Goal: Task Accomplishment & Management: Manage account settings

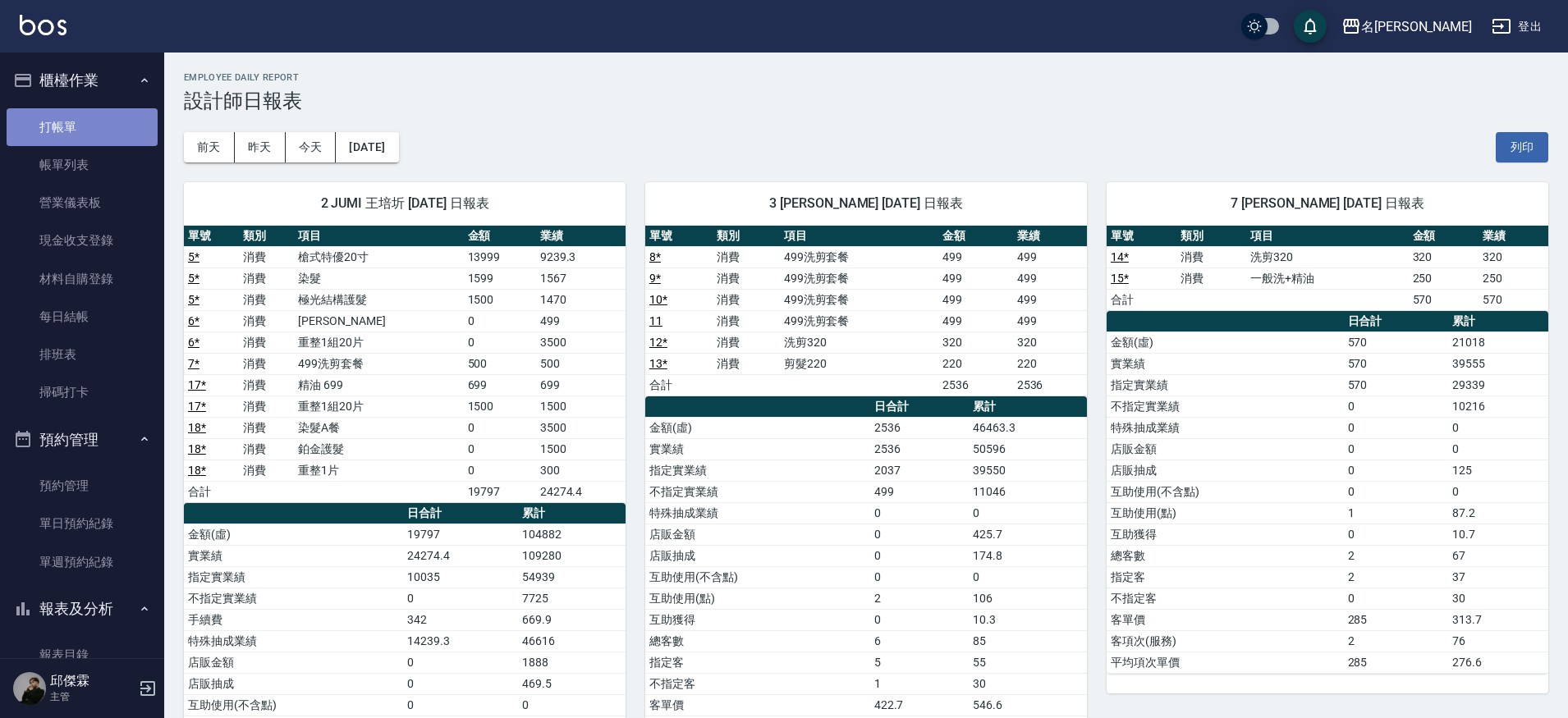
click at [92, 125] on link "打帳單" at bounding box center [82, 127] width 151 height 38
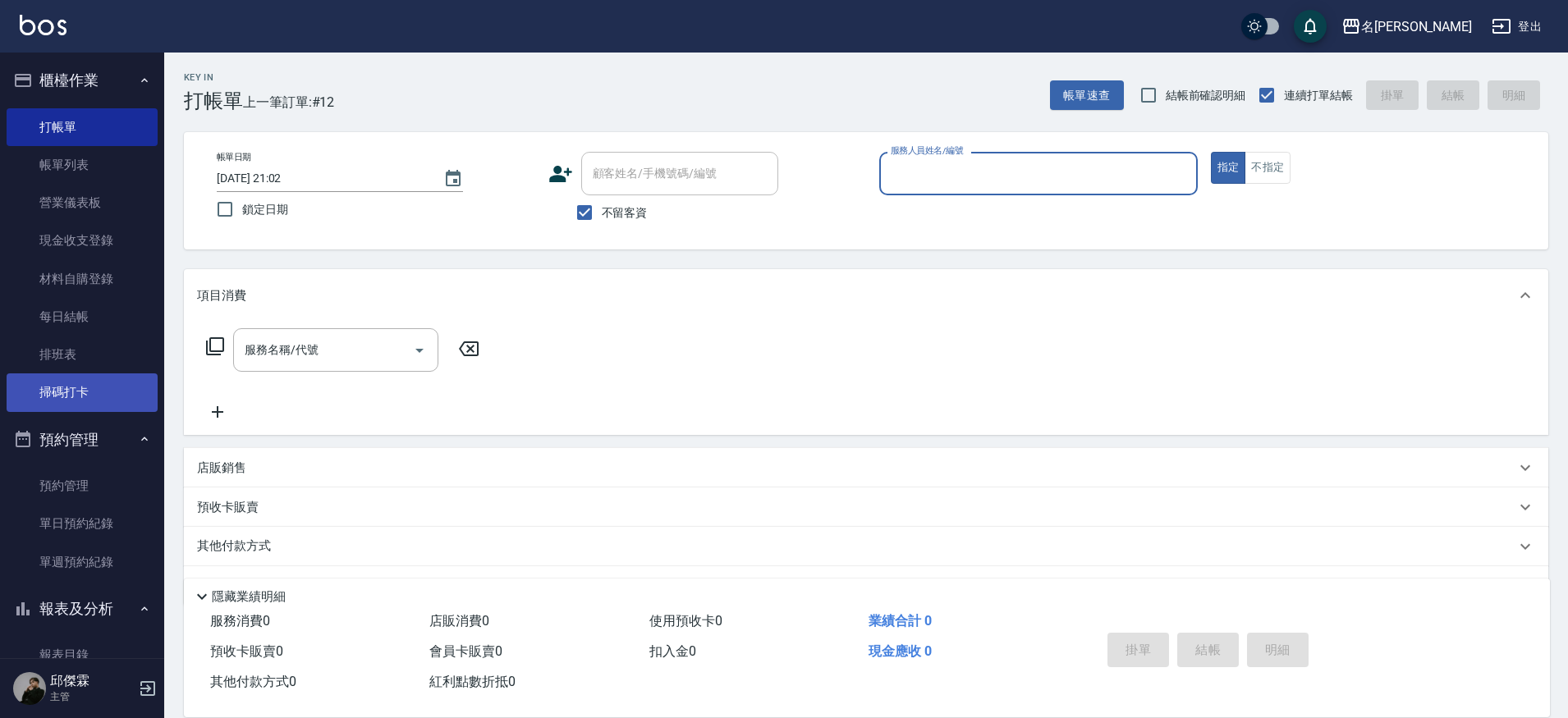
click at [102, 378] on link "掃碼打卡" at bounding box center [82, 391] width 151 height 38
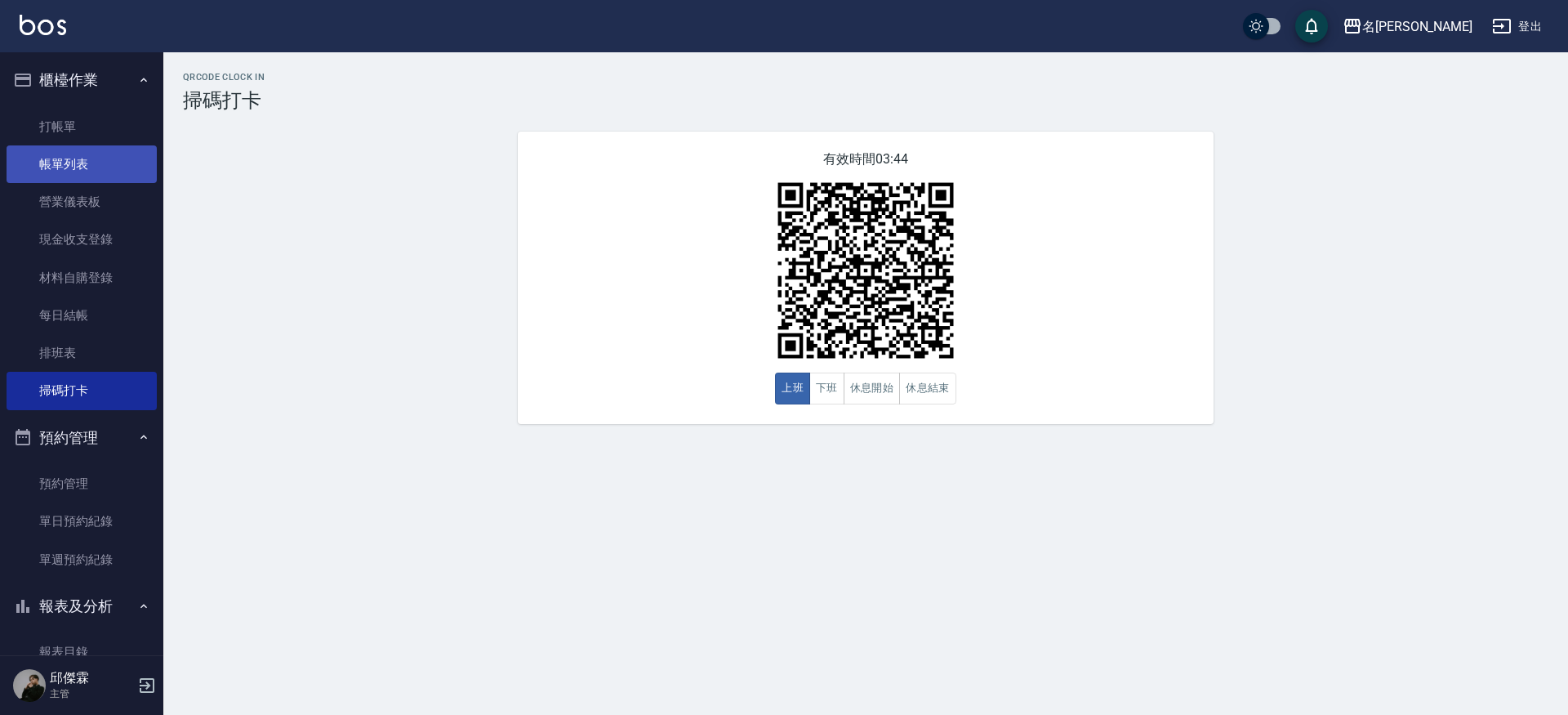
click at [73, 158] on link "帳單列表" at bounding box center [82, 164] width 150 height 38
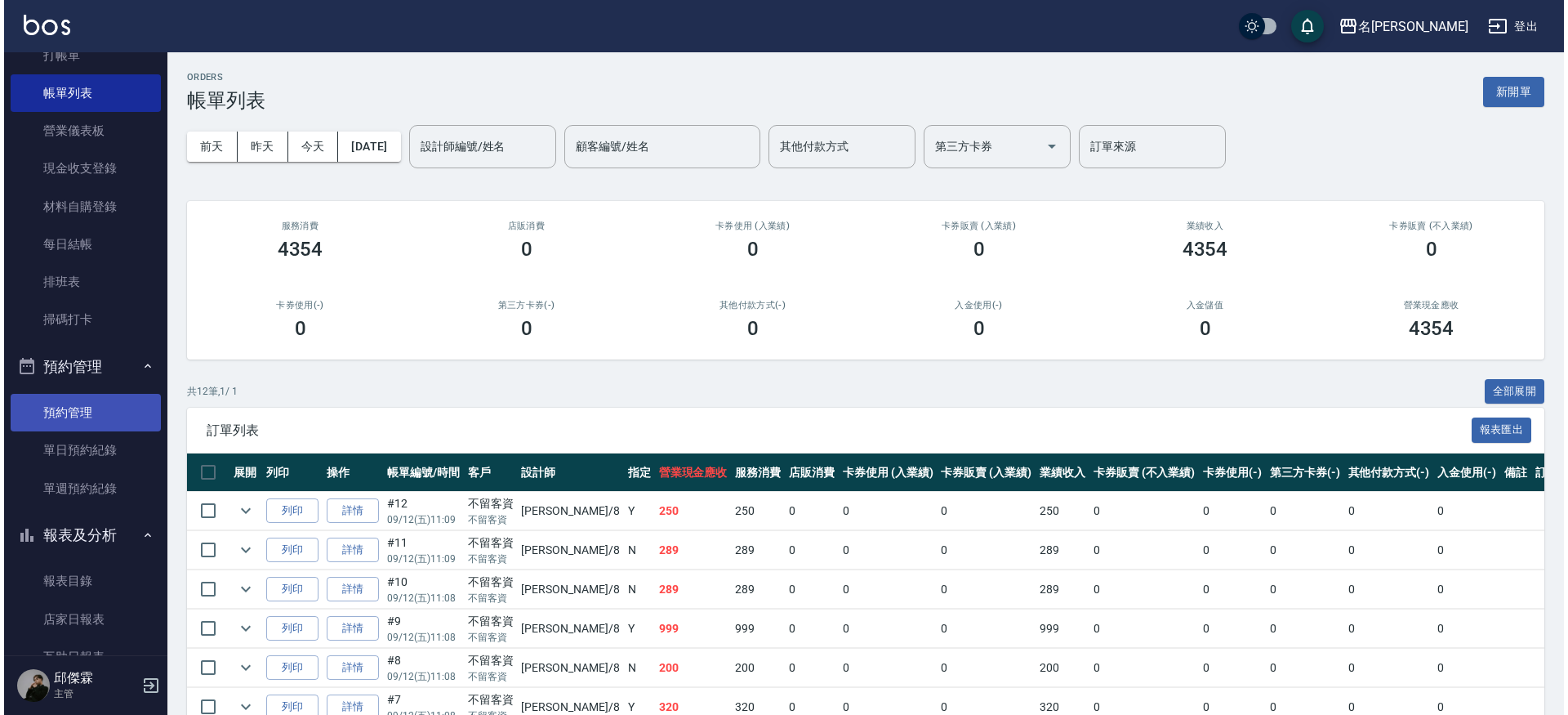
scroll to position [72, 0]
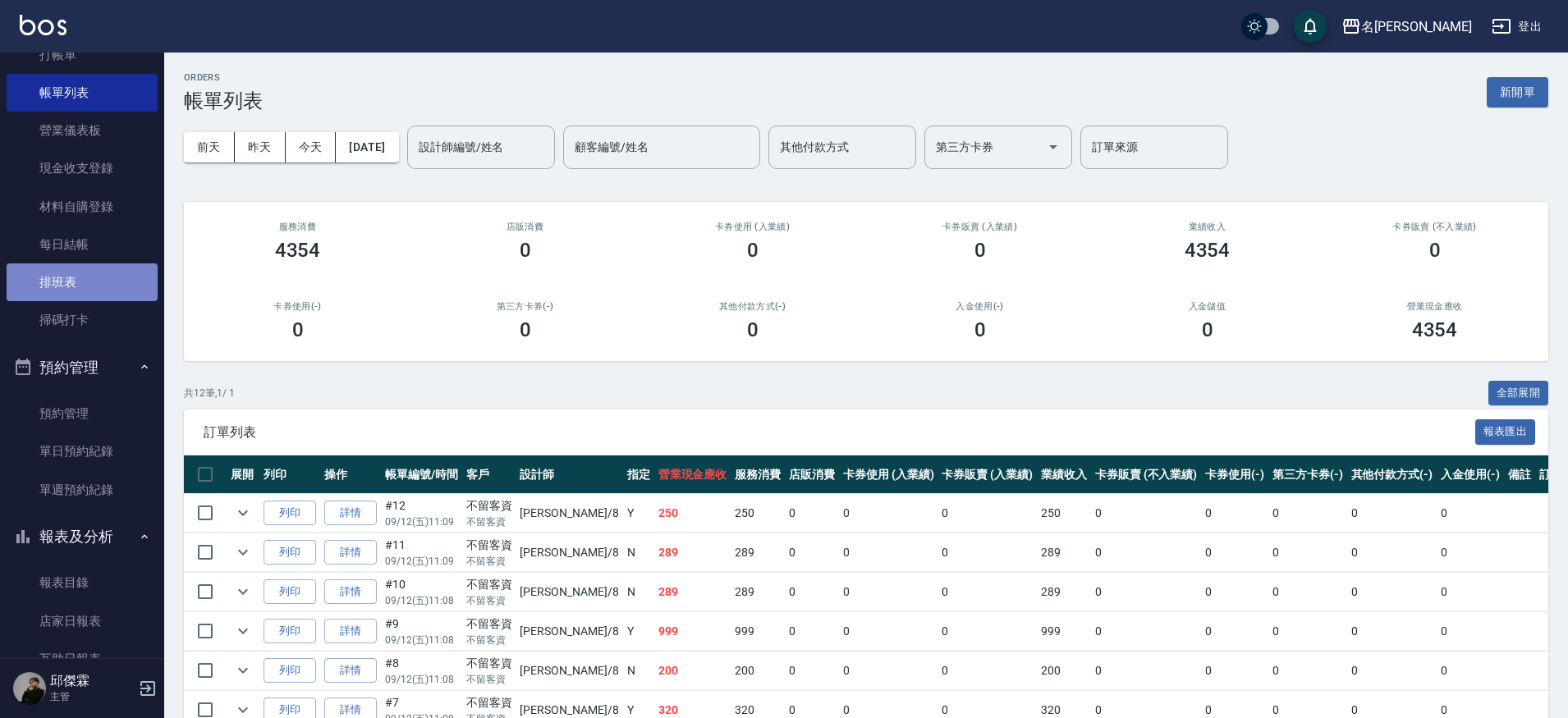
click at [122, 264] on link "排班表" at bounding box center [82, 282] width 151 height 38
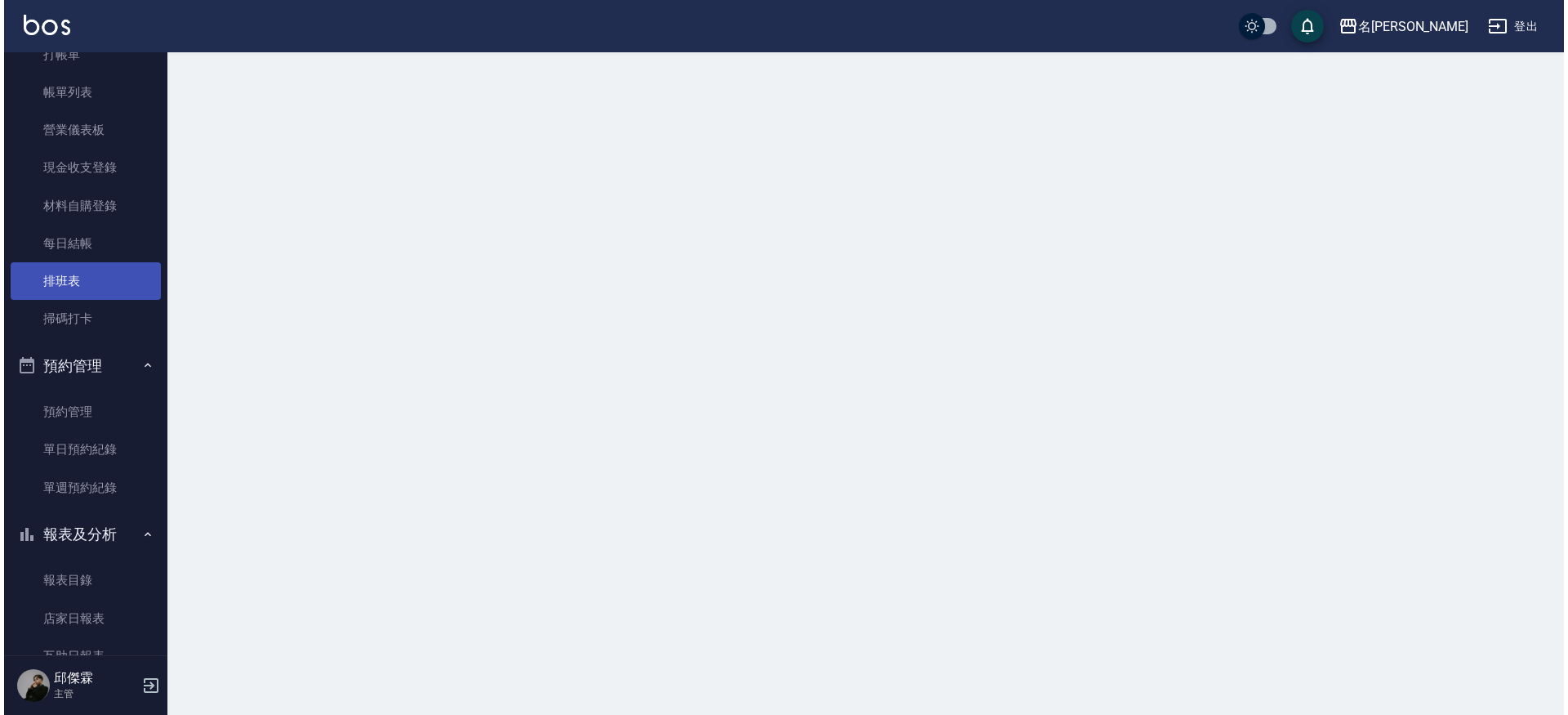
scroll to position [74, 0]
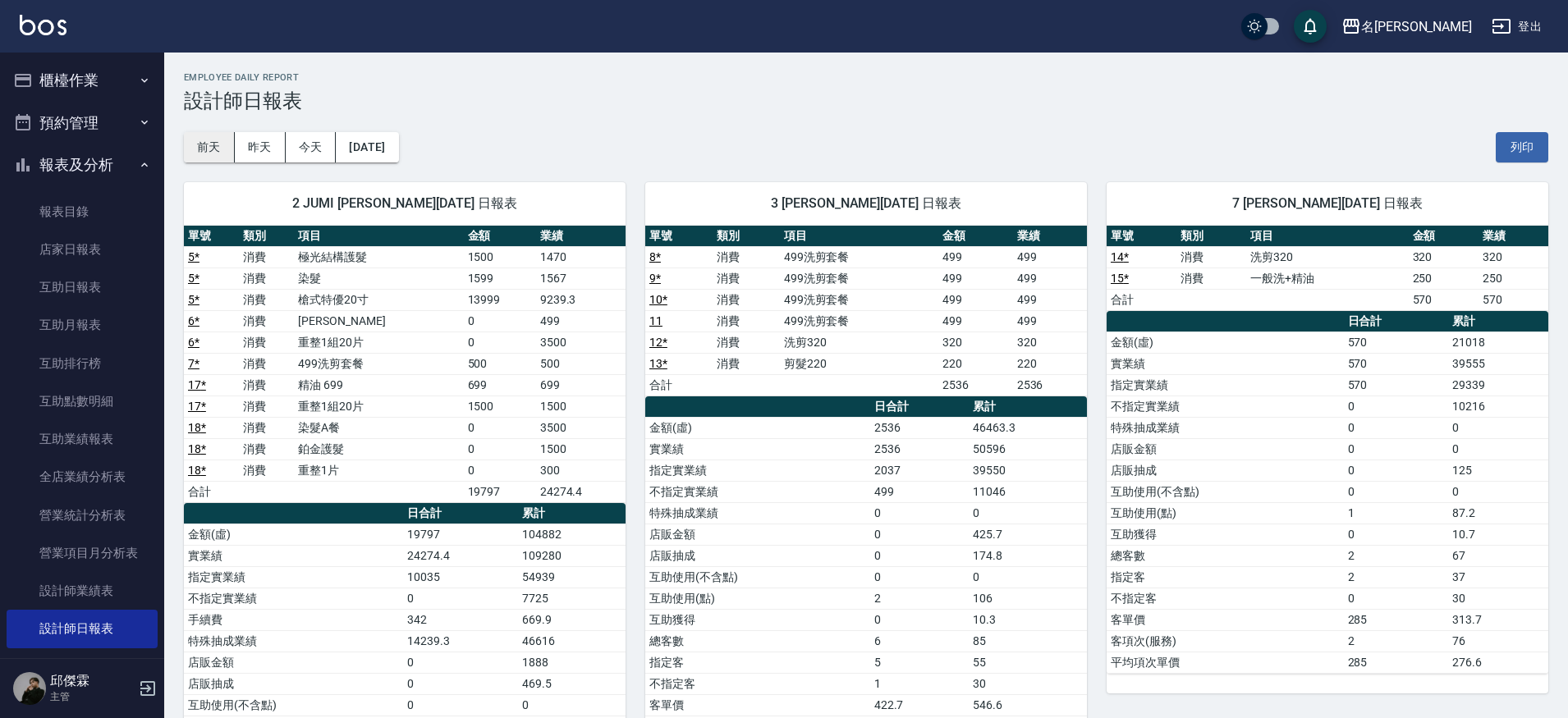
scroll to position [97, 0]
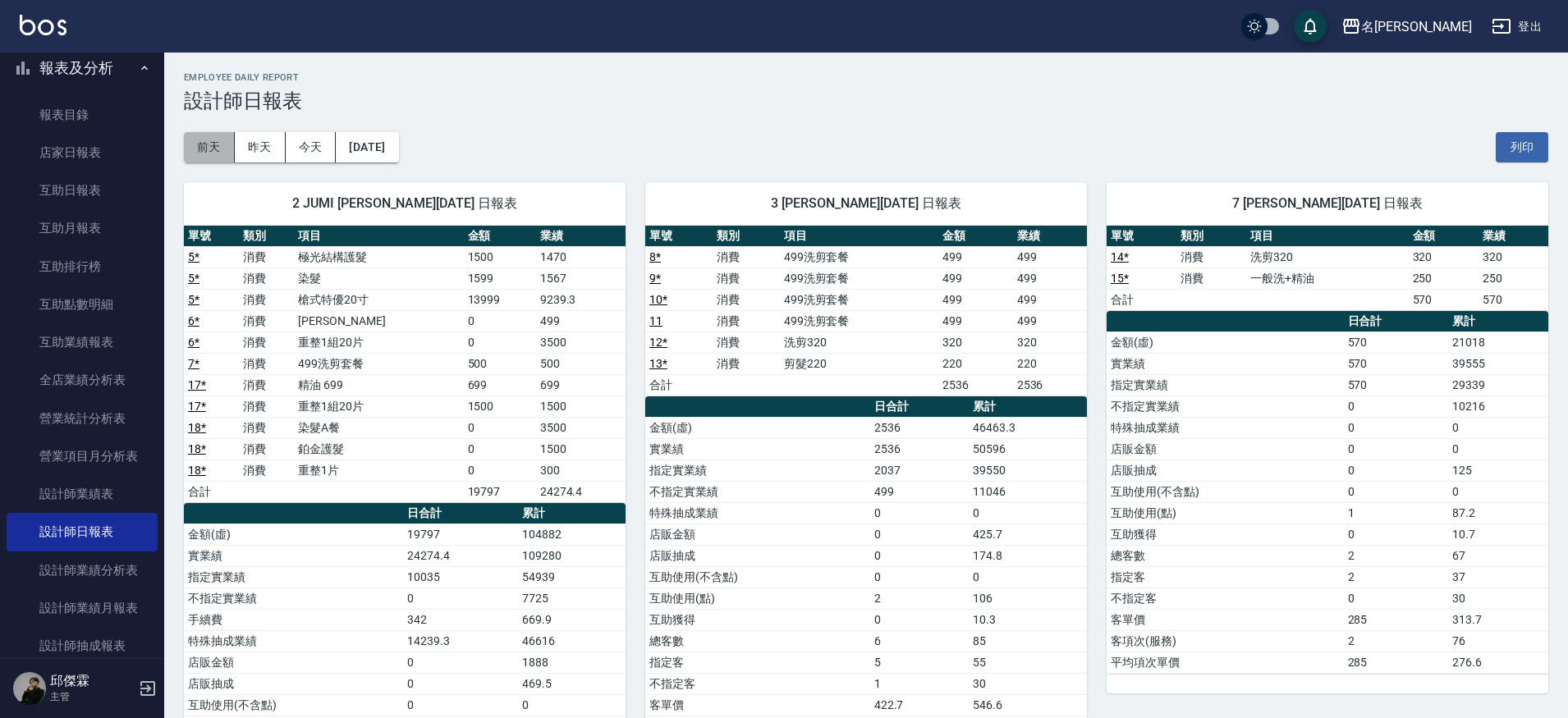
click at [207, 144] on button "前天" at bounding box center [209, 147] width 51 height 30
click at [260, 139] on button "昨天" at bounding box center [260, 147] width 51 height 30
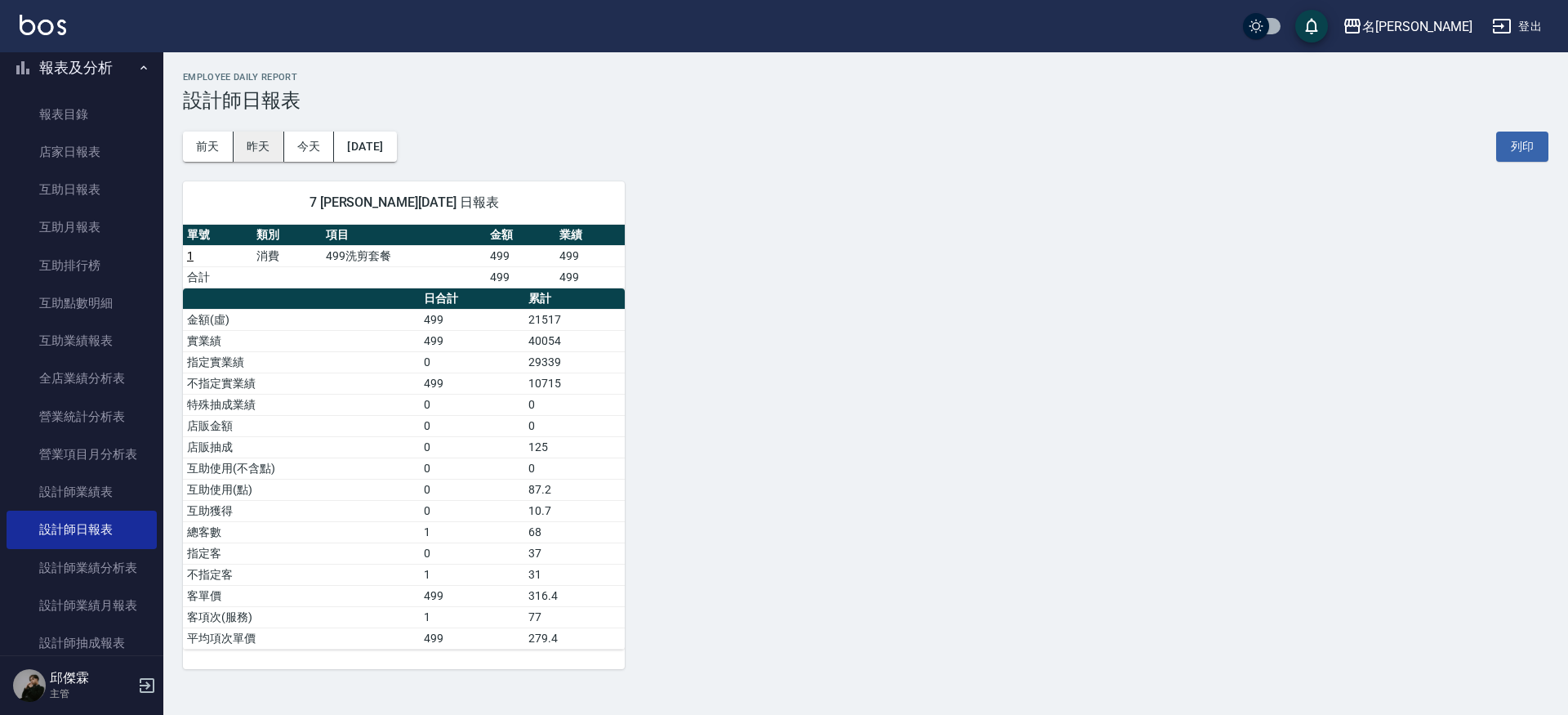
click at [247, 143] on button "昨天" at bounding box center [259, 146] width 51 height 30
click at [225, 144] on button "前天" at bounding box center [208, 146] width 51 height 30
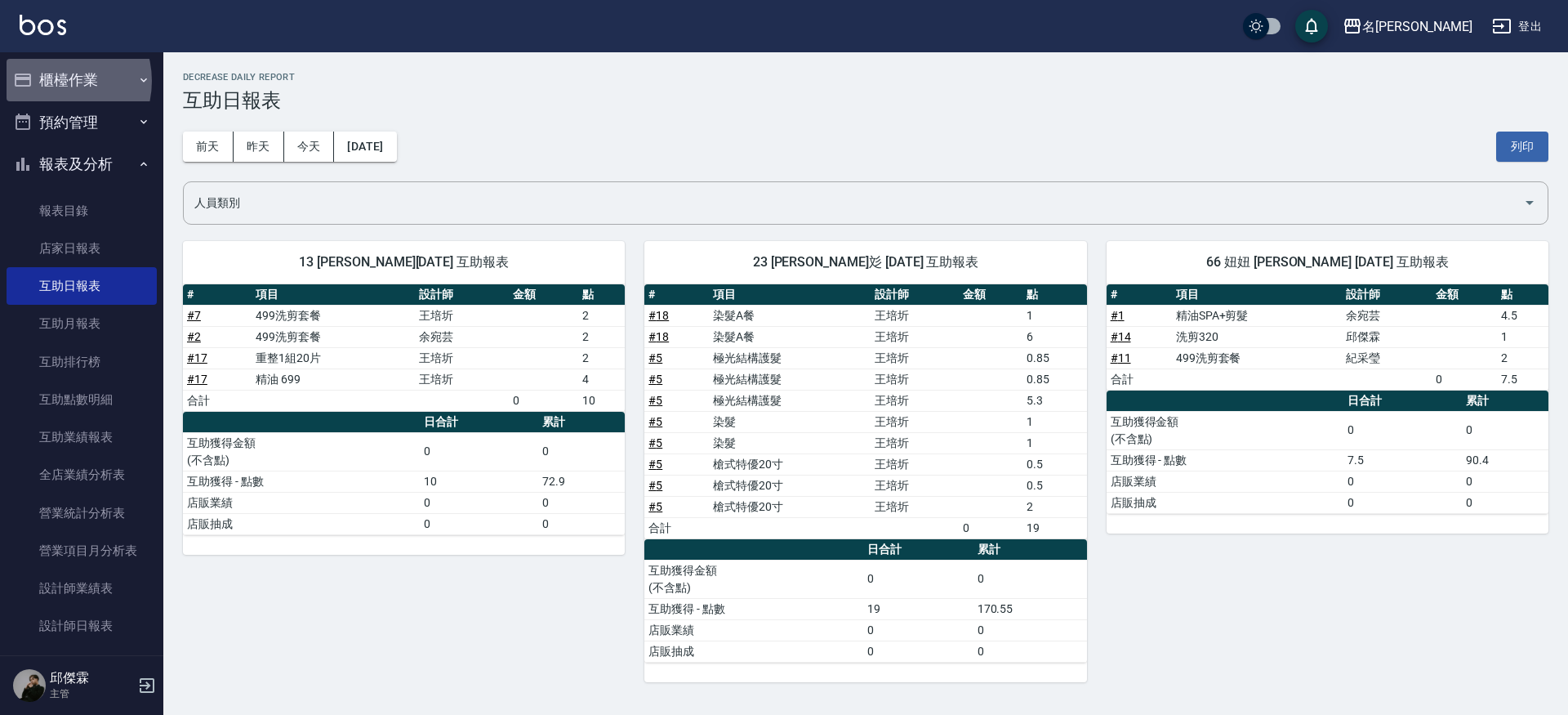
click at [55, 81] on button "櫃檯作業" at bounding box center [82, 80] width 150 height 42
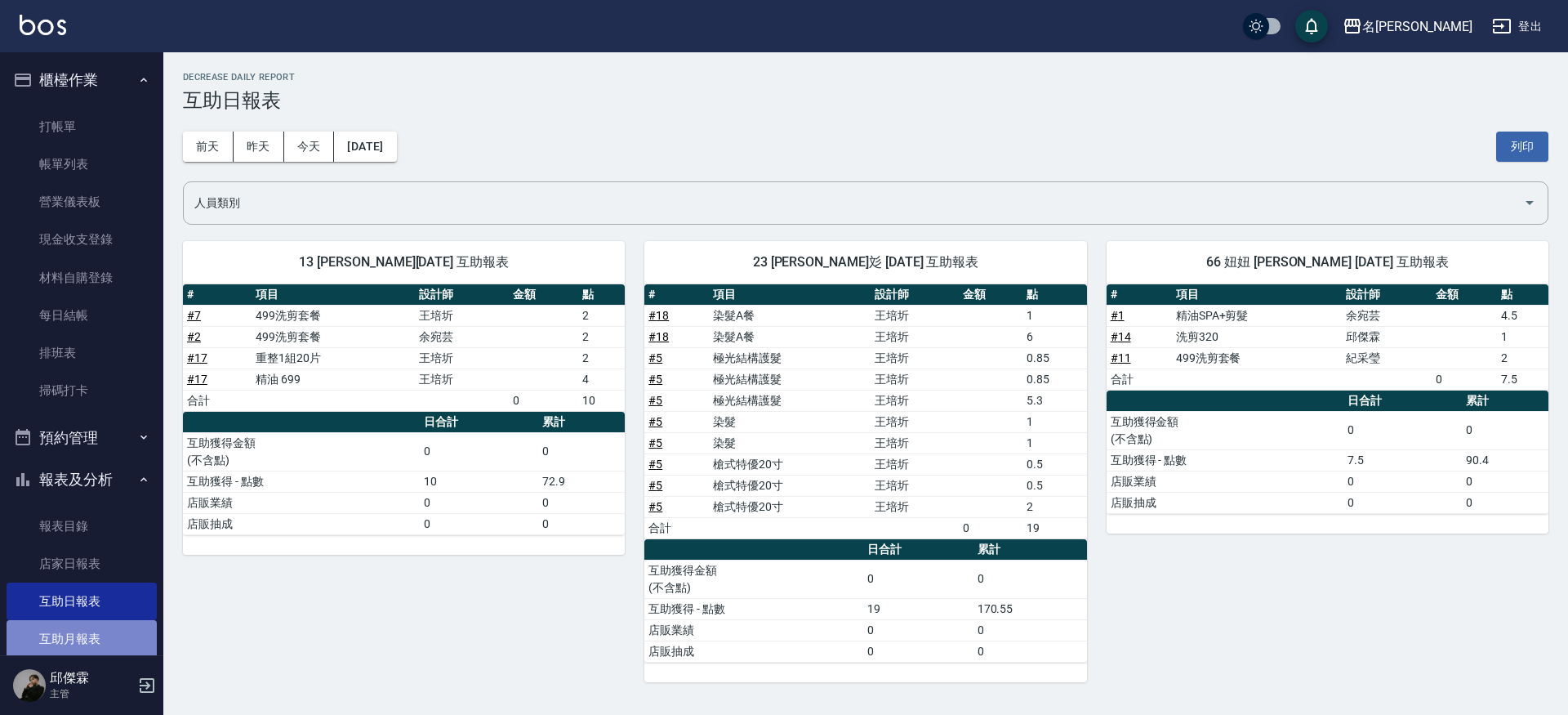
click at [105, 626] on link "互助月報表" at bounding box center [82, 638] width 150 height 38
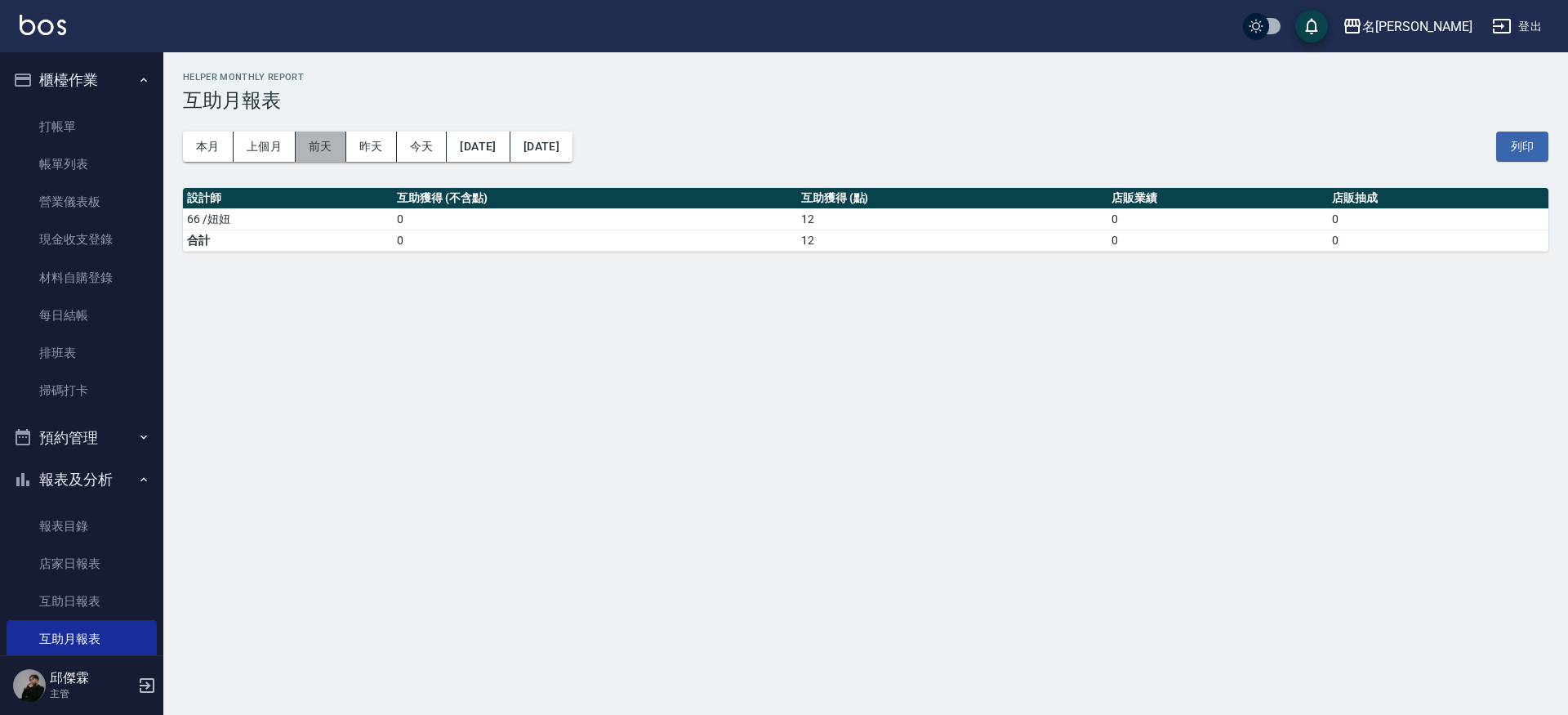
click at [316, 140] on button "前天" at bounding box center [320, 146] width 51 height 30
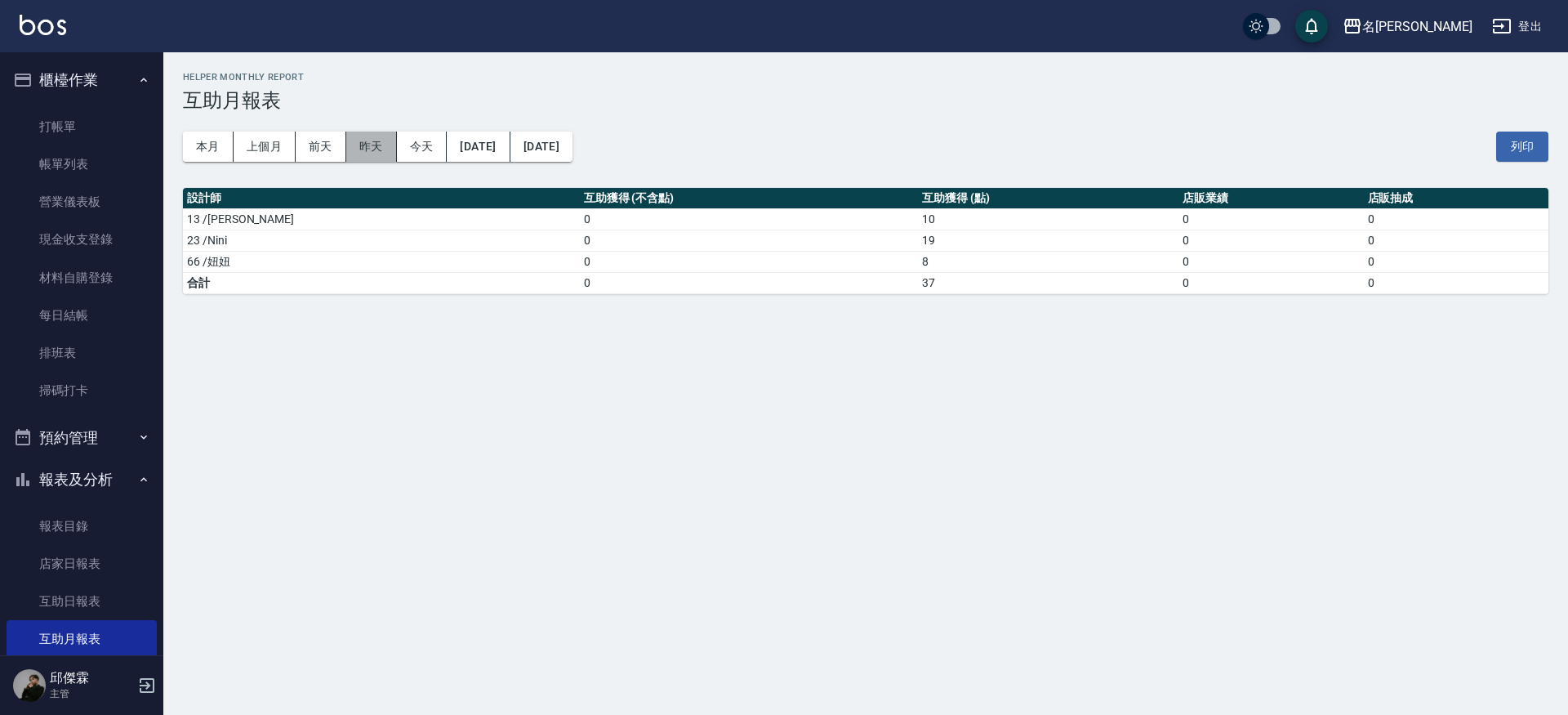
click at [373, 148] on button "昨天" at bounding box center [371, 146] width 51 height 30
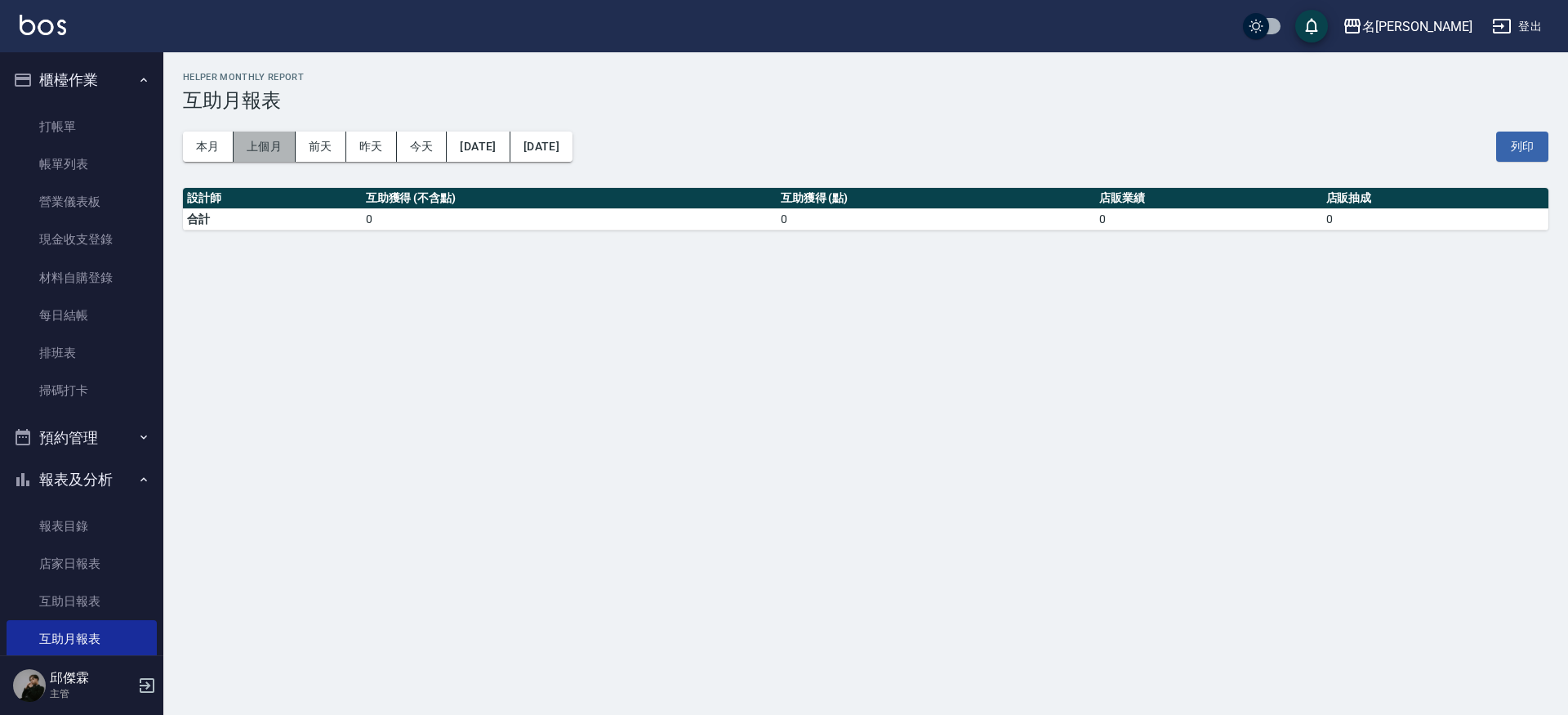
click at [268, 141] on button "上個月" at bounding box center [265, 146] width 63 height 30
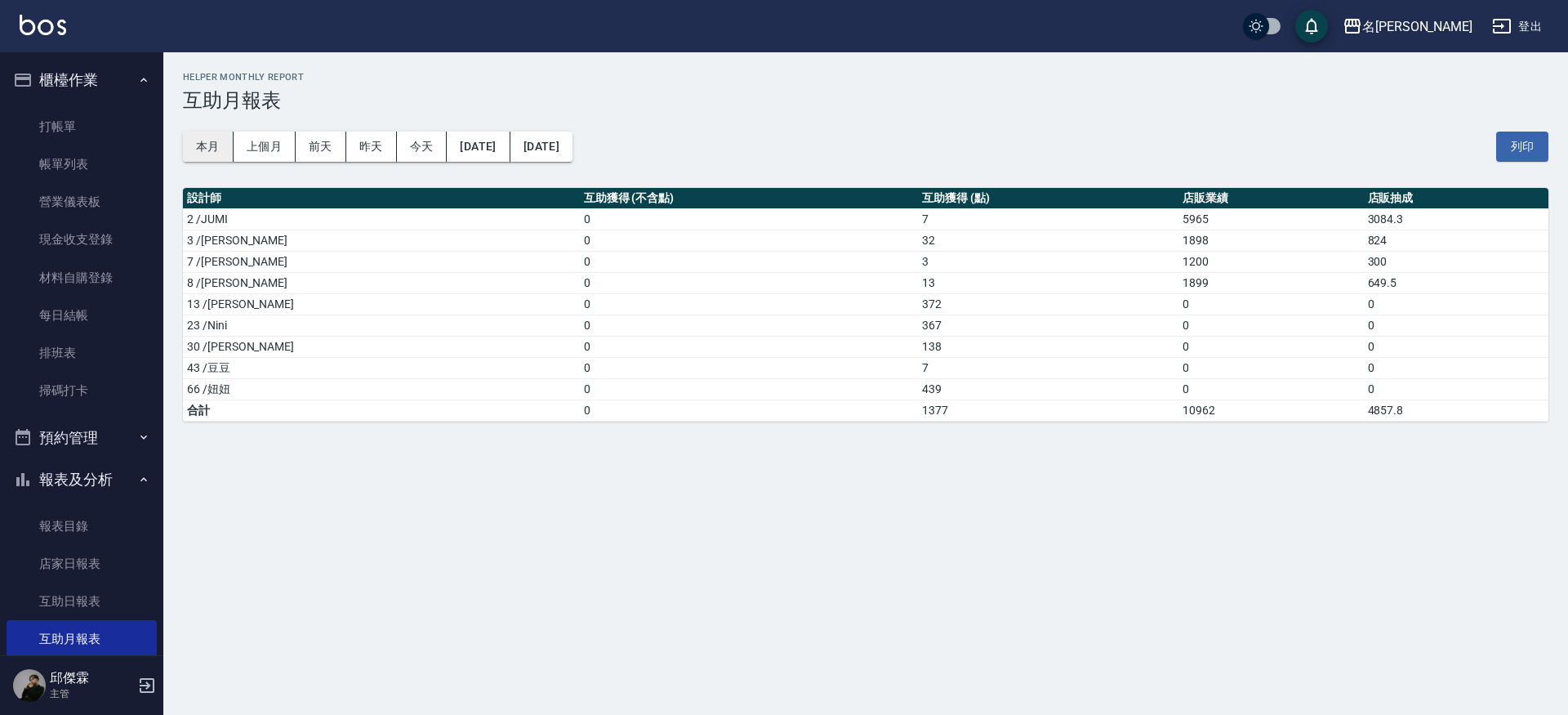
click at [215, 146] on button "本月" at bounding box center [208, 146] width 51 height 30
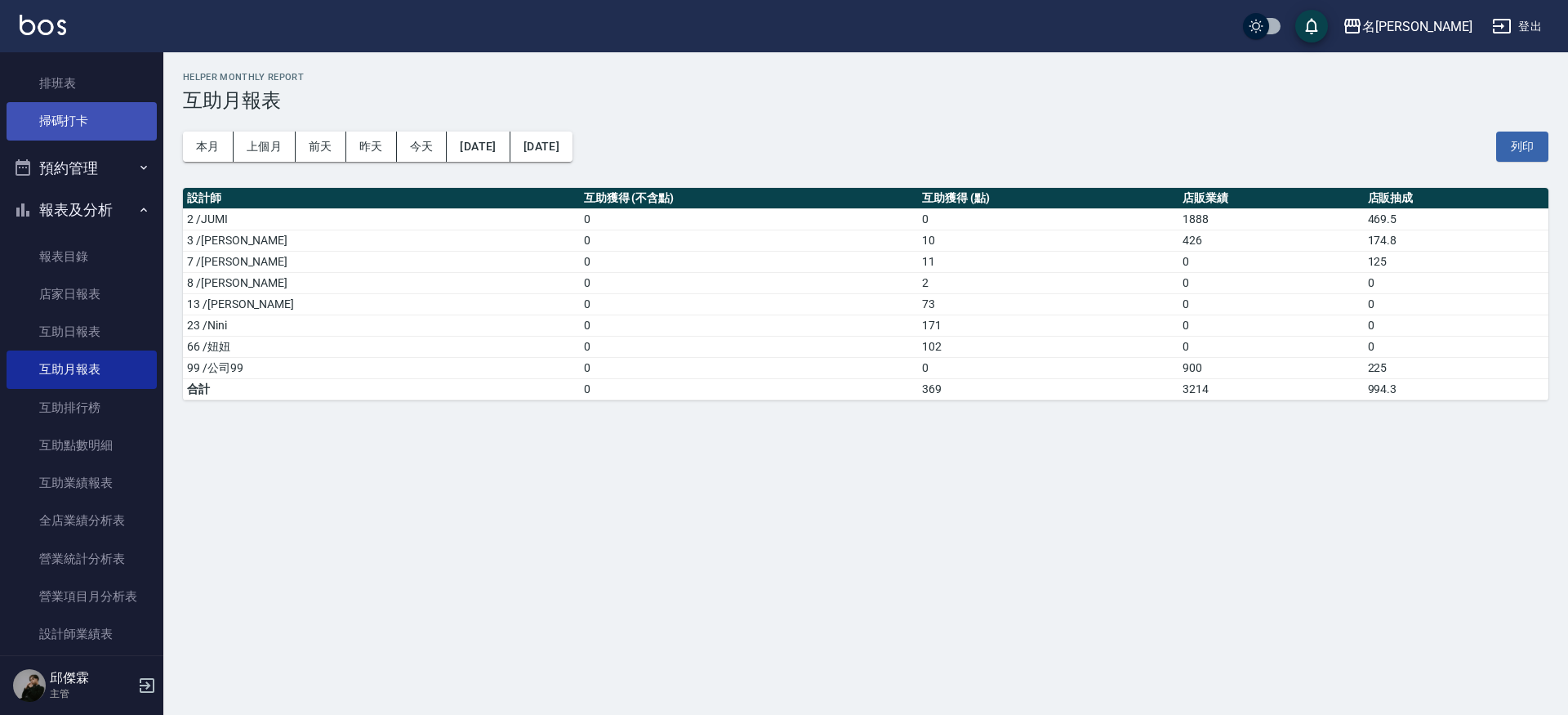
scroll to position [270, 0]
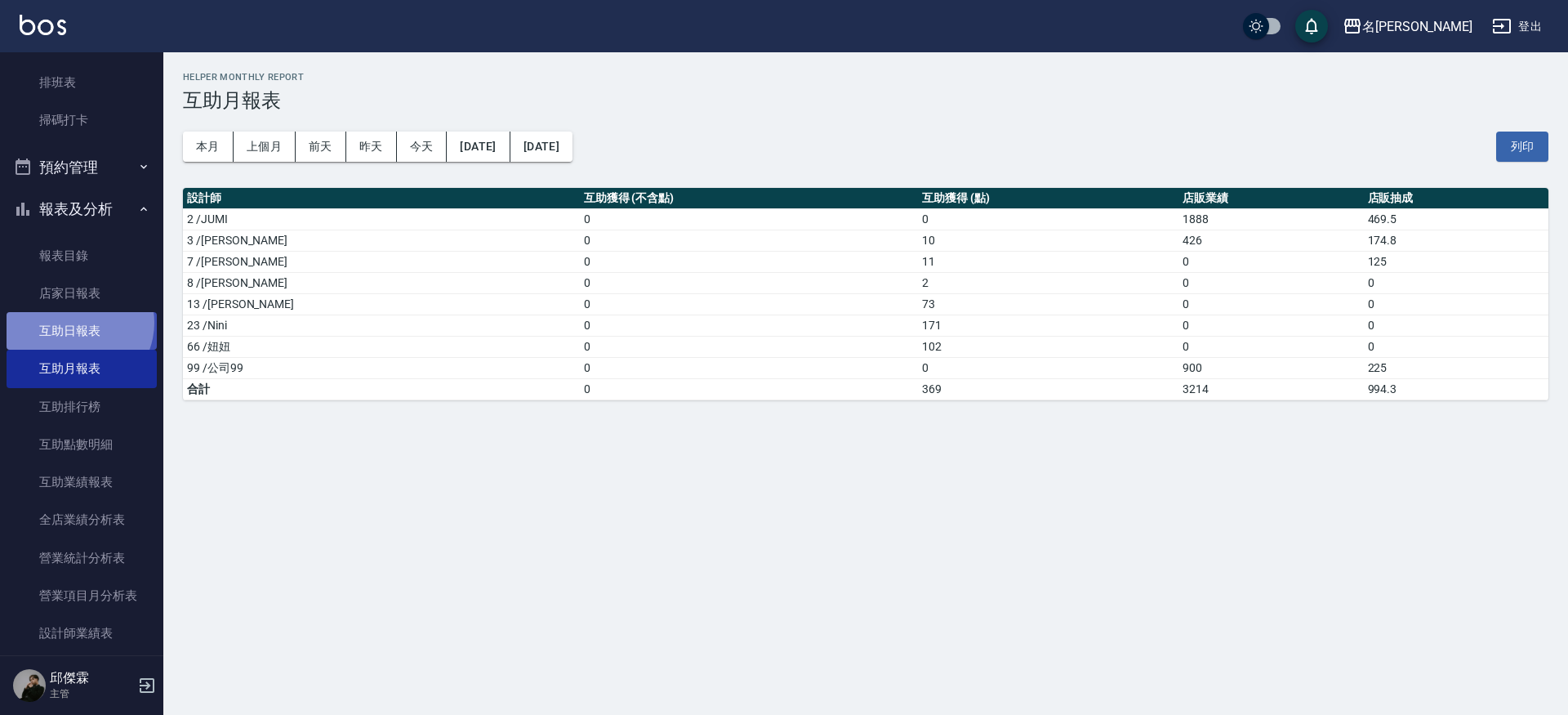
click at [76, 319] on link "互助日報表" at bounding box center [82, 330] width 150 height 38
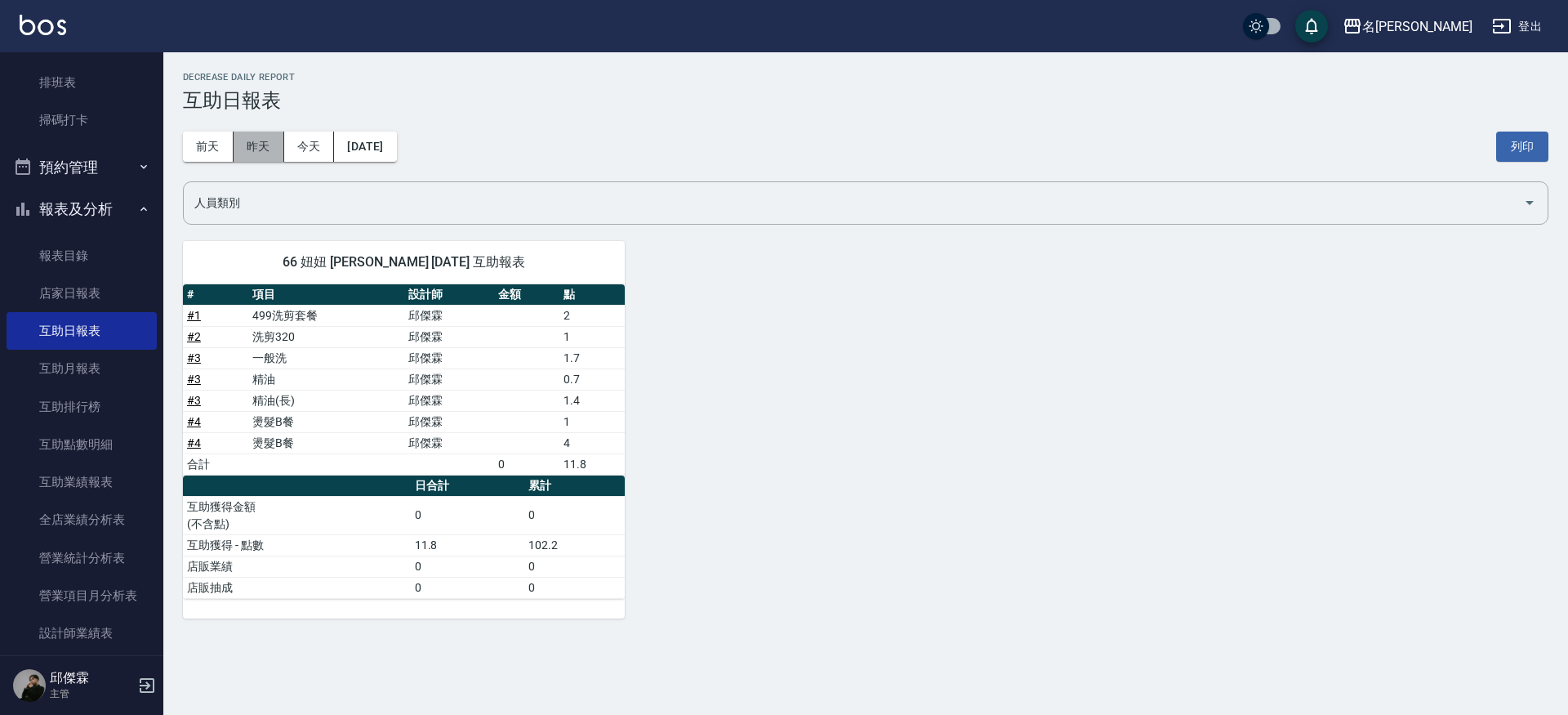
click at [259, 145] on button "昨天" at bounding box center [259, 146] width 51 height 30
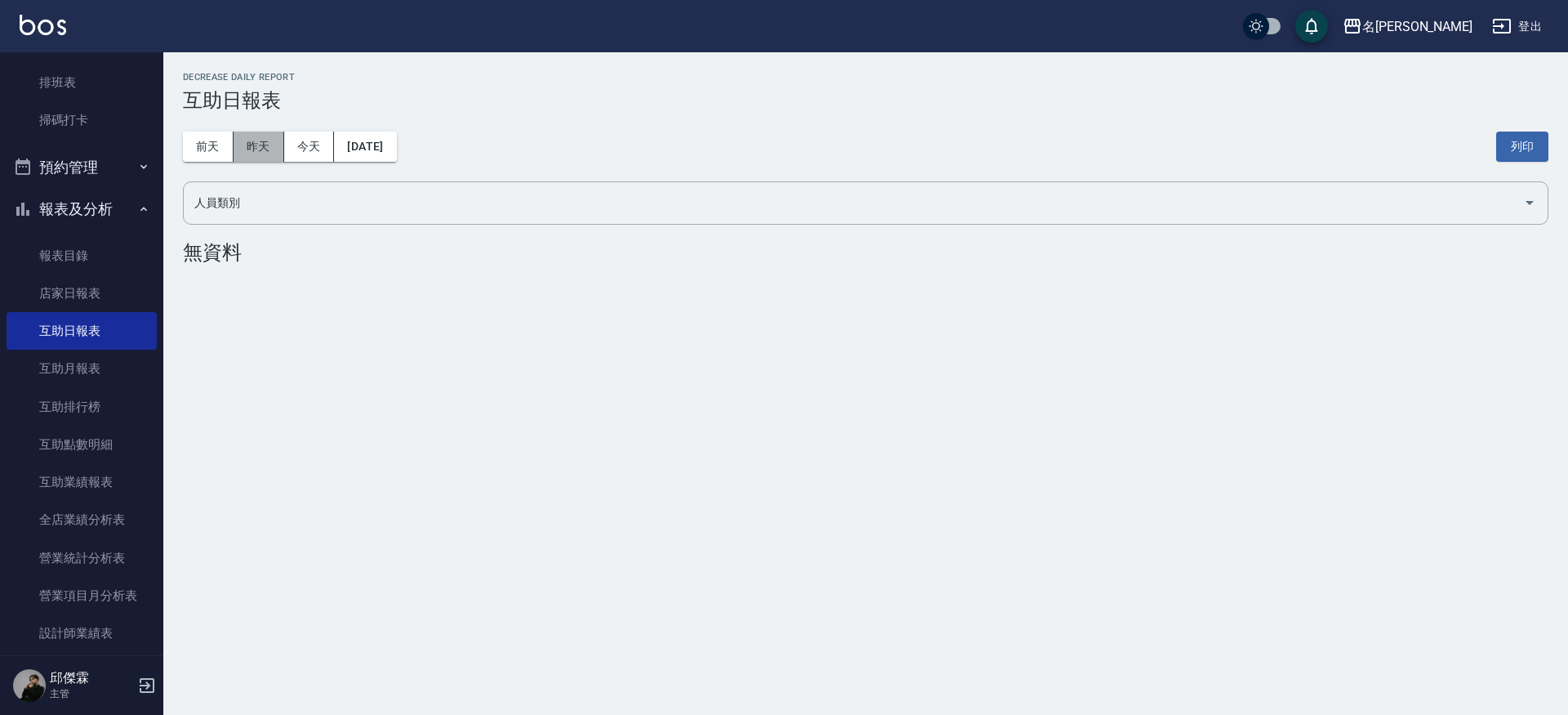
click at [263, 143] on button "昨天" at bounding box center [259, 146] width 51 height 30
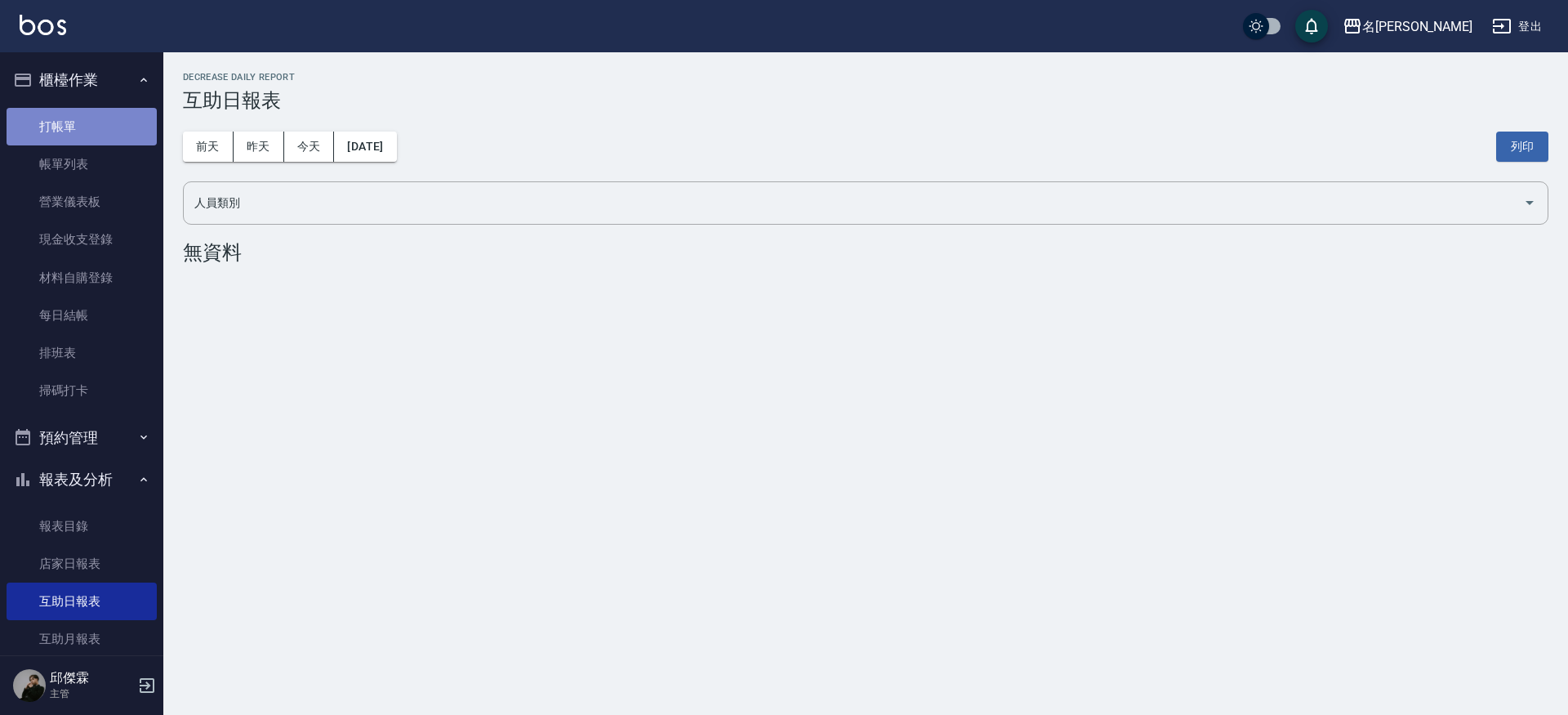
click at [81, 133] on link "打帳單" at bounding box center [82, 126] width 150 height 38
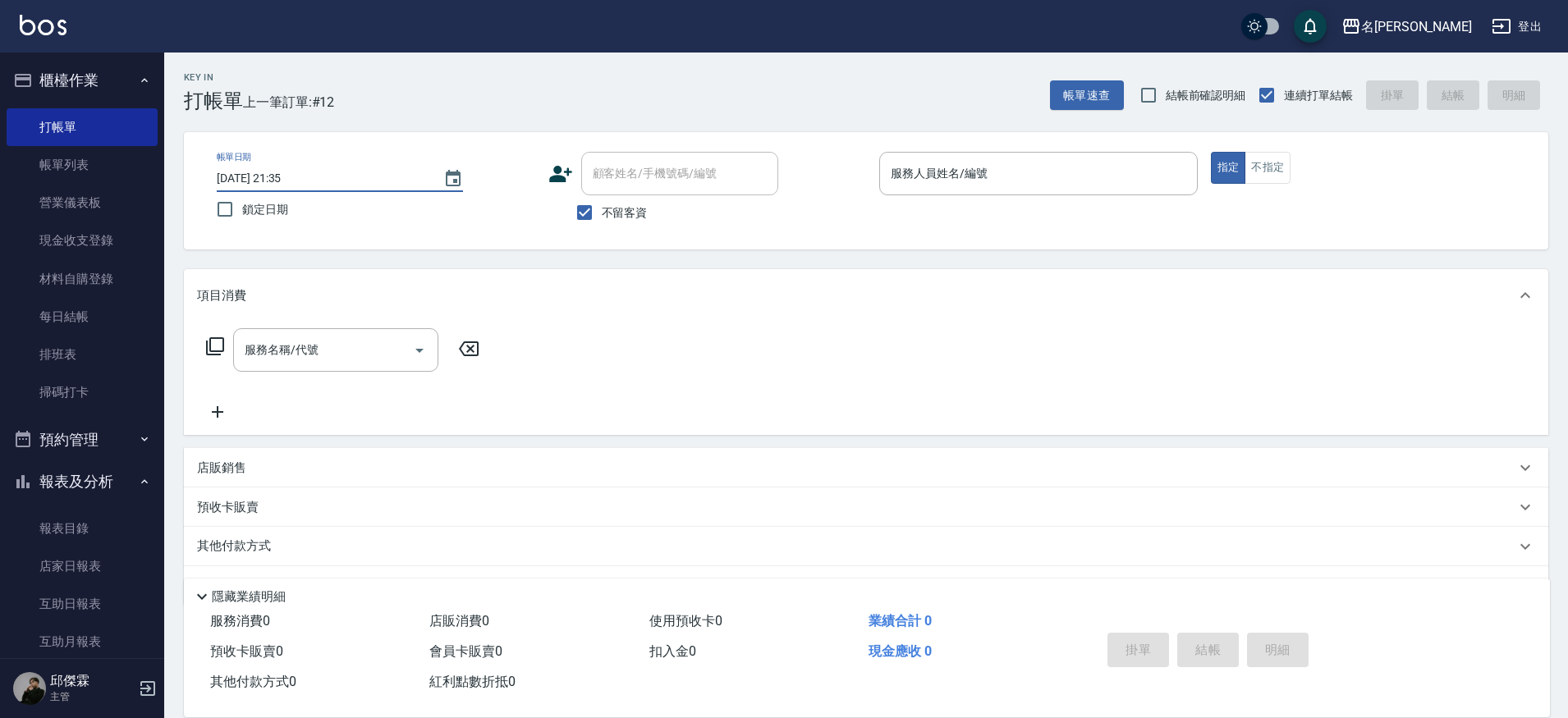
click at [313, 178] on input "2025/09/12 21:35" at bounding box center [321, 179] width 210 height 27
click at [303, 180] on input "2025/09/12 21:35" at bounding box center [321, 179] width 210 height 27
click at [345, 181] on input "2025/09/12 21:35" at bounding box center [321, 179] width 210 height 27
click at [454, 181] on icon "Choose date, selected date is 2025-09-12" at bounding box center [452, 178] width 15 height 16
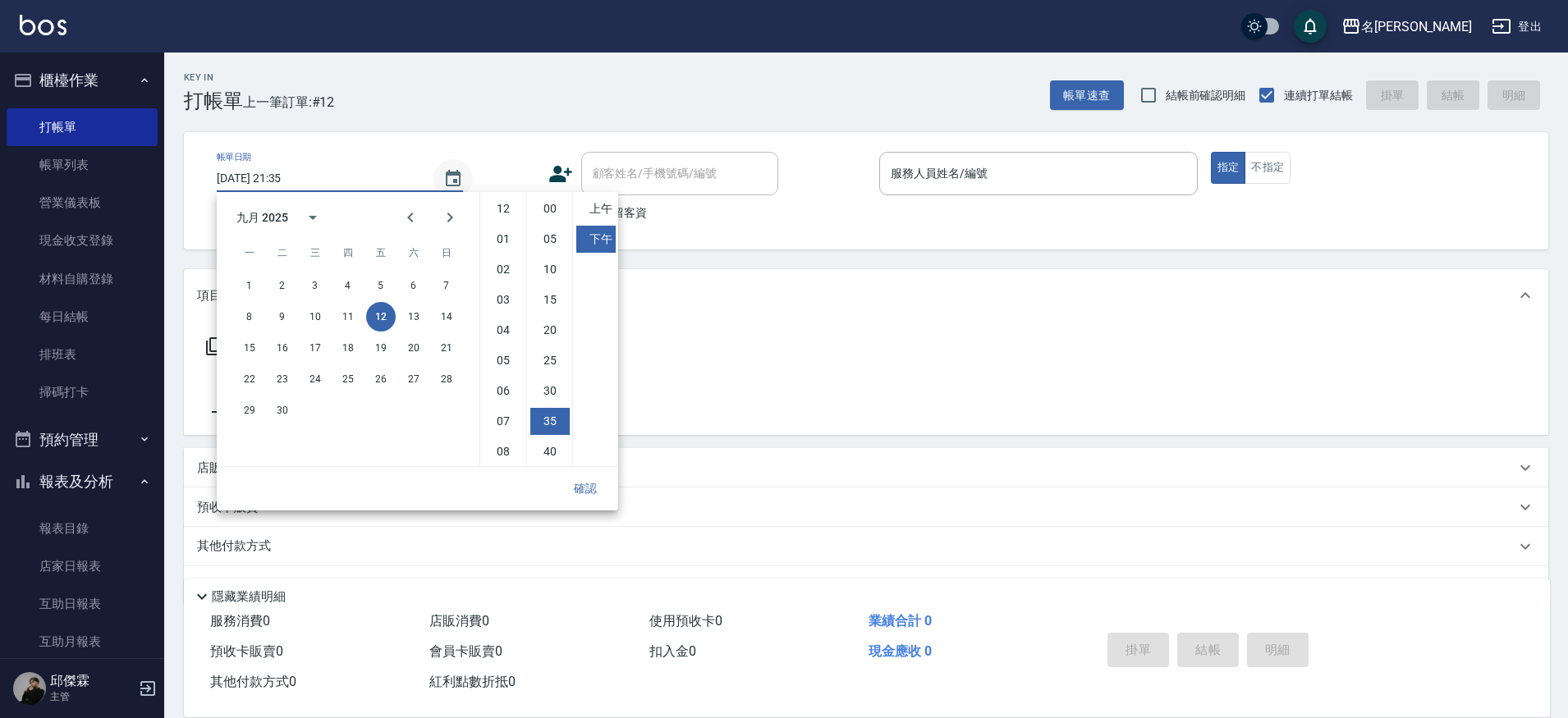
scroll to position [92, 0]
click at [355, 313] on button "11" at bounding box center [348, 316] width 30 height 30
type input "2025/09/11 21:35"
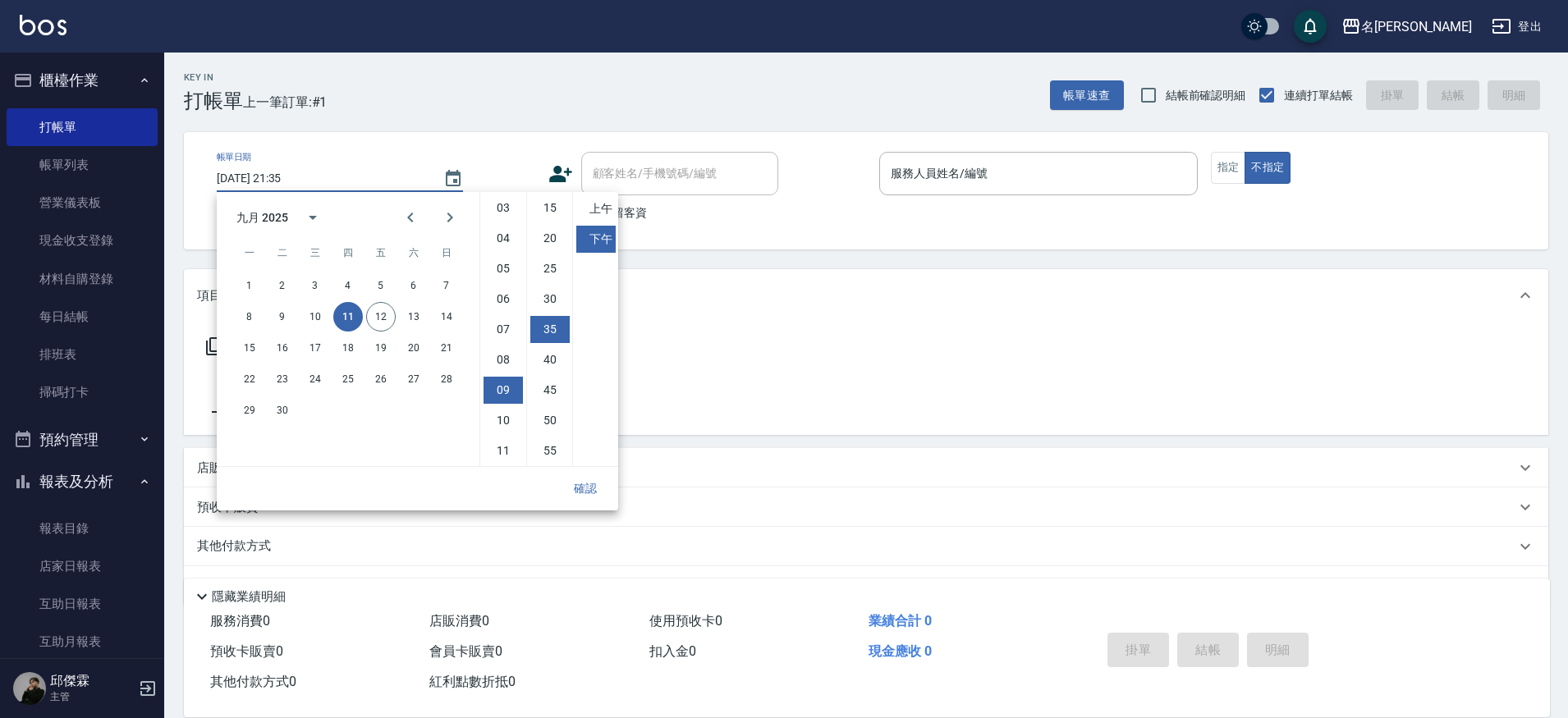
click at [349, 166] on input "2025/09/11 21:35" at bounding box center [321, 179] width 210 height 27
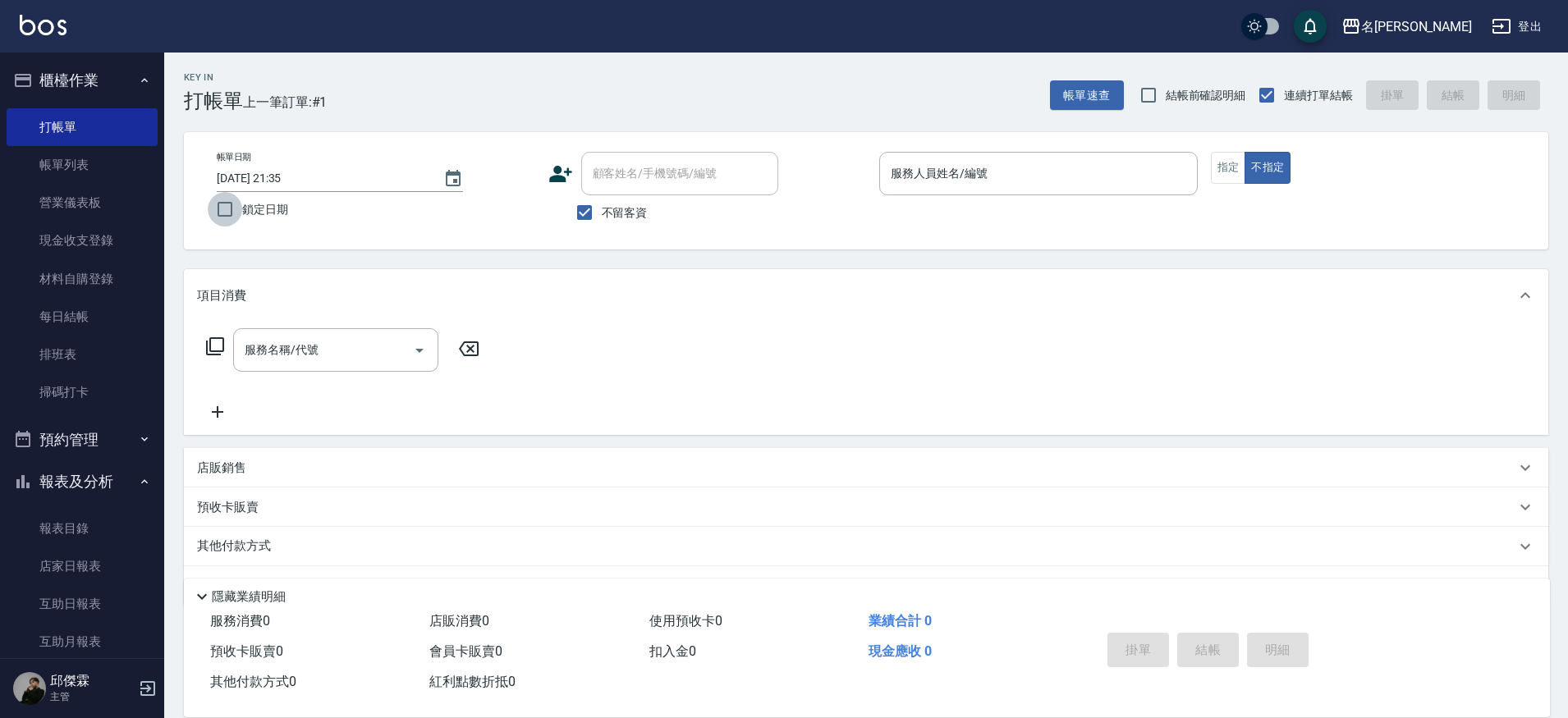
click at [229, 215] on input "鎖定日期" at bounding box center [225, 210] width 35 height 35
checkbox input "true"
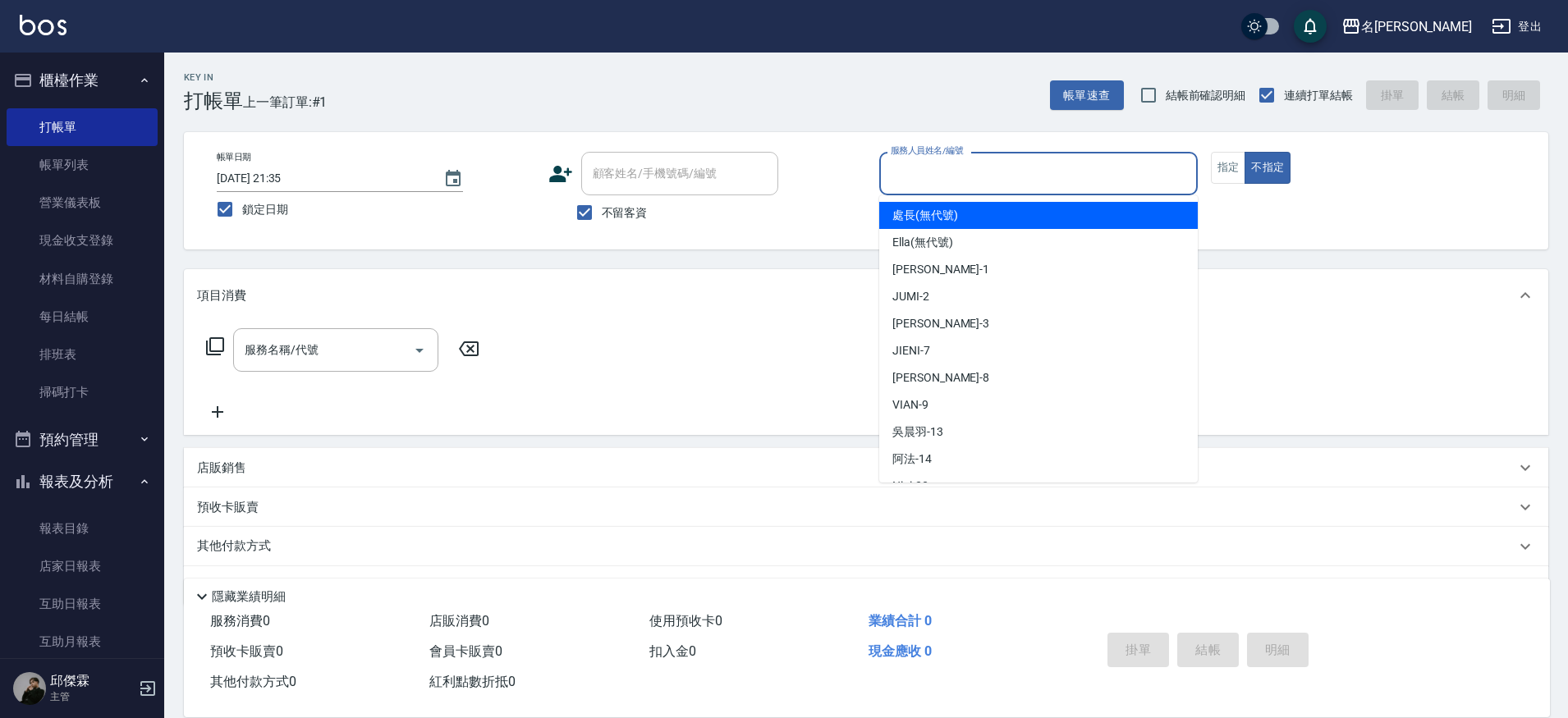
scroll to position [3, 0]
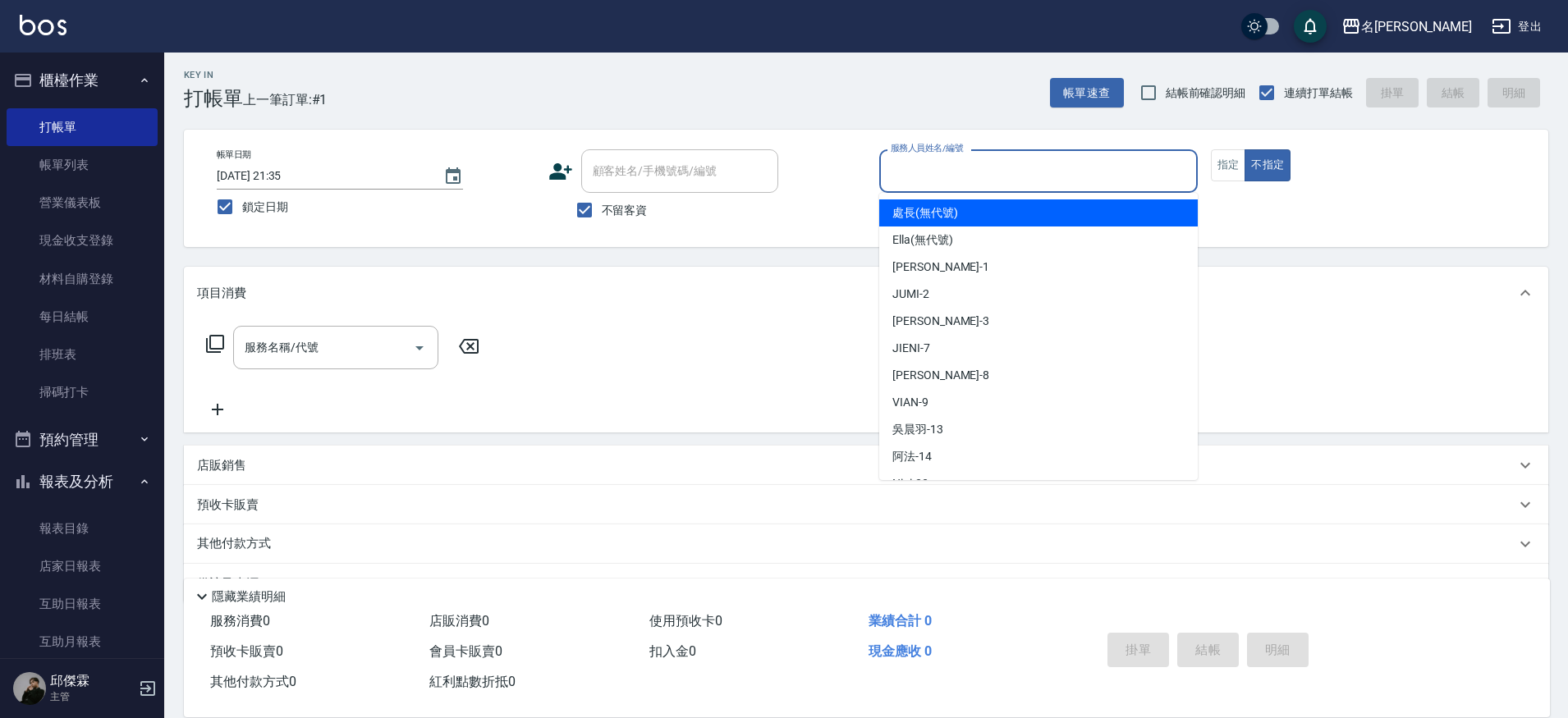
click at [967, 169] on input "服務人員姓名/編號" at bounding box center [1038, 171] width 304 height 29
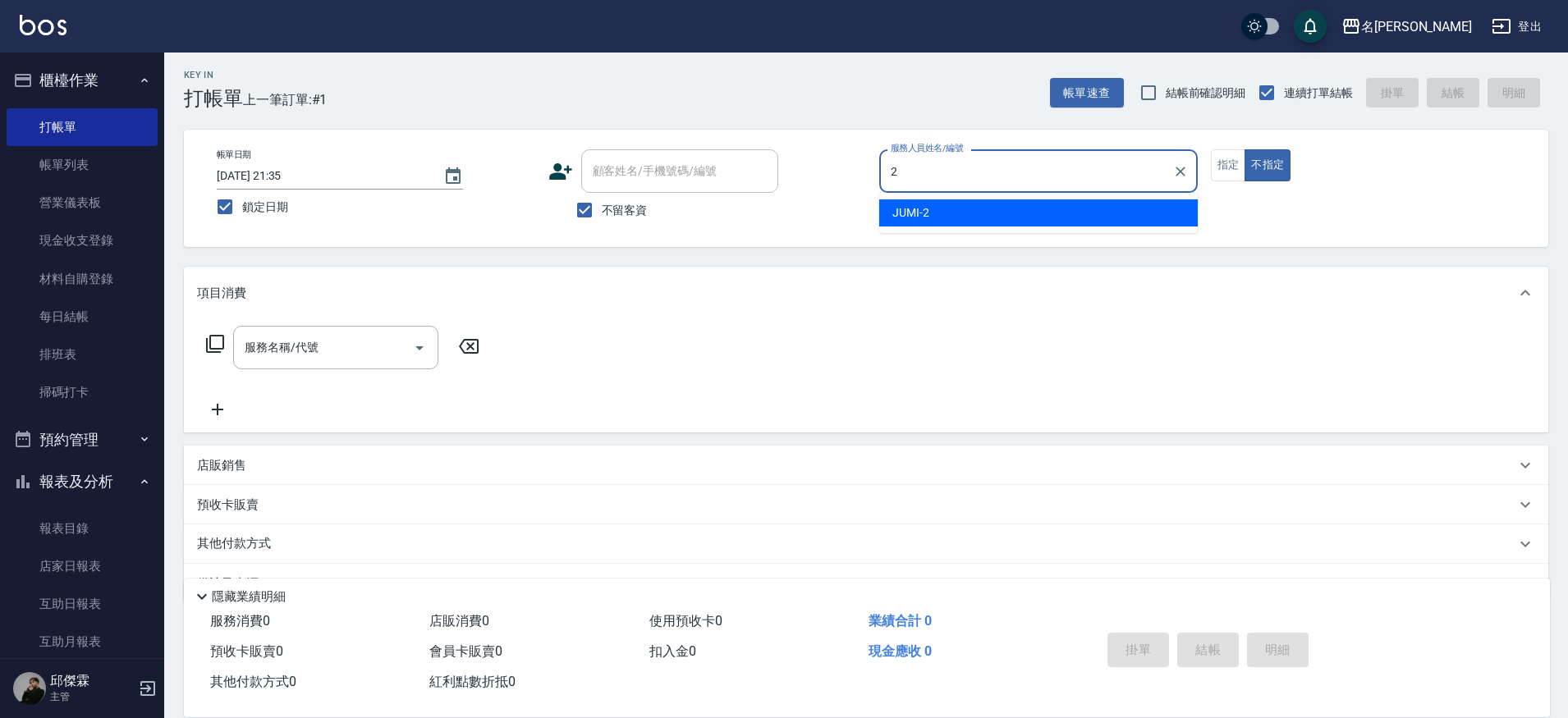
type input "JUMI-2"
type button "false"
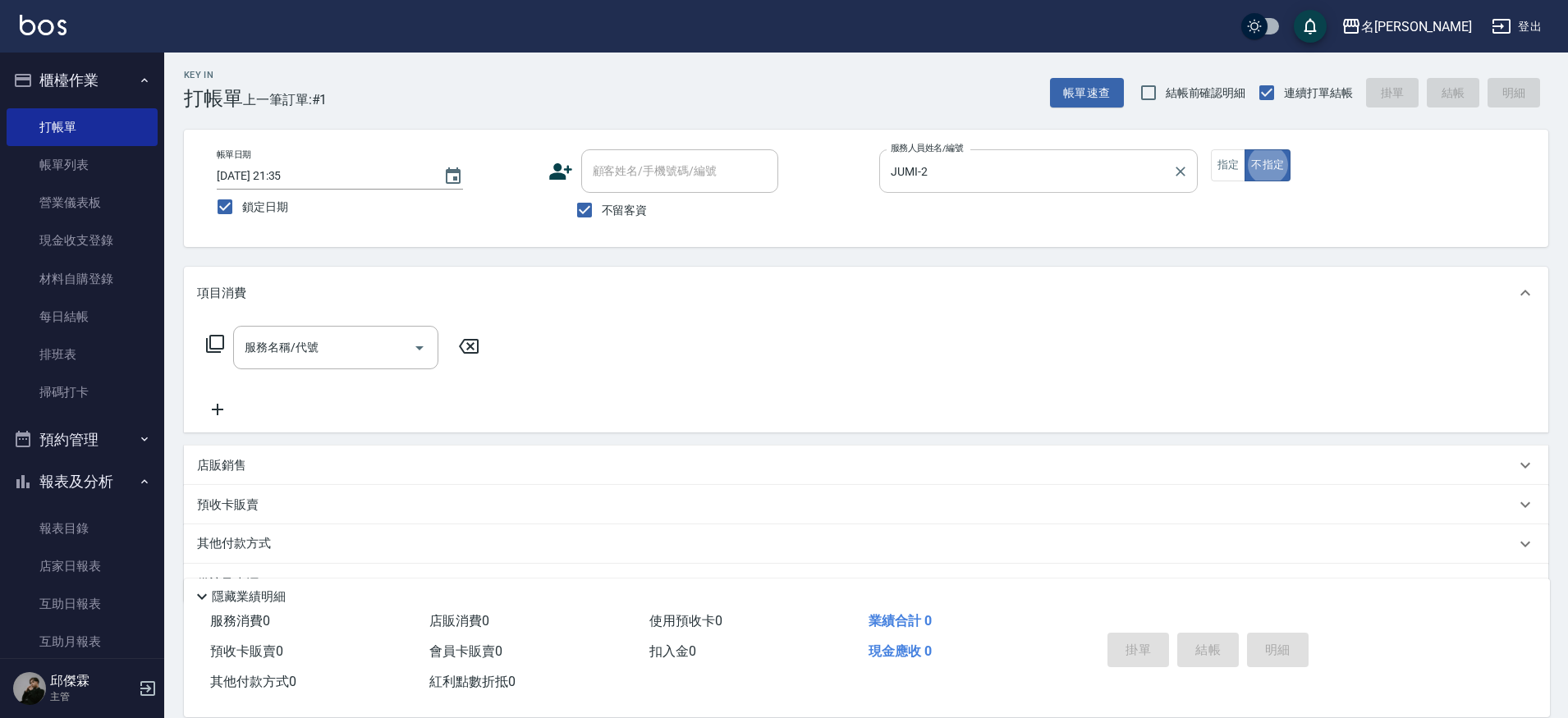
click at [1177, 171] on icon "Clear" at bounding box center [1180, 171] width 16 height 16
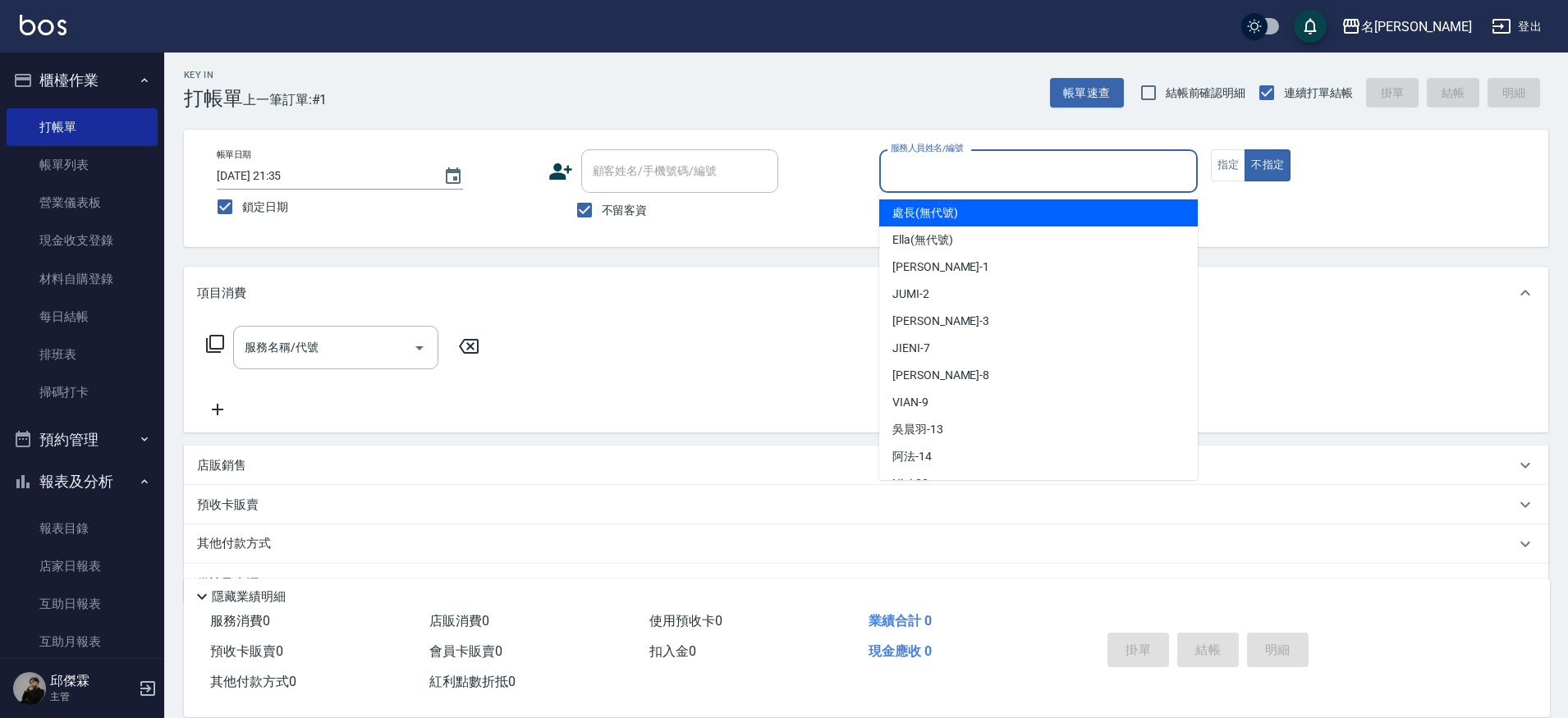
click at [1085, 171] on input "服務人員姓名/編號" at bounding box center [1038, 171] width 304 height 29
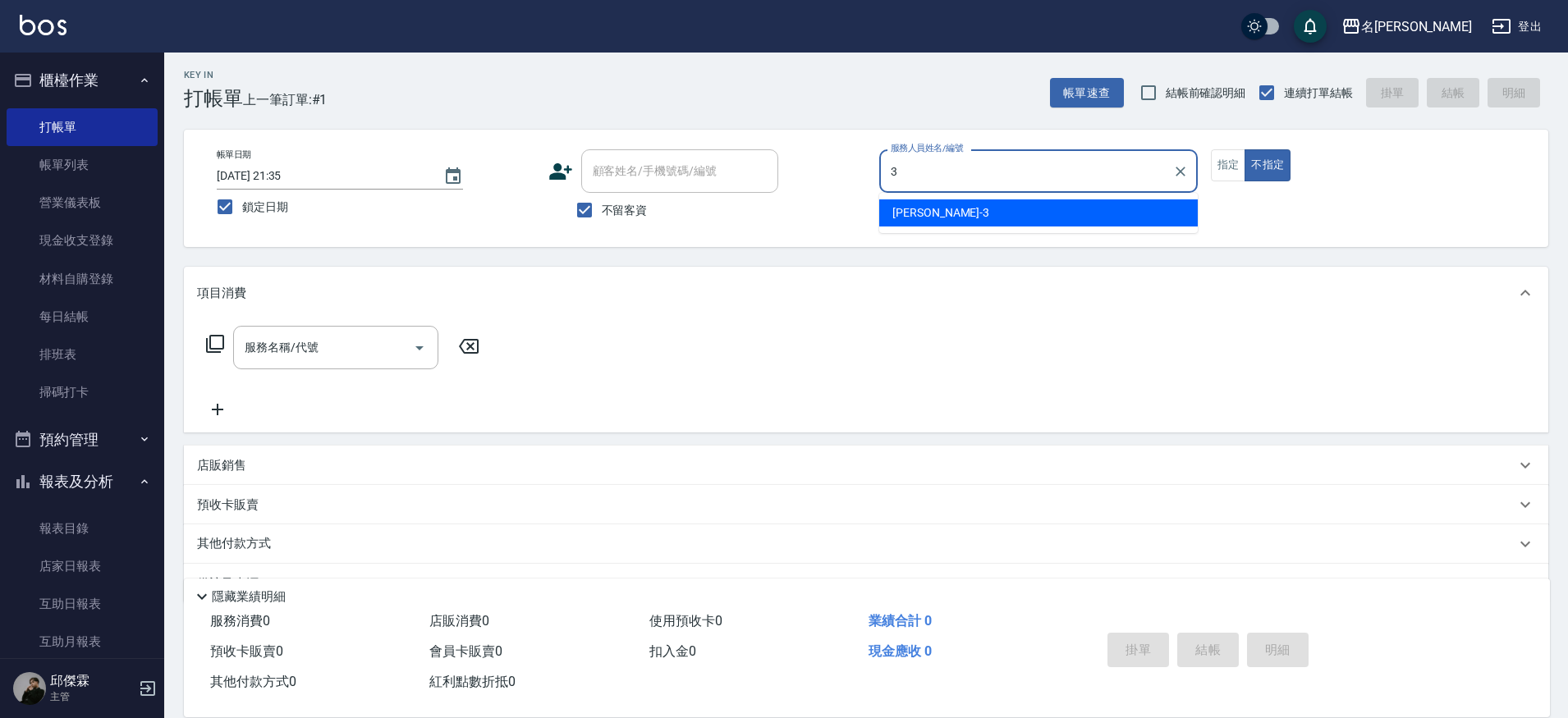
type input "Mina-3"
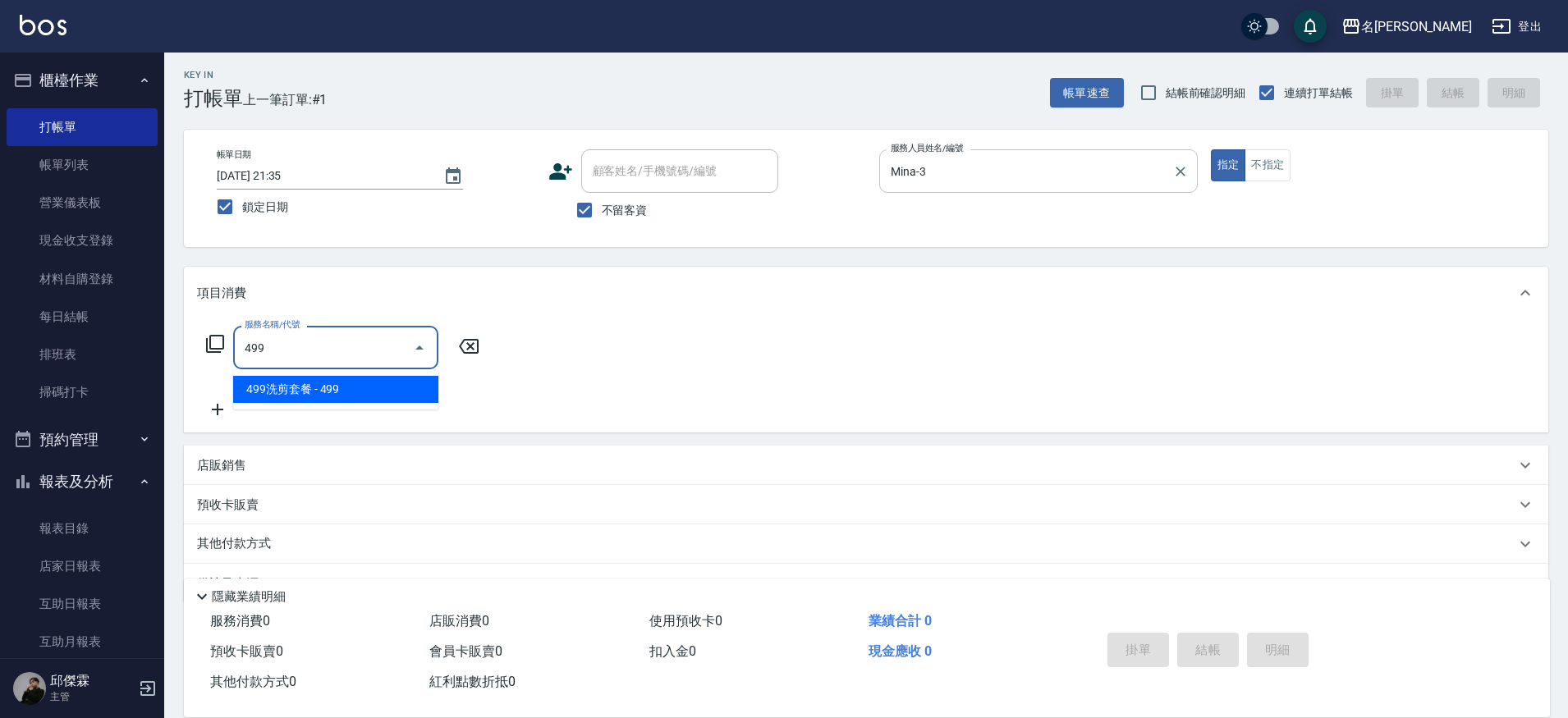
type input "499洗剪套餐(2499)"
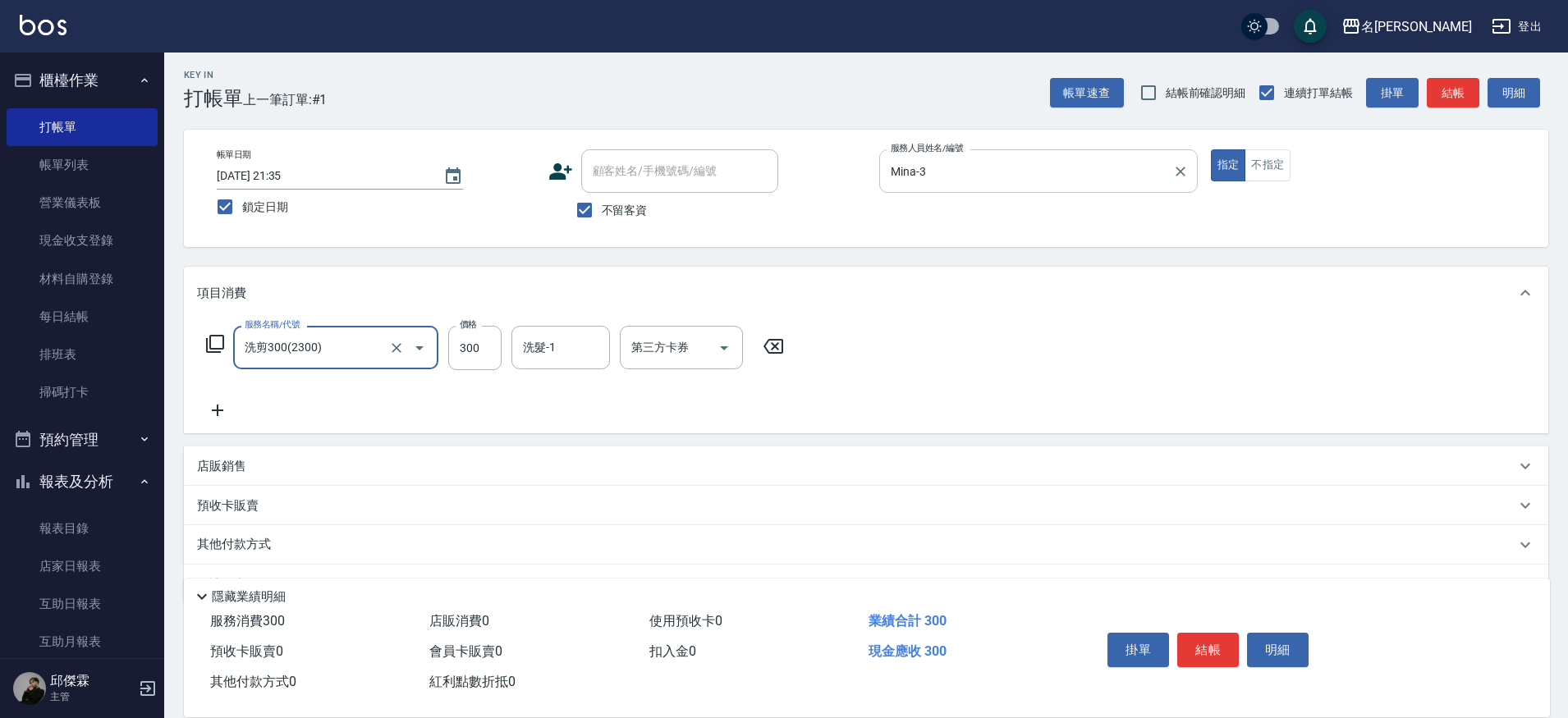
type input "洗剪300(2300)"
type input "499"
type input "Nini-23"
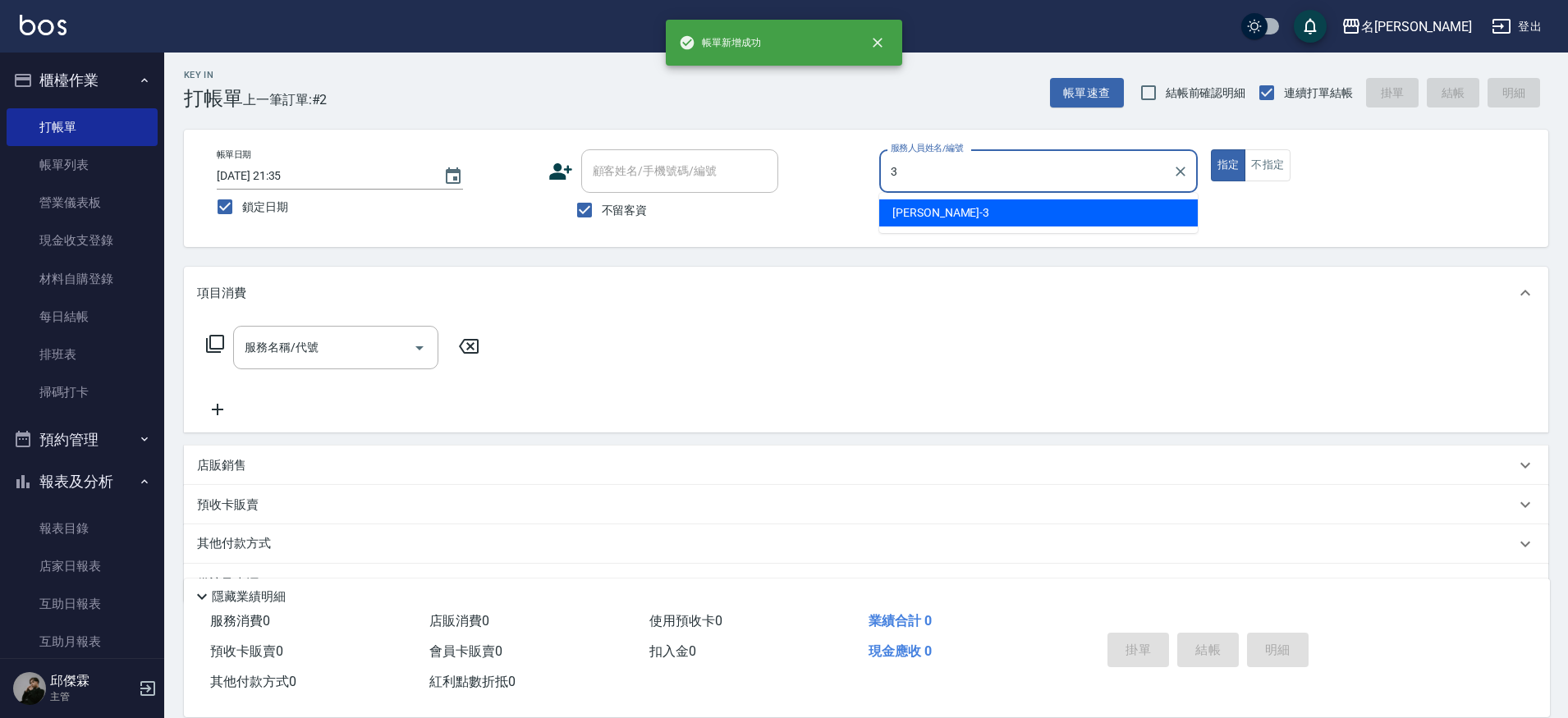
type input "3"
type button "true"
type input "Mina-3"
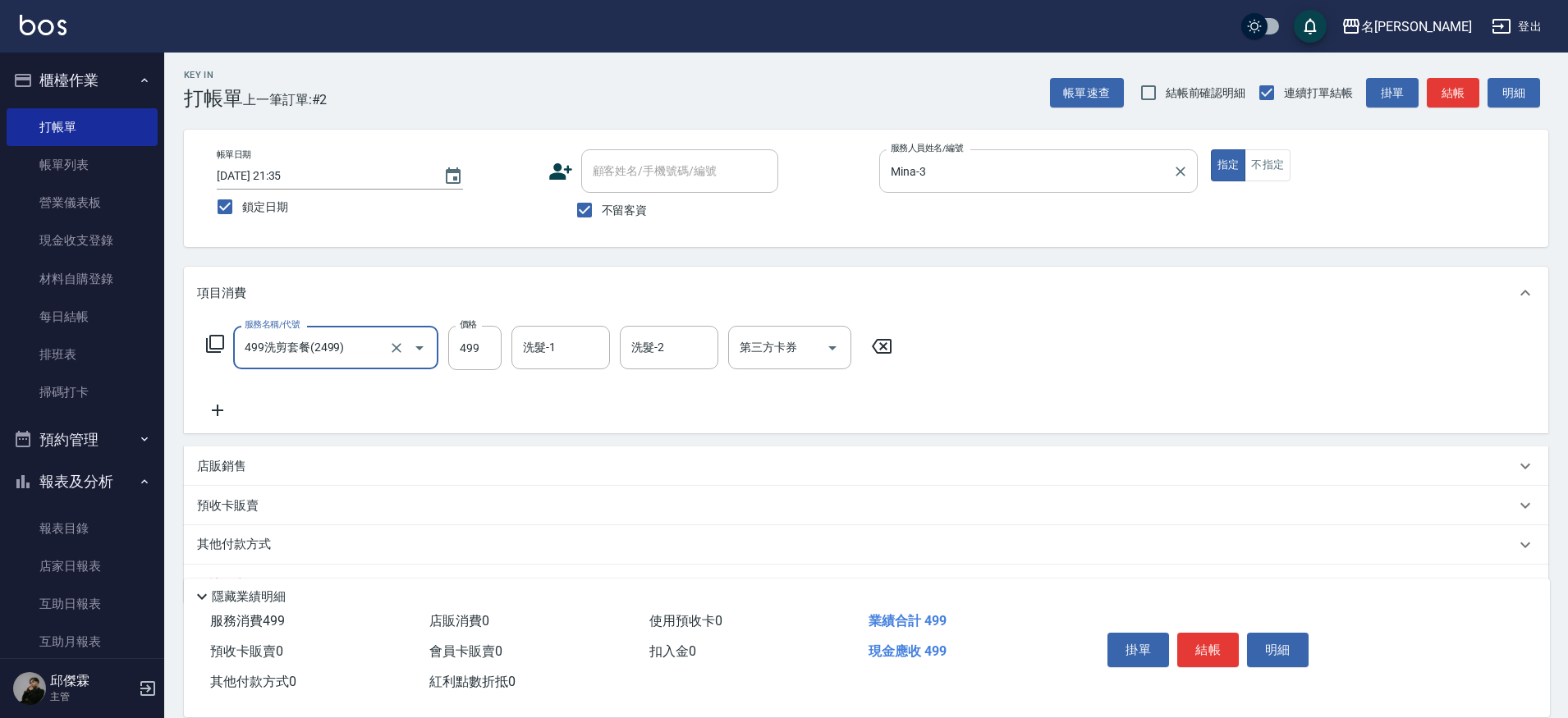
type input "499洗剪套餐(2499)"
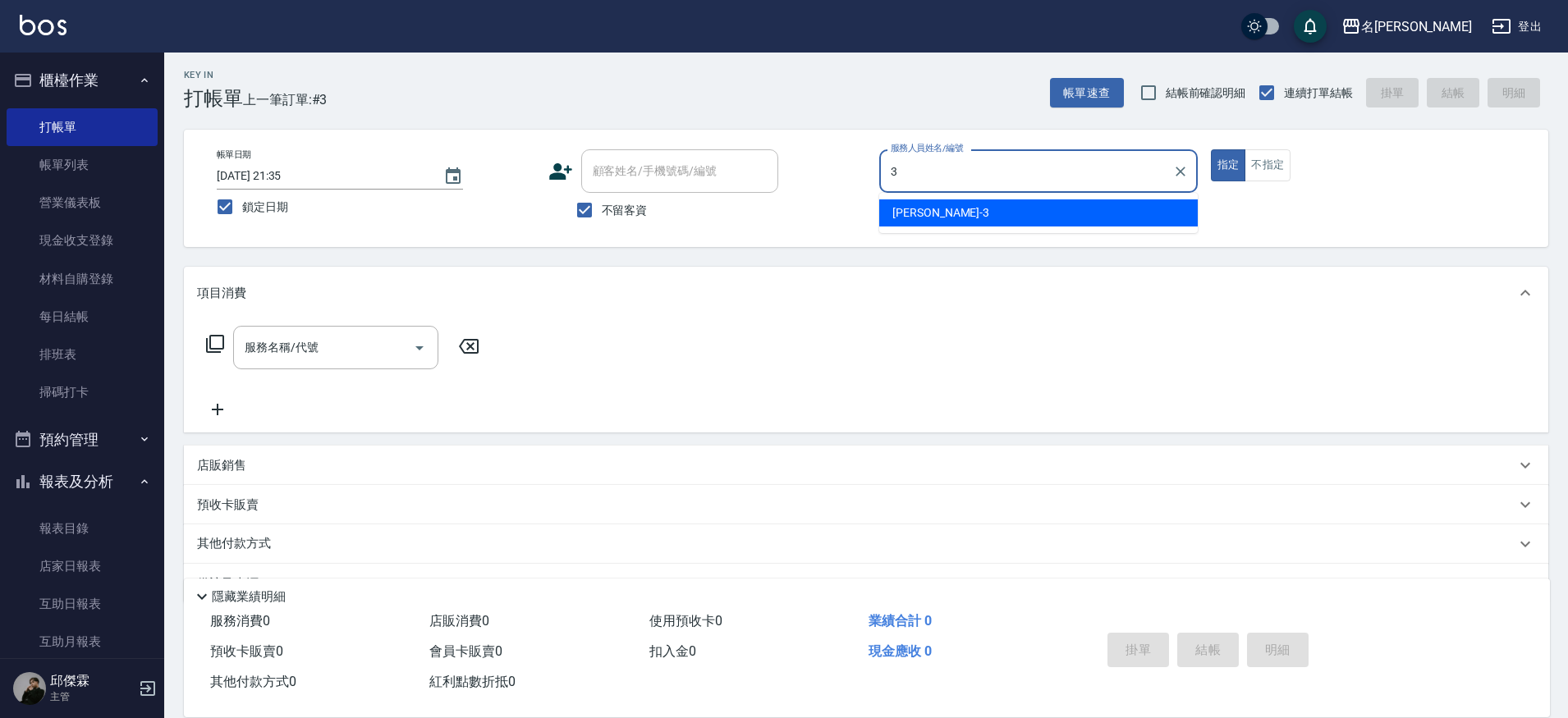
type input "Mina-3"
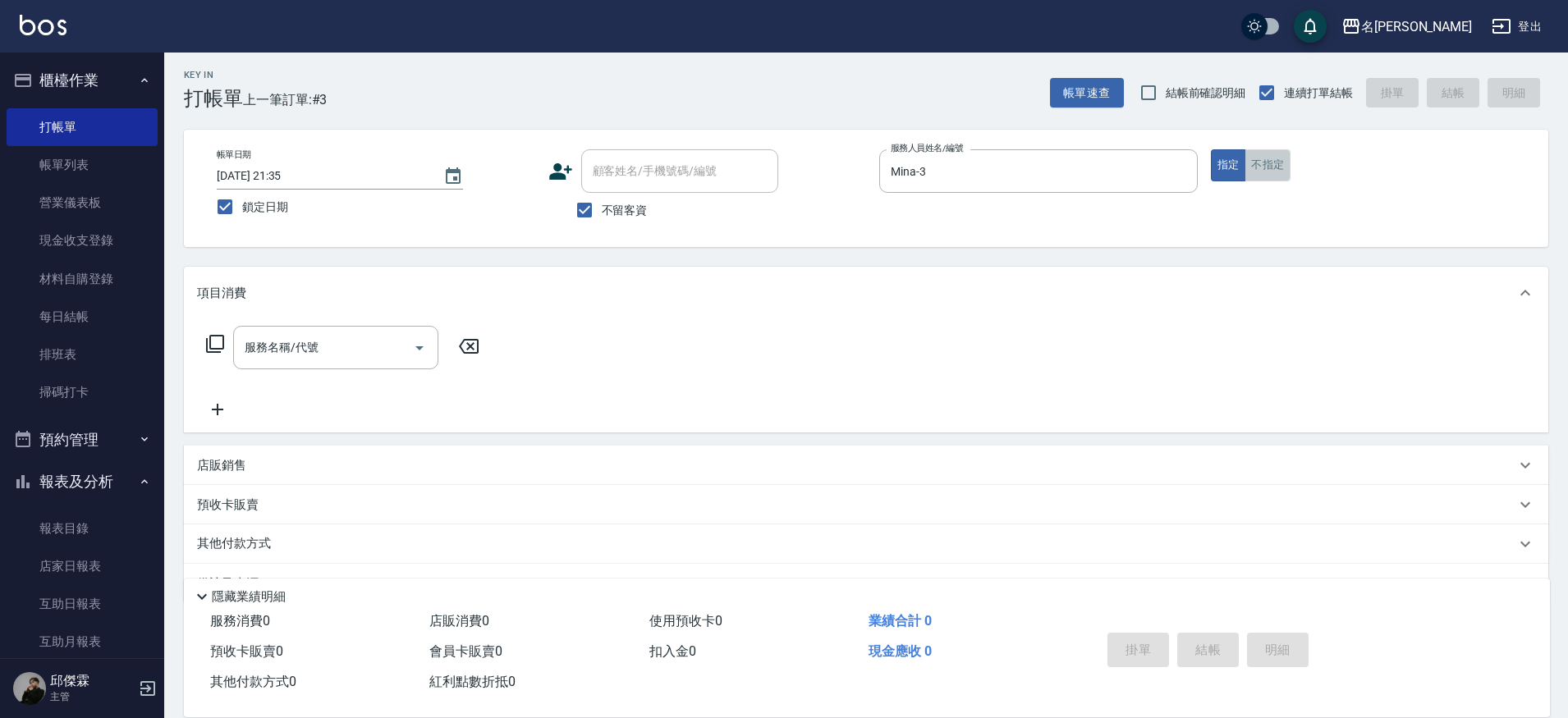
click at [1278, 166] on button "不指定" at bounding box center [1267, 165] width 46 height 32
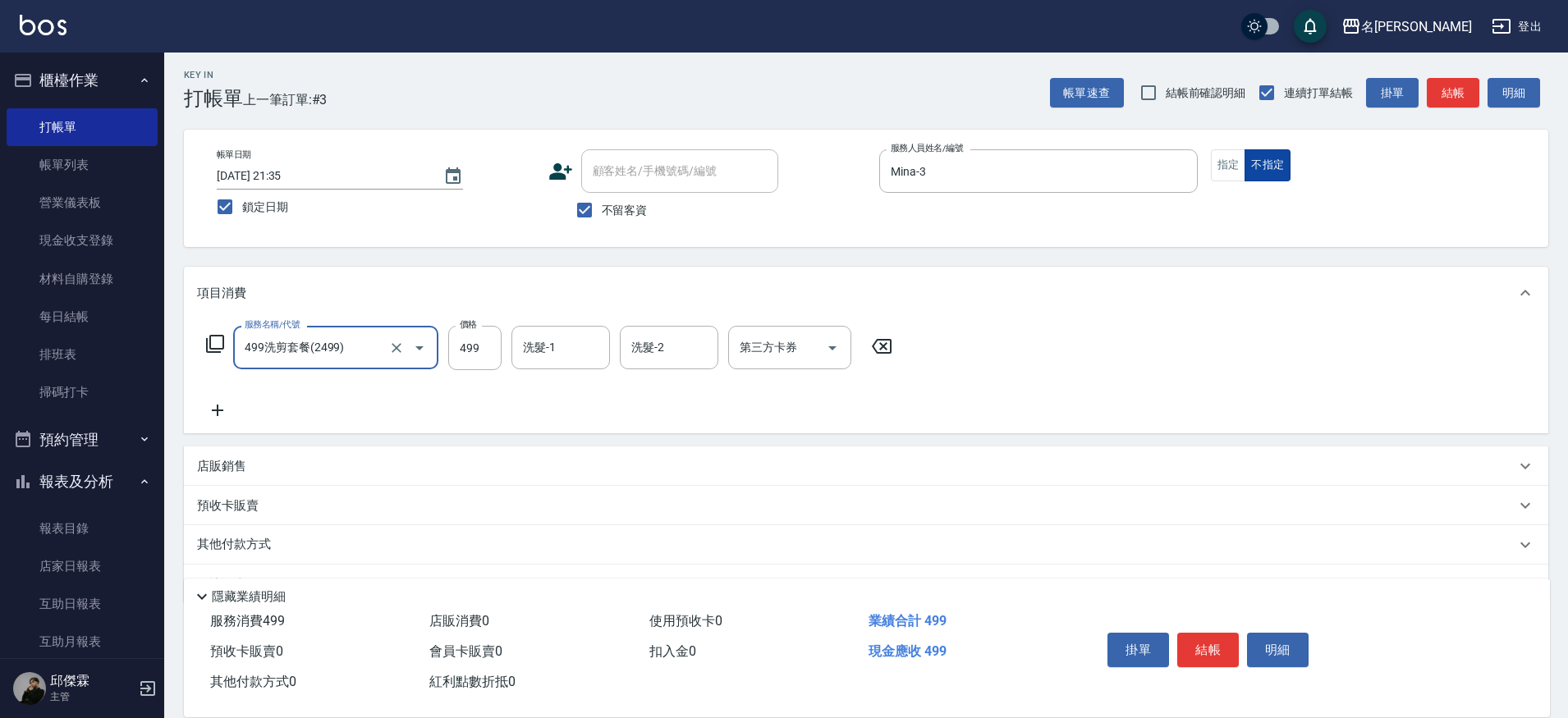
type input "499洗剪套餐(2499)"
type input "500"
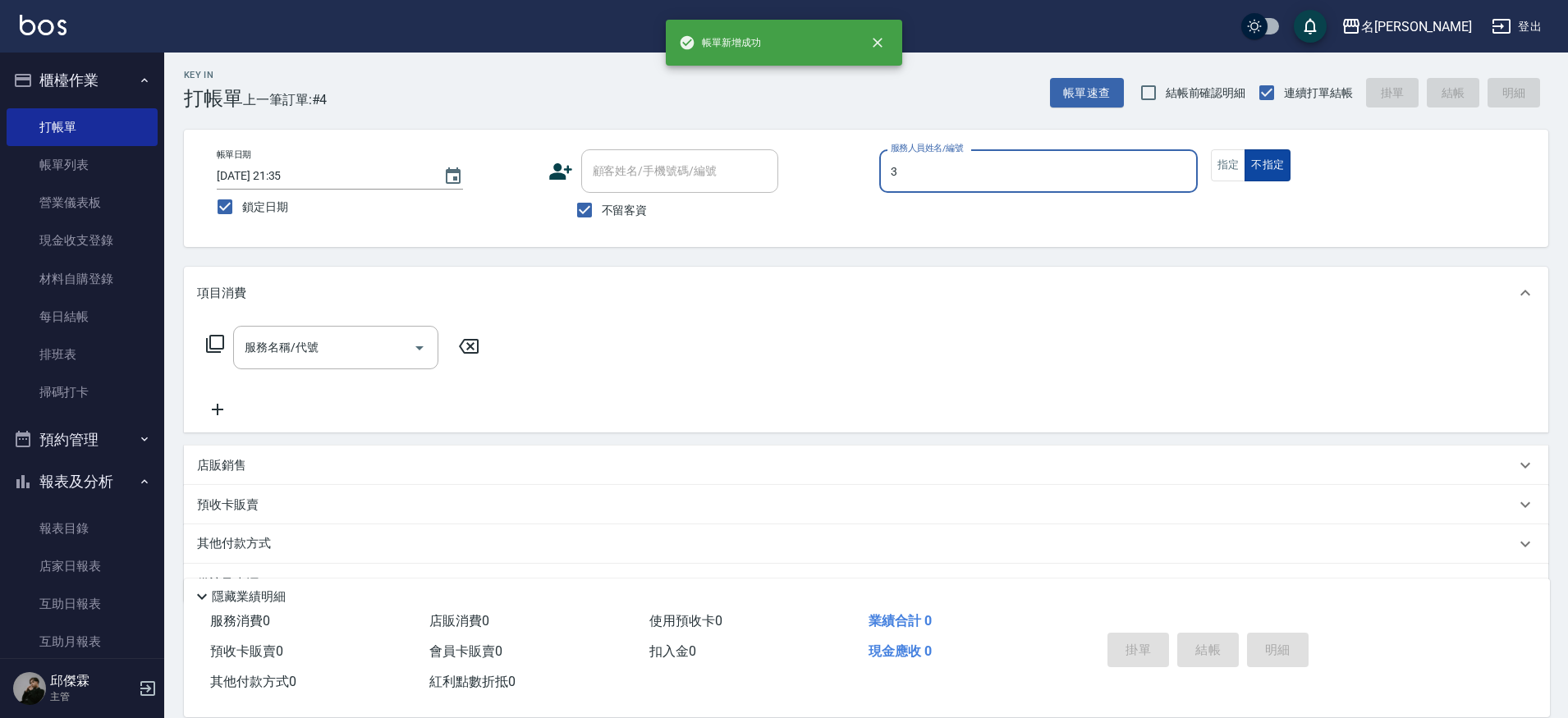
type input "Mina-3"
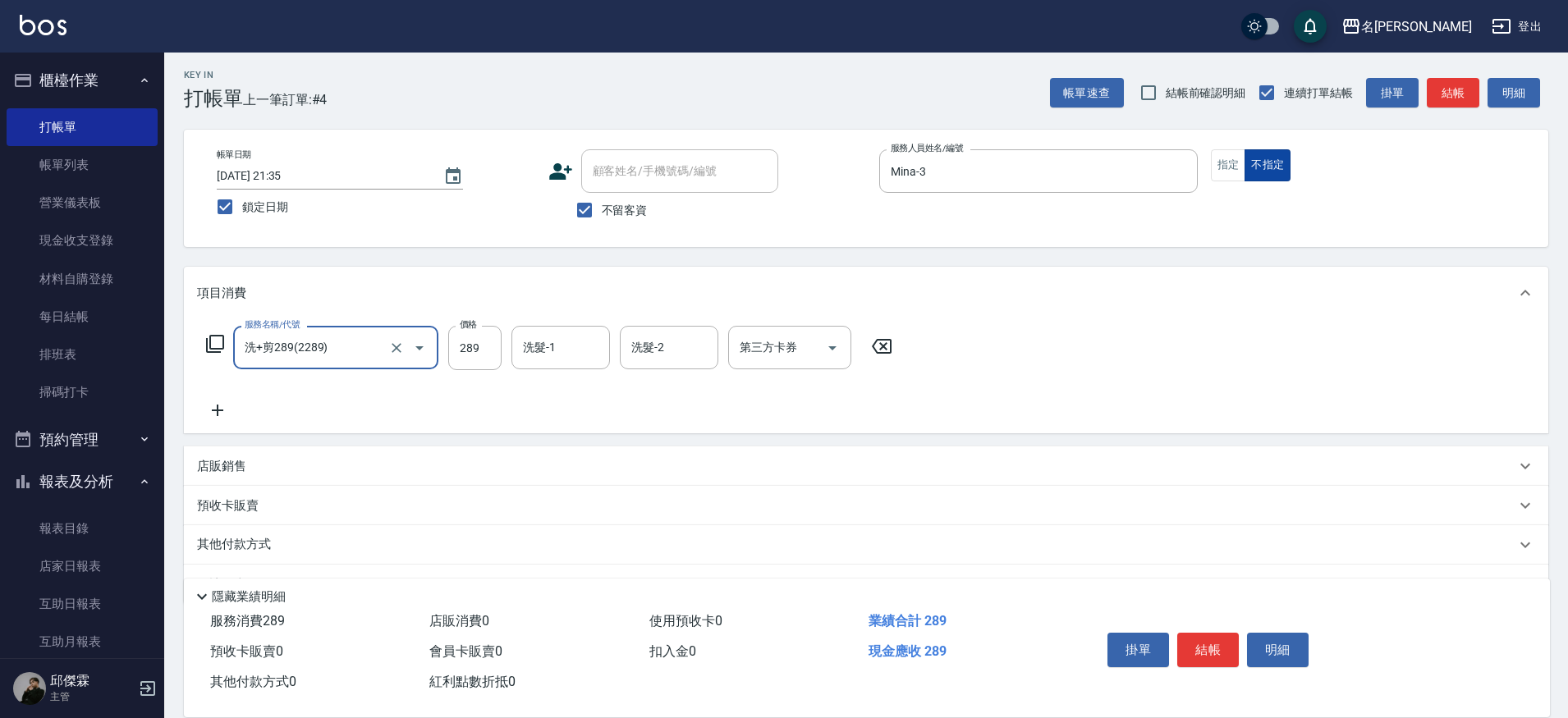
type input "洗+剪289(2289)"
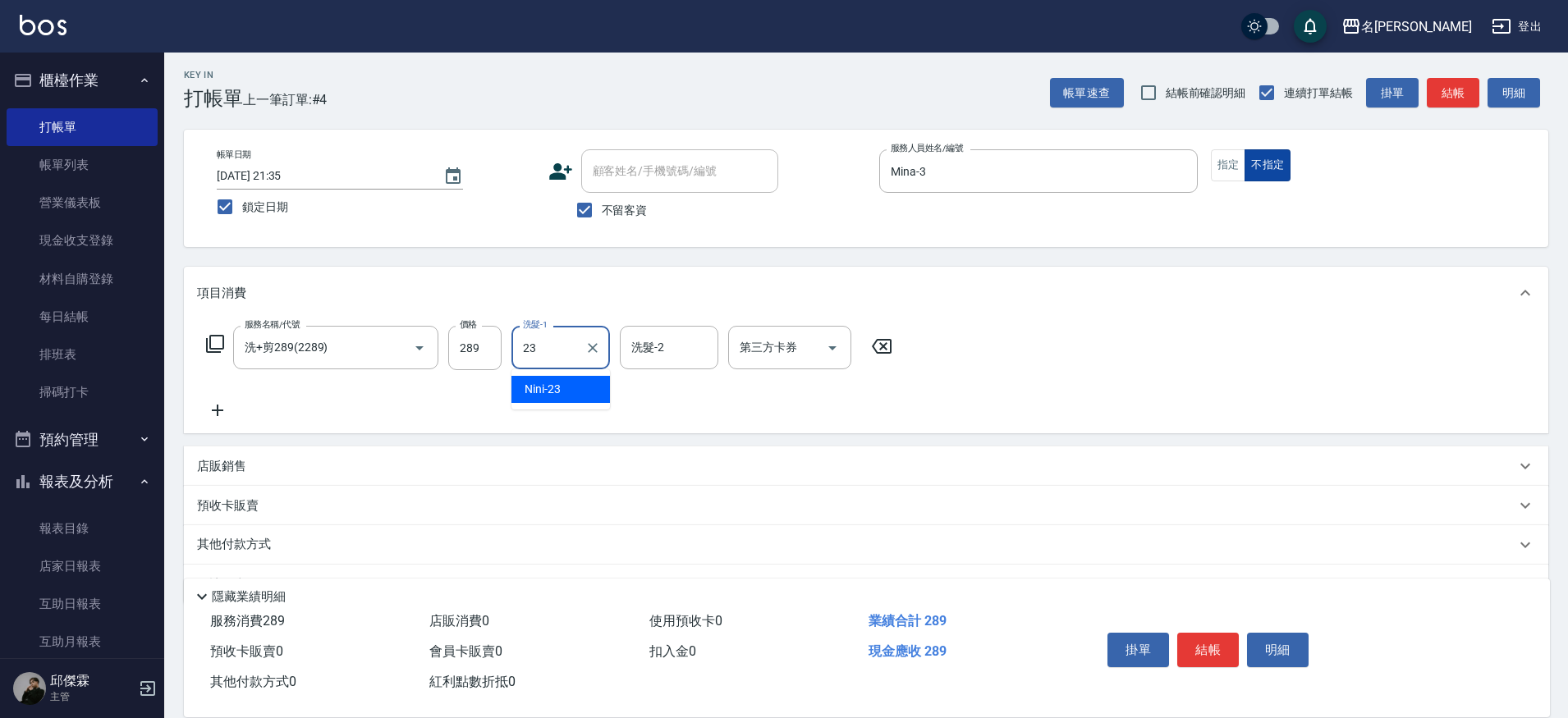
type input "Nini-23"
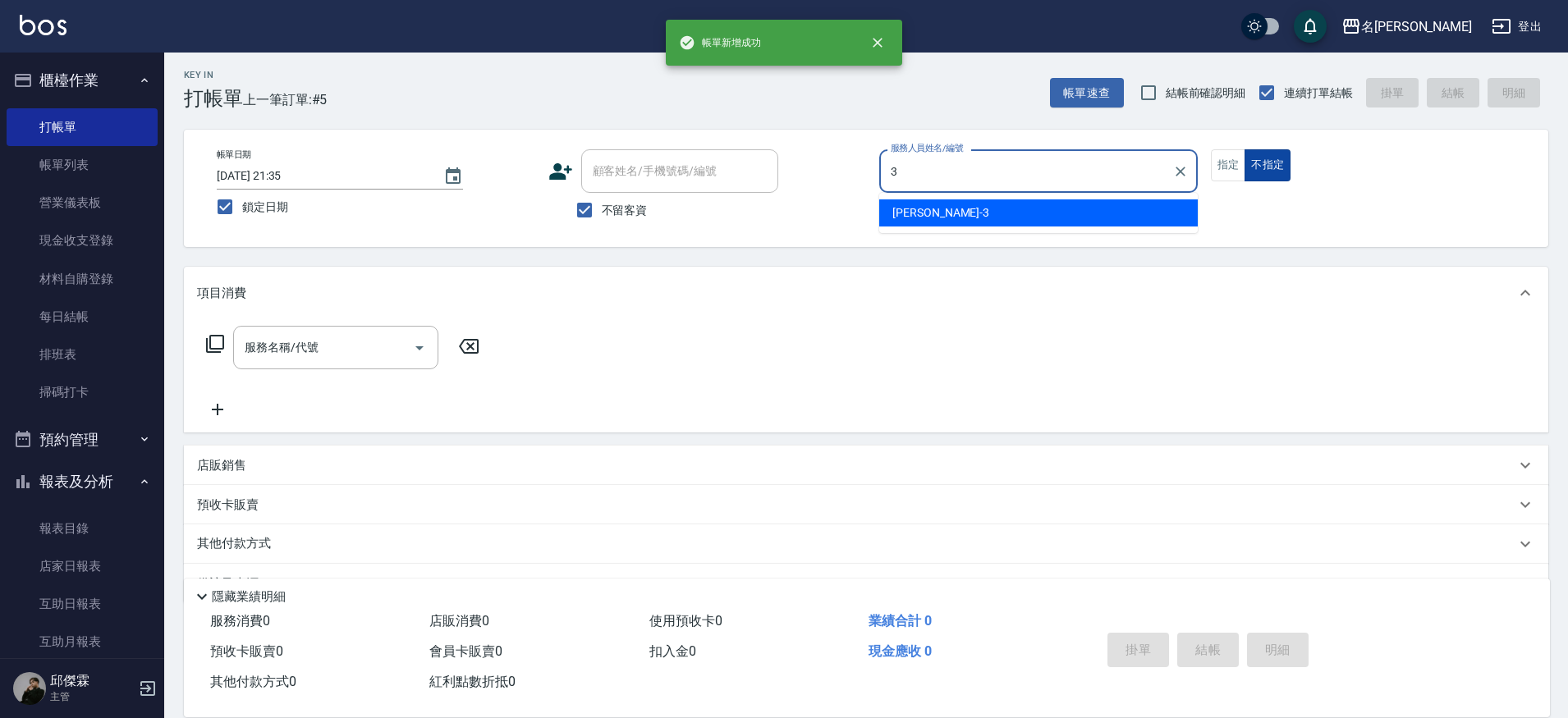
type input "Mina-3"
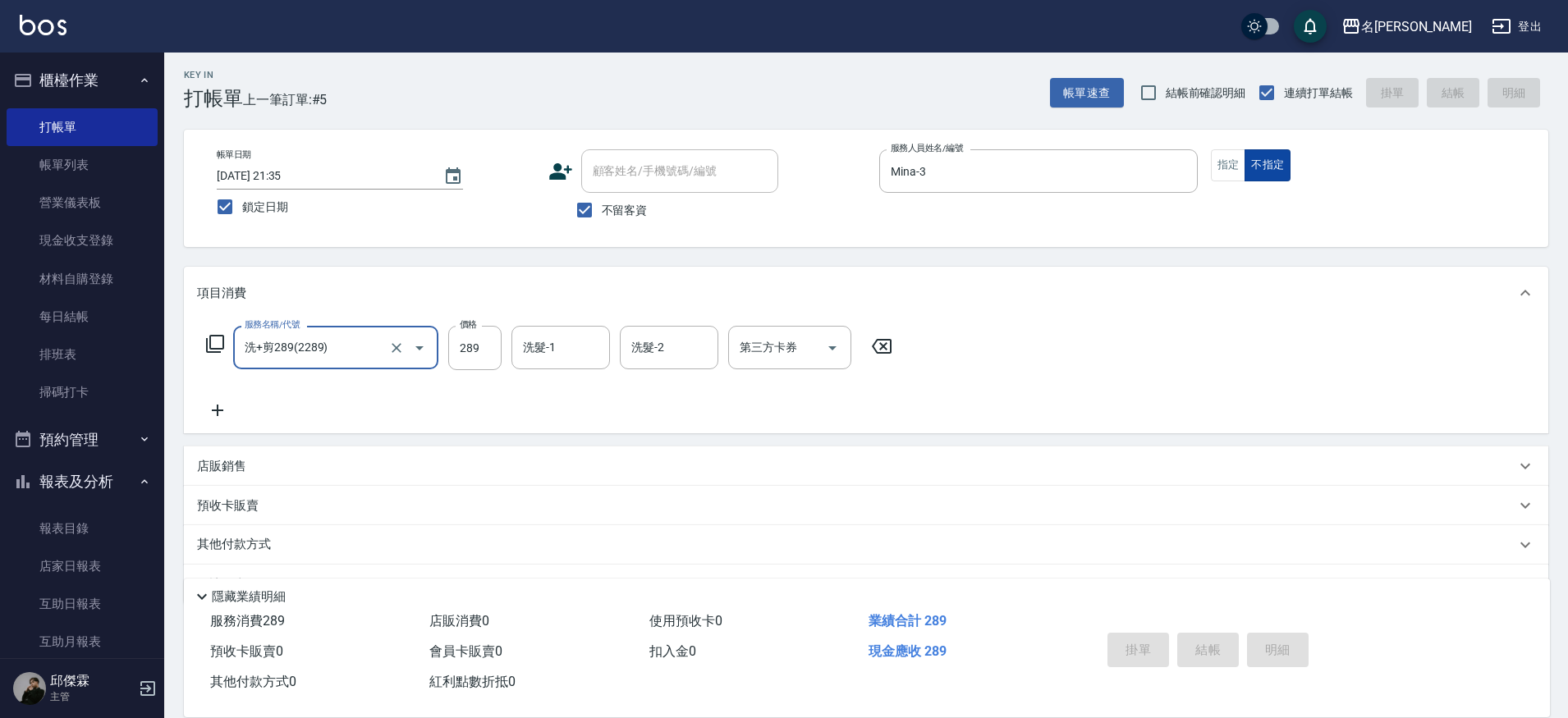
type input "洗+剪289(2289)"
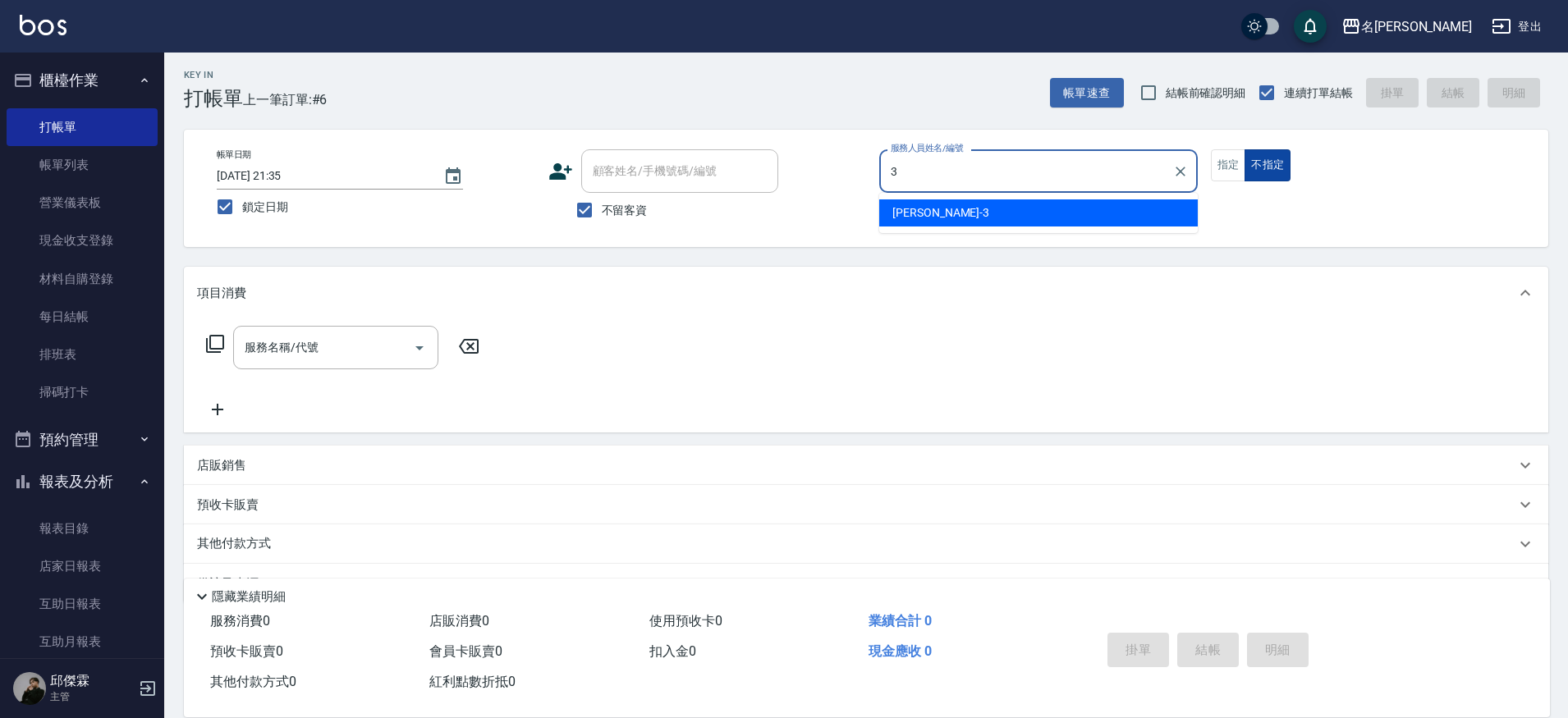
type input "Mina-3"
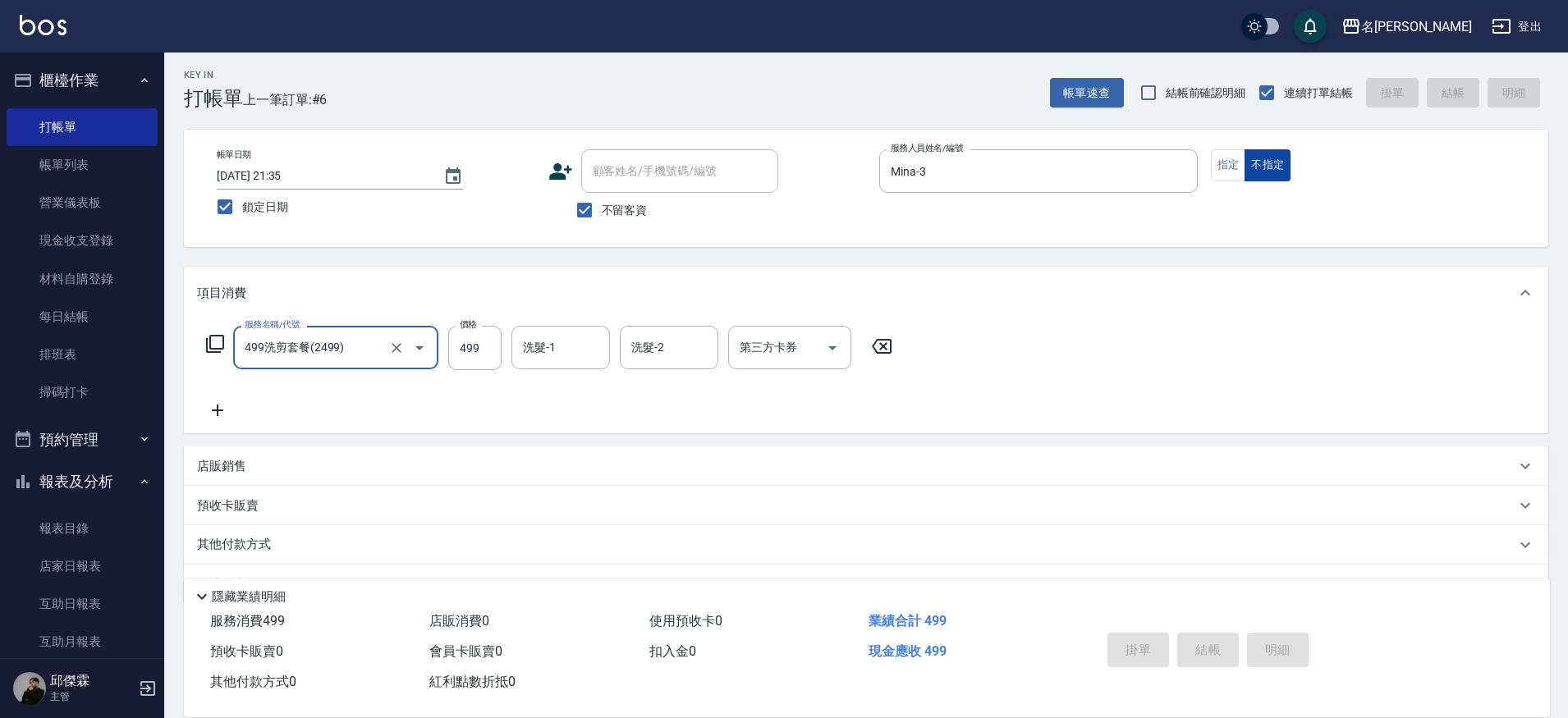
type input "499洗剪套餐(2499)"
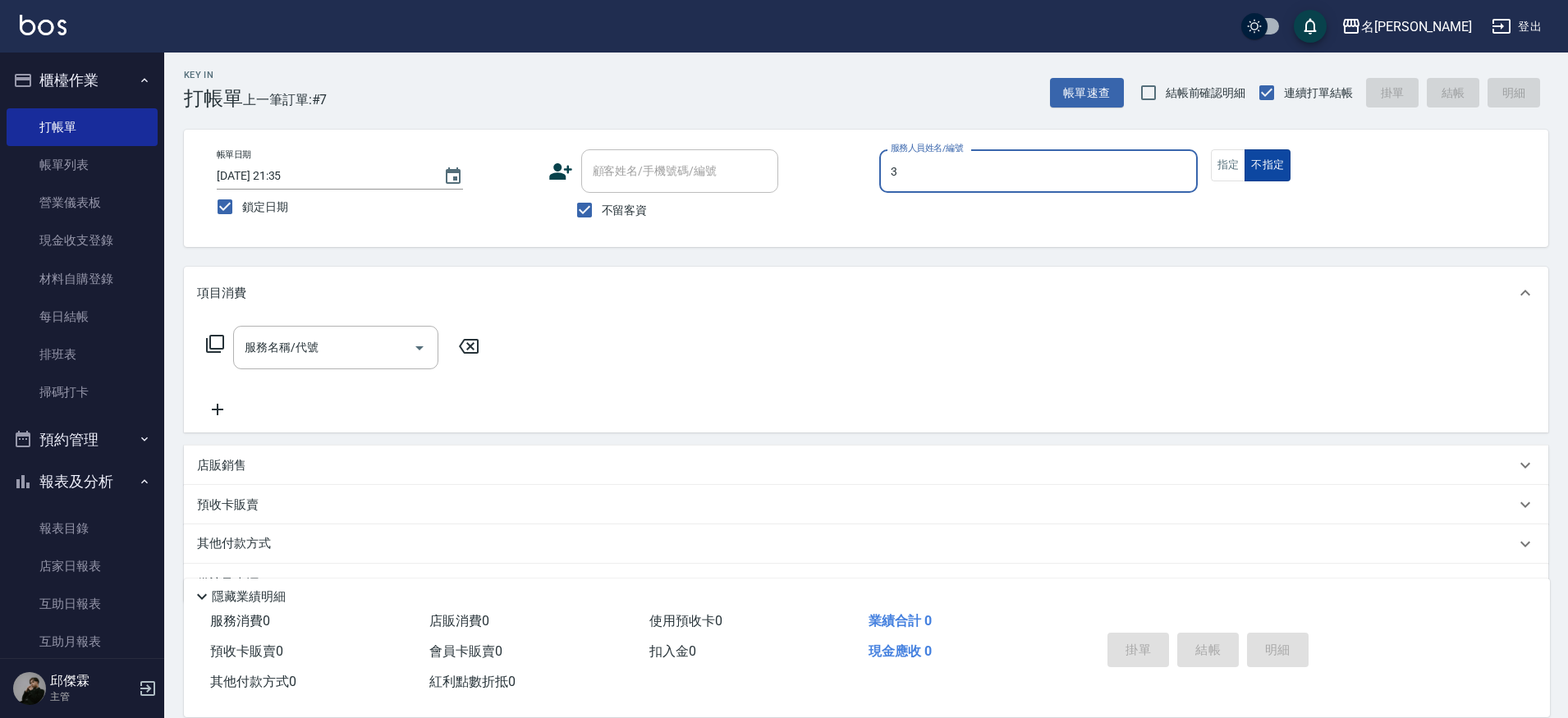
type input "Mina-3"
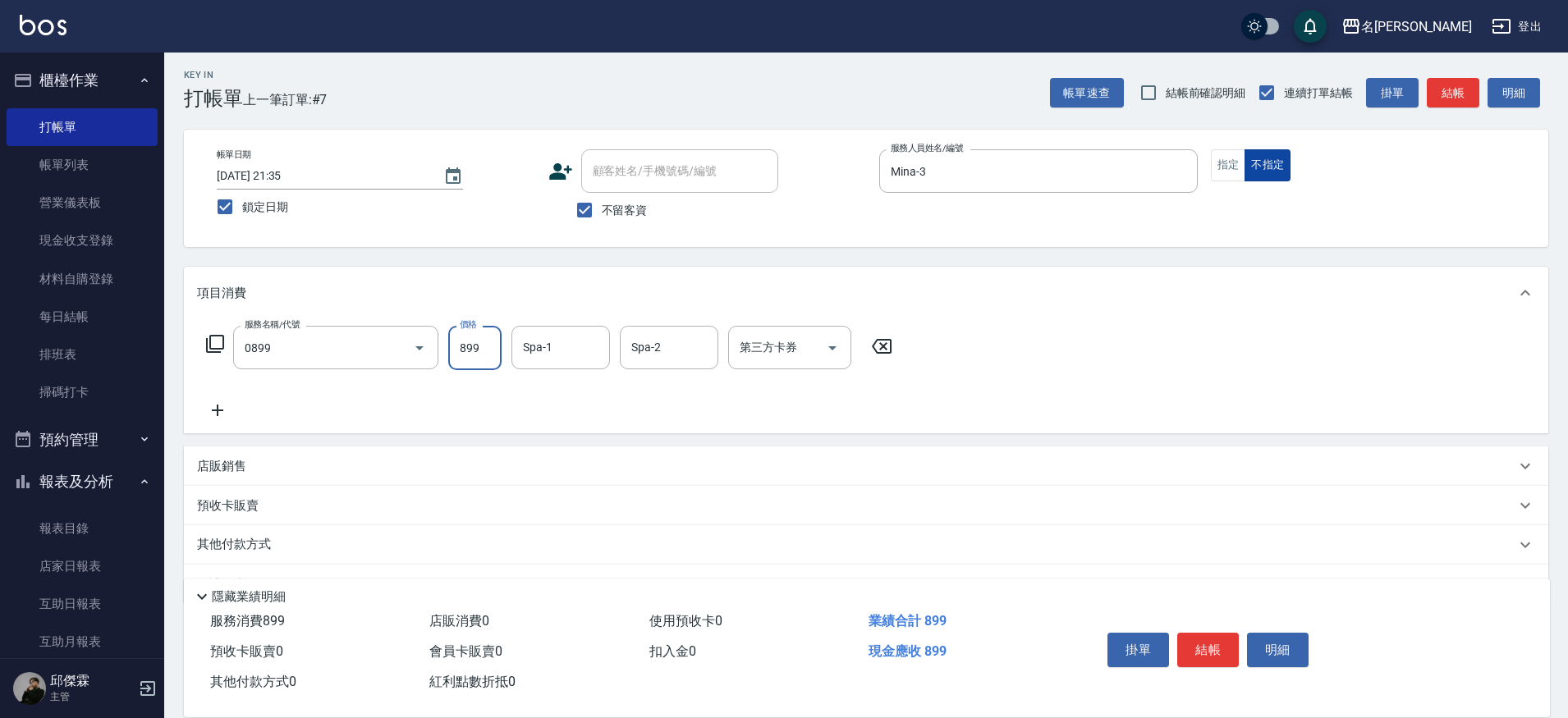
type input "REVIVRE(0899)"
type input "吳晨羽-13"
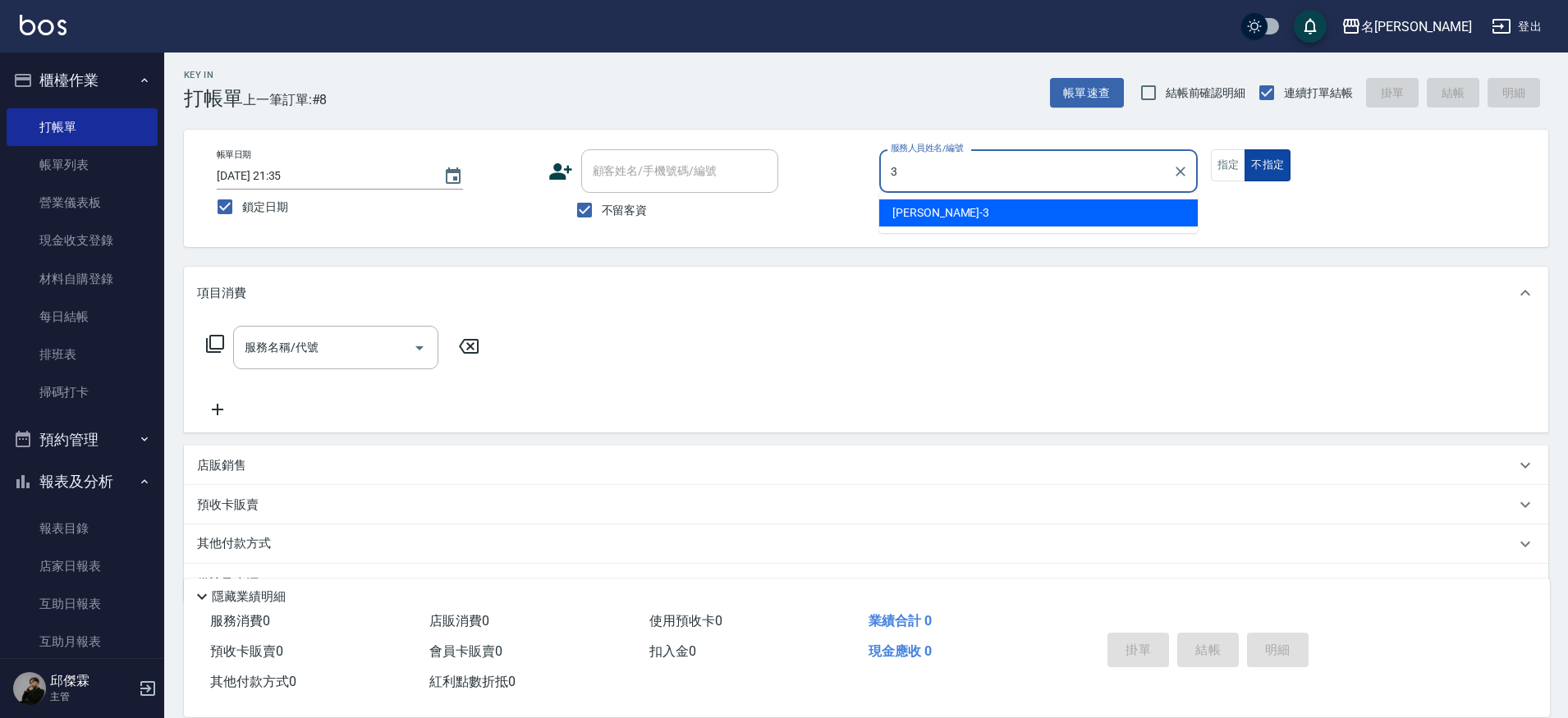
type input "Mina-3"
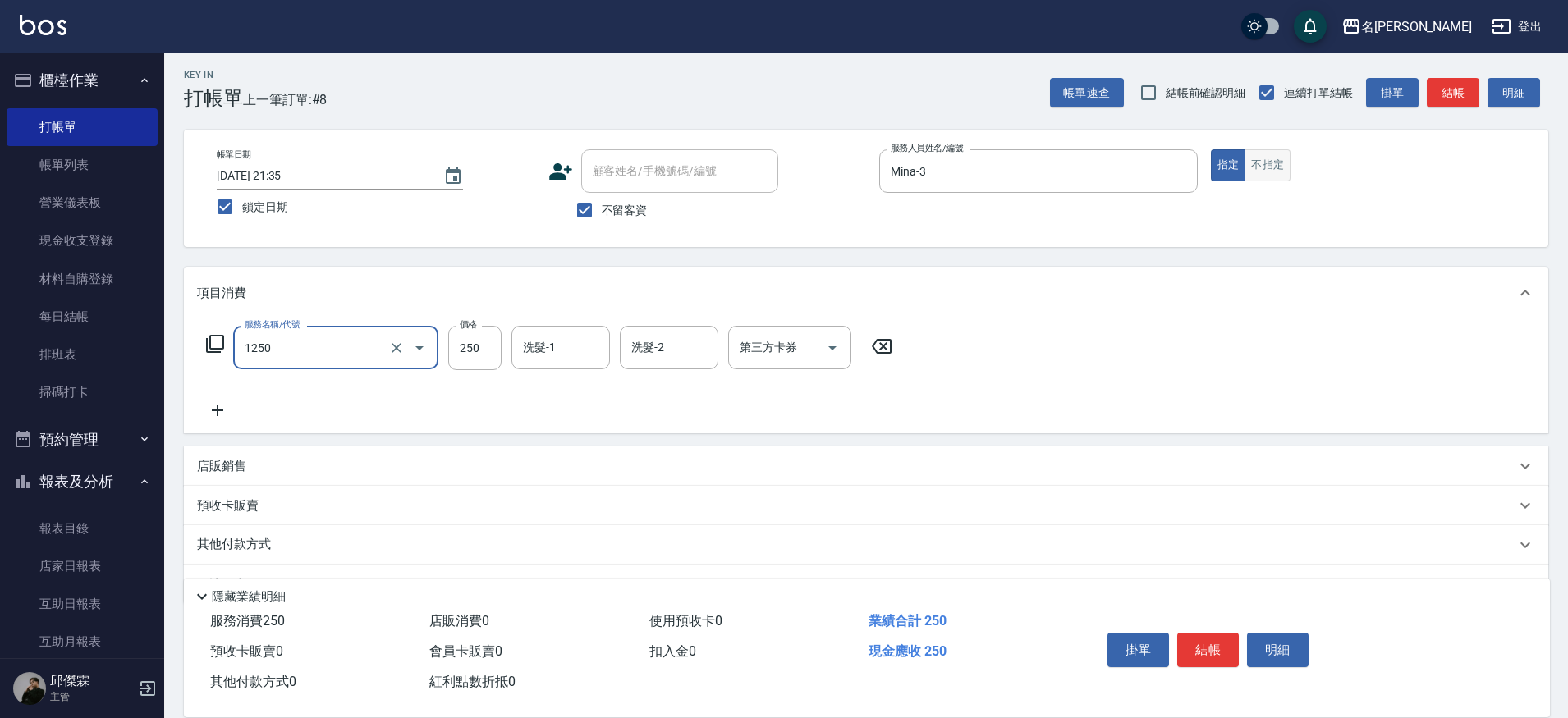
type input "一般洗(1250)"
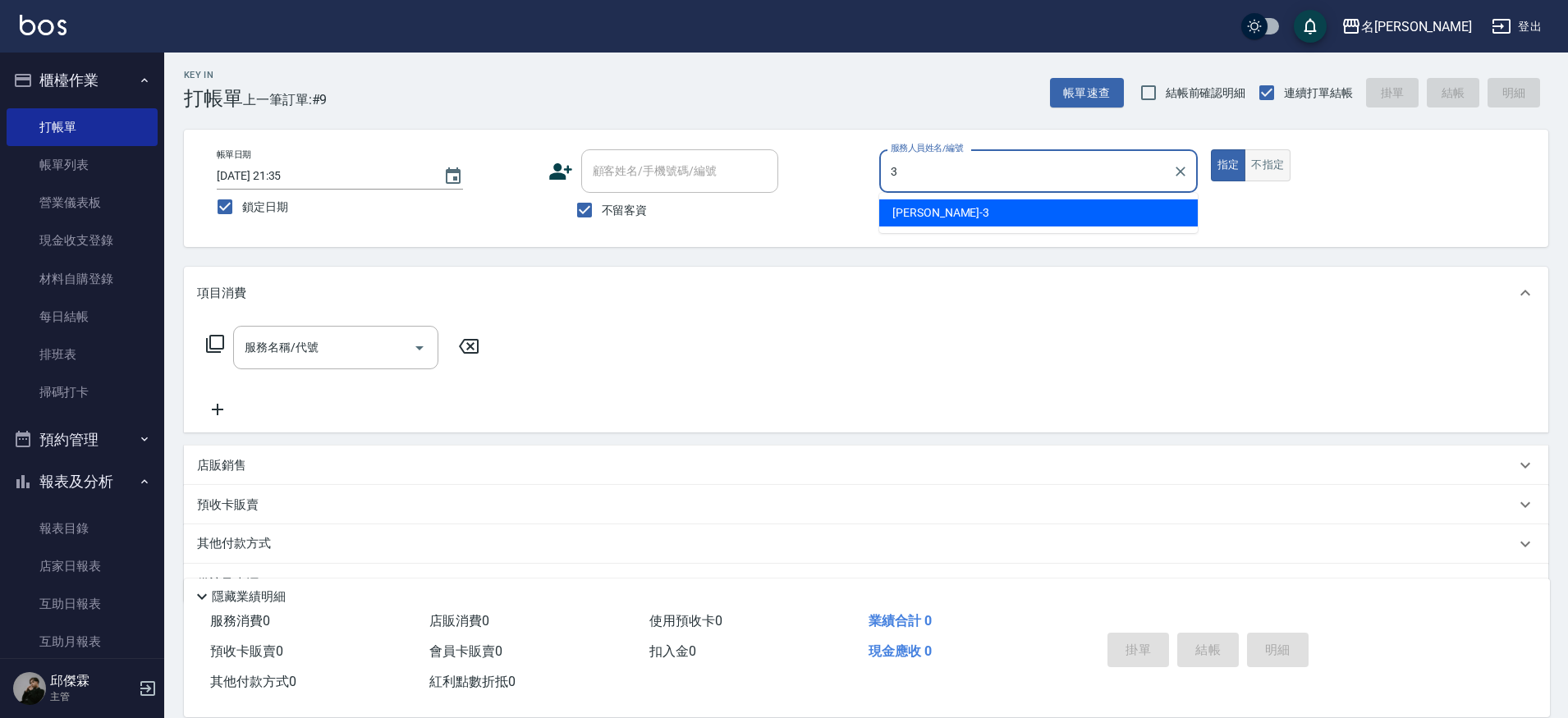
type input "Mina-3"
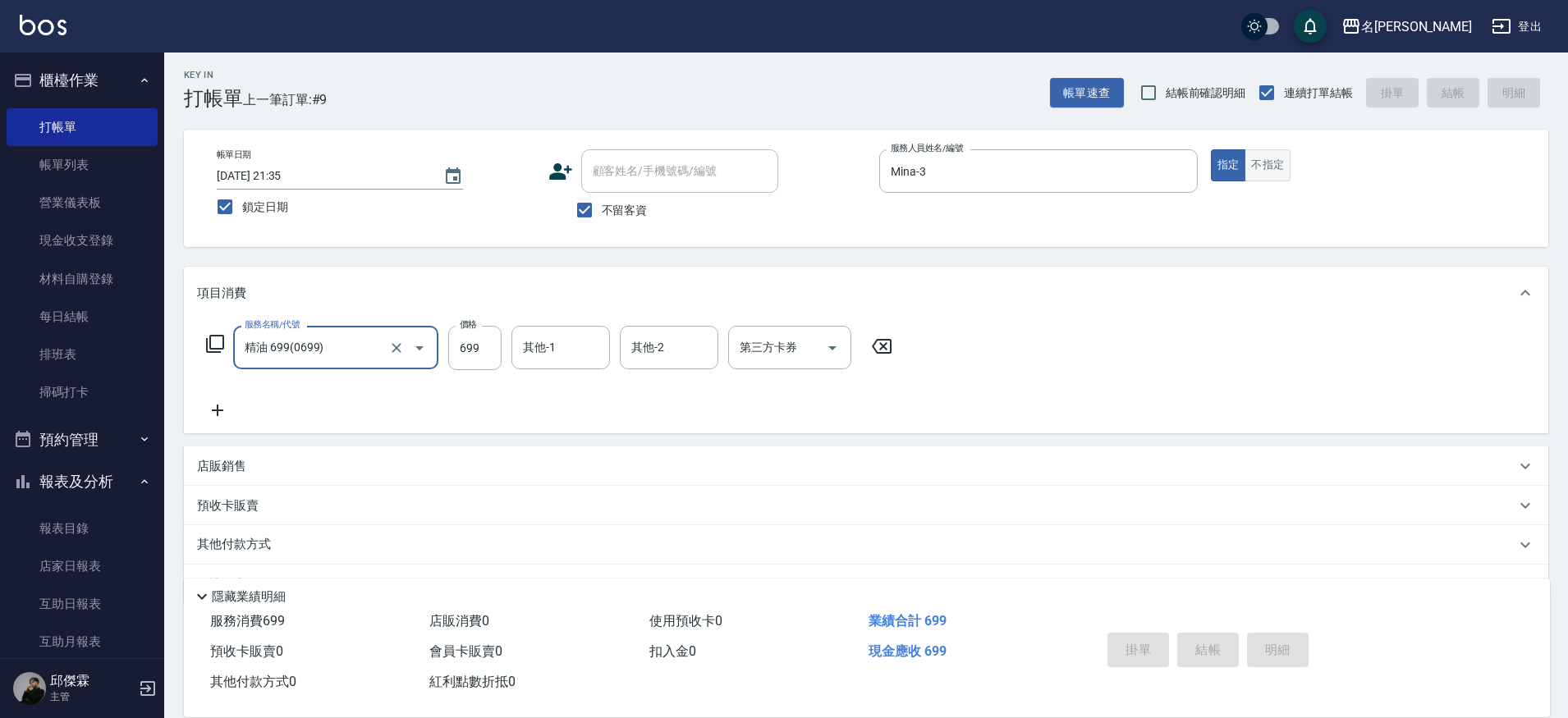
type input "精油 699(0699)"
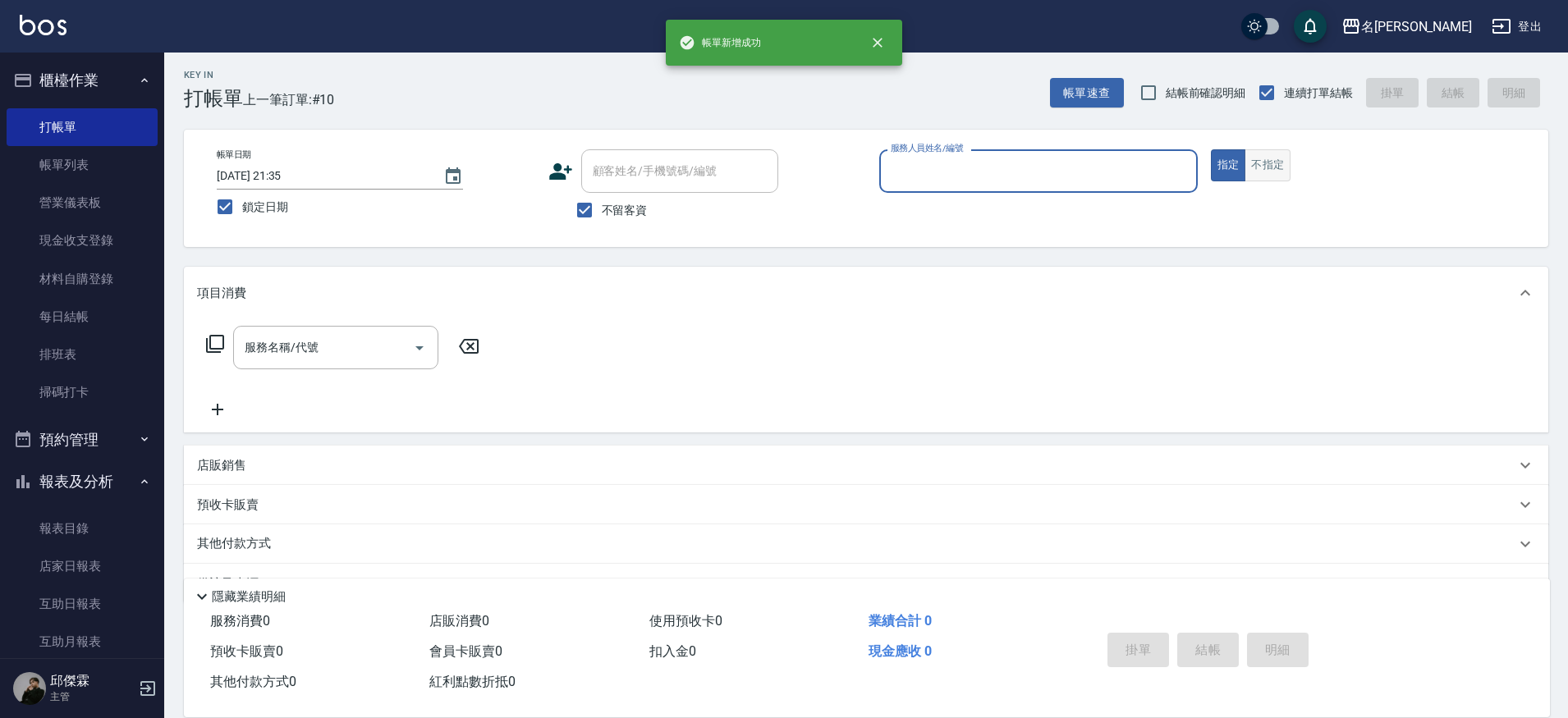
scroll to position [2, 0]
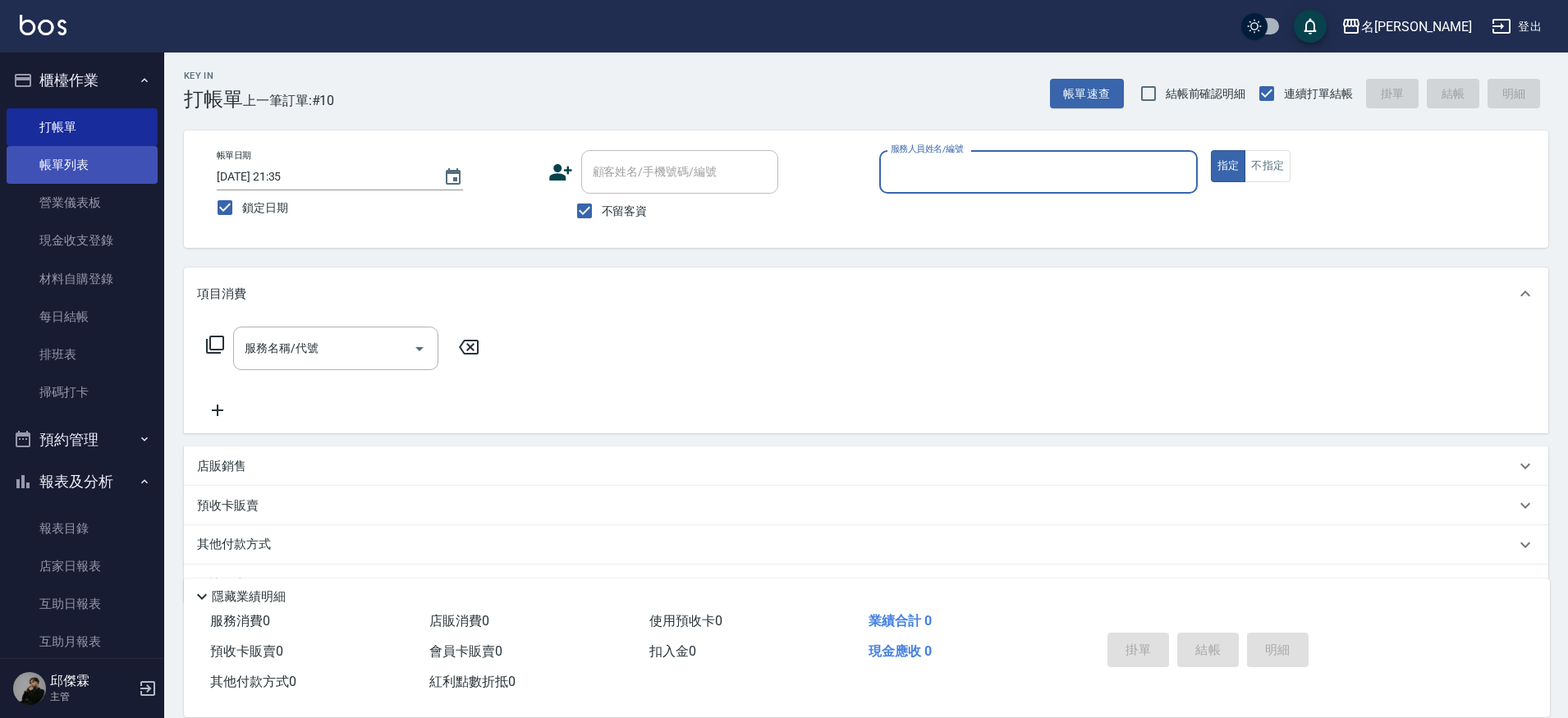
click at [103, 164] on link "帳單列表" at bounding box center [82, 164] width 151 height 38
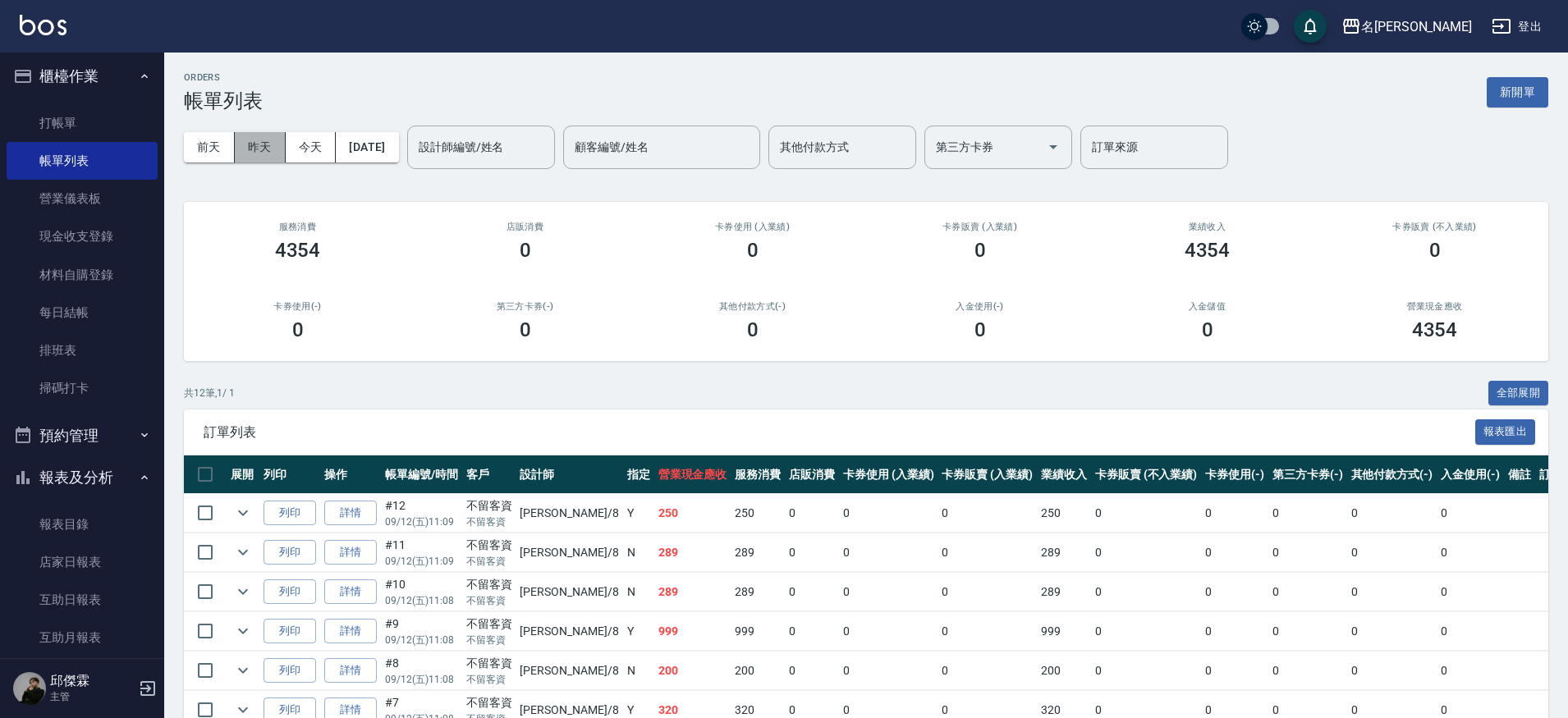
click at [272, 144] on button "昨天" at bounding box center [260, 147] width 51 height 30
click at [357, 519] on link "詳情" at bounding box center [350, 513] width 52 height 25
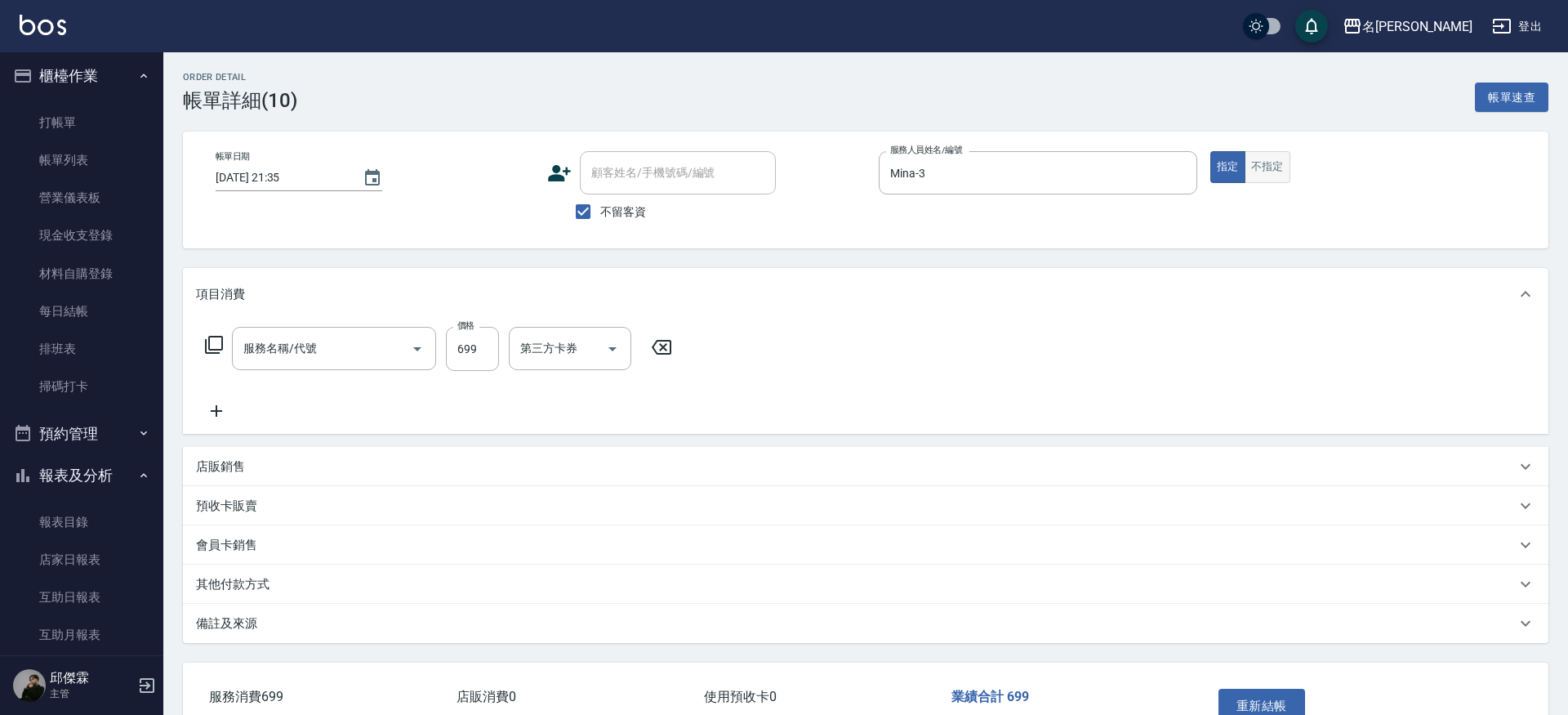
type input "2025/09/11 21:35"
checkbox input "true"
type input "Mina-3"
type input "精油 699(0699)"
click at [1256, 172] on button "不指定" at bounding box center [1261, 166] width 46 height 32
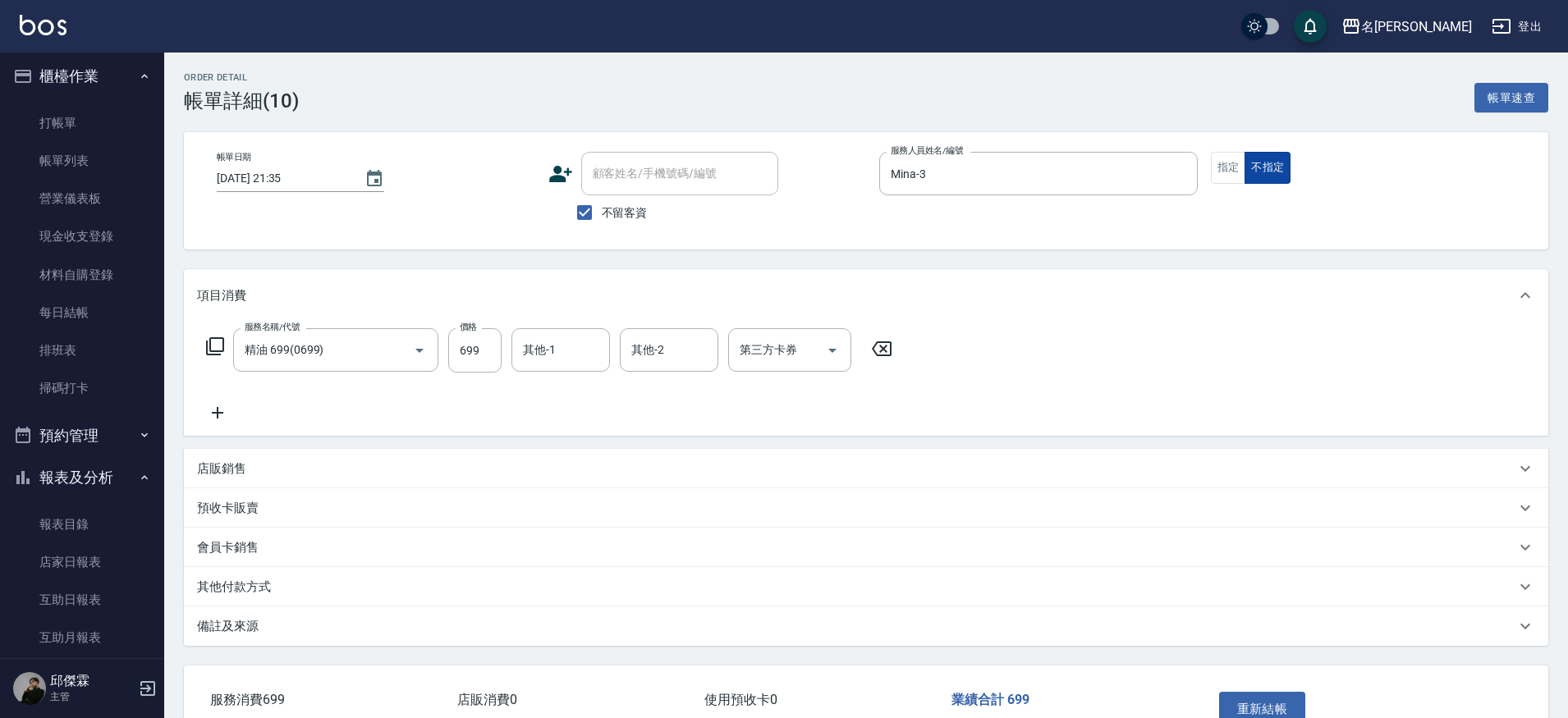
type button "false"
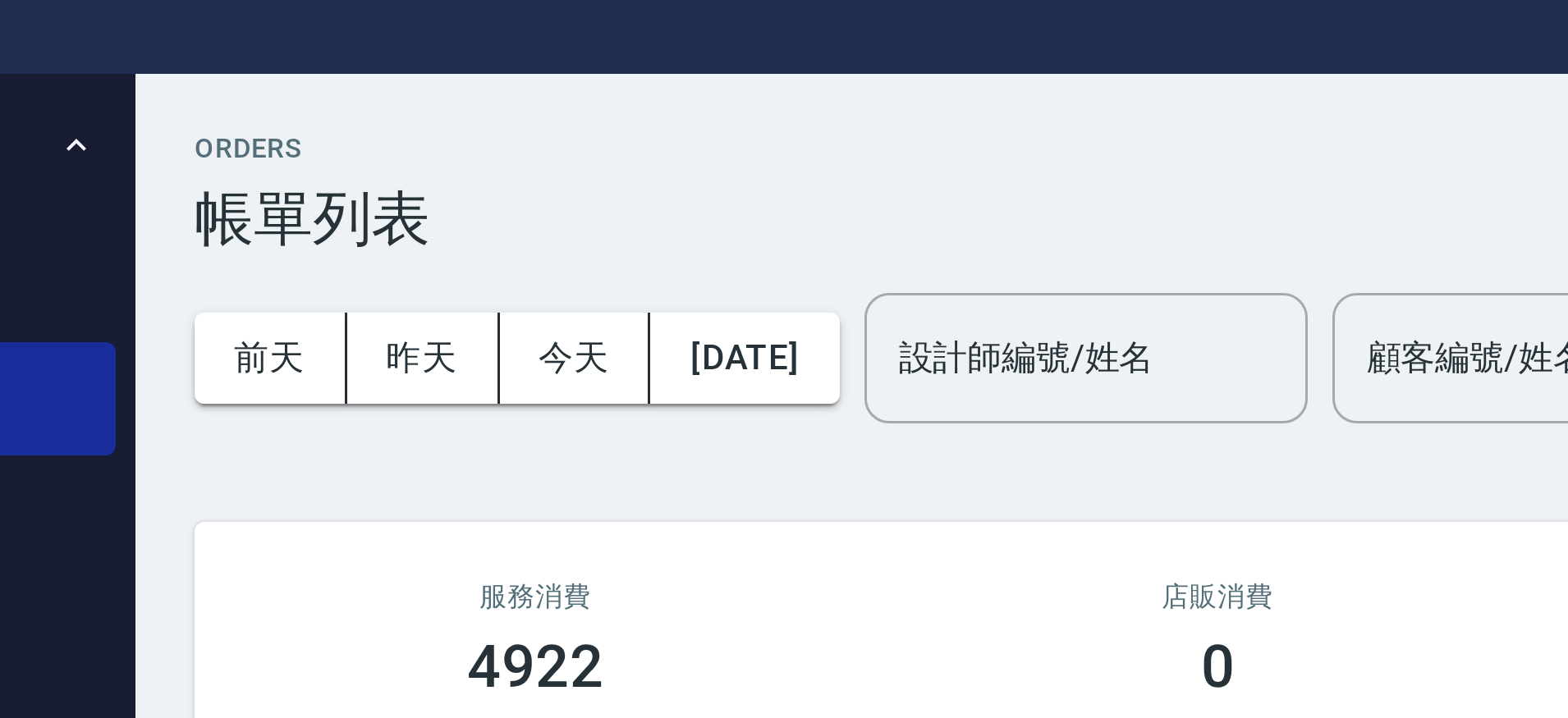
click at [140, 68] on button "櫃檯作業" at bounding box center [82, 76] width 151 height 43
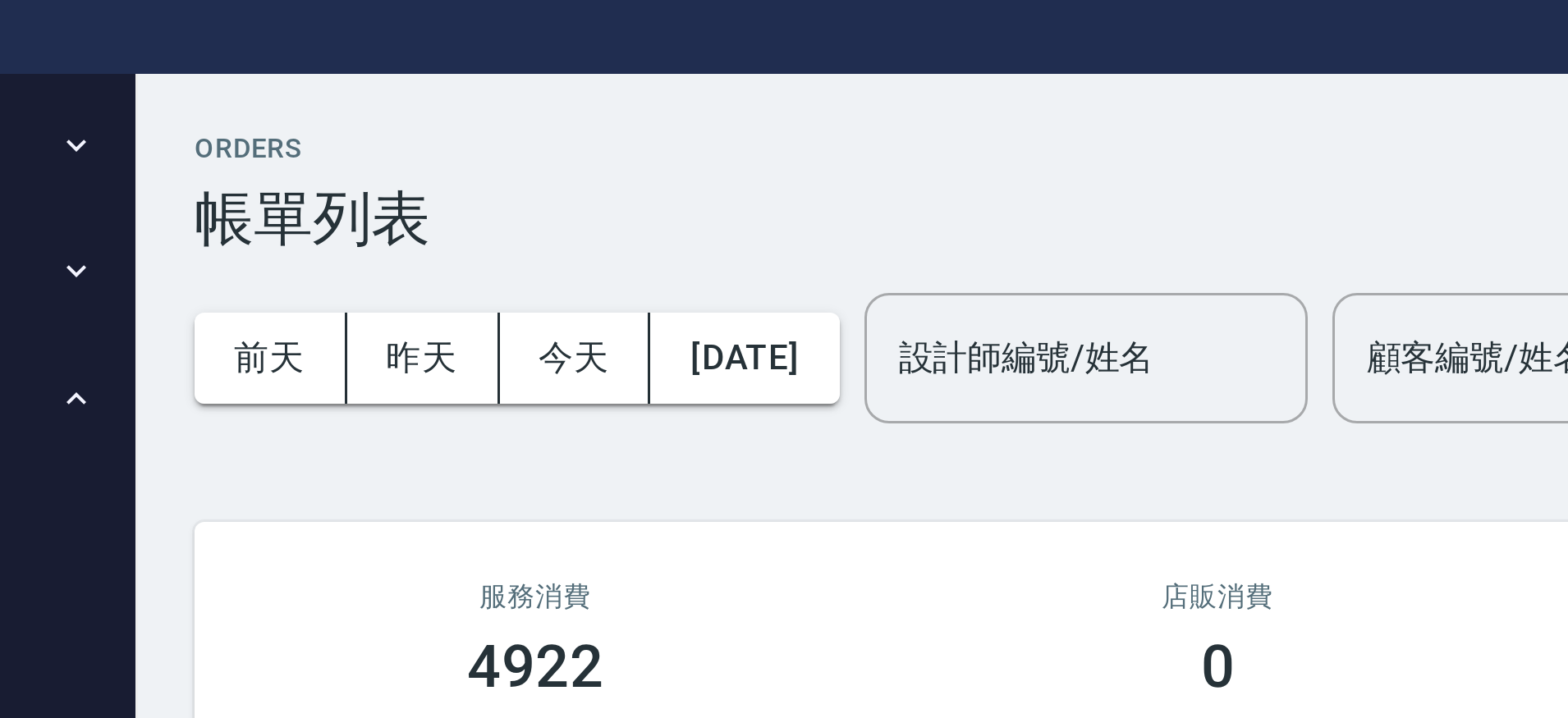
click at [127, 109] on button "預約管理" at bounding box center [82, 119] width 151 height 43
click at [351, 72] on div "ORDERS 帳單列表 新開單" at bounding box center [865, 93] width 1364 height 41
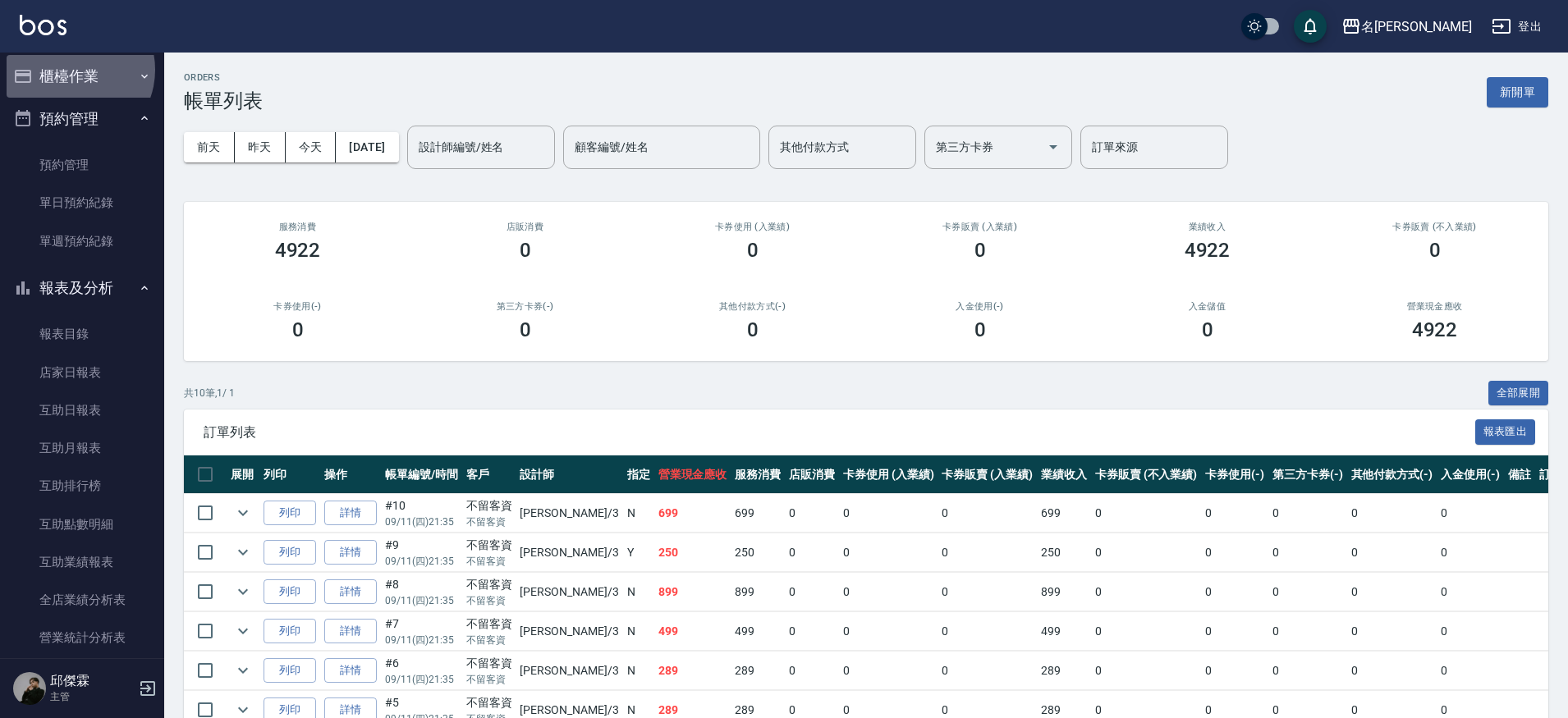
click at [71, 70] on button "櫃檯作業" at bounding box center [82, 76] width 151 height 43
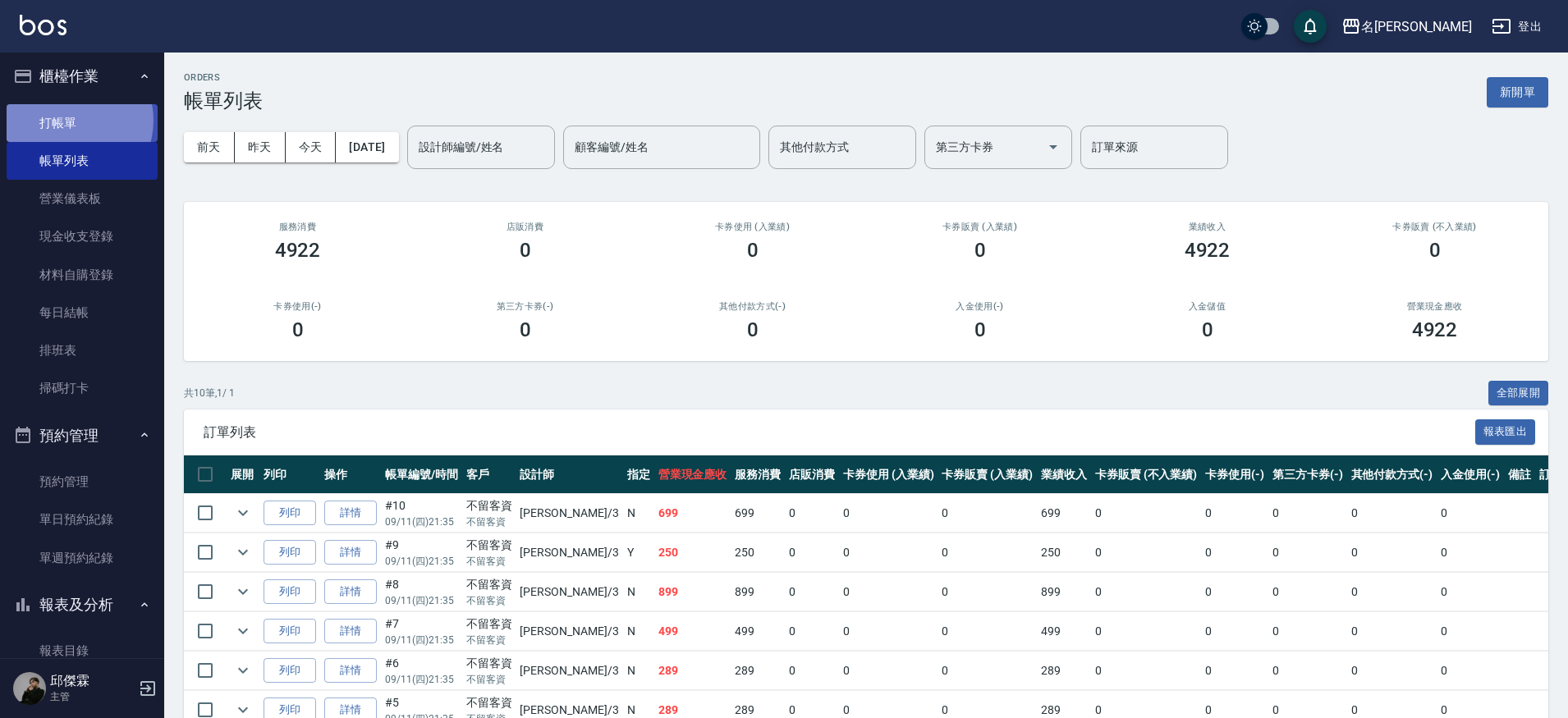
click at [68, 120] on link "打帳單" at bounding box center [82, 123] width 151 height 38
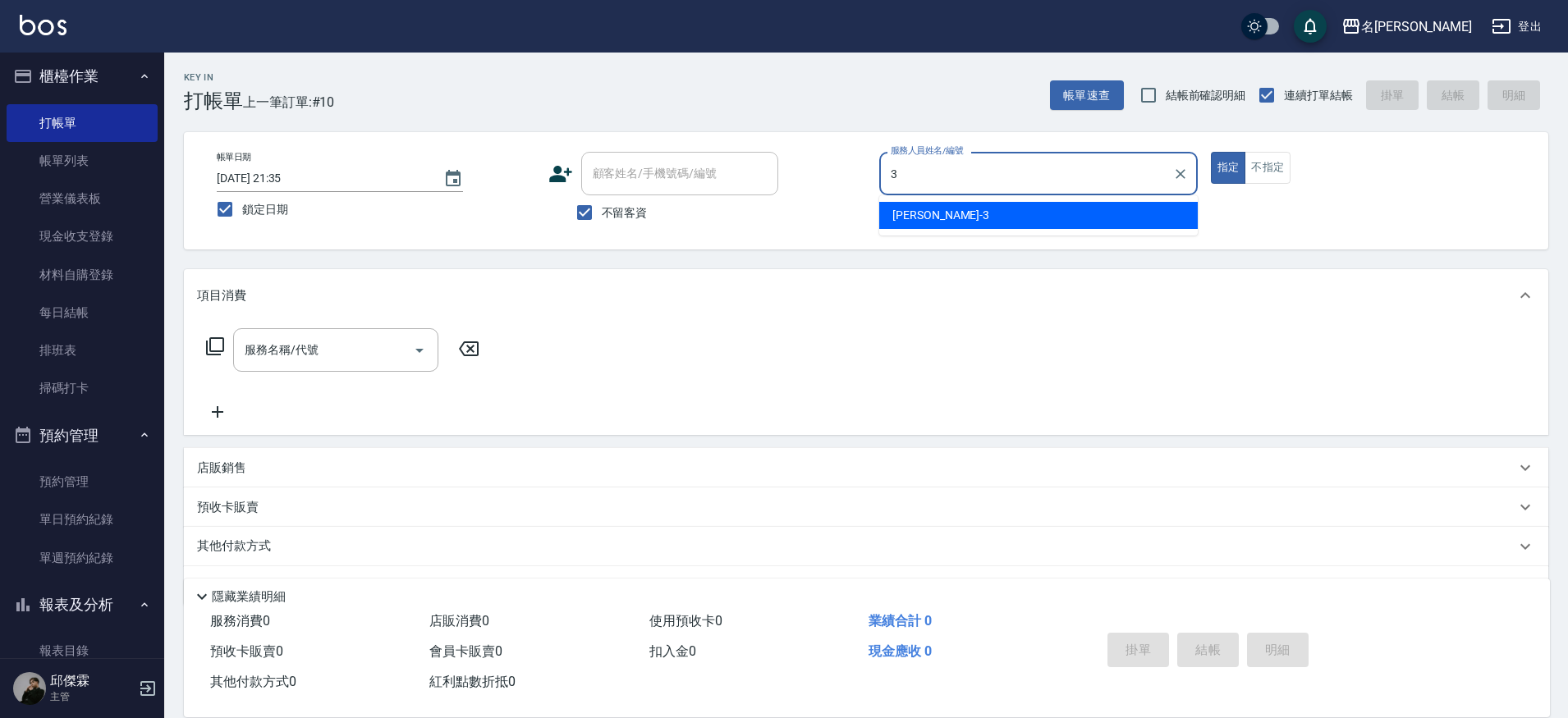
type input "Mina-3"
type button "true"
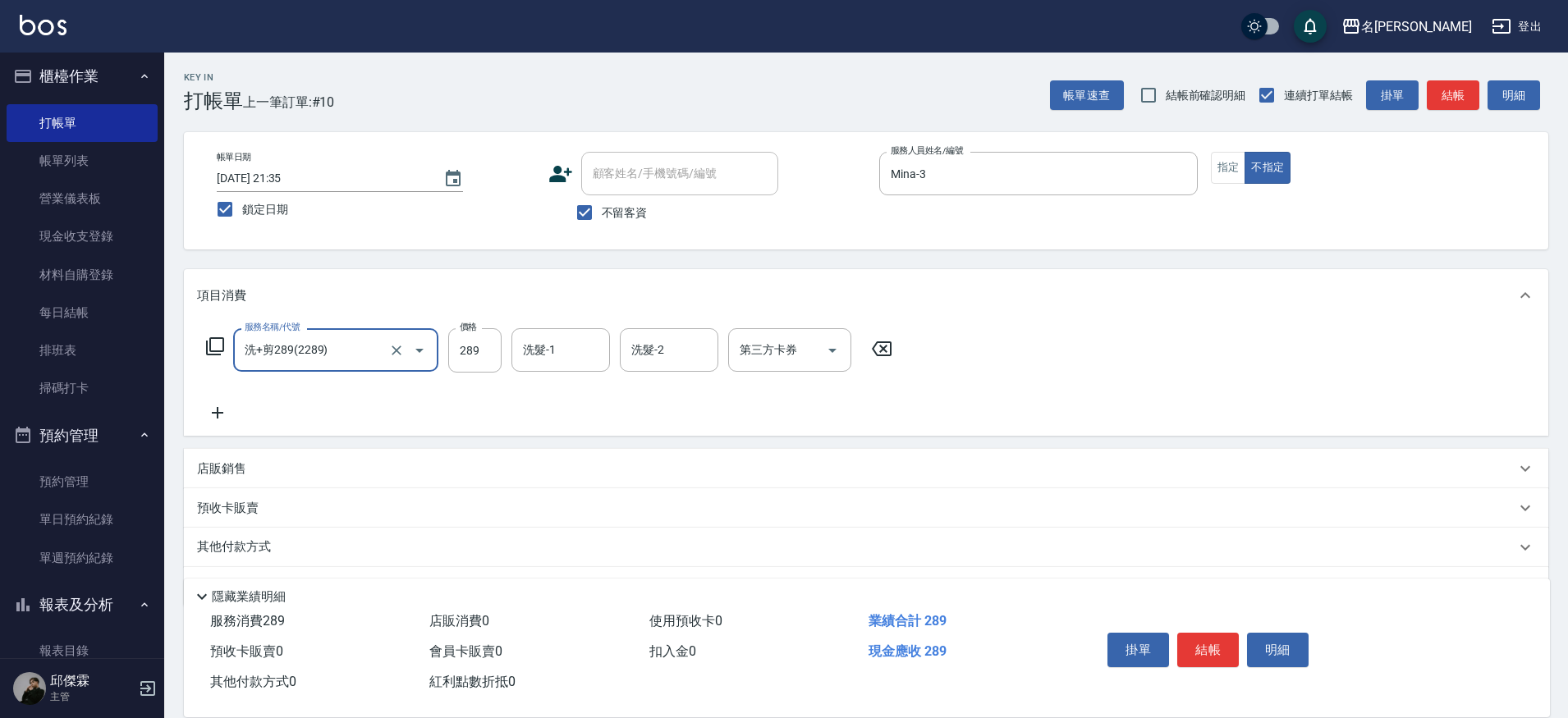
type input "洗+剪289(2289)"
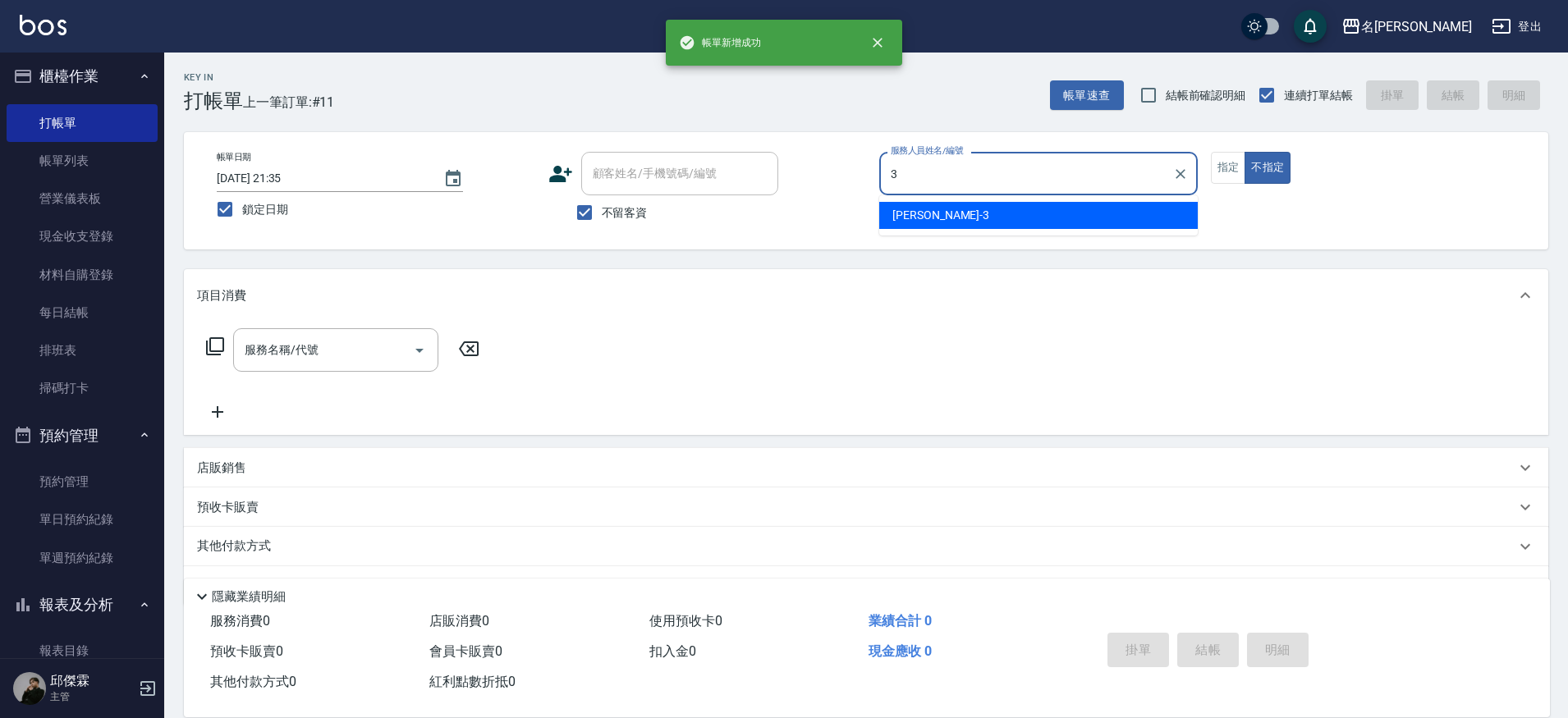
type input "Mina-3"
type button "false"
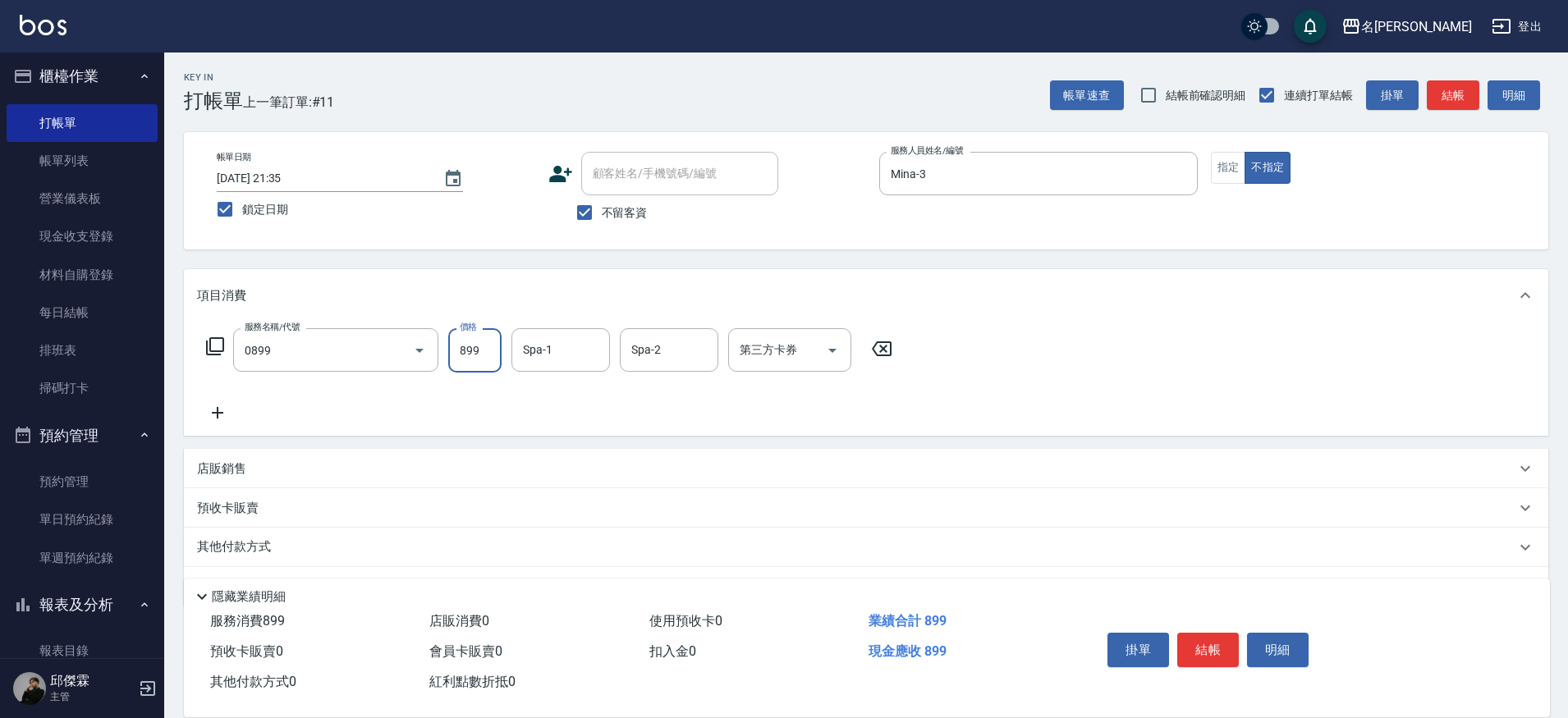
type input "REVIVRE(0899)"
type input "Nini-23"
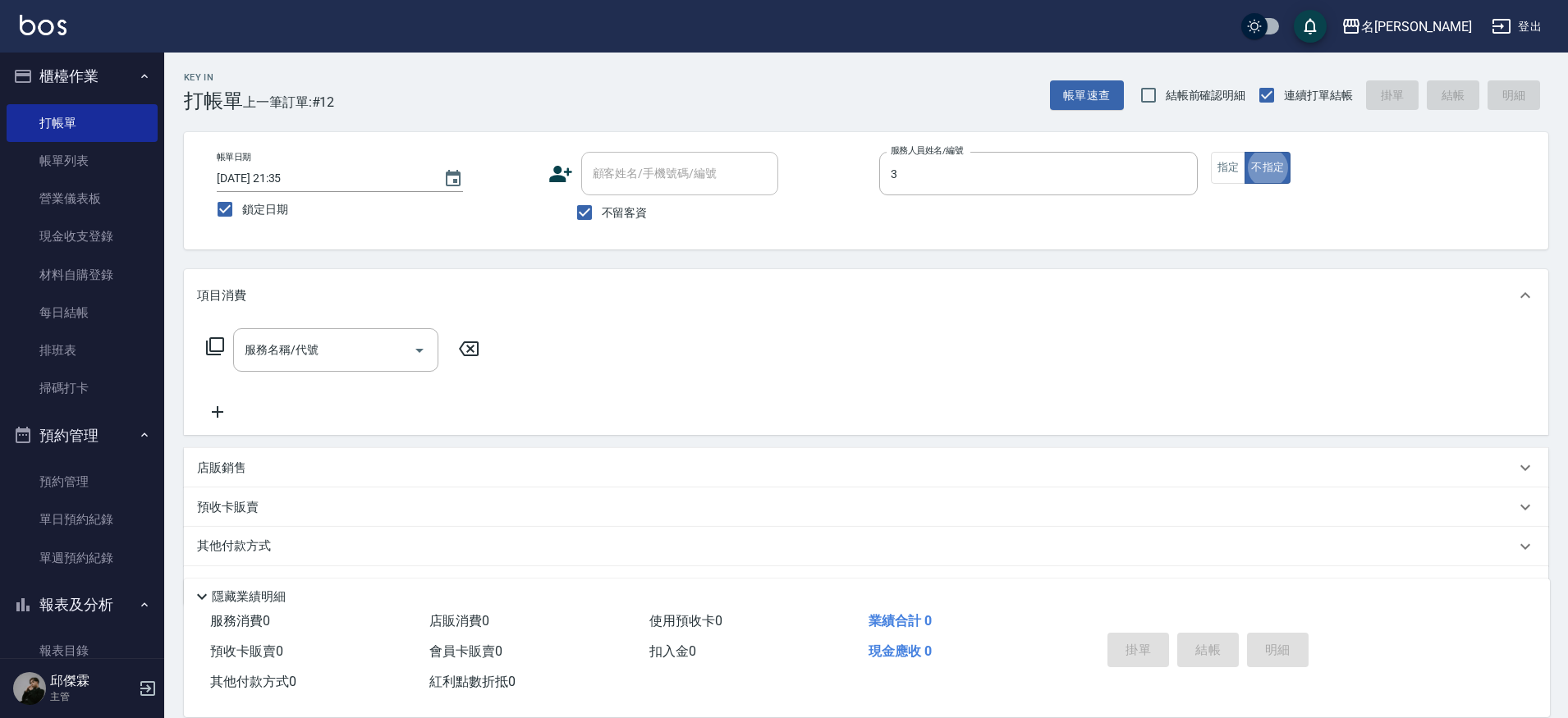
type input "Mina-3"
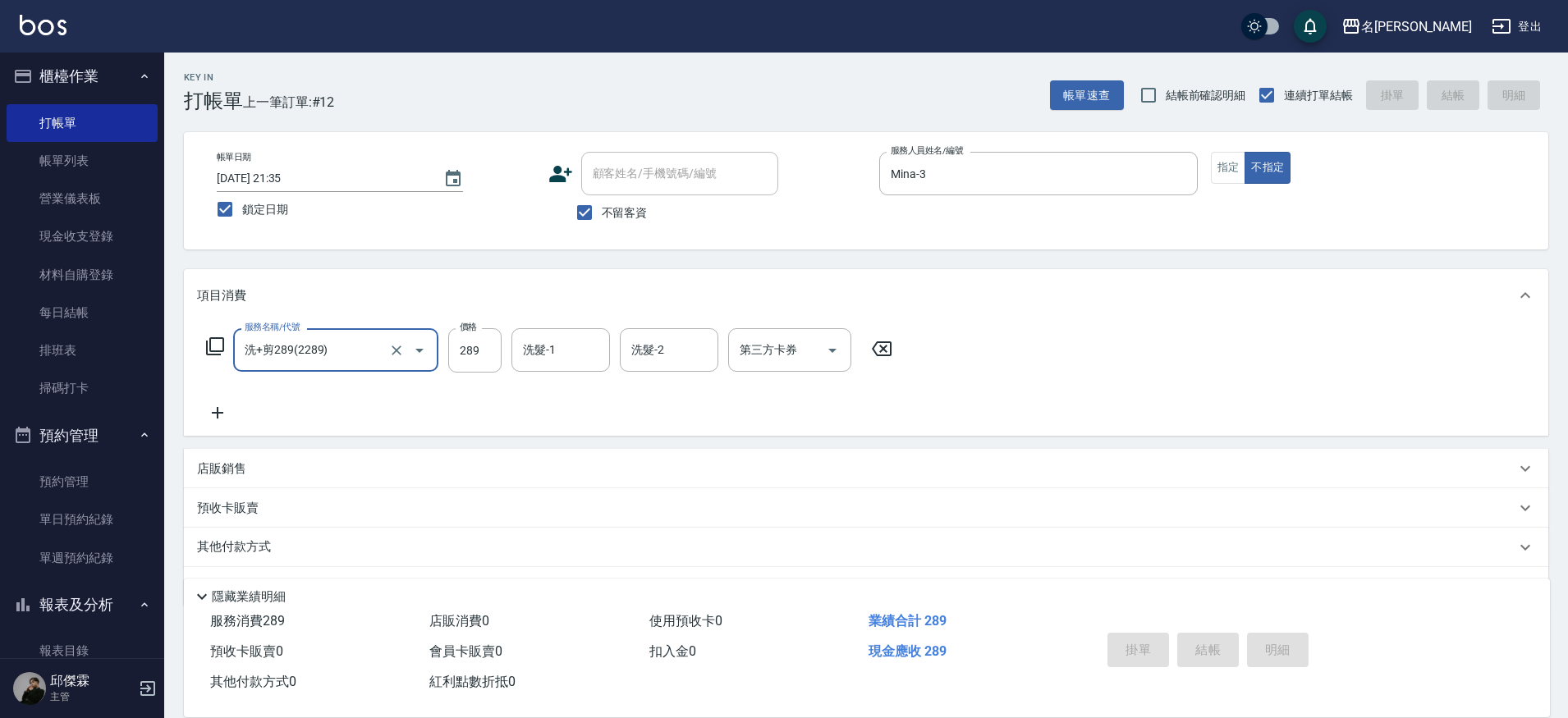
type input "洗+剪289(2289)"
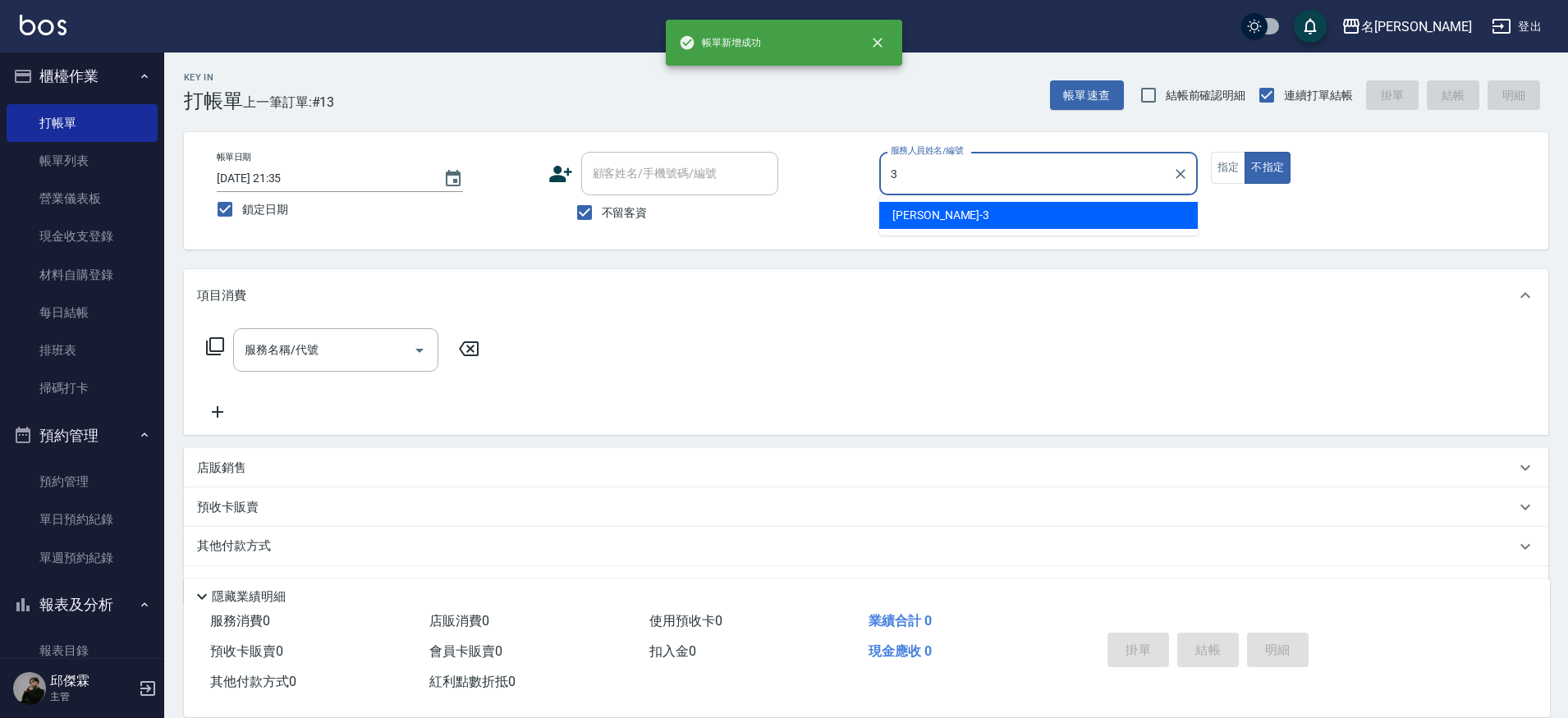
type input "Mina-3"
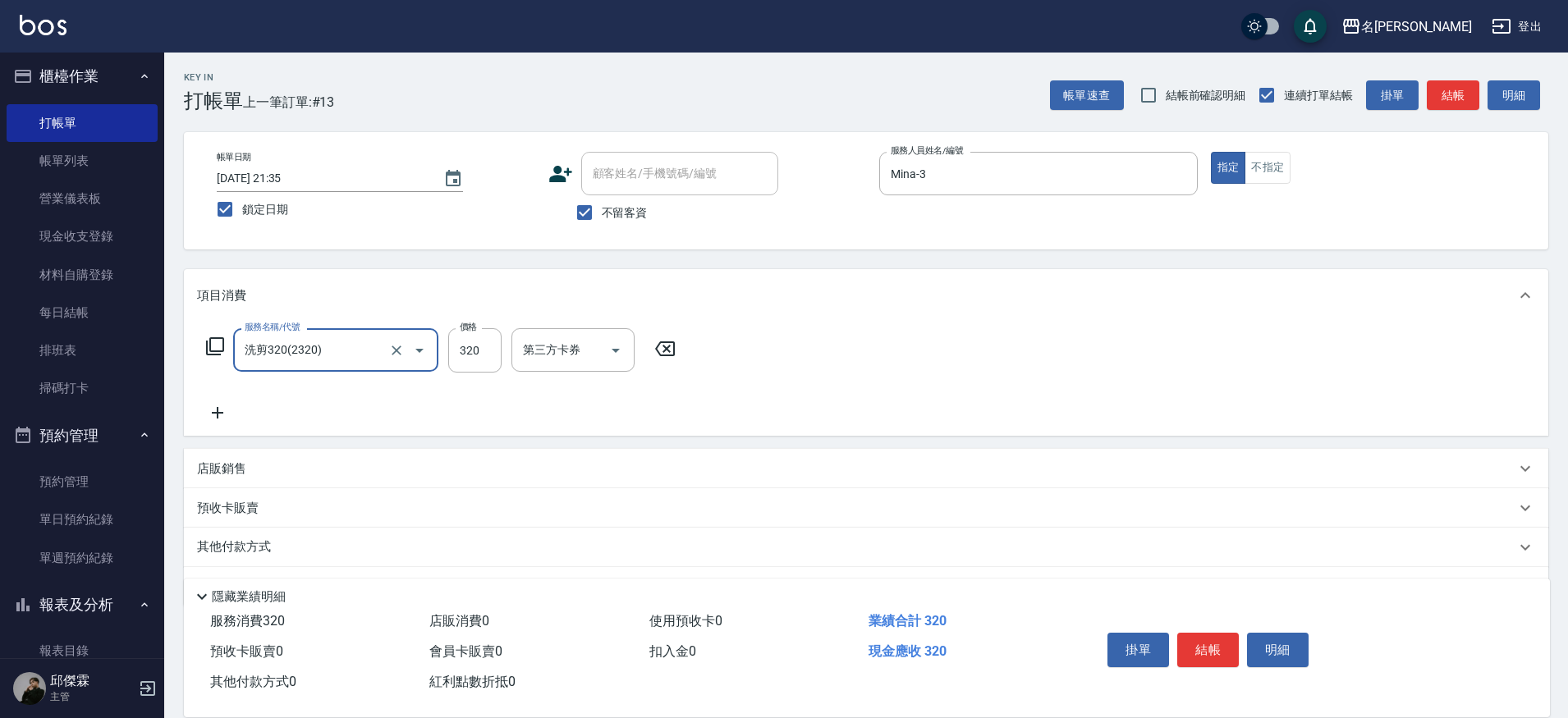
type input "洗剪320(2320)"
type input "Nini-23"
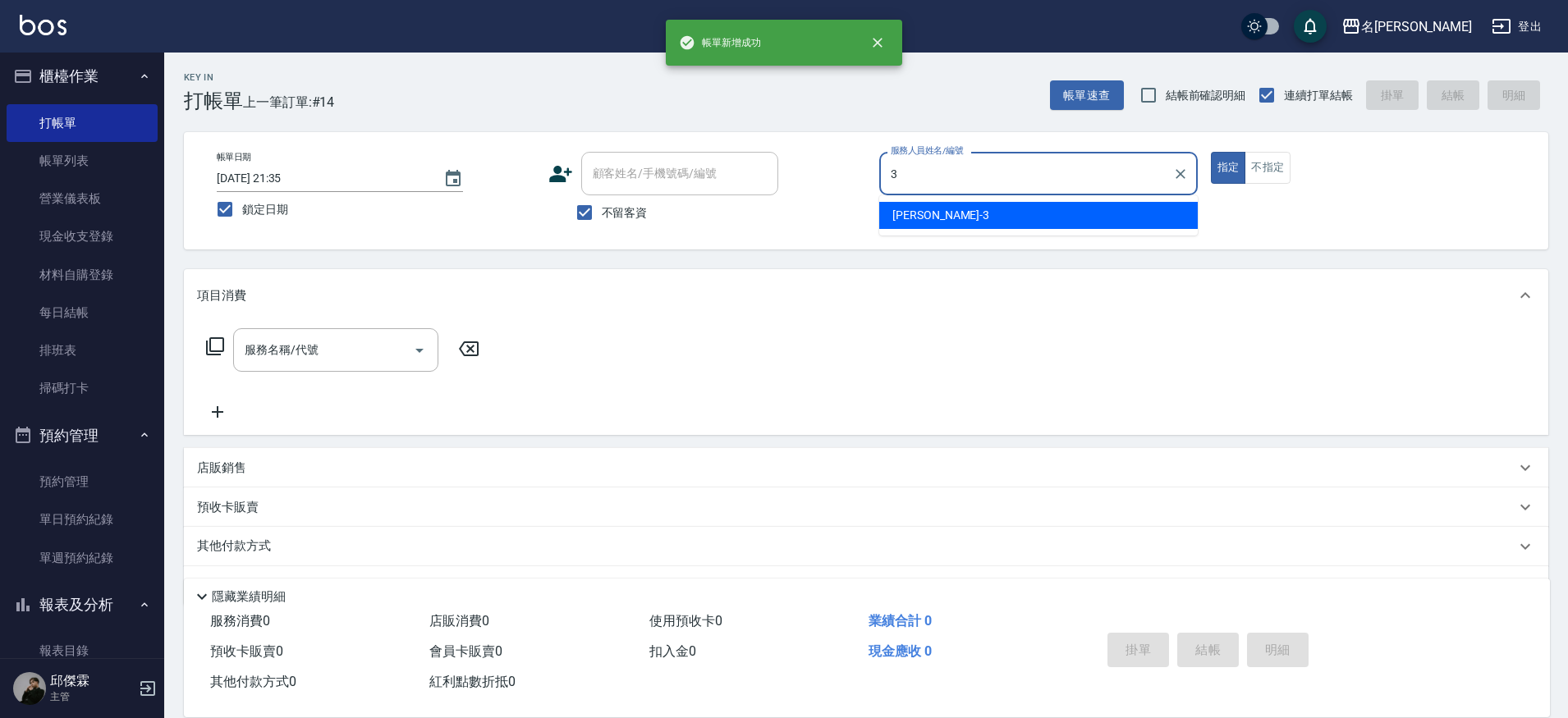
type input "Mina-3"
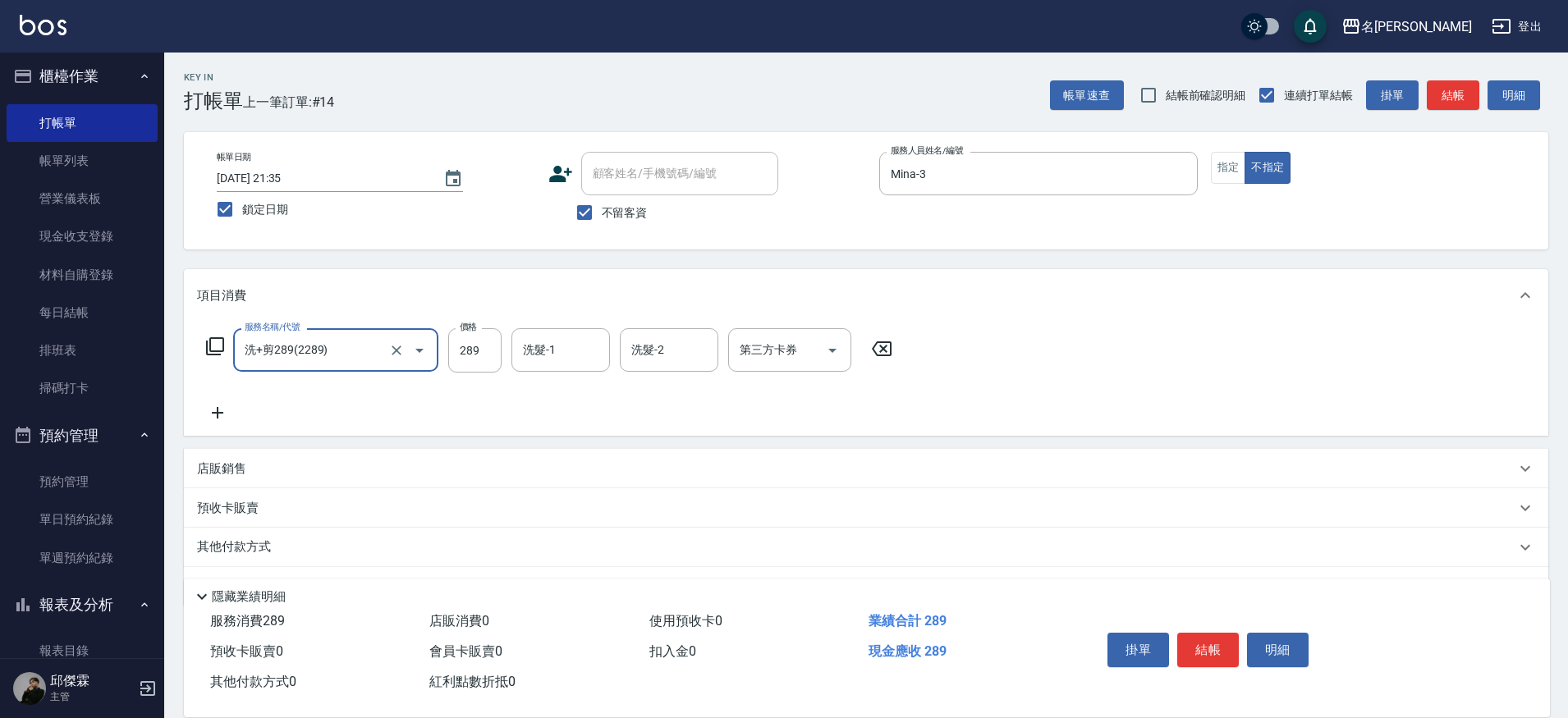
type input "洗+剪289(2289)"
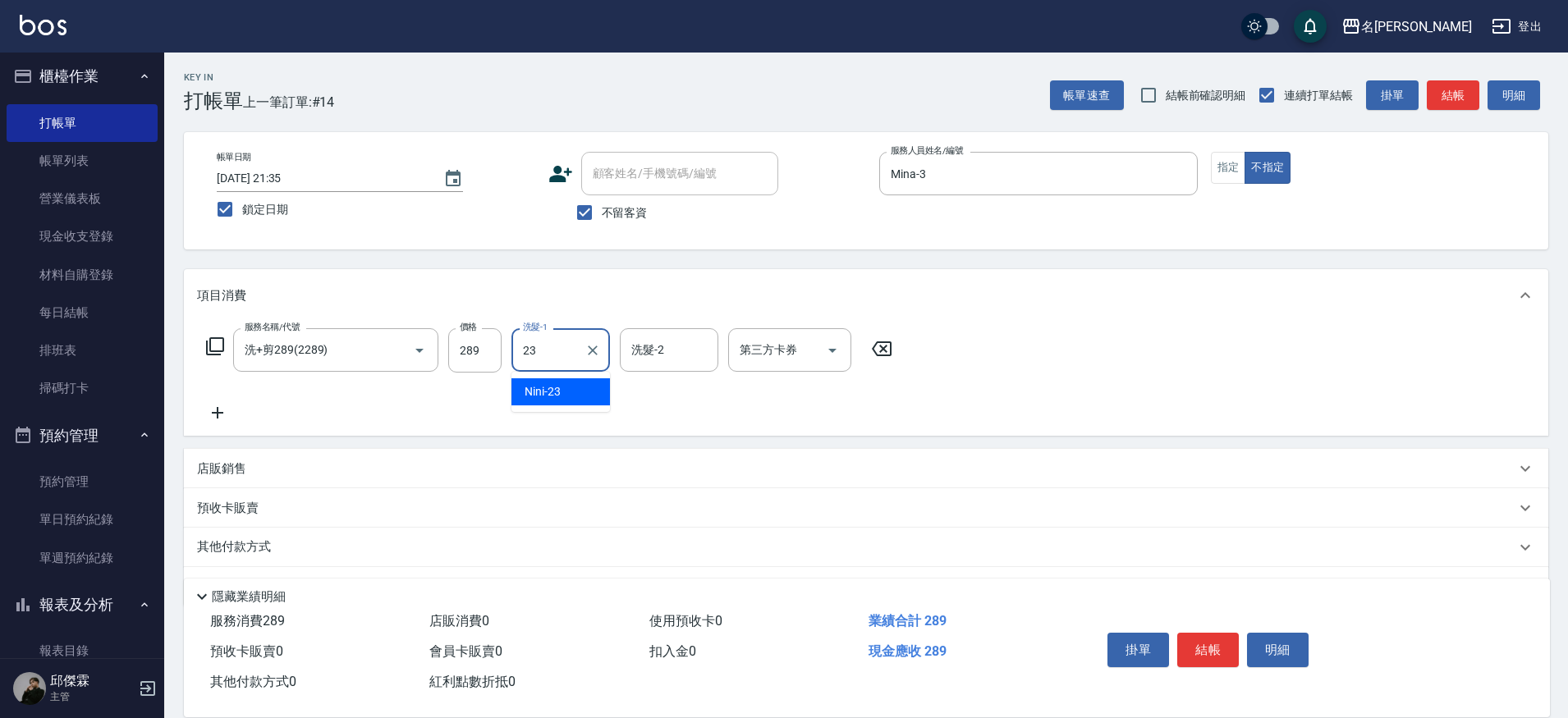
type input "Nini-23"
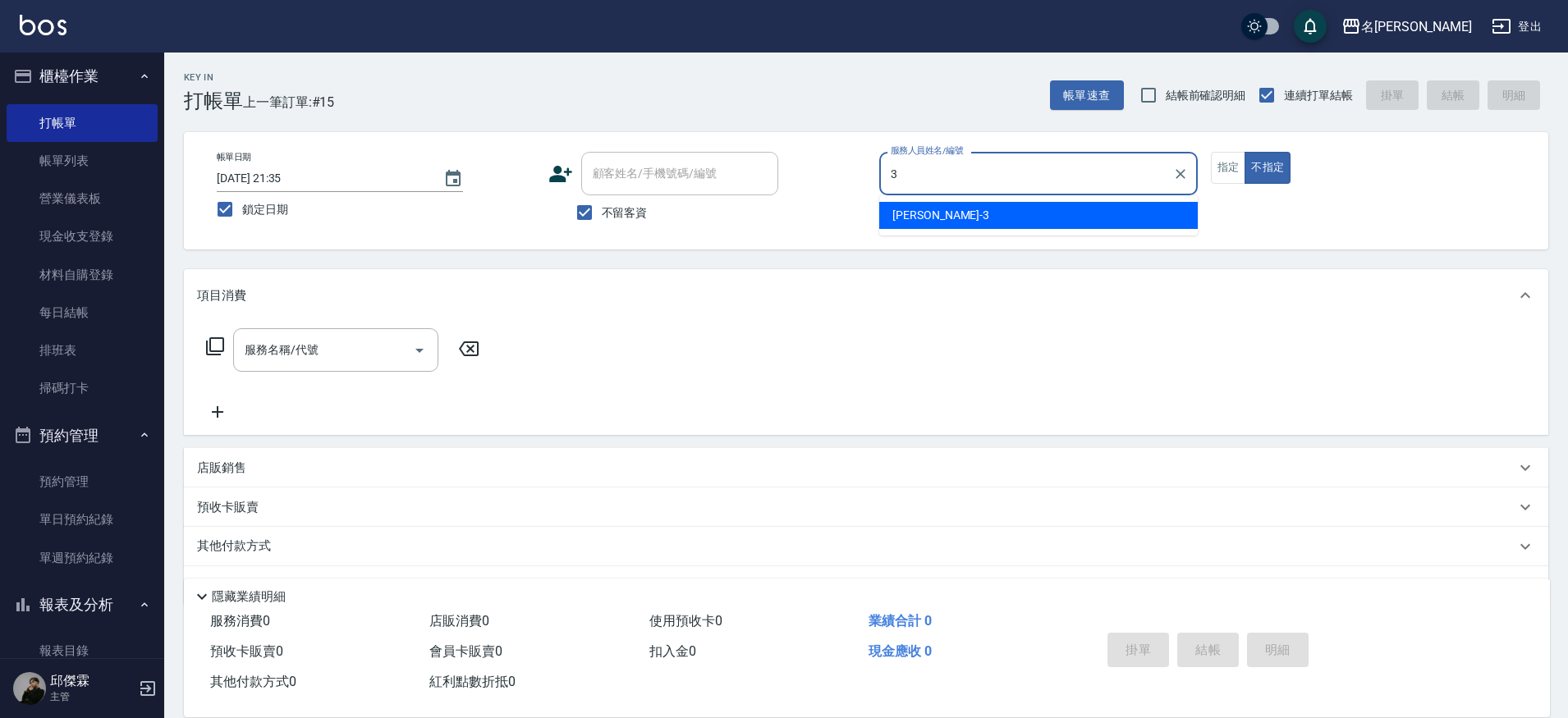
type input "Mina-3"
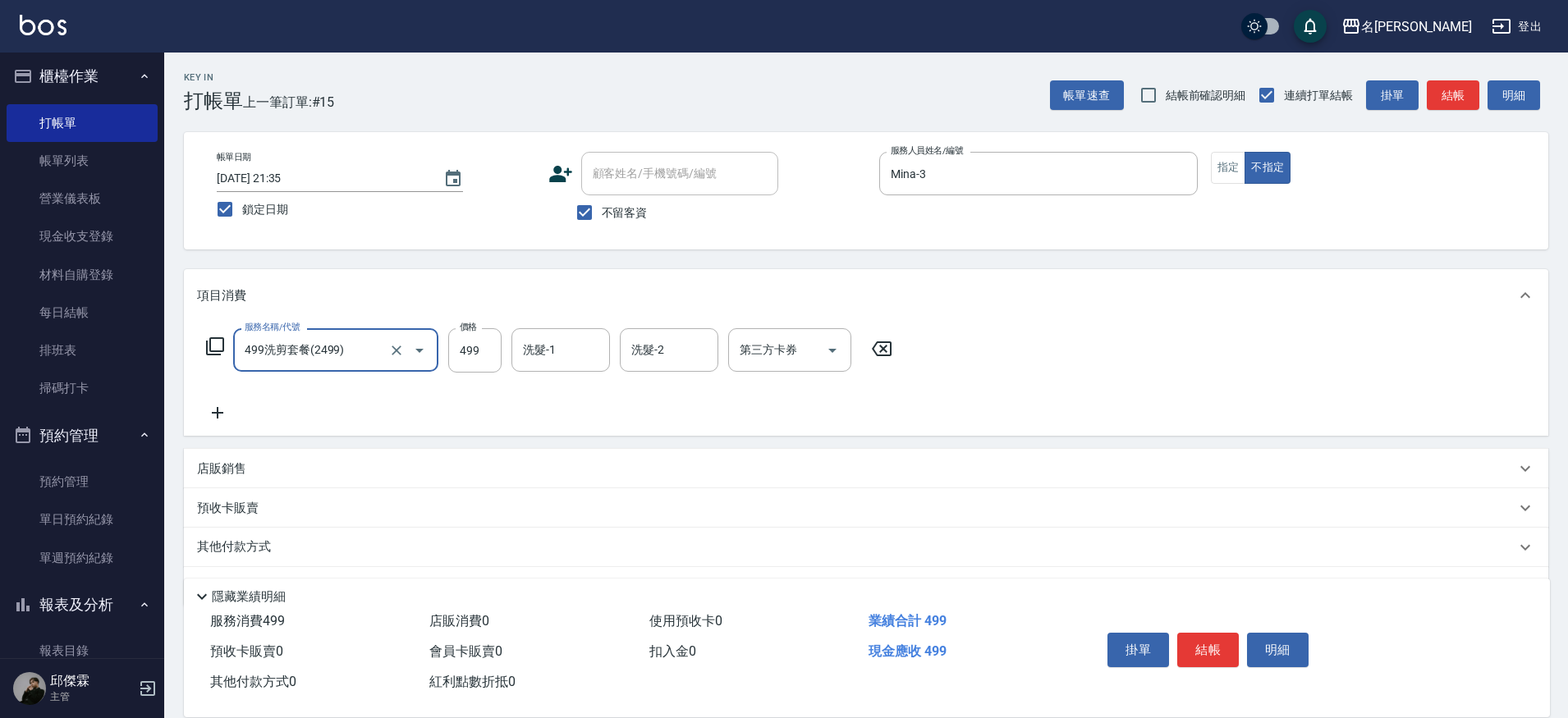
type input "499洗剪套餐(2499)"
type input "Nini-23"
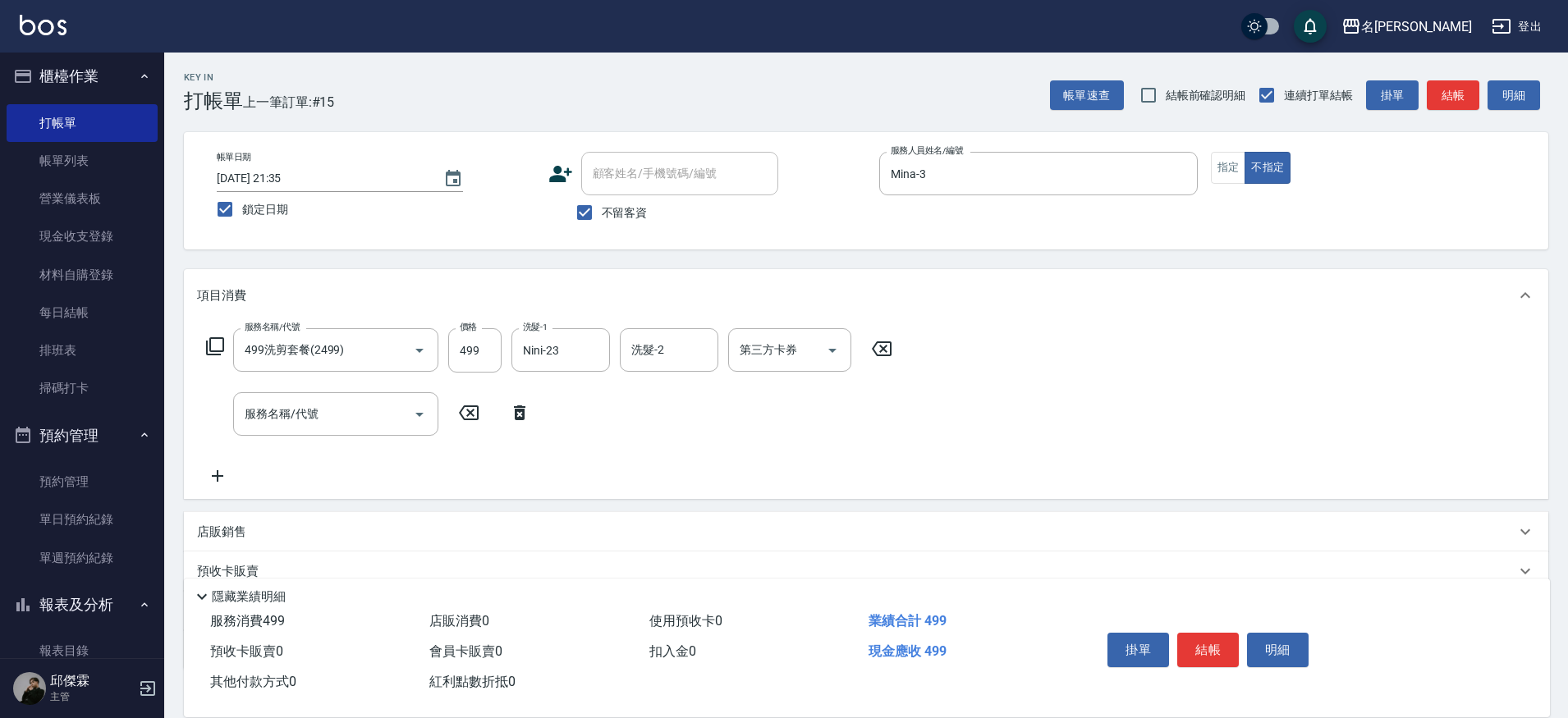
click at [230, 531] on p "店販銷售" at bounding box center [221, 532] width 49 height 17
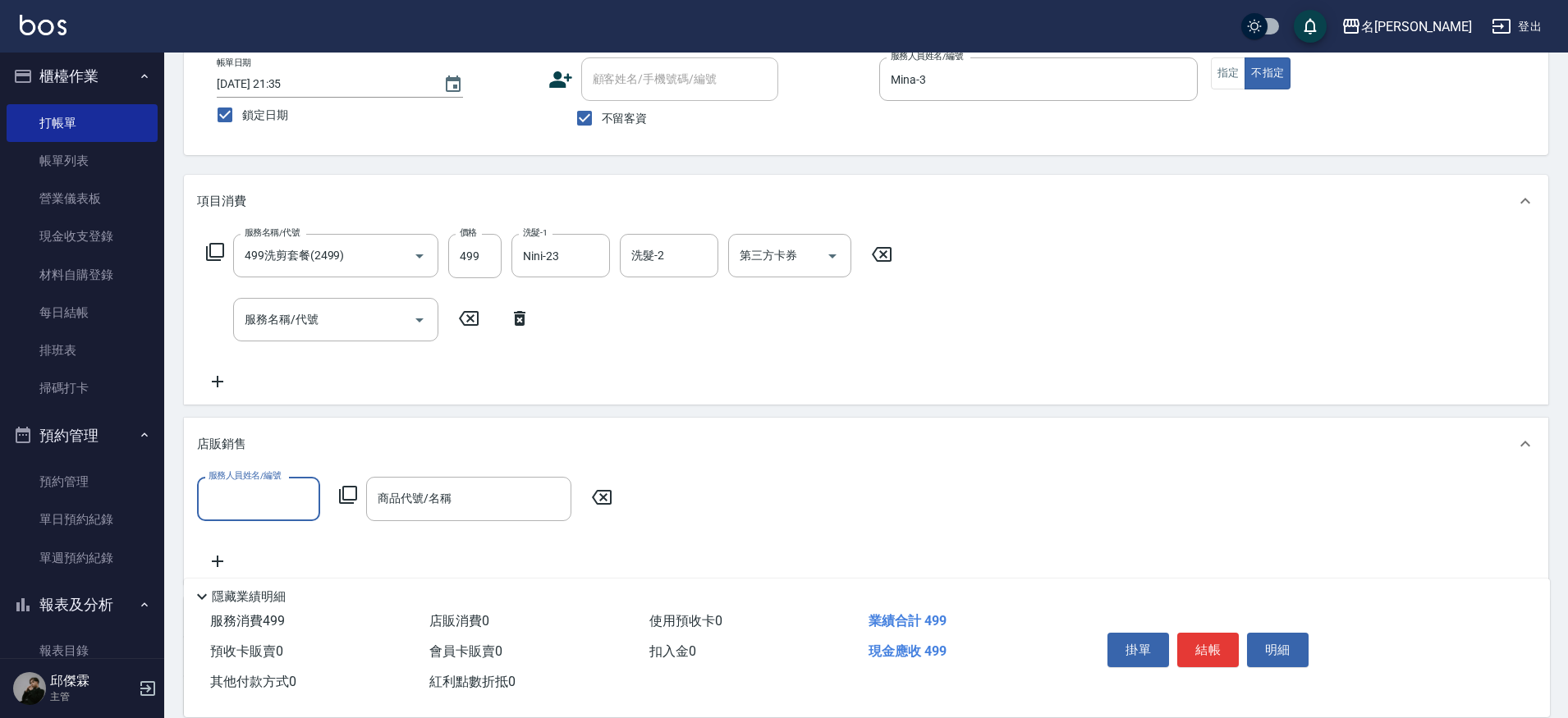
scroll to position [114, 0]
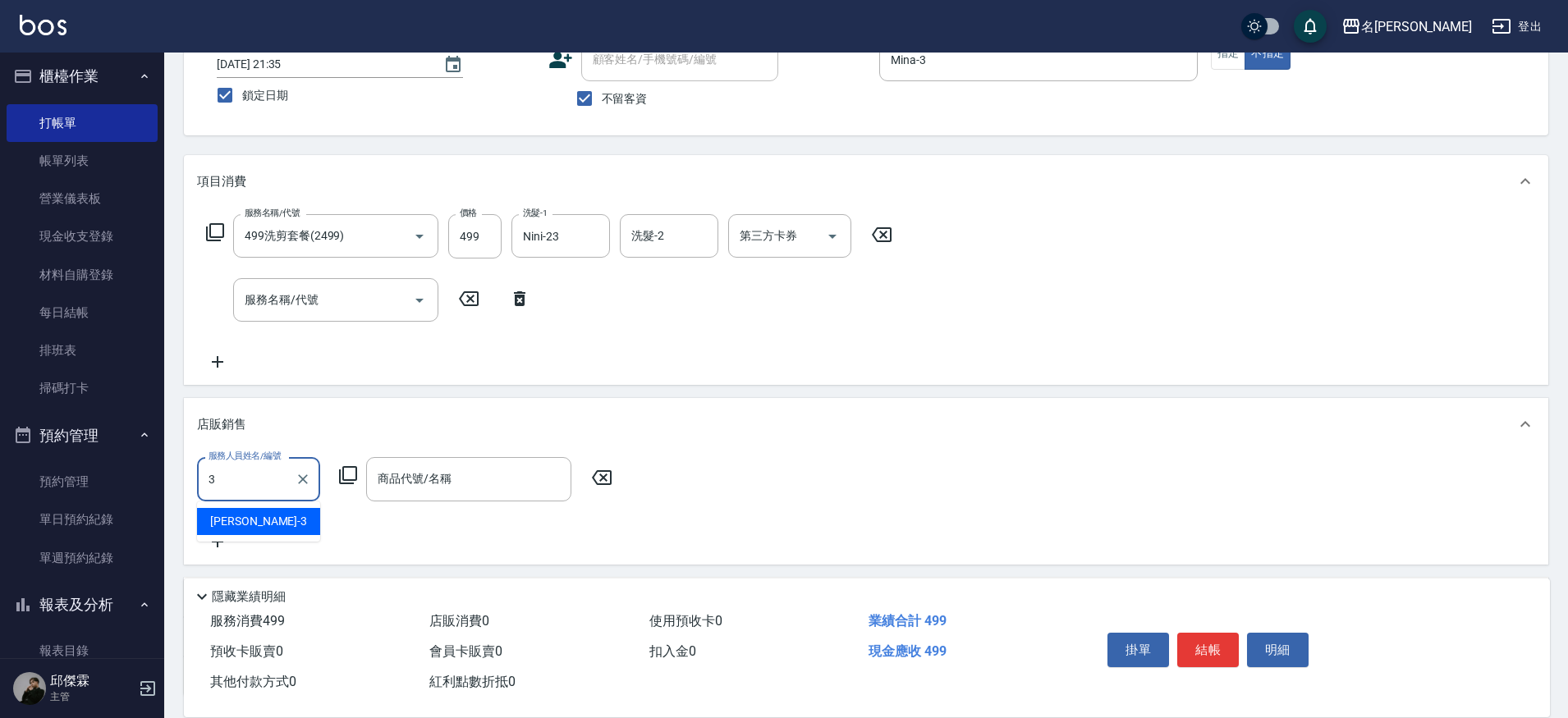
type input "Mina-3"
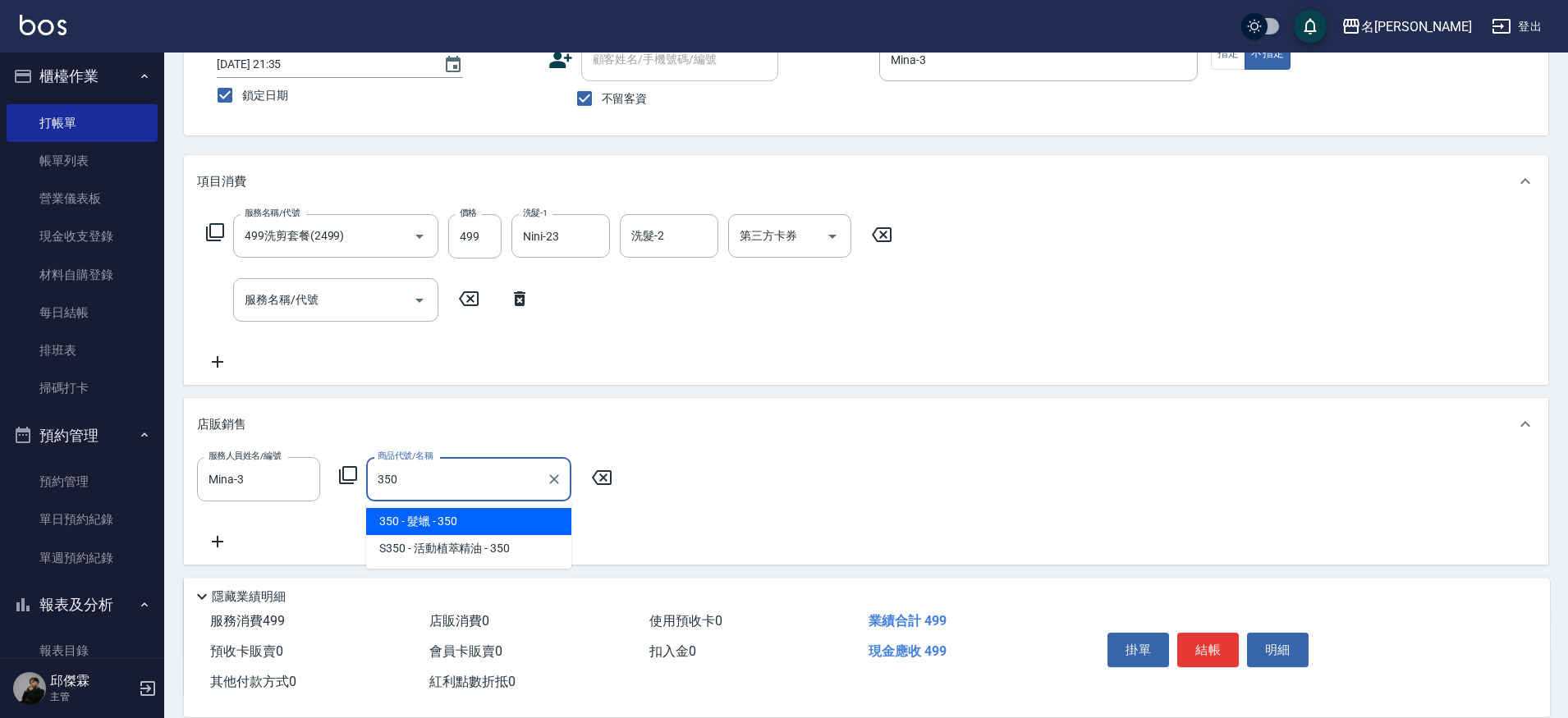
type input "髮蠟"
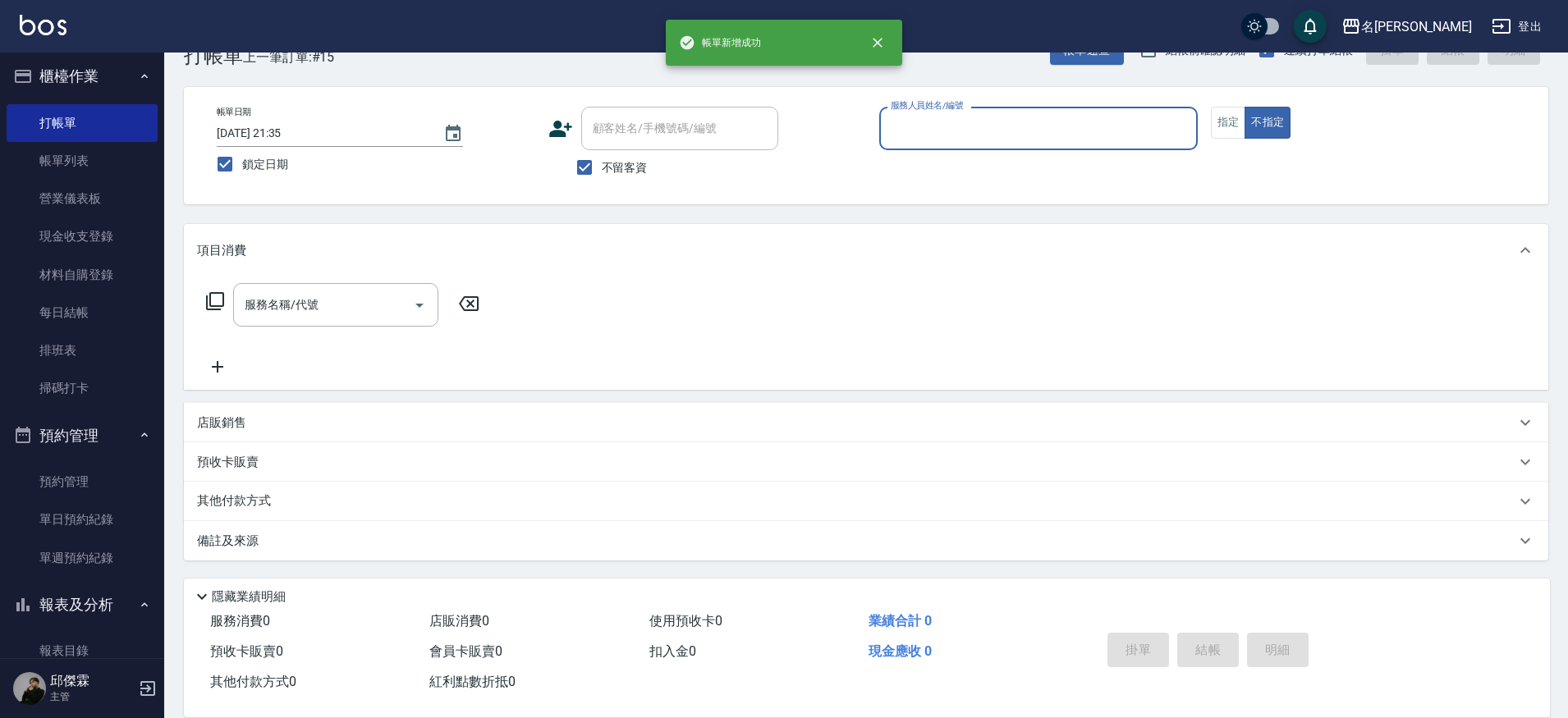
scroll to position [45, 0]
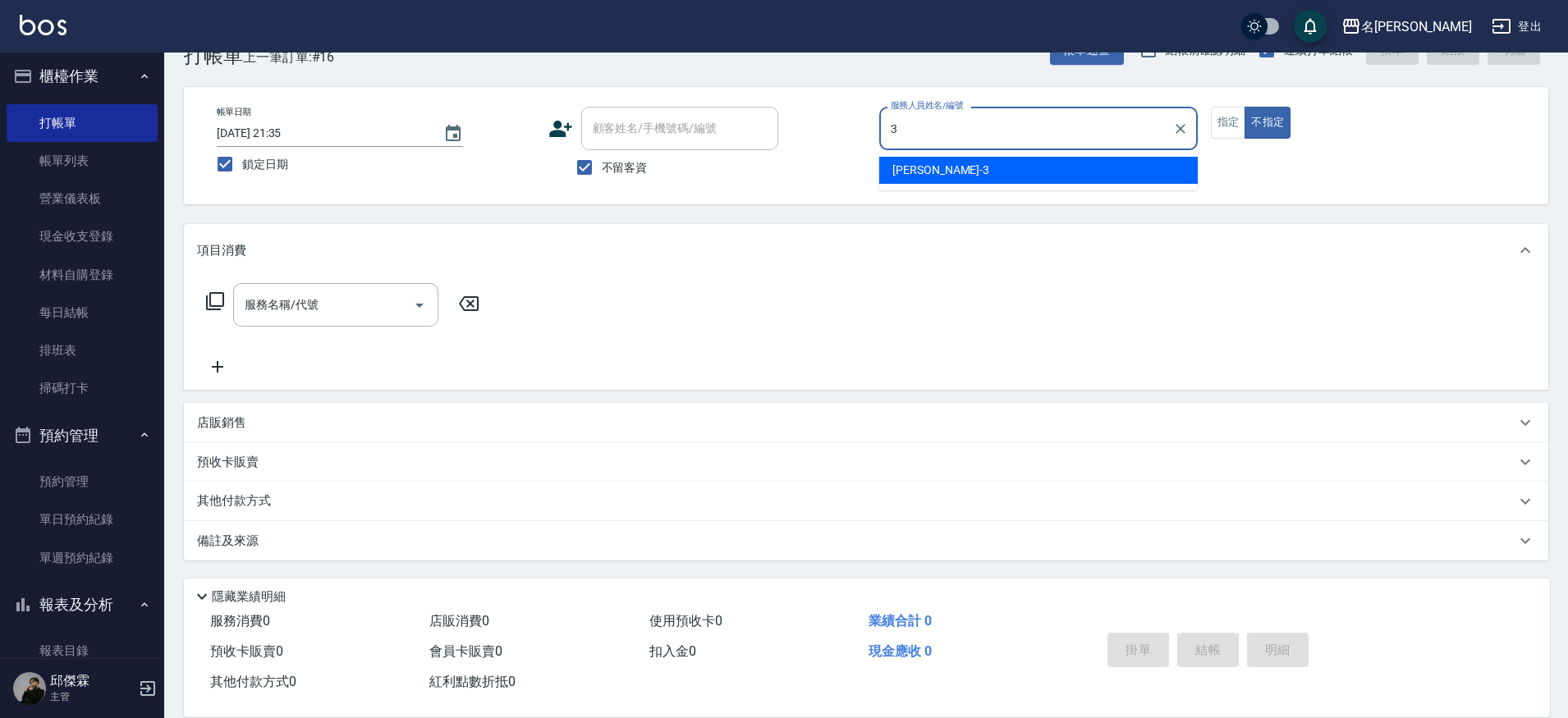
type input "Mina-3"
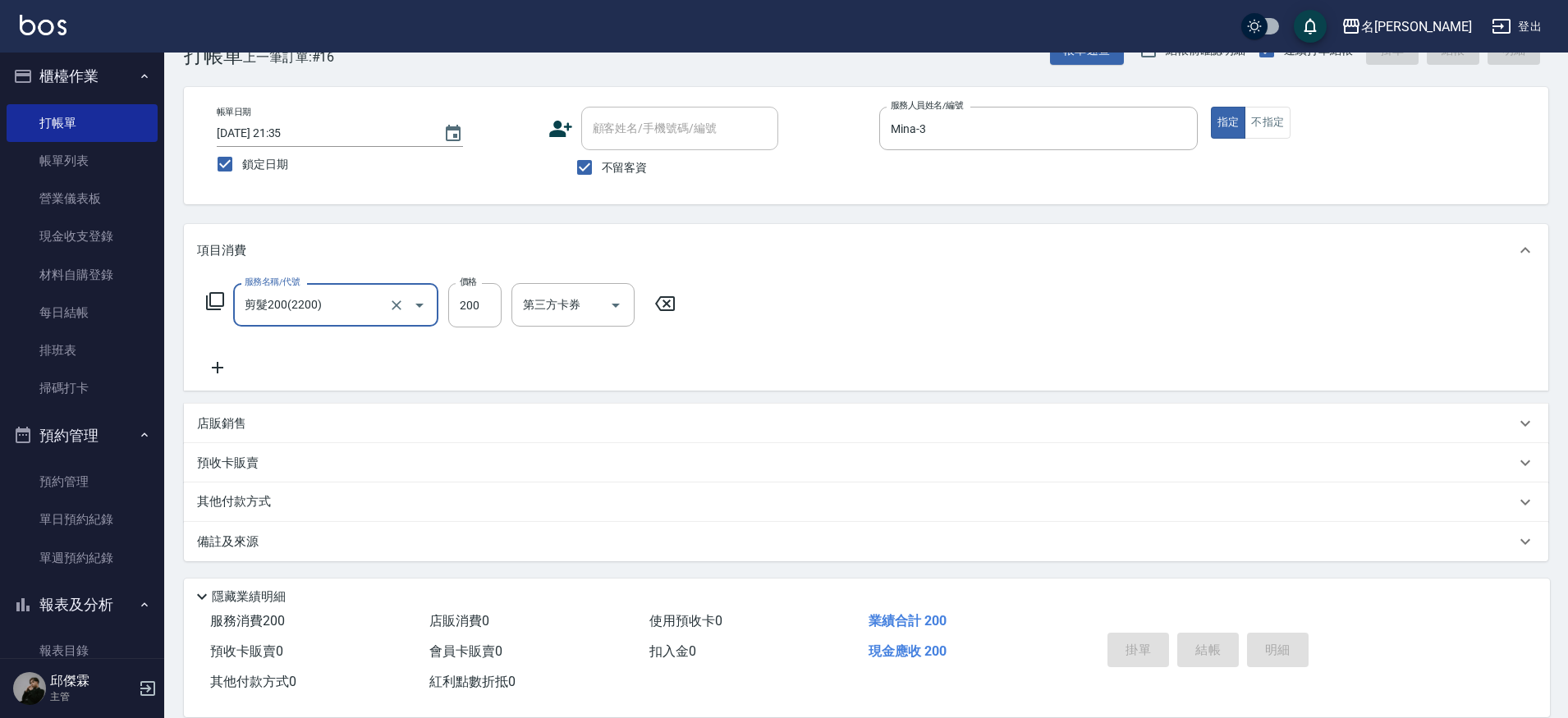
type input "剪髮200(2200)"
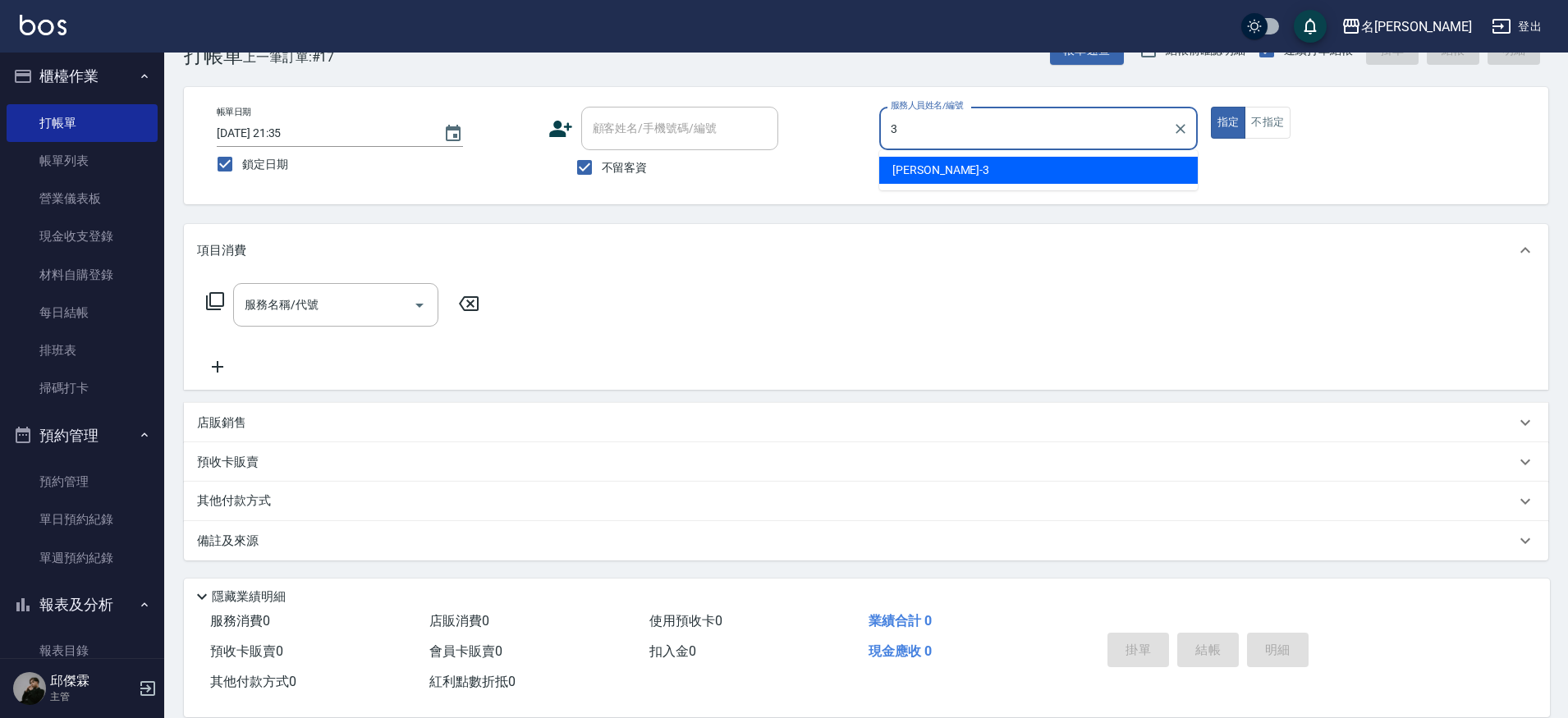
type input "Mina-3"
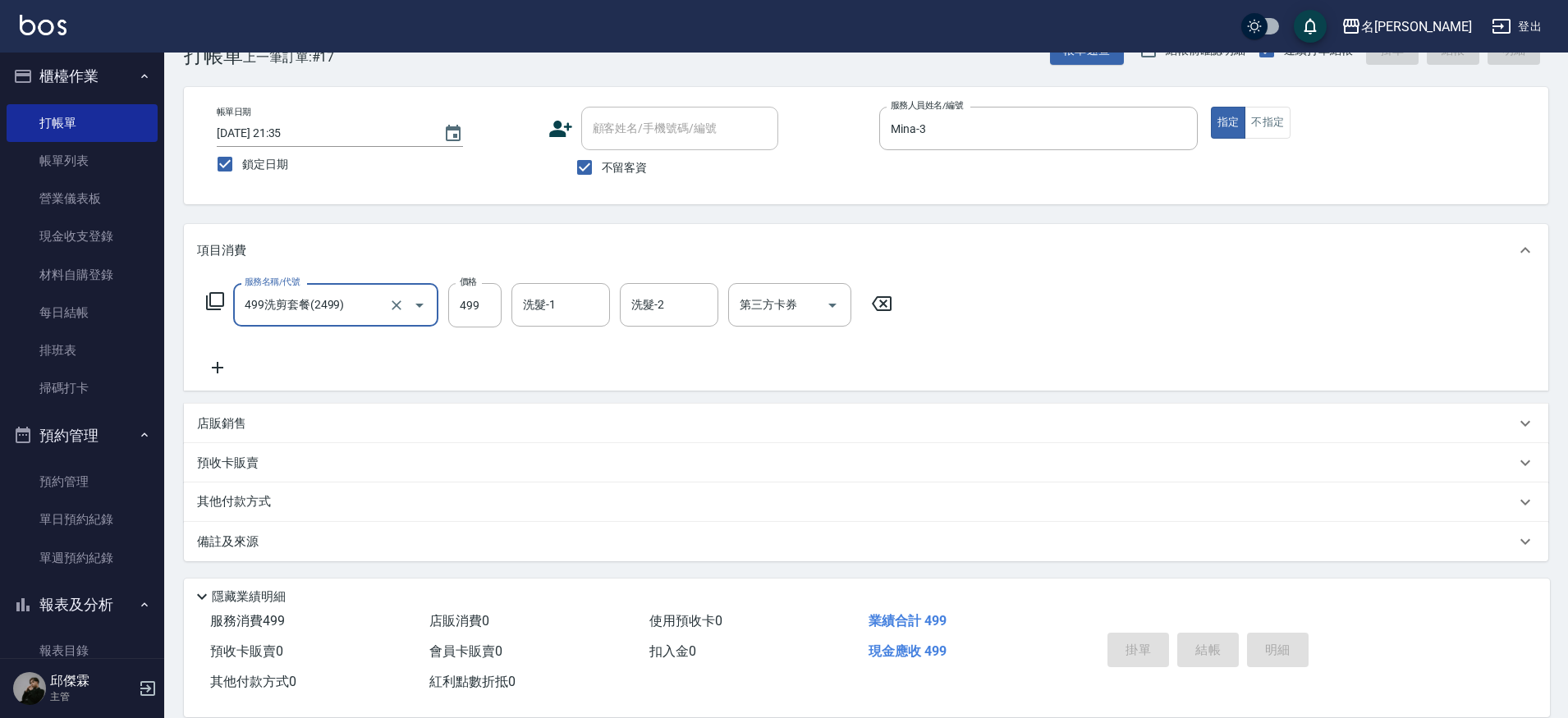
type input "499洗剪套餐(2499)"
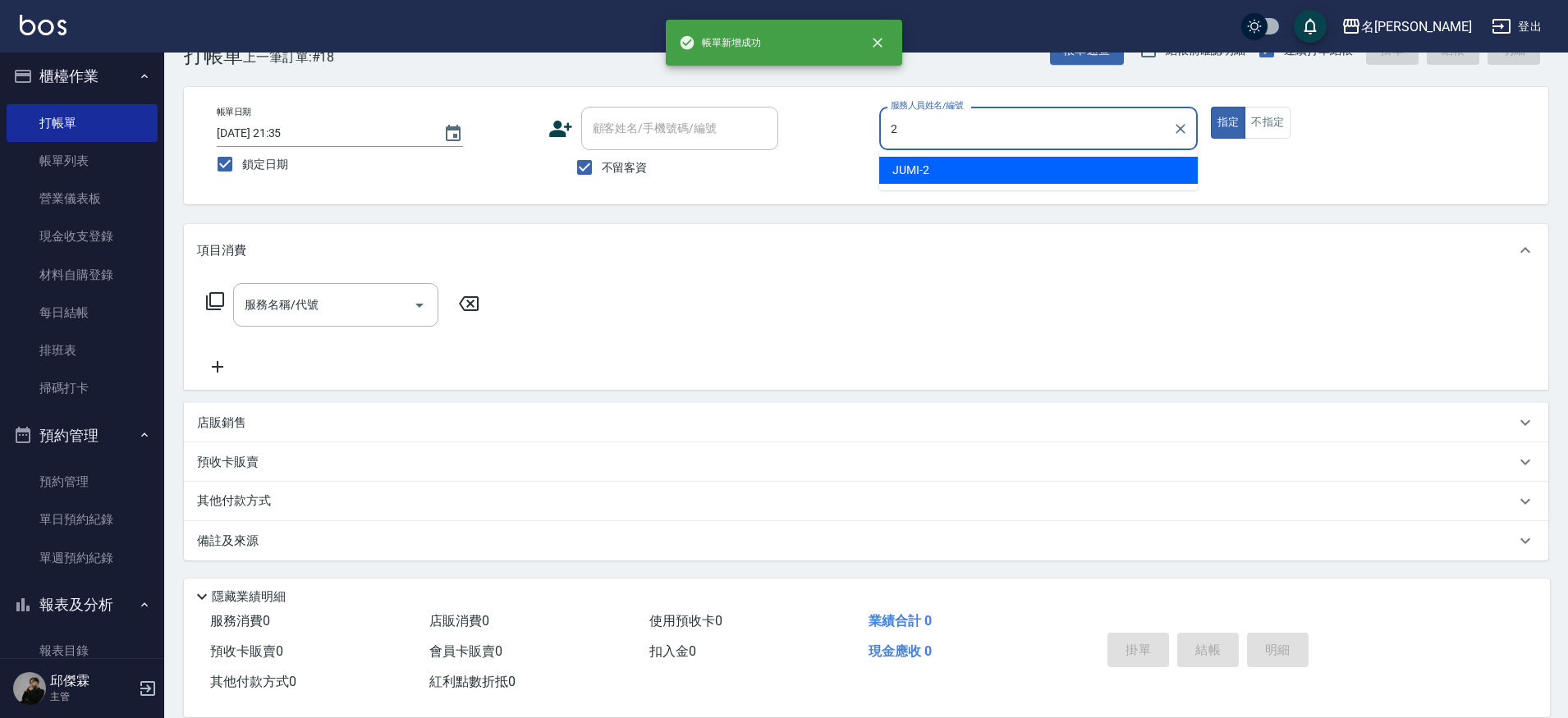
type input "JUMI-2"
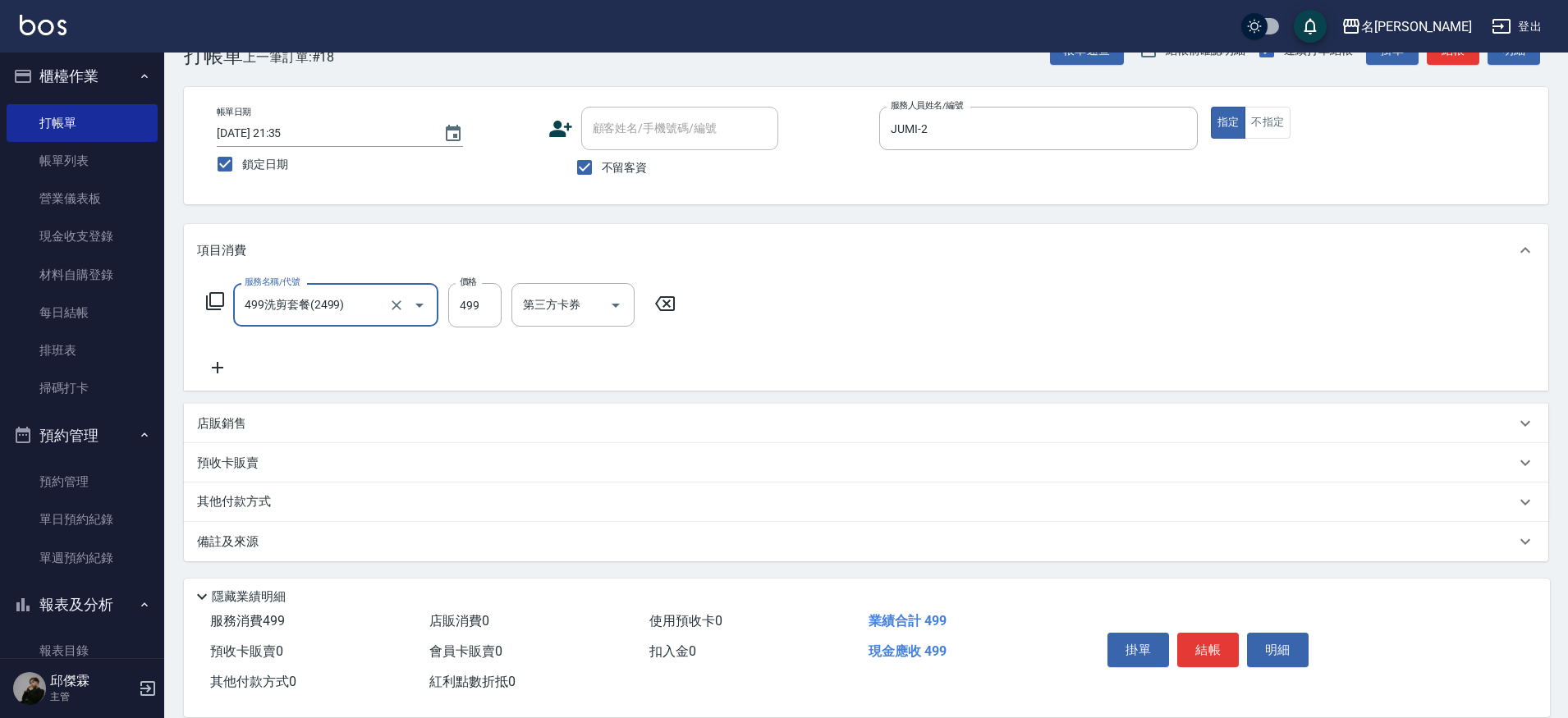
type input "499洗剪套餐(2499)"
type input "550"
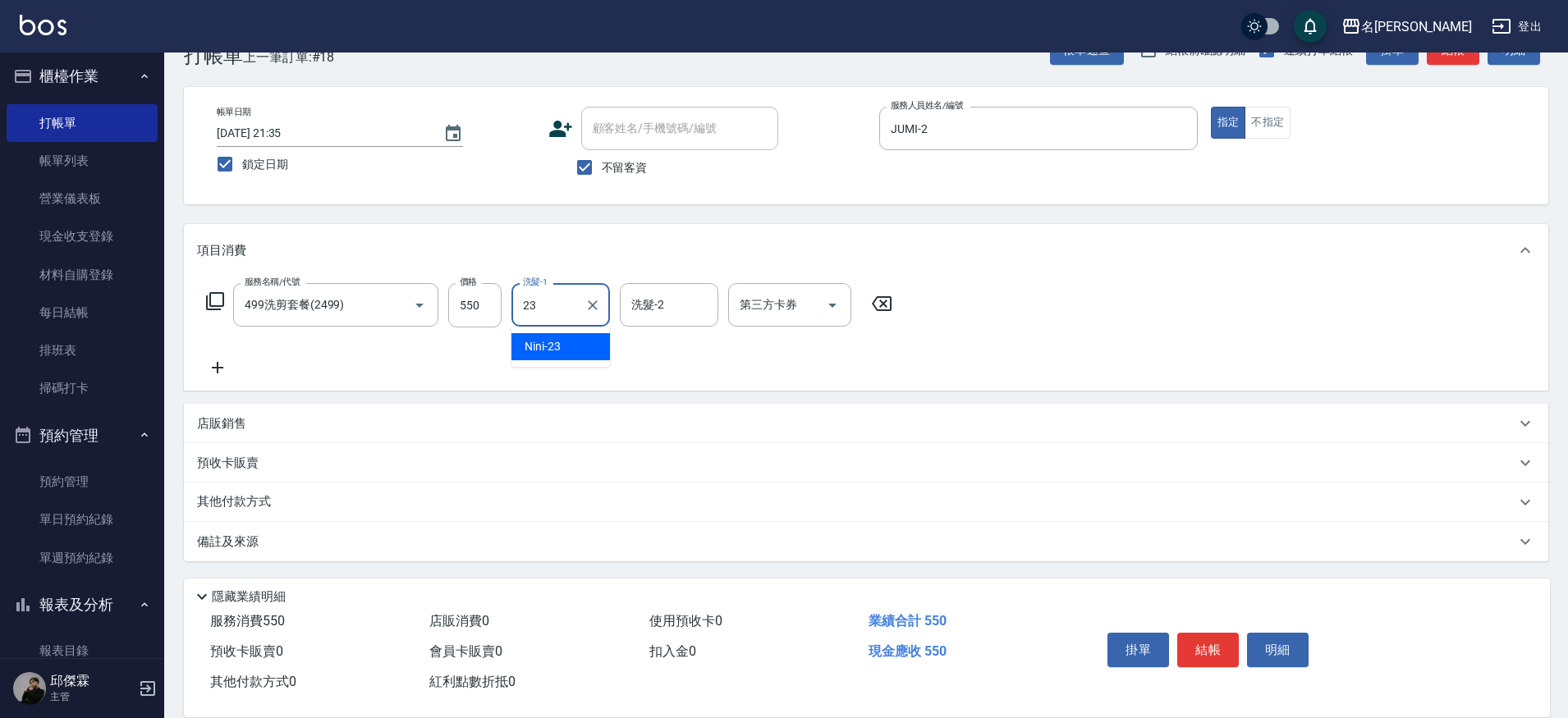
type input "Nini-23"
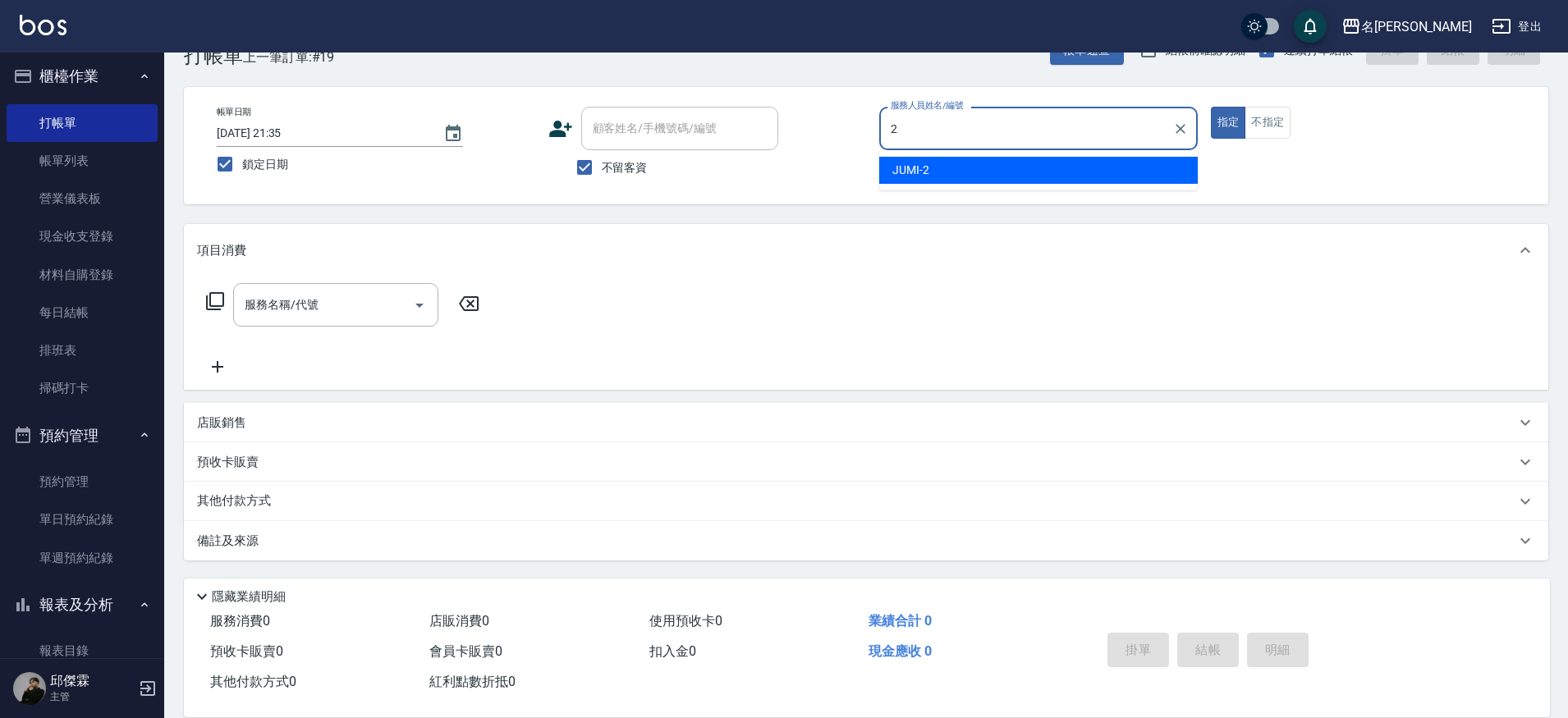
type input "JUMI-2"
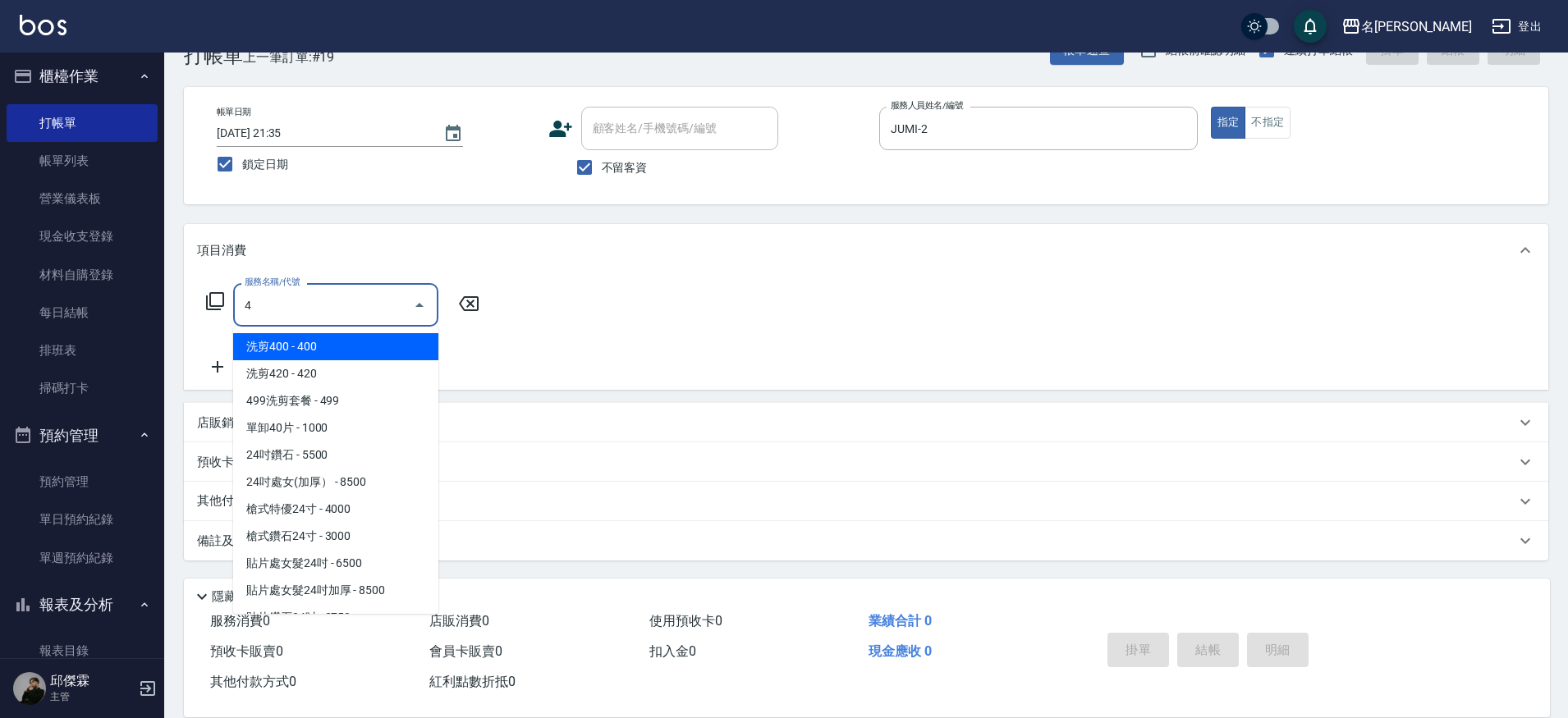
type input "43"
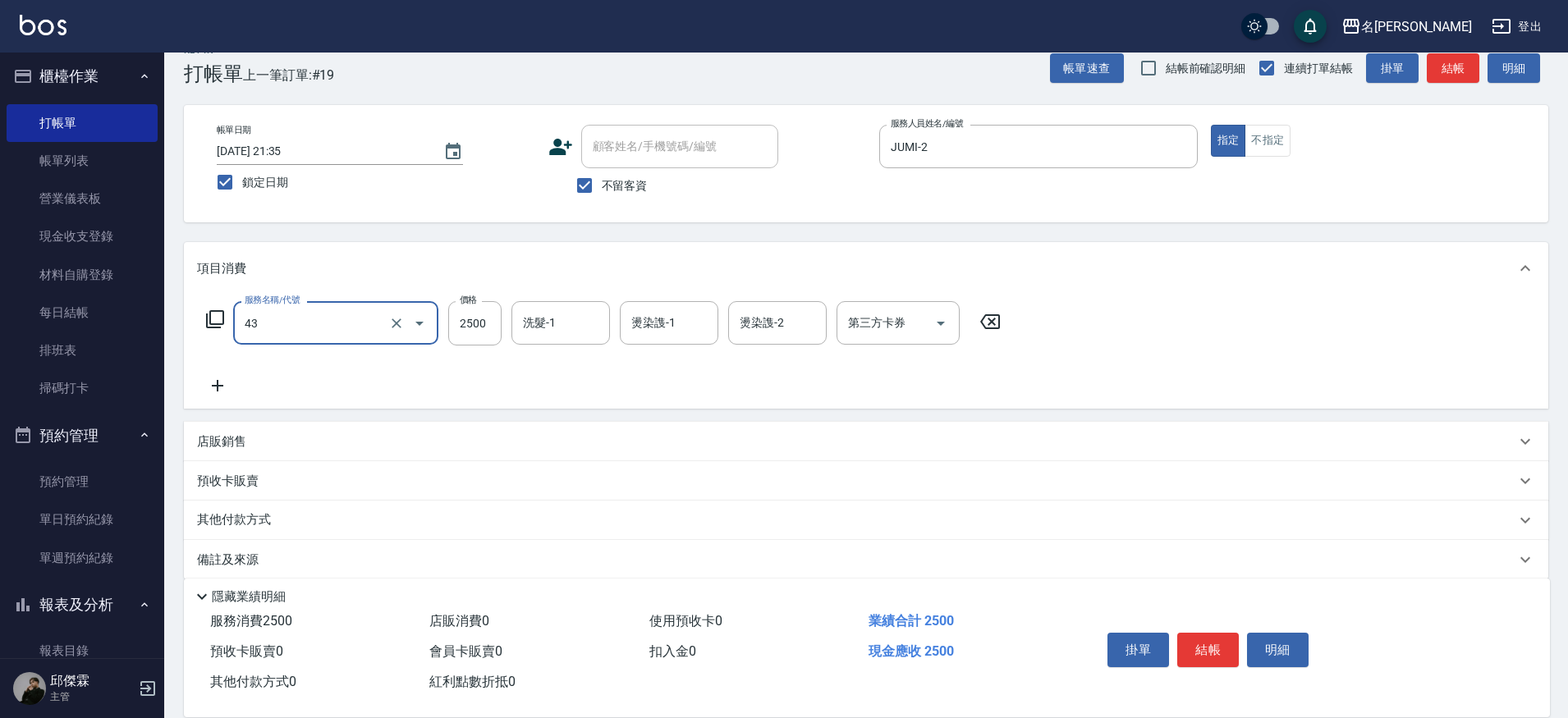
scroll to position [26, 0]
type input "洗+剪289(2289)"
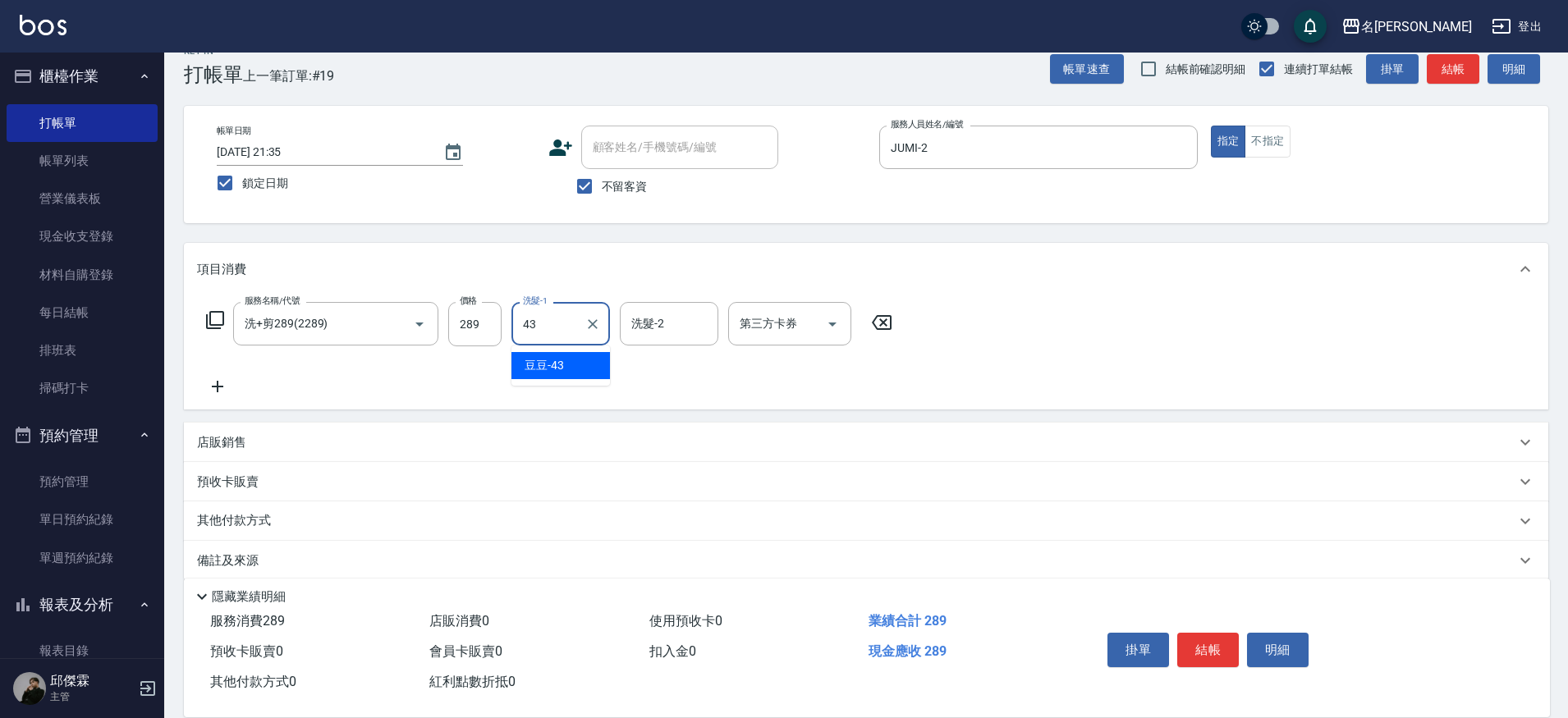
type input "豆豆-43"
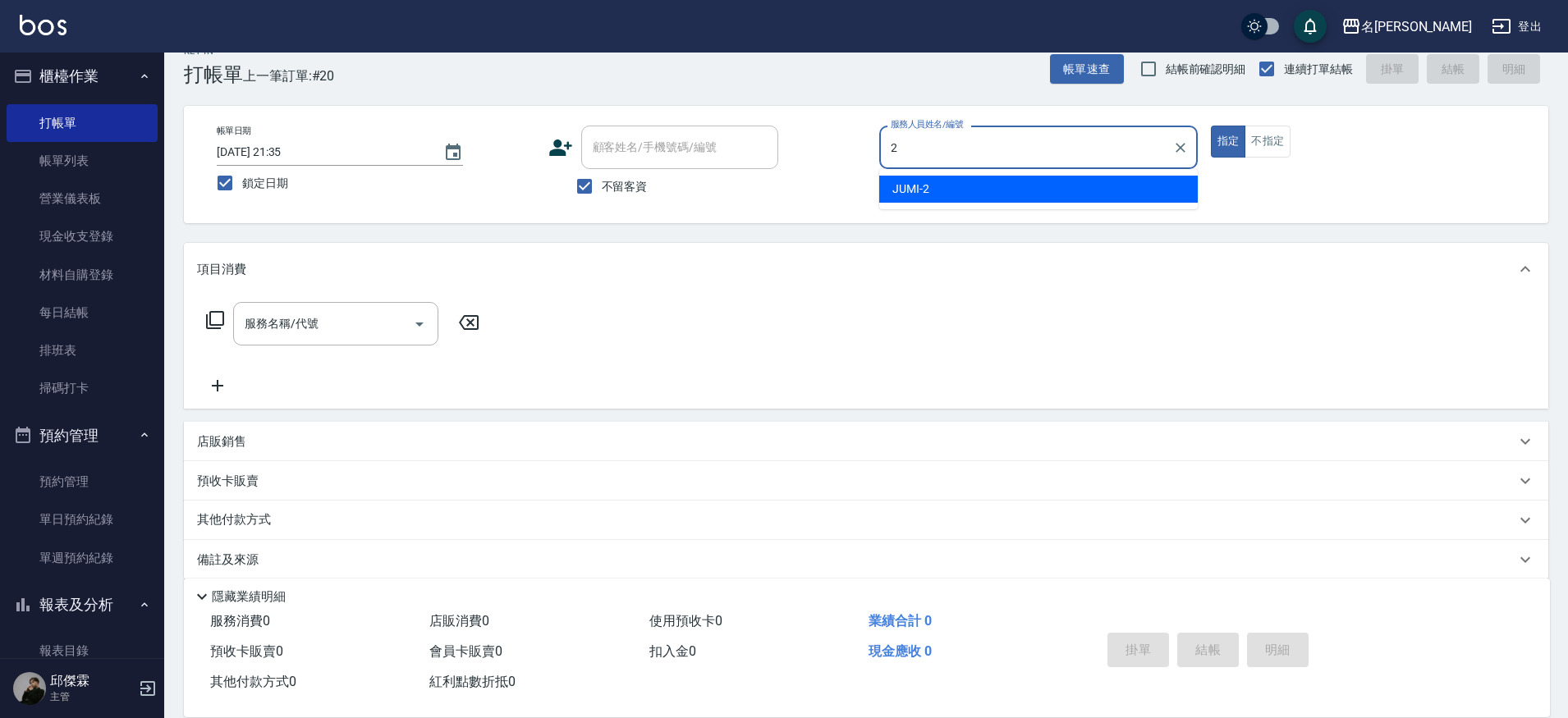
type input "JUMI-2"
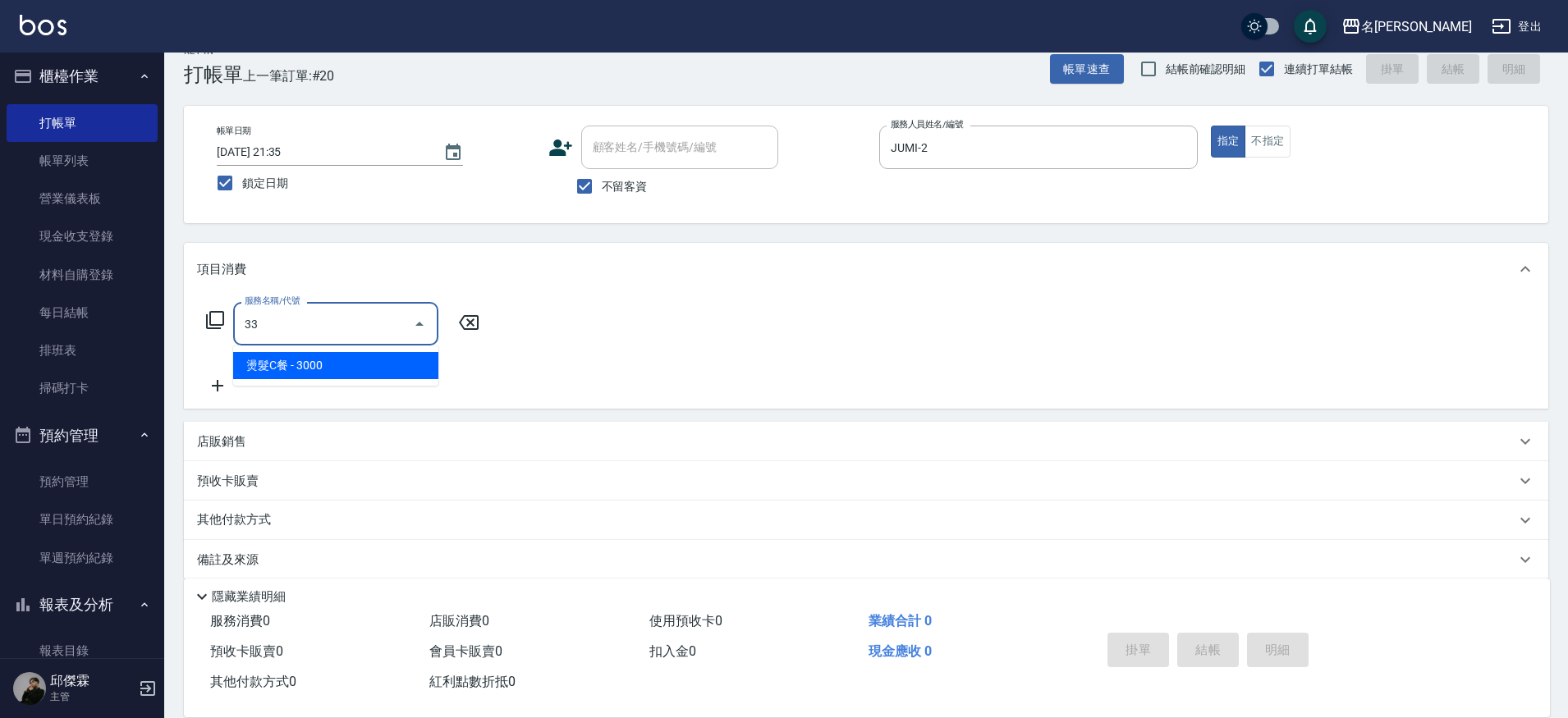
type input "3"
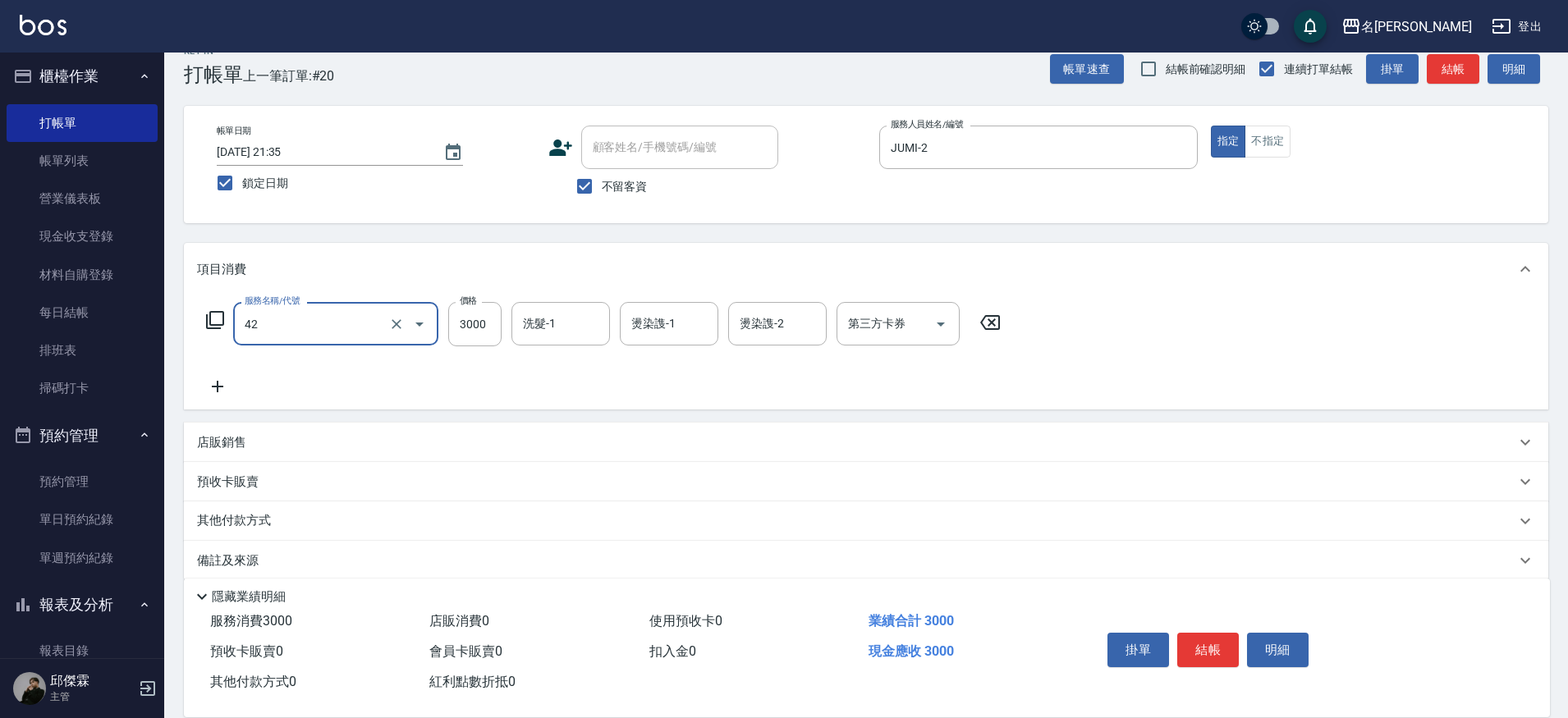
type input "染髮B餐(42)"
type input "吳晨羽-13"
type input "JUMI-2"
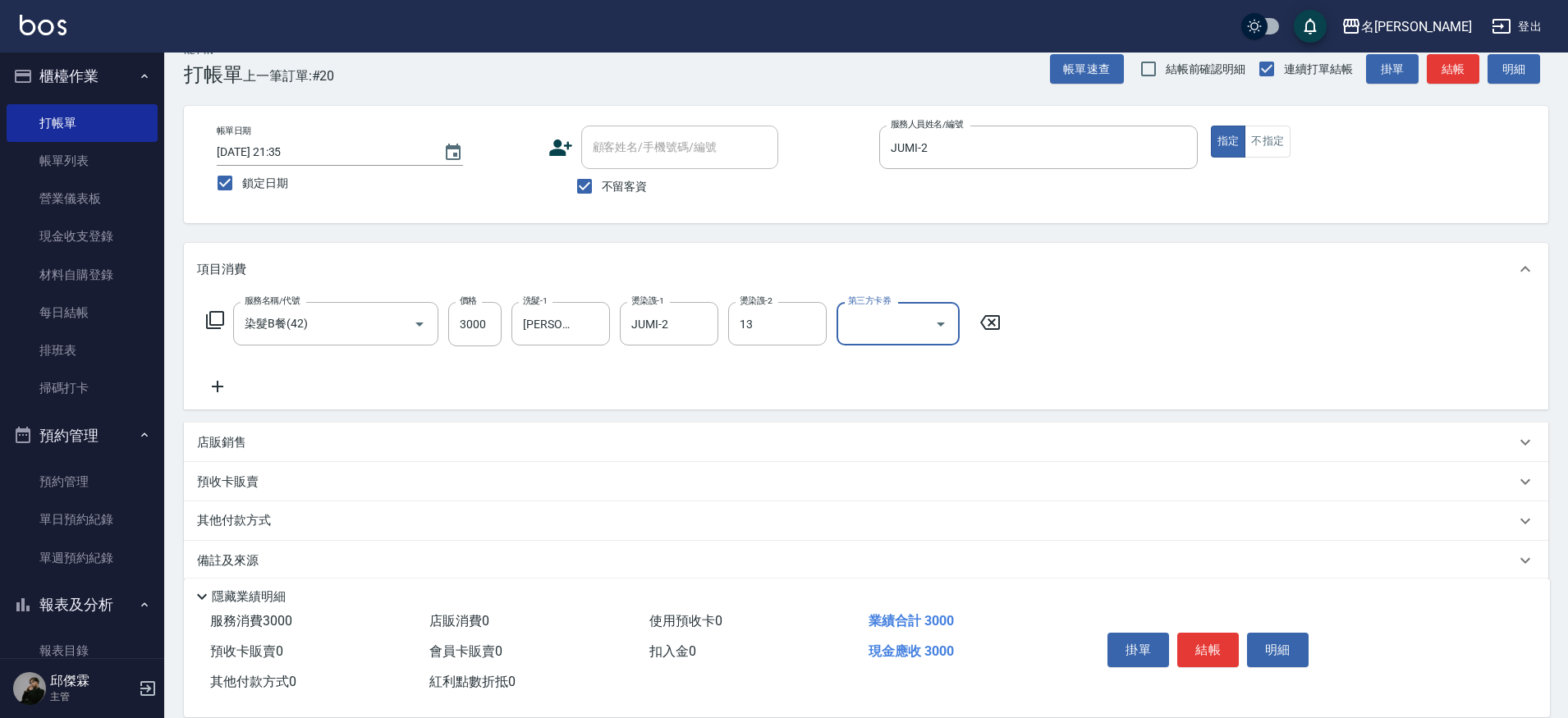
type input "吳晨羽-13"
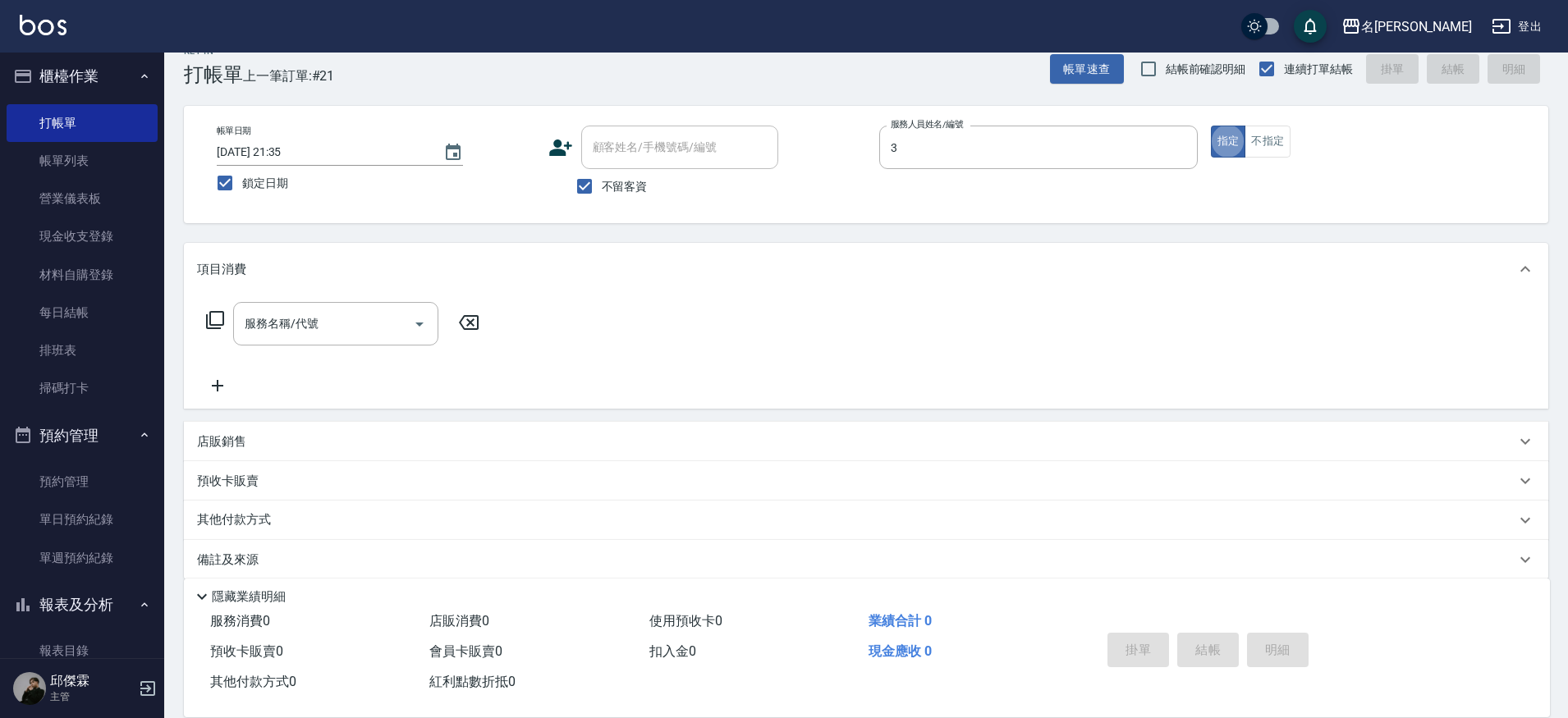
type input "Mina-3"
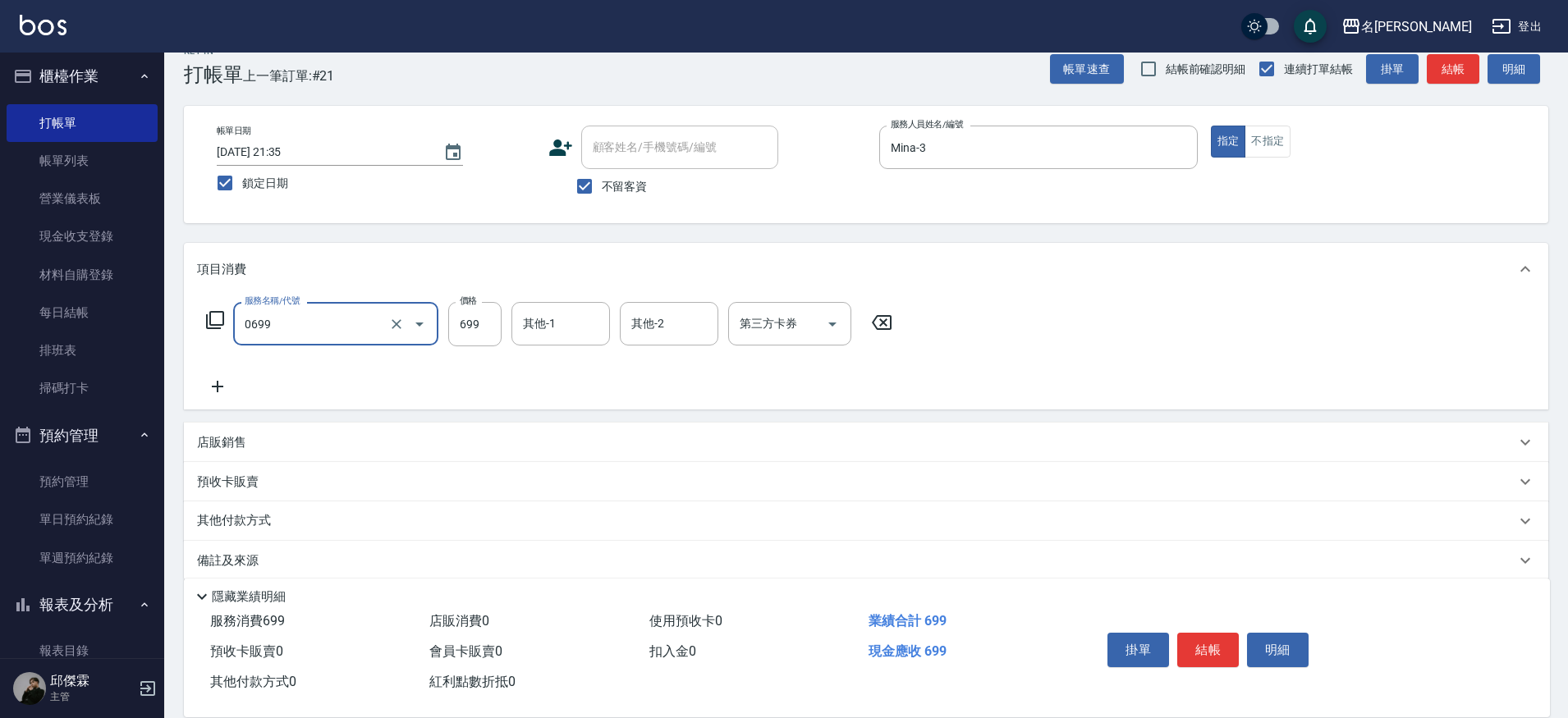
type input "精油 699(0699)"
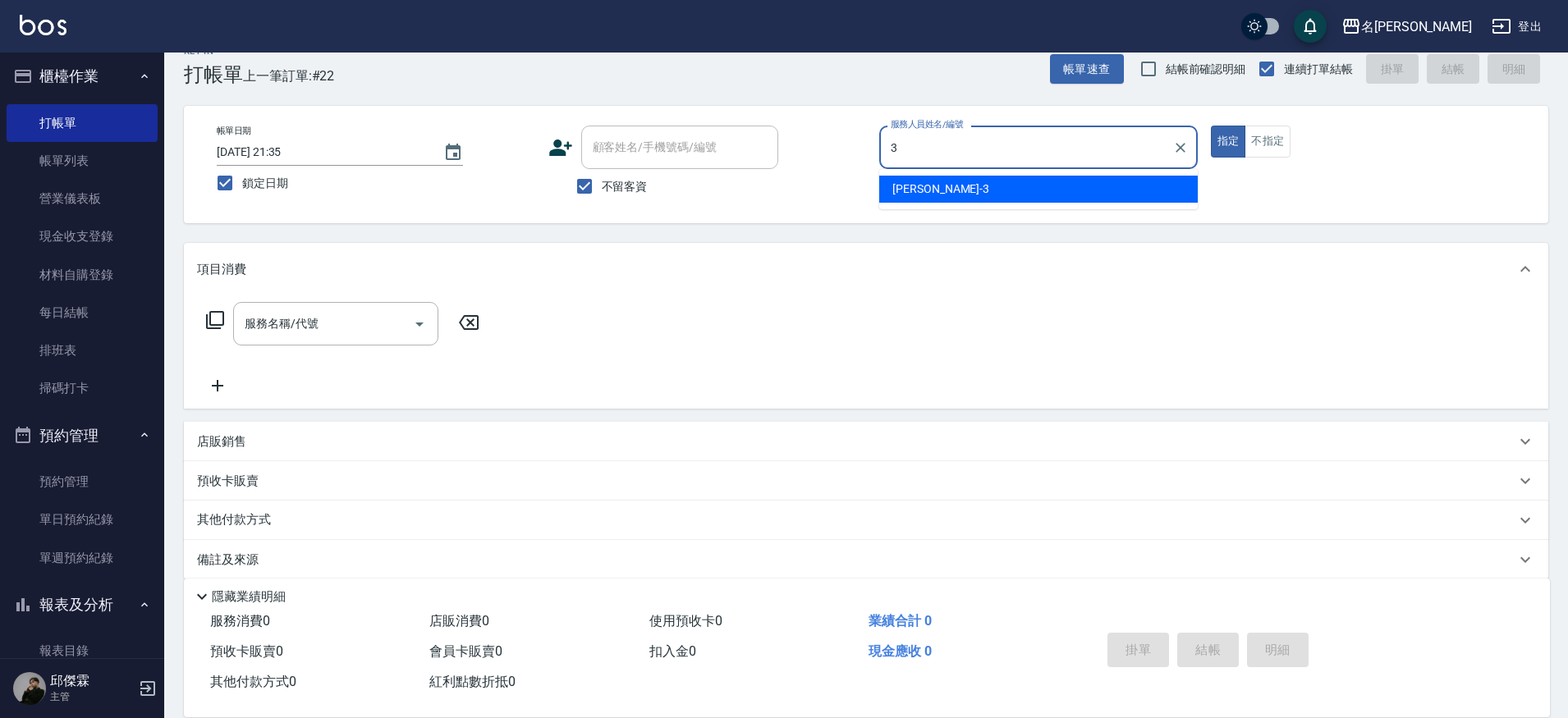
type input "Mina-3"
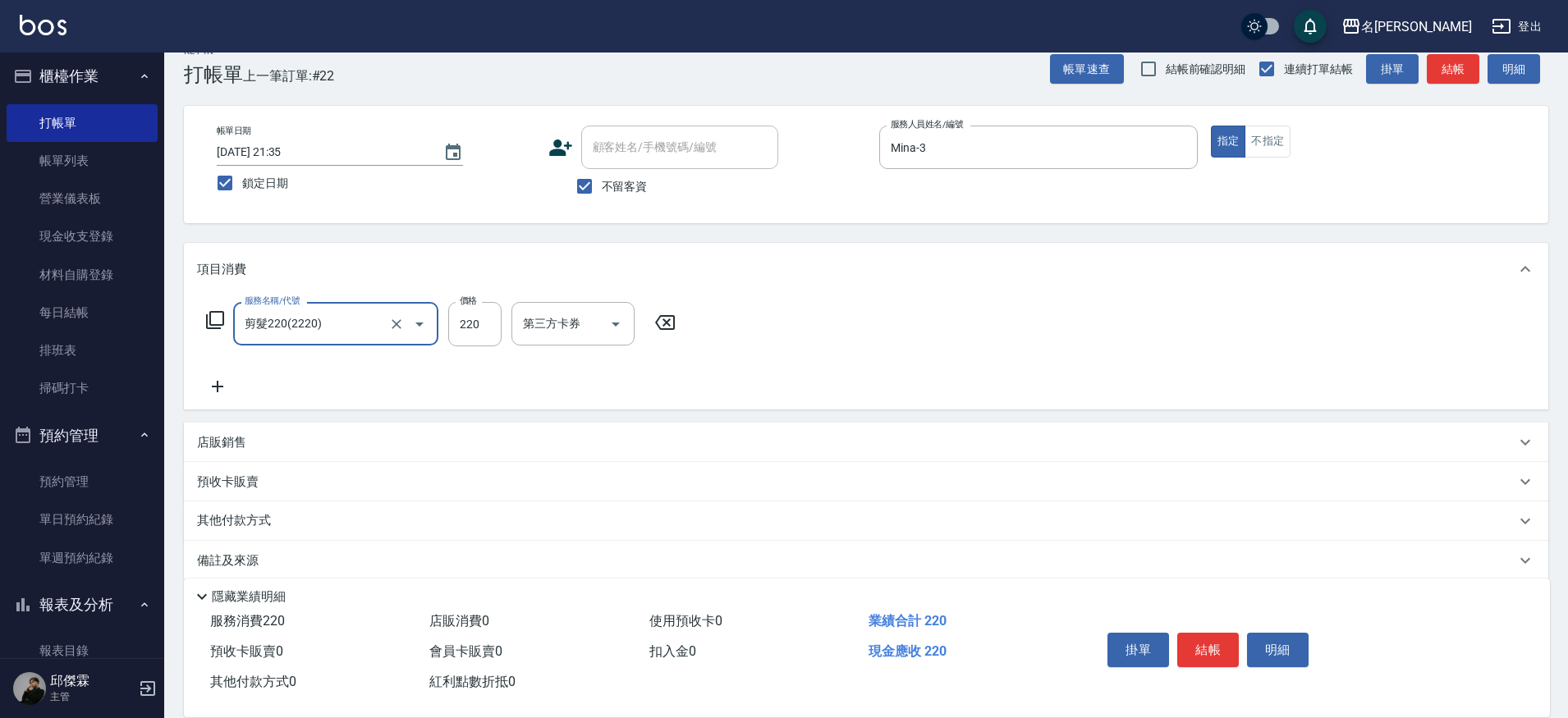
type input "剪髮220(2220)"
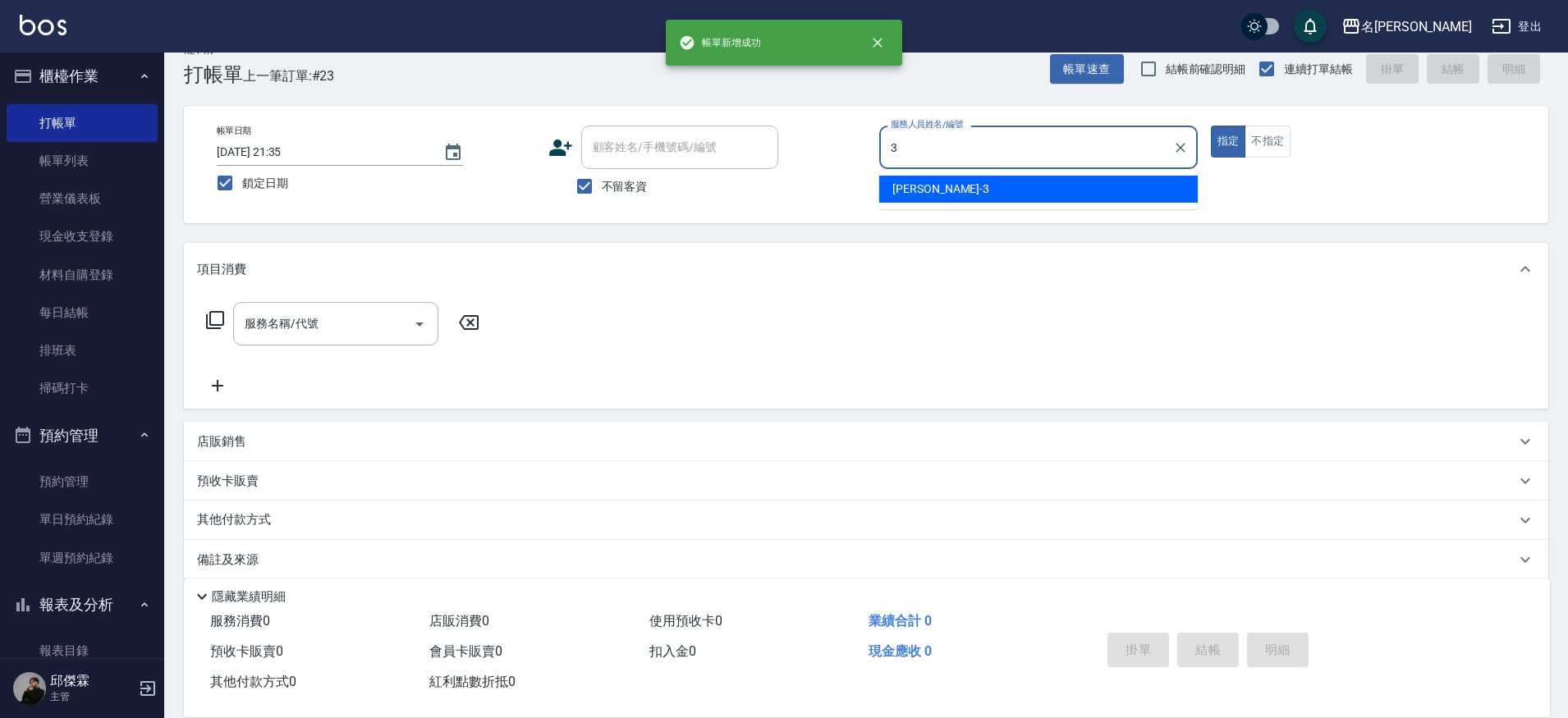
type input "Mina-3"
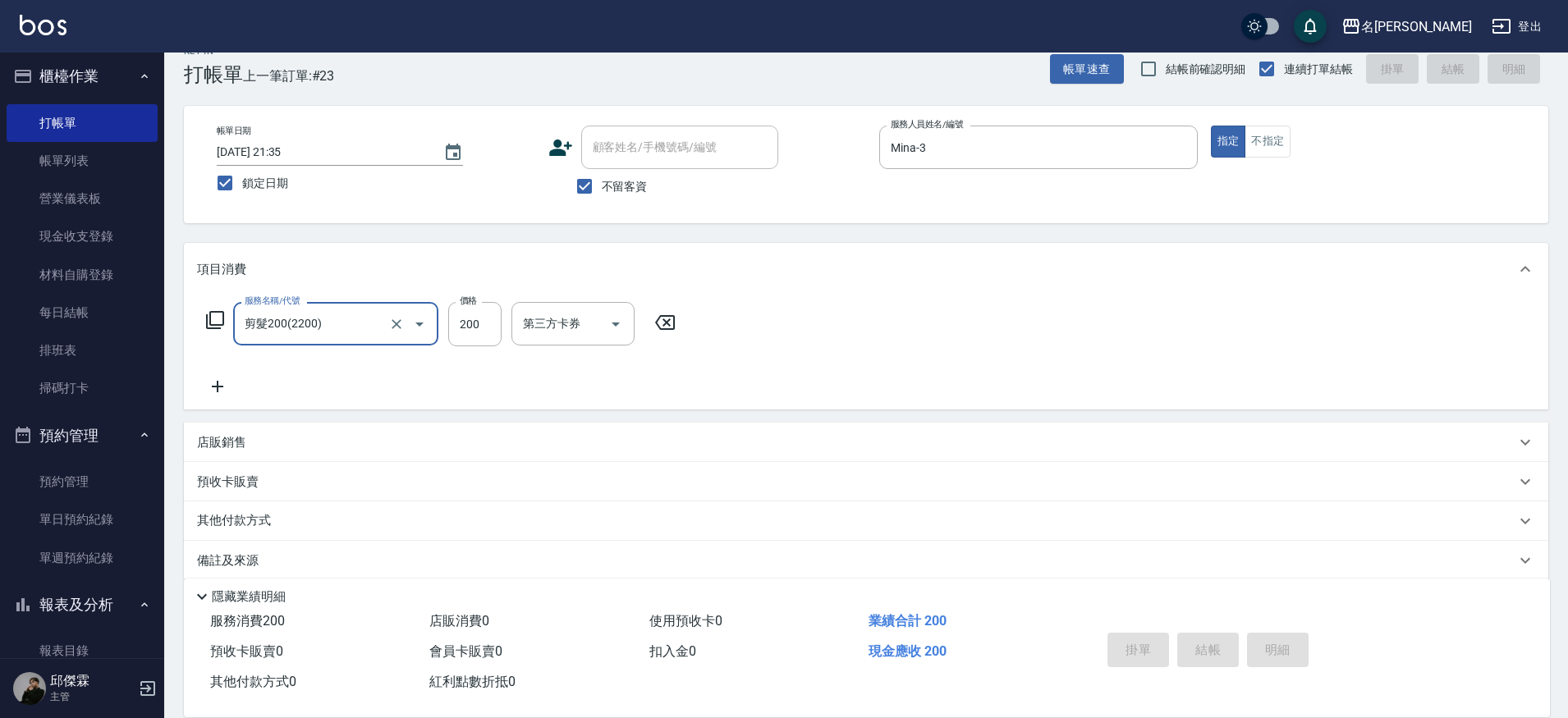
type input "剪髮200(2200)"
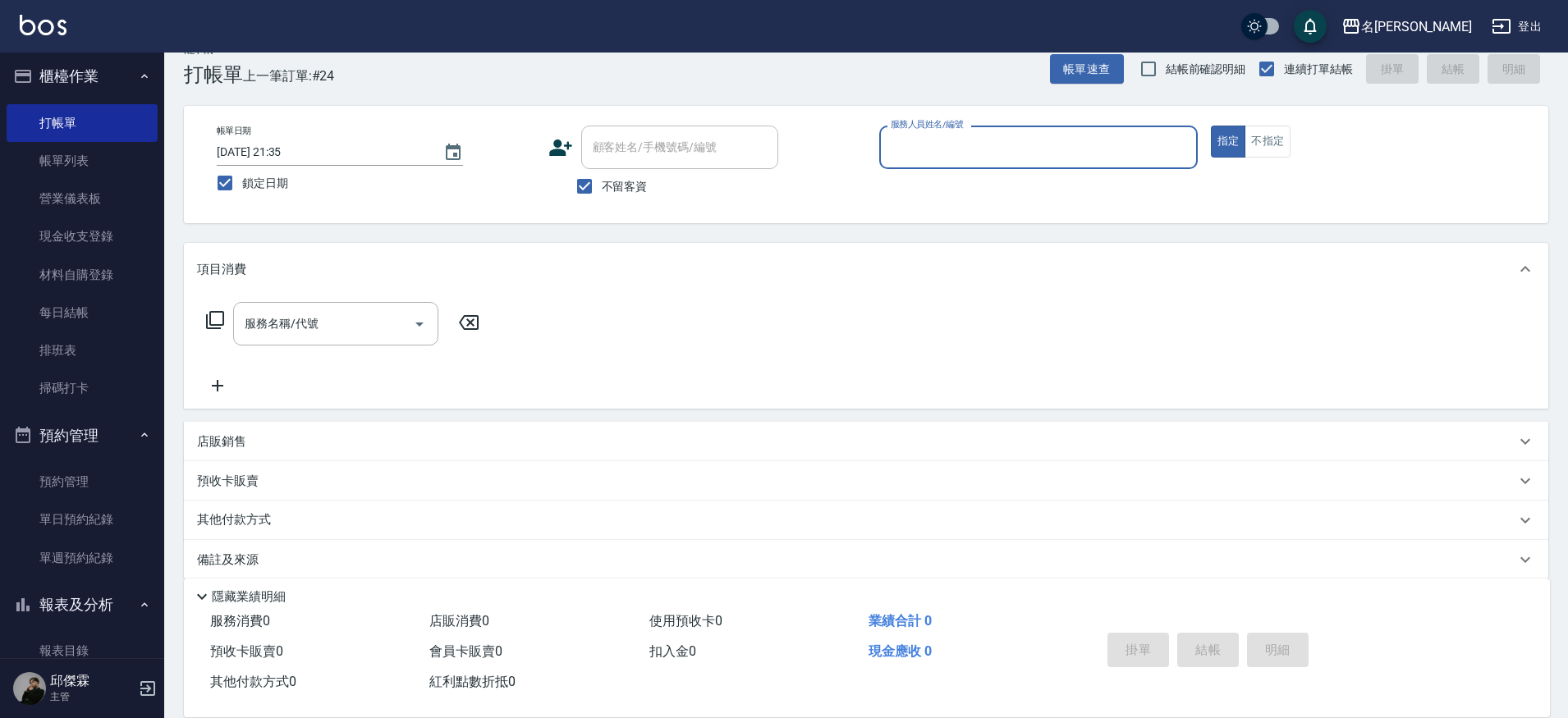
drag, startPoint x: 92, startPoint y: 170, endPoint x: 160, endPoint y: 175, distance: 68.2
click at [92, 170] on link "帳單列表" at bounding box center [82, 160] width 151 height 38
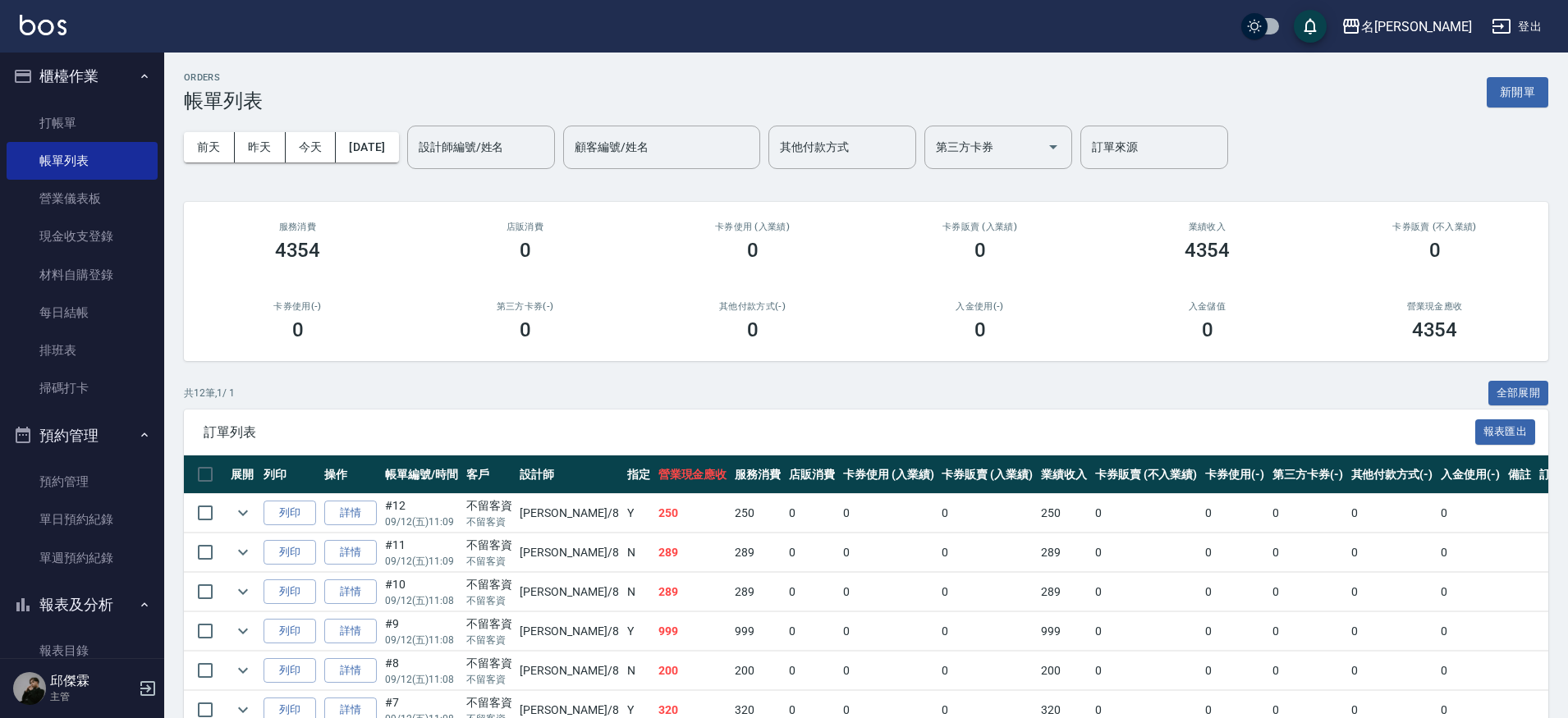
scroll to position [22, 0]
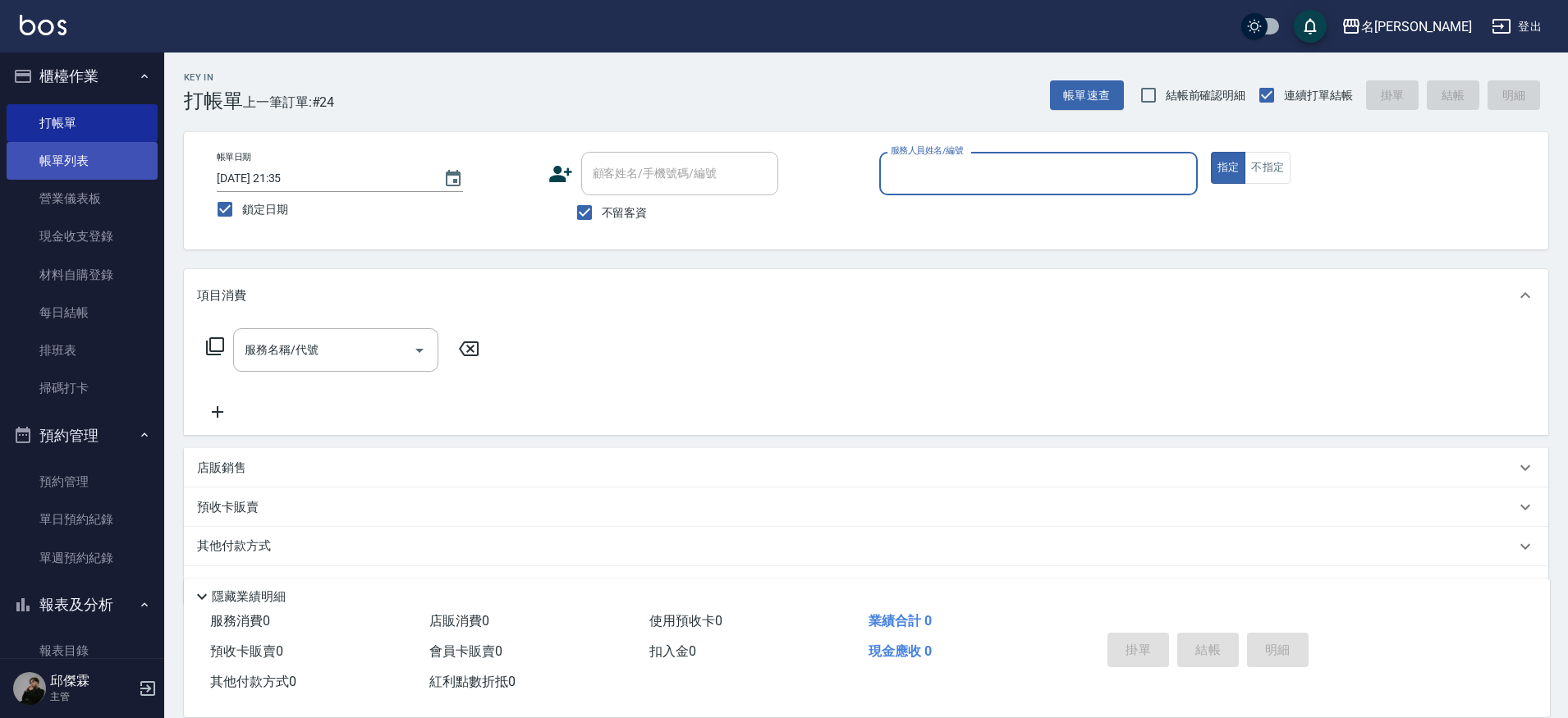
scroll to position [6, 0]
click at [97, 80] on button "櫃檯作業" at bounding box center [82, 74] width 151 height 43
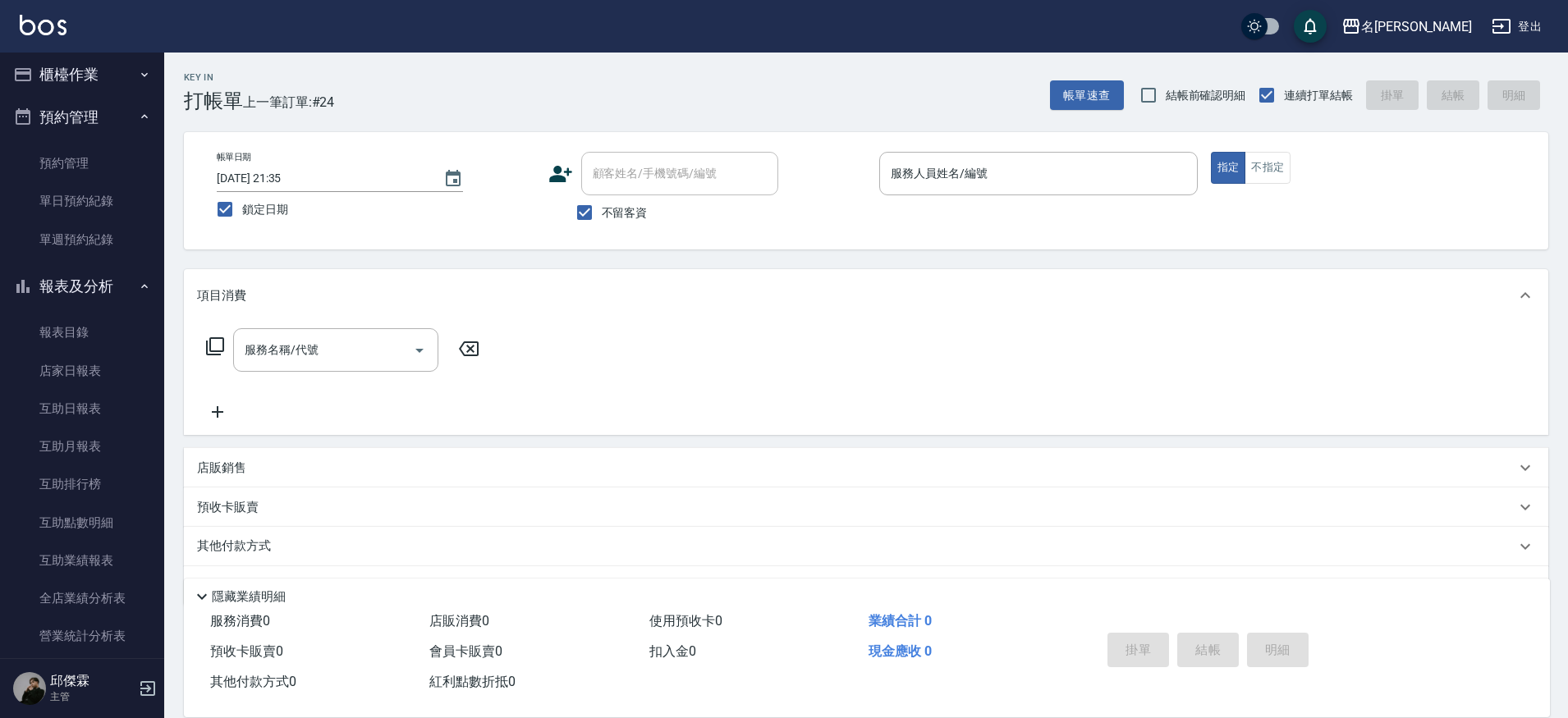
click at [97, 75] on button "櫃檯作業" at bounding box center [82, 74] width 151 height 43
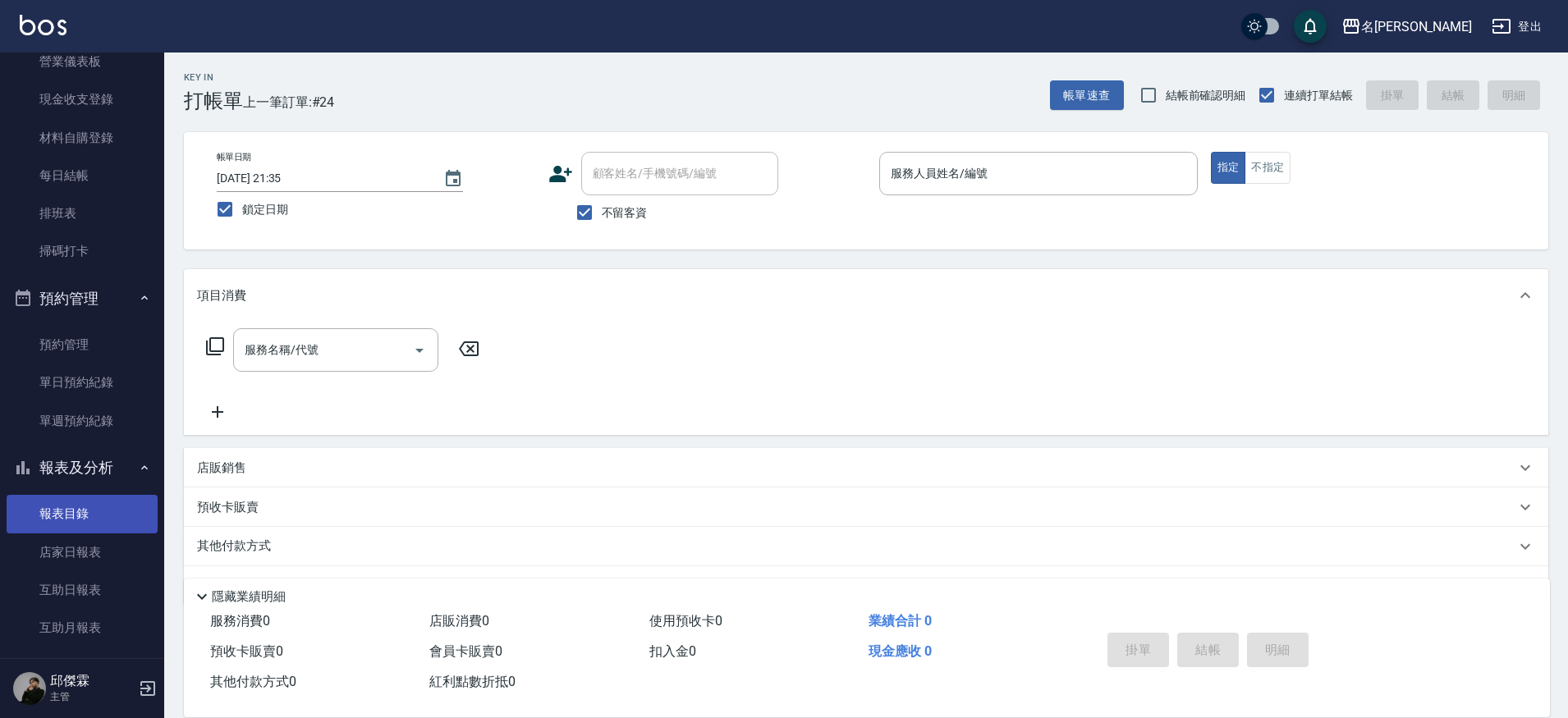
scroll to position [144, 0]
click at [86, 541] on link "店家日報表" at bounding box center [82, 549] width 151 height 38
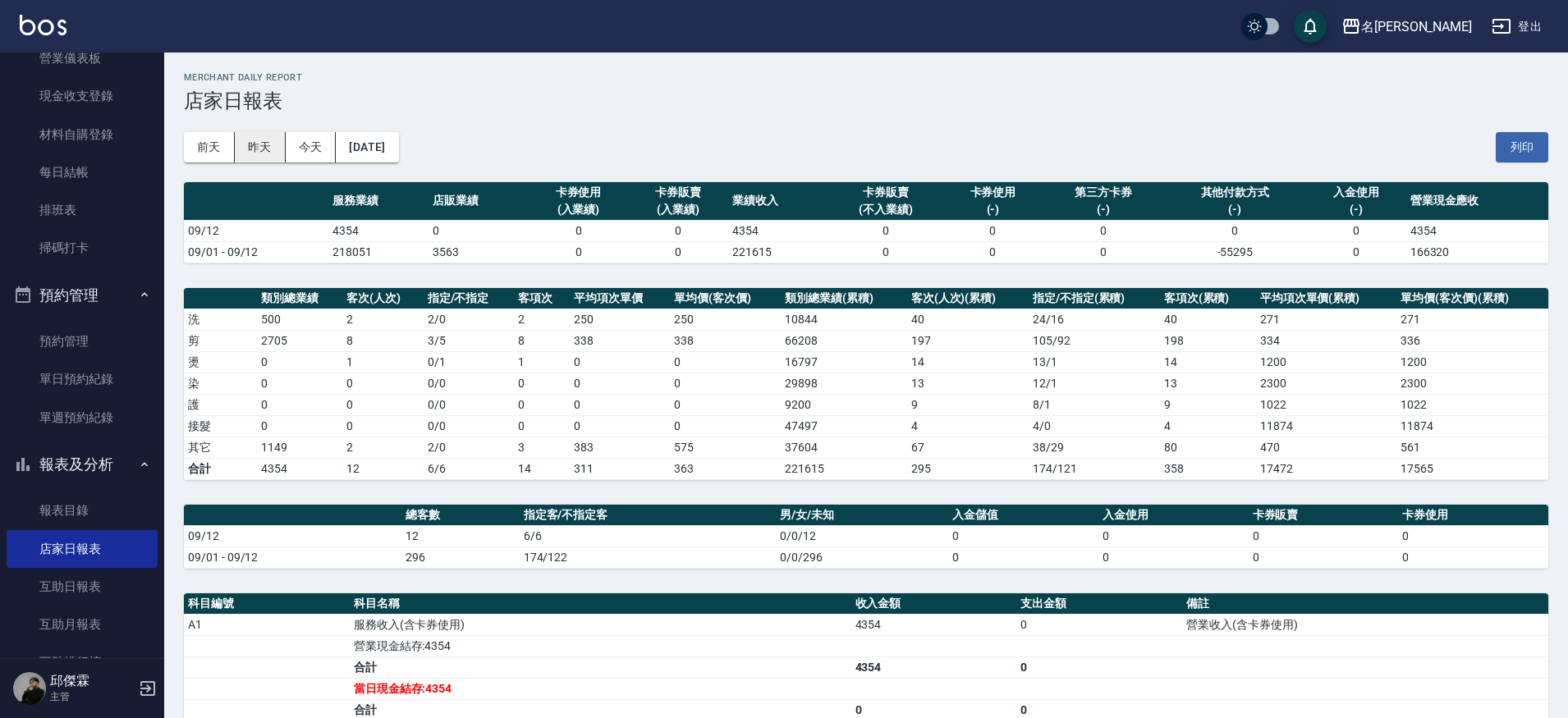
click at [255, 150] on button "昨天" at bounding box center [260, 147] width 51 height 30
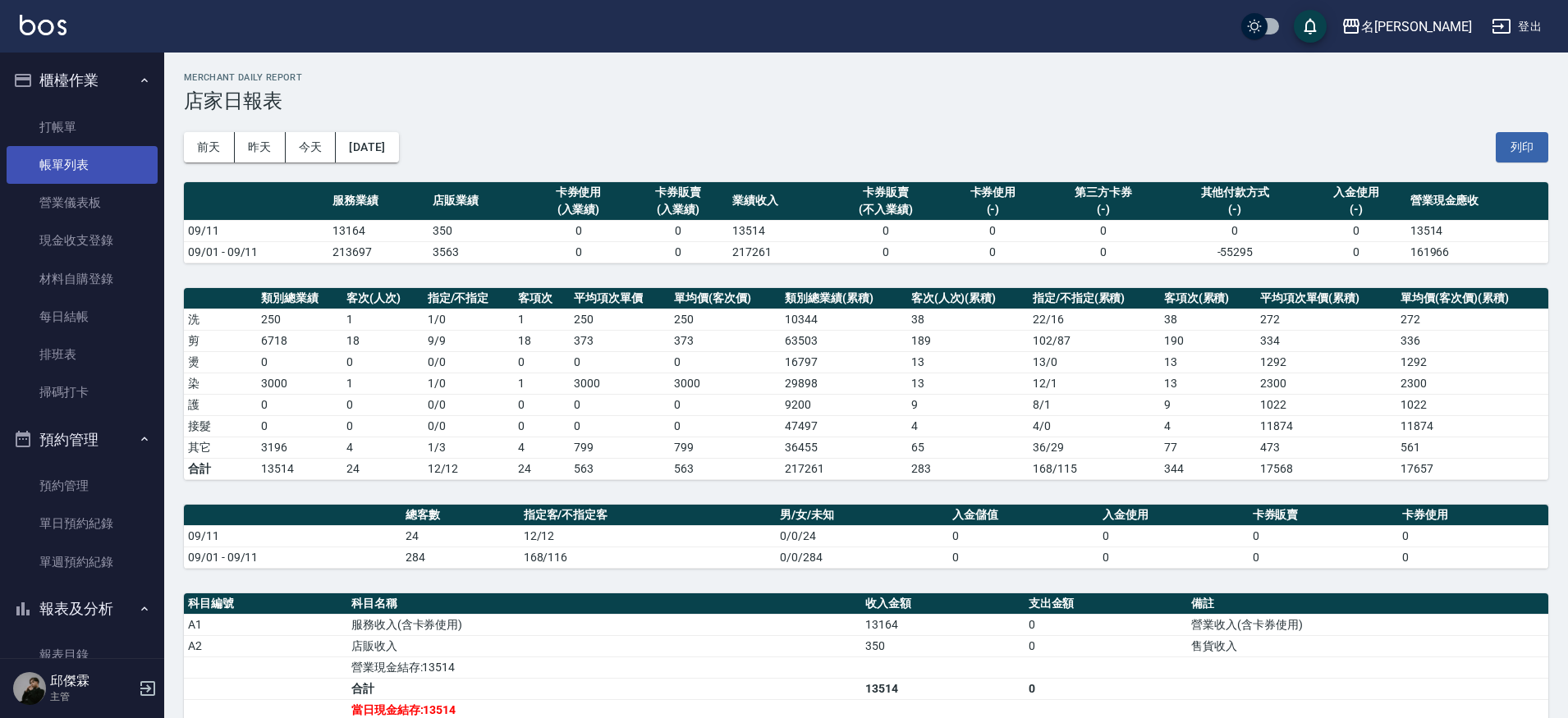
click at [69, 173] on link "帳單列表" at bounding box center [82, 164] width 151 height 38
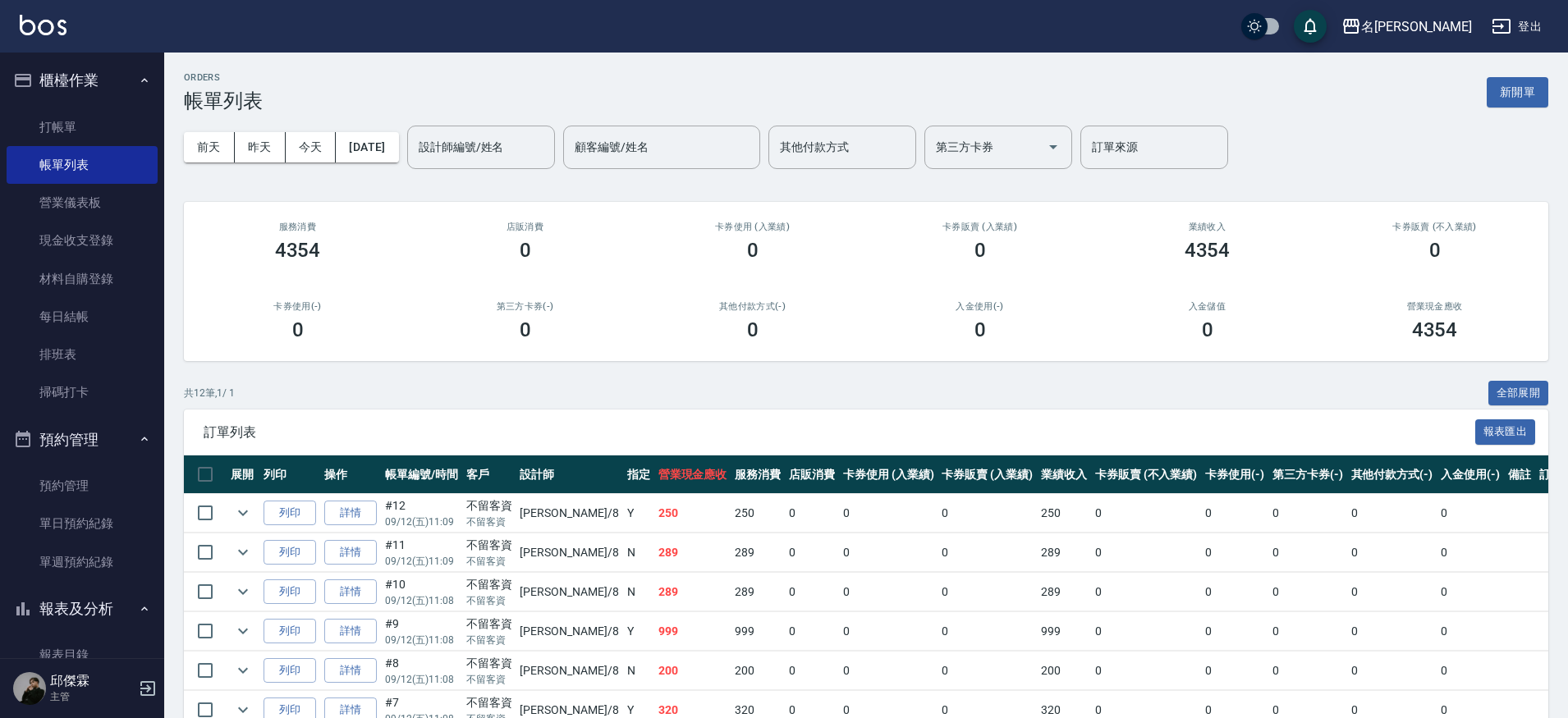
click at [264, 155] on div "前天 昨天 今天 2025/09/12 設計師編號/姓名 設計師編號/姓名 顧客編號/姓名 顧客編號/姓名 其他付款方式 其他付款方式 第三方卡券 第三方卡券…" at bounding box center [865, 147] width 1364 height 70
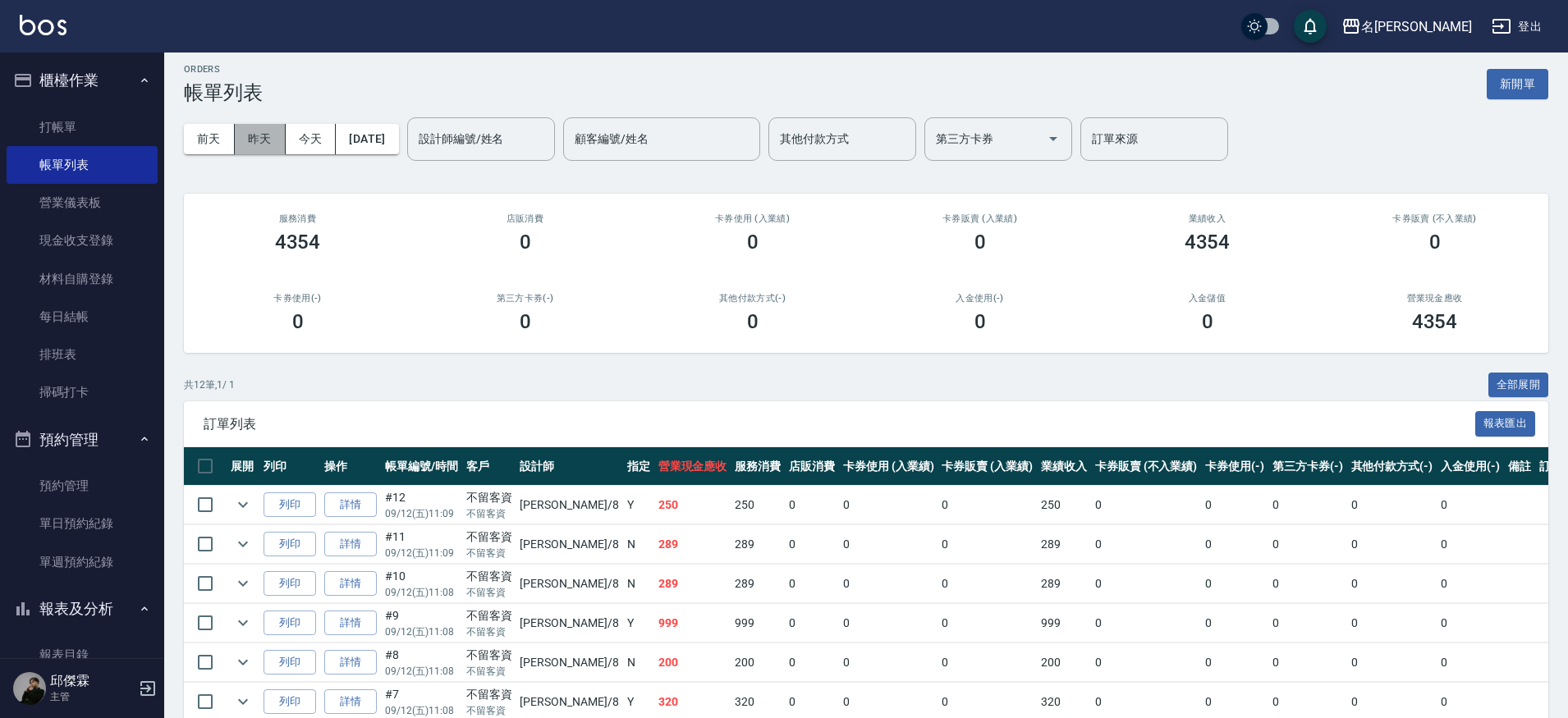
click at [255, 137] on button "昨天" at bounding box center [260, 138] width 51 height 30
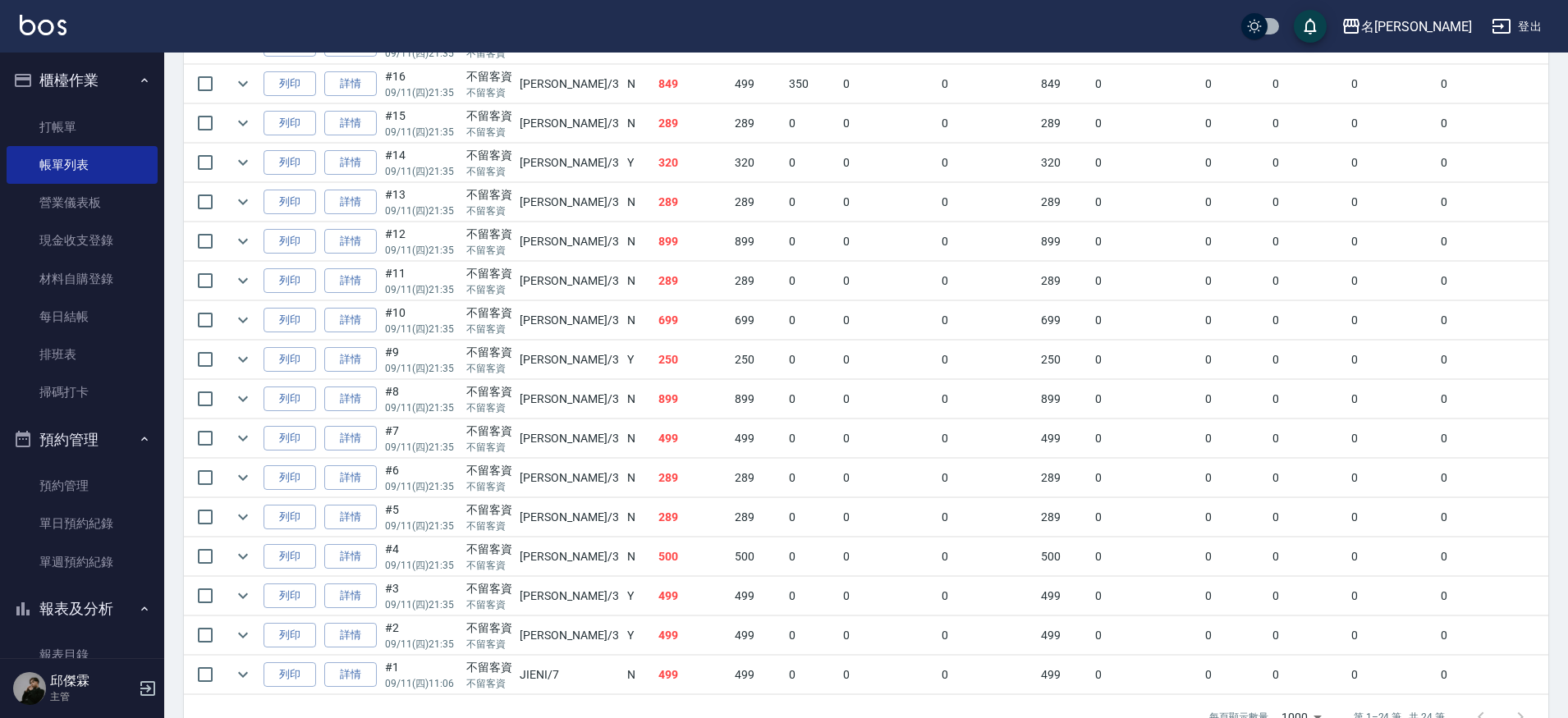
scroll to position [784, 0]
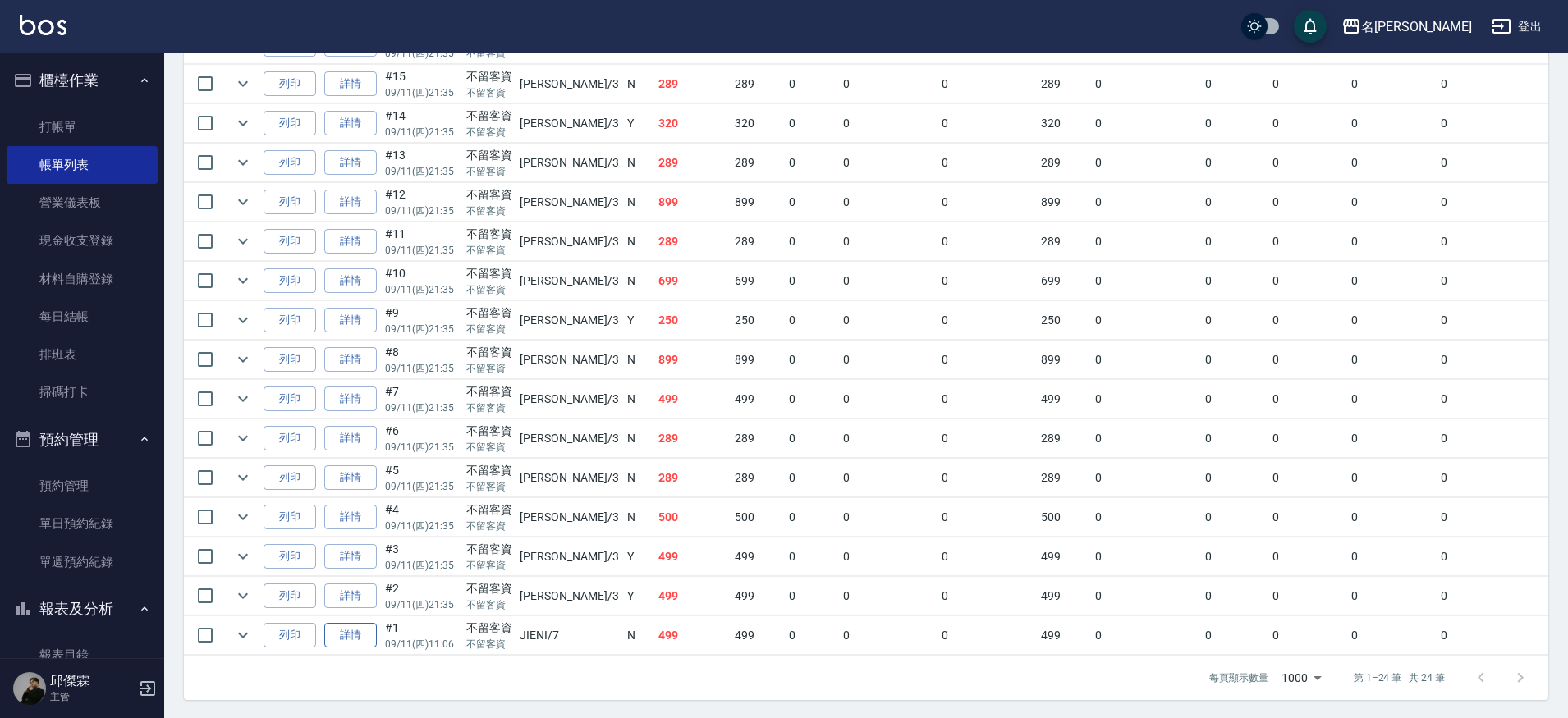
click at [362, 632] on link "詳情" at bounding box center [350, 635] width 52 height 25
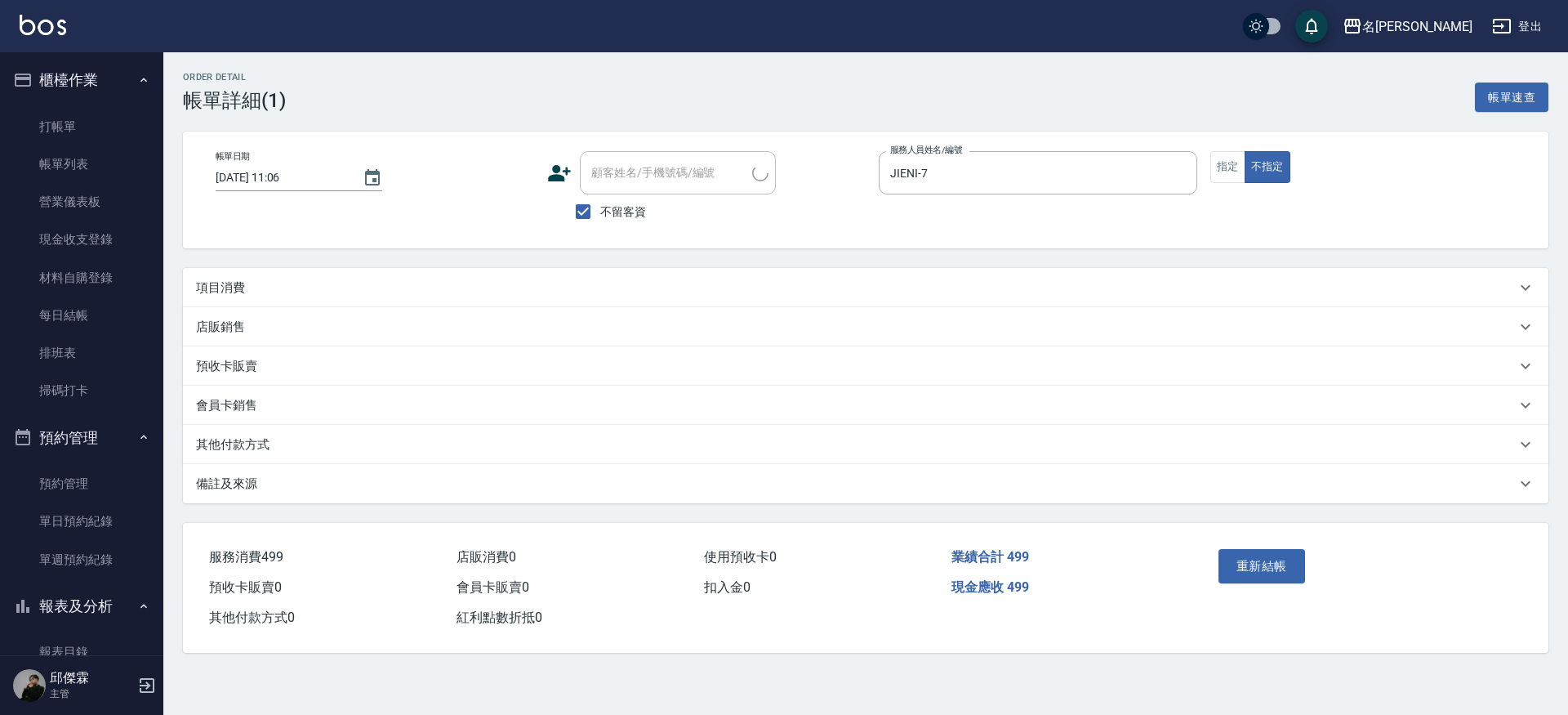
type input "2025/09/11 11:06"
checkbox input "true"
type input "JIENI-7"
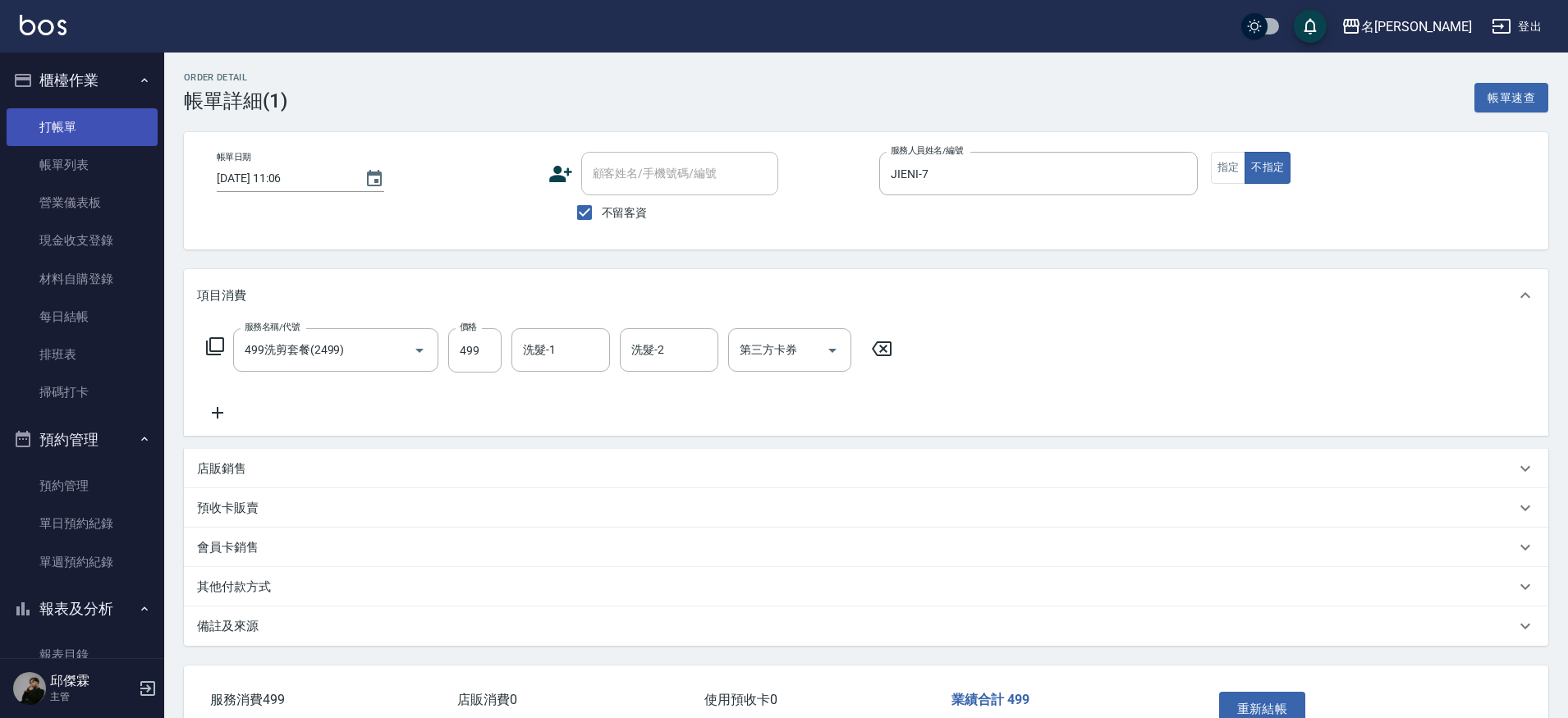
type input "499洗剪套餐(2499)"
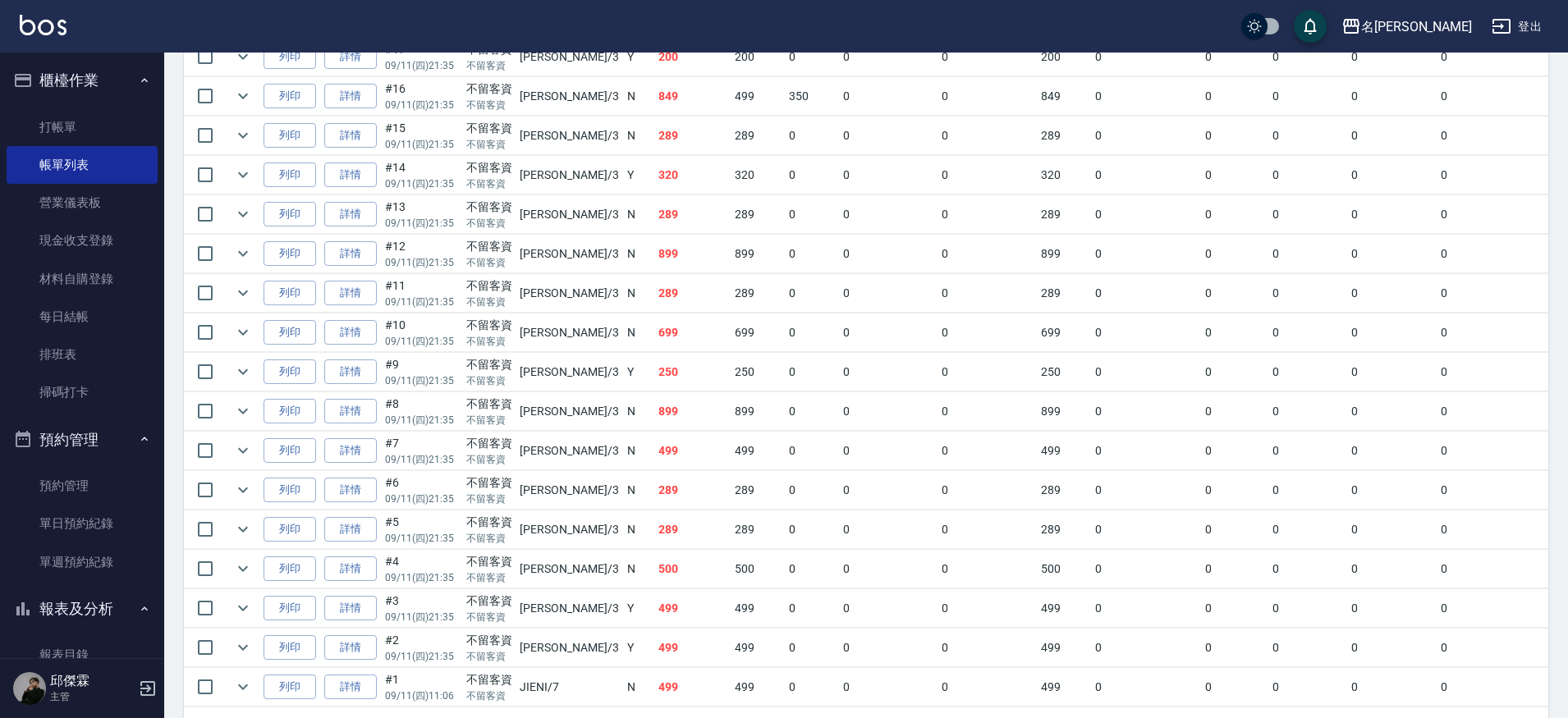
scroll to position [784, 0]
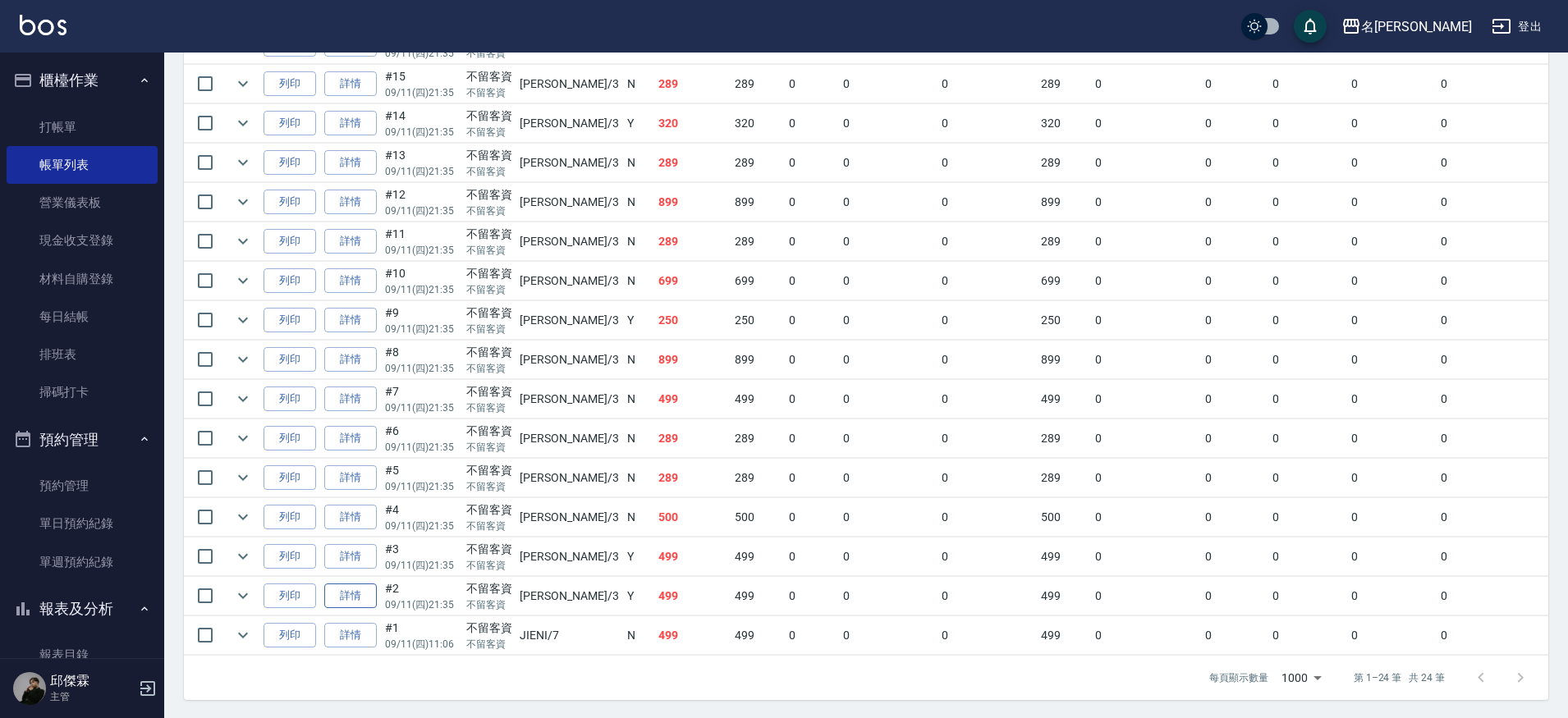
click at [362, 589] on link "詳情" at bounding box center [350, 596] width 52 height 25
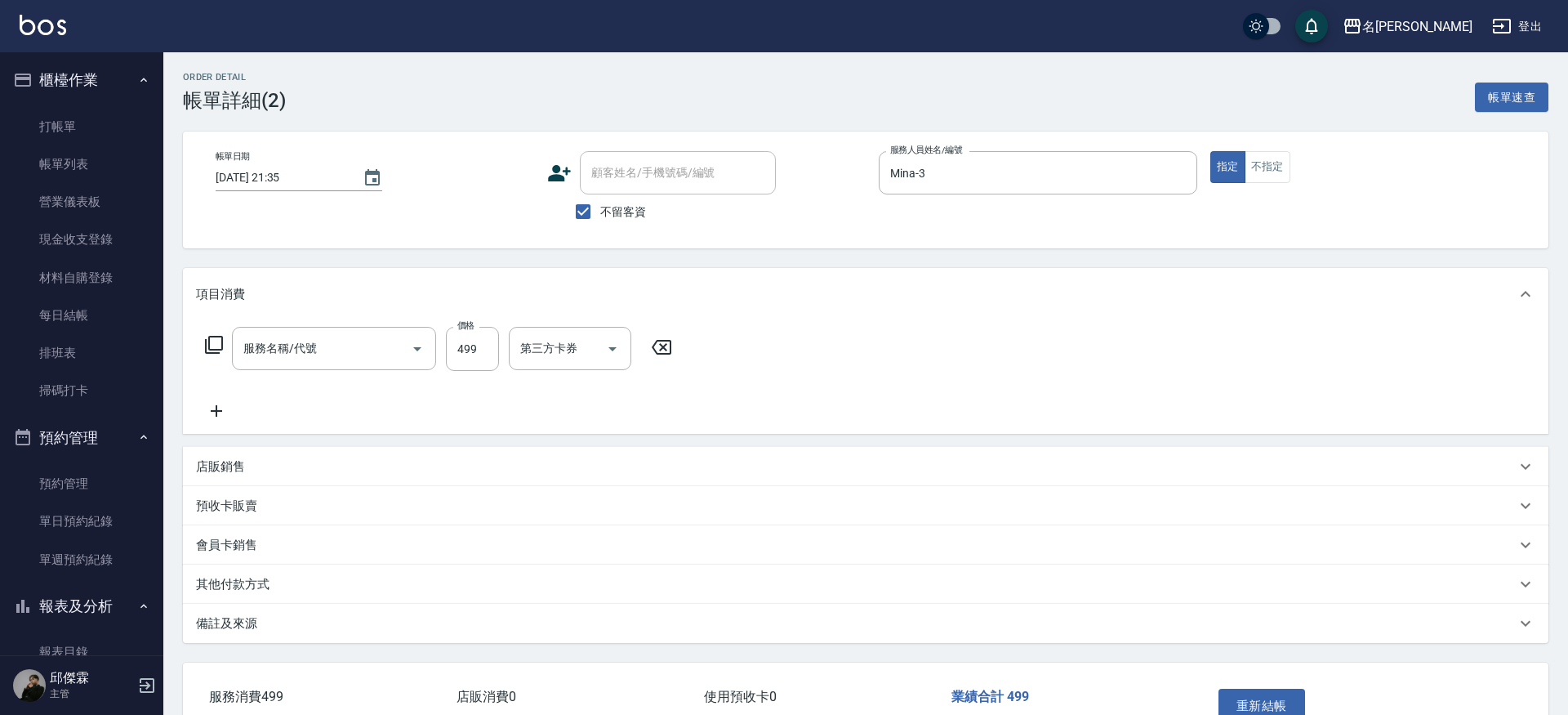
type input "2025/09/11 21:35"
checkbox input "true"
type input "Mina-3"
type input "洗剪300(2300)"
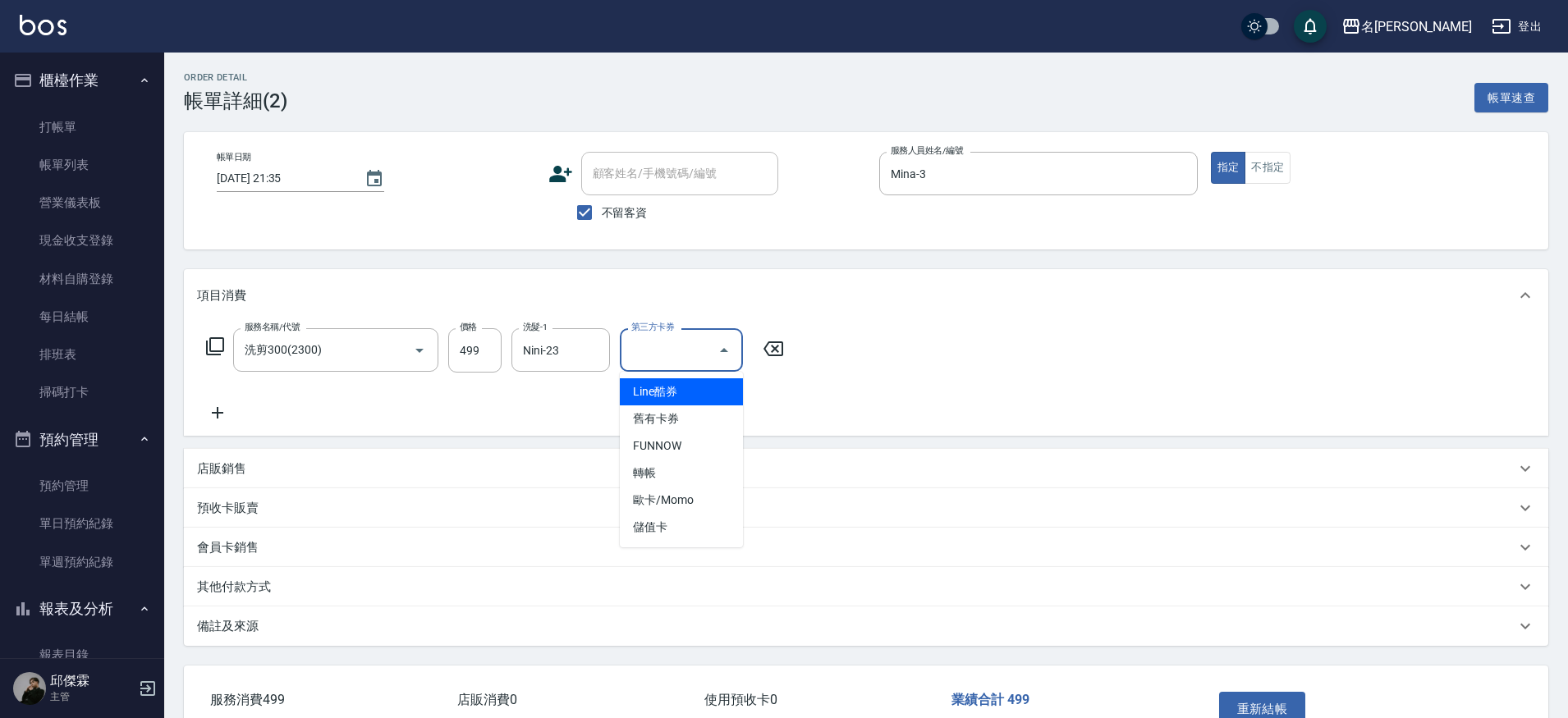
click at [694, 360] on input "第三方卡券" at bounding box center [669, 350] width 84 height 29
click at [671, 519] on span "儲值卡" at bounding box center [681, 528] width 123 height 27
type input "儲值卡"
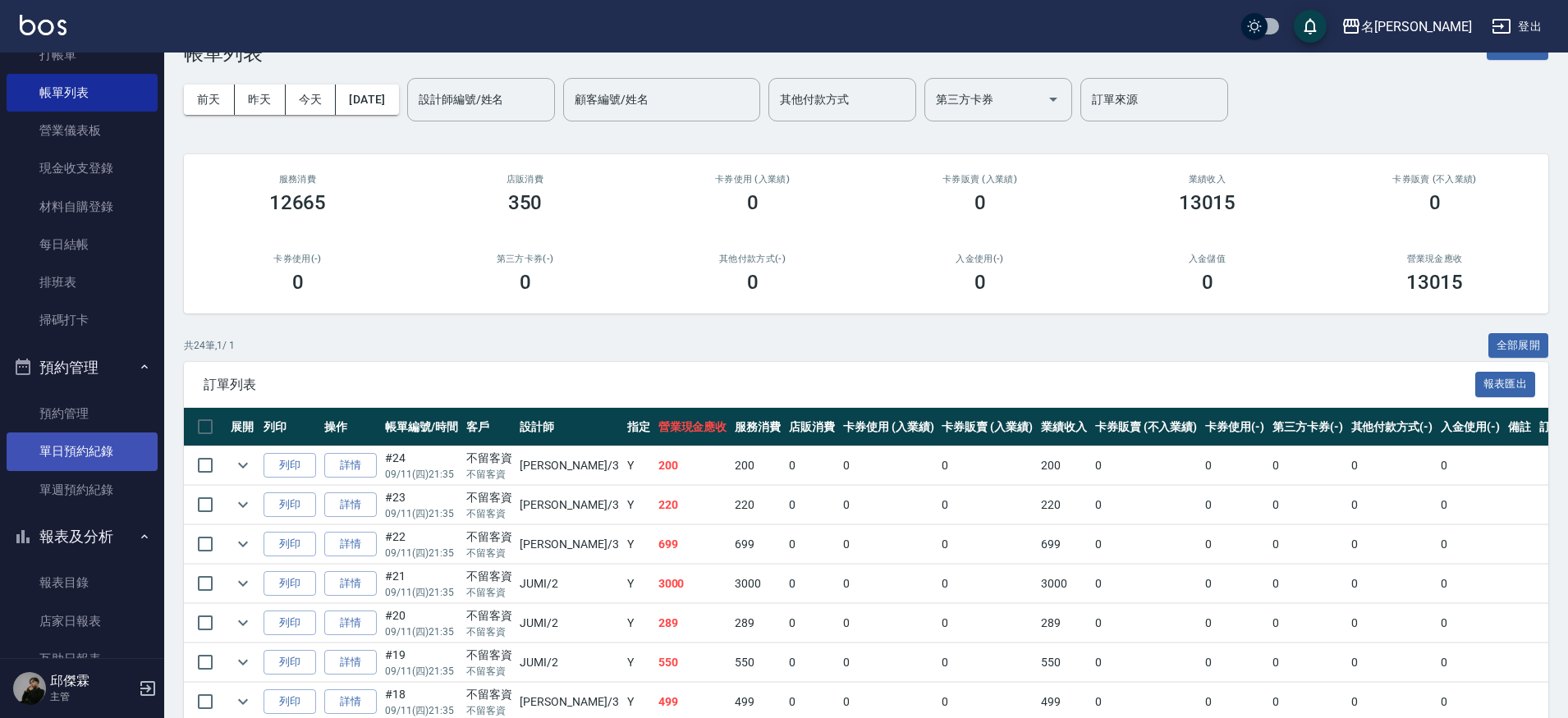
scroll to position [73, 0]
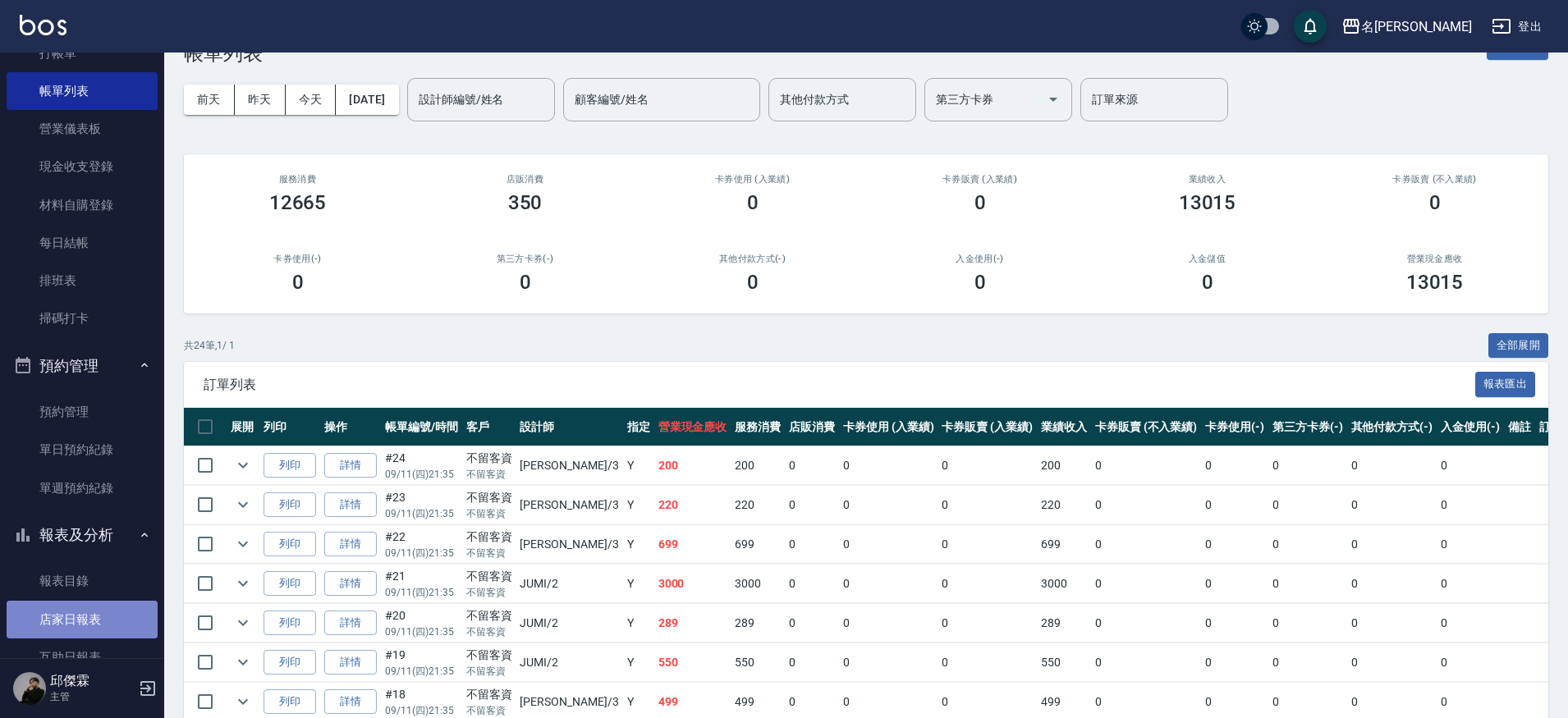
click at [83, 628] on link "店家日報表" at bounding box center [82, 619] width 151 height 38
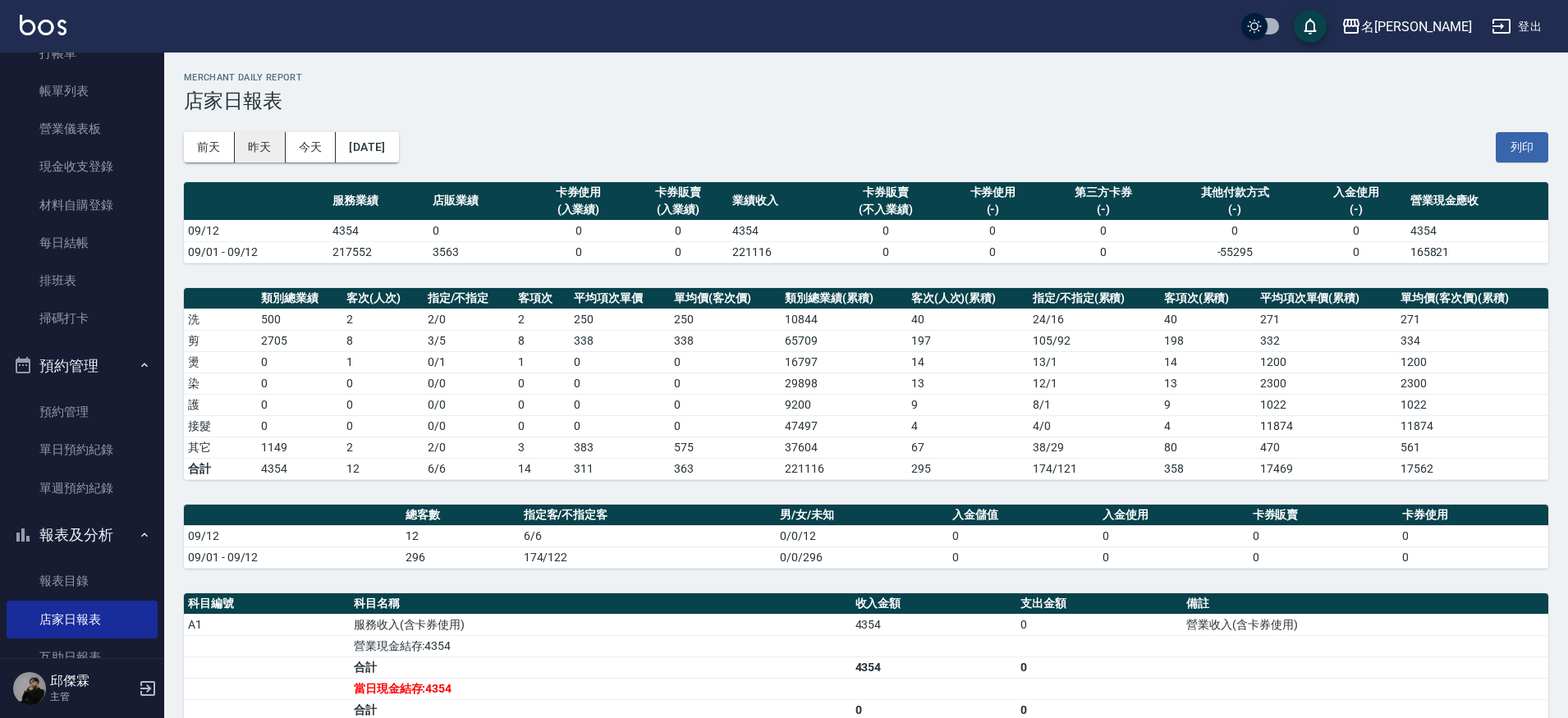
click at [278, 135] on button "昨天" at bounding box center [260, 147] width 51 height 30
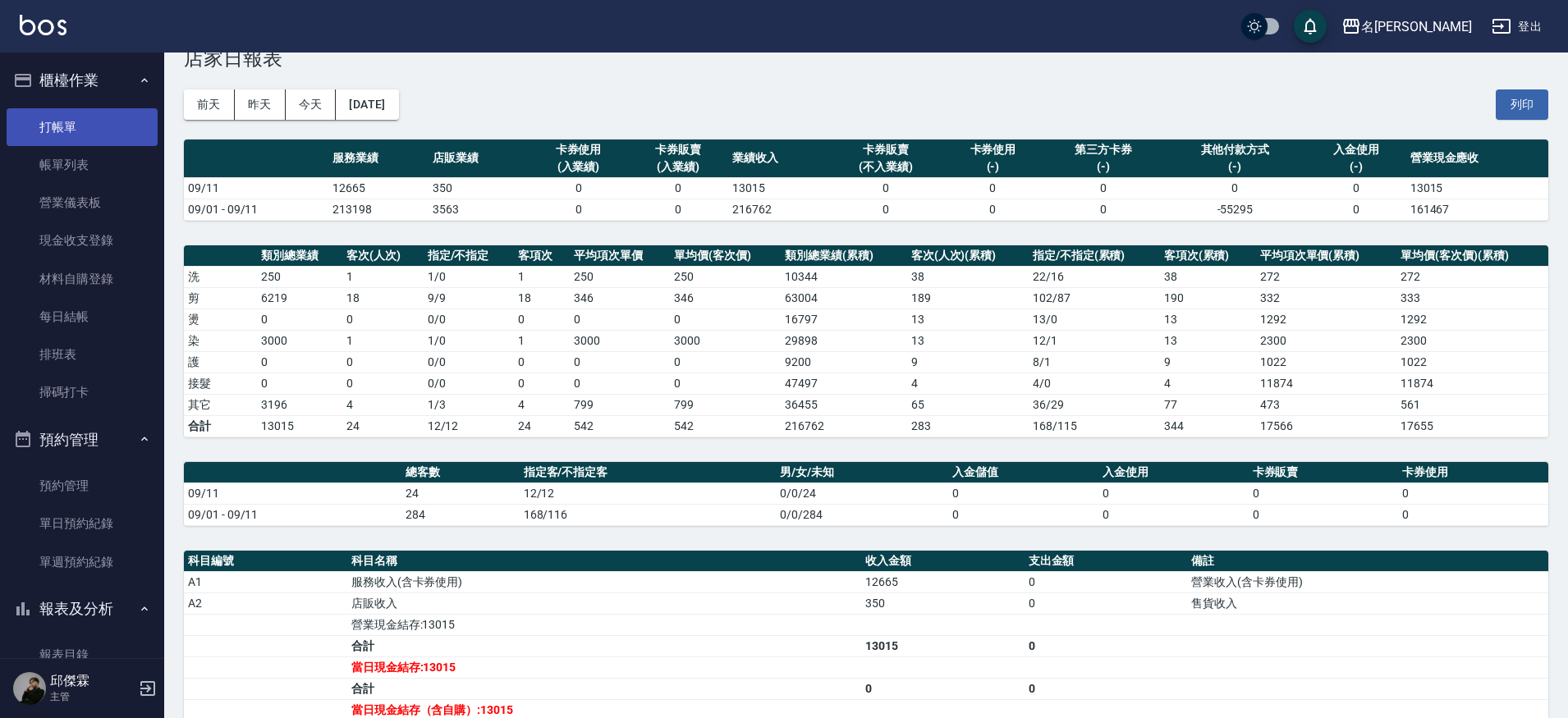
click at [82, 139] on link "打帳單" at bounding box center [82, 127] width 151 height 38
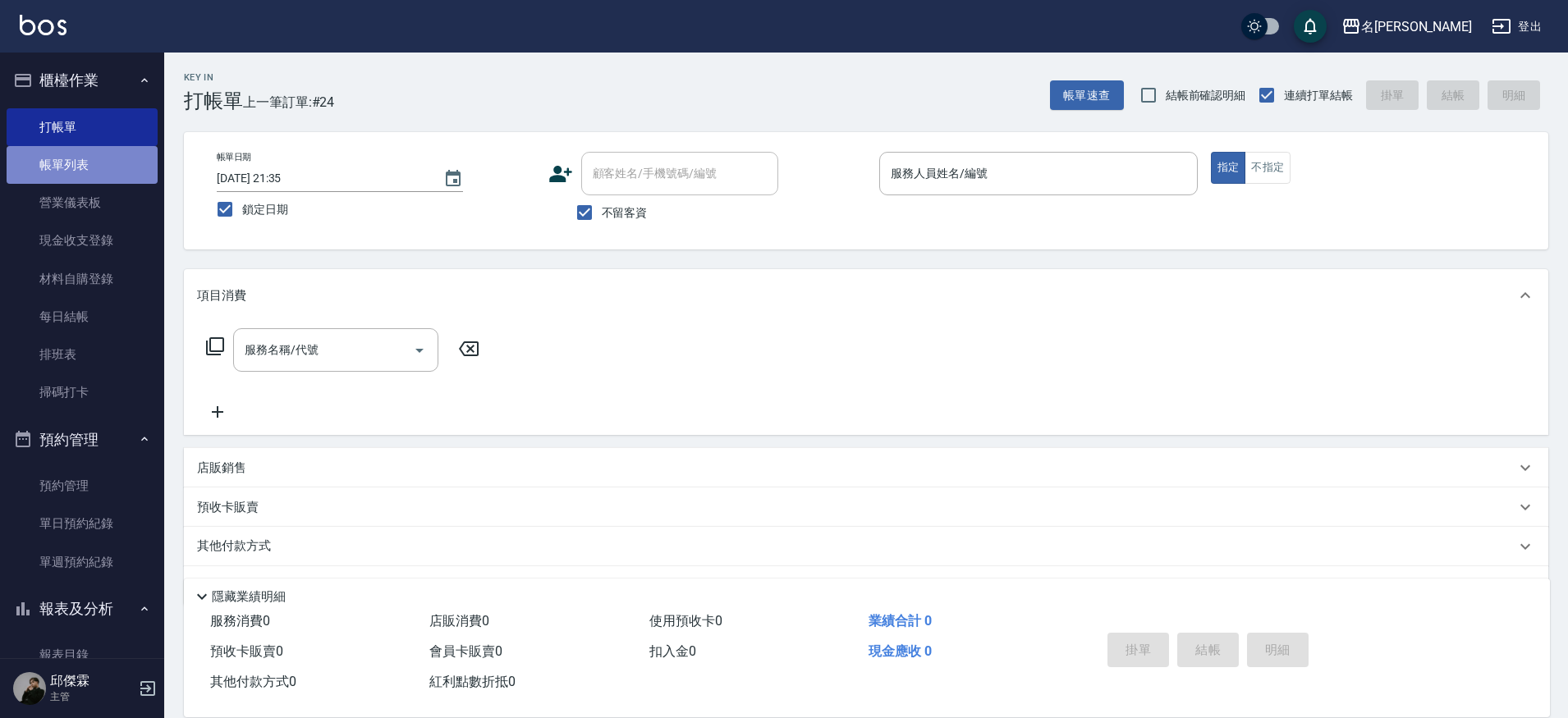
click at [111, 159] on link "帳單列表" at bounding box center [82, 164] width 151 height 38
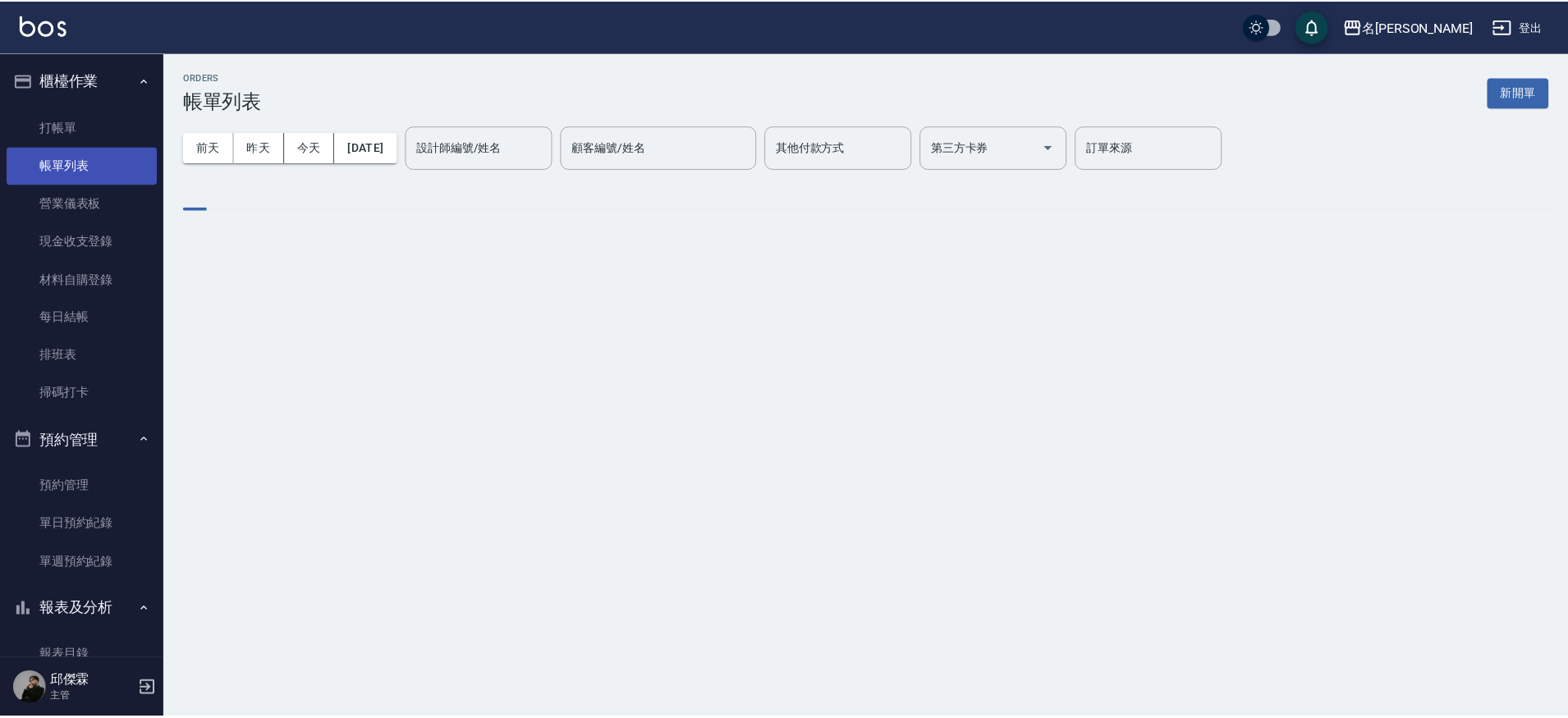
scroll to position [1, 0]
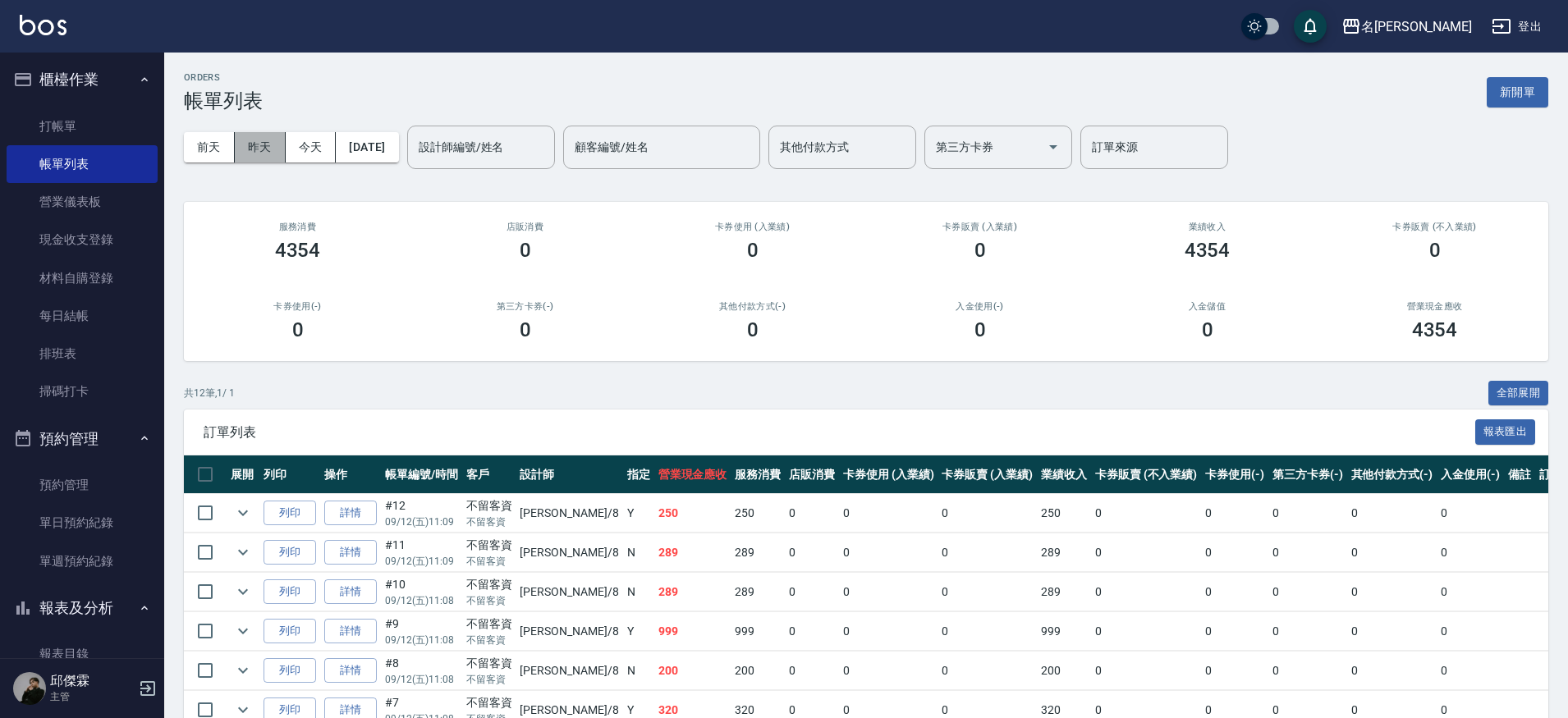
click at [264, 150] on button "昨天" at bounding box center [260, 147] width 51 height 30
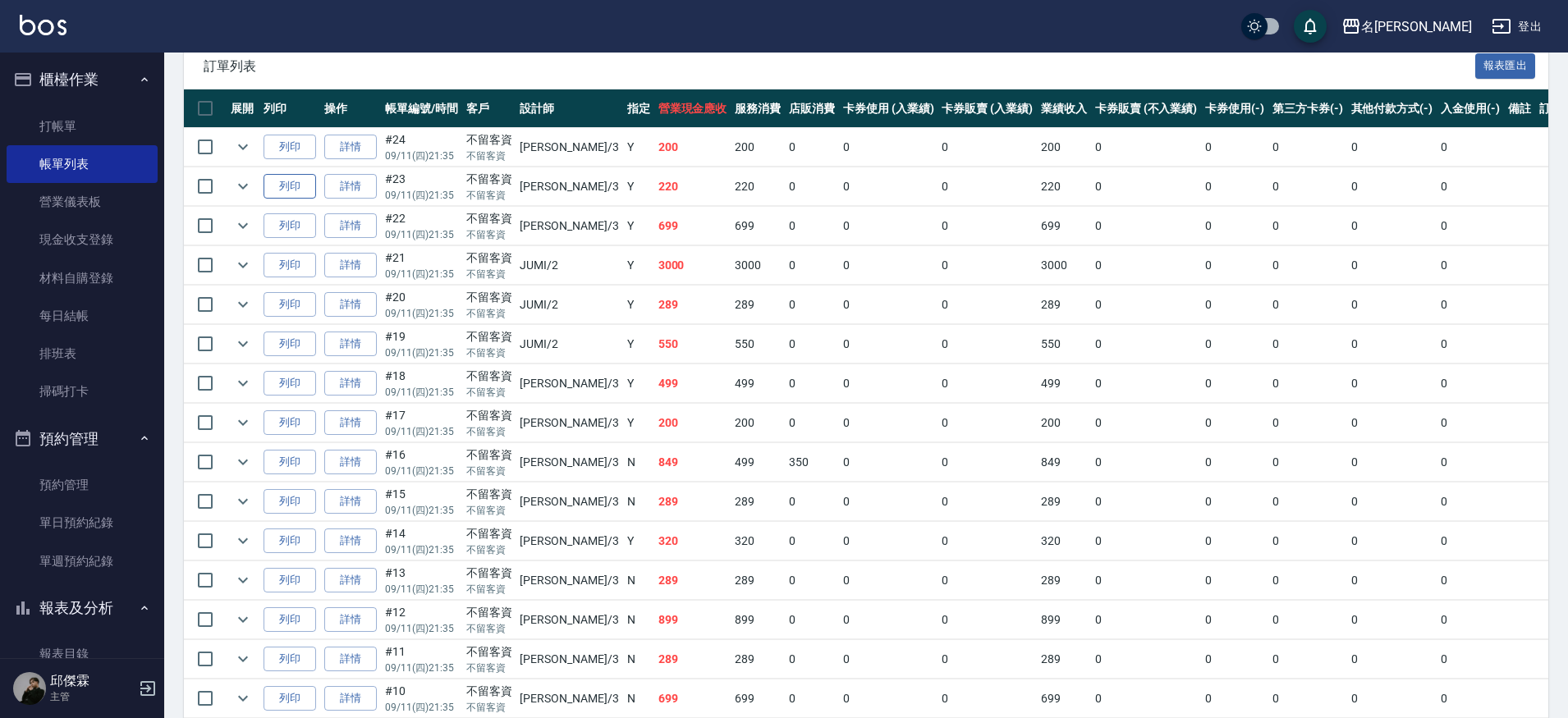
scroll to position [361, 0]
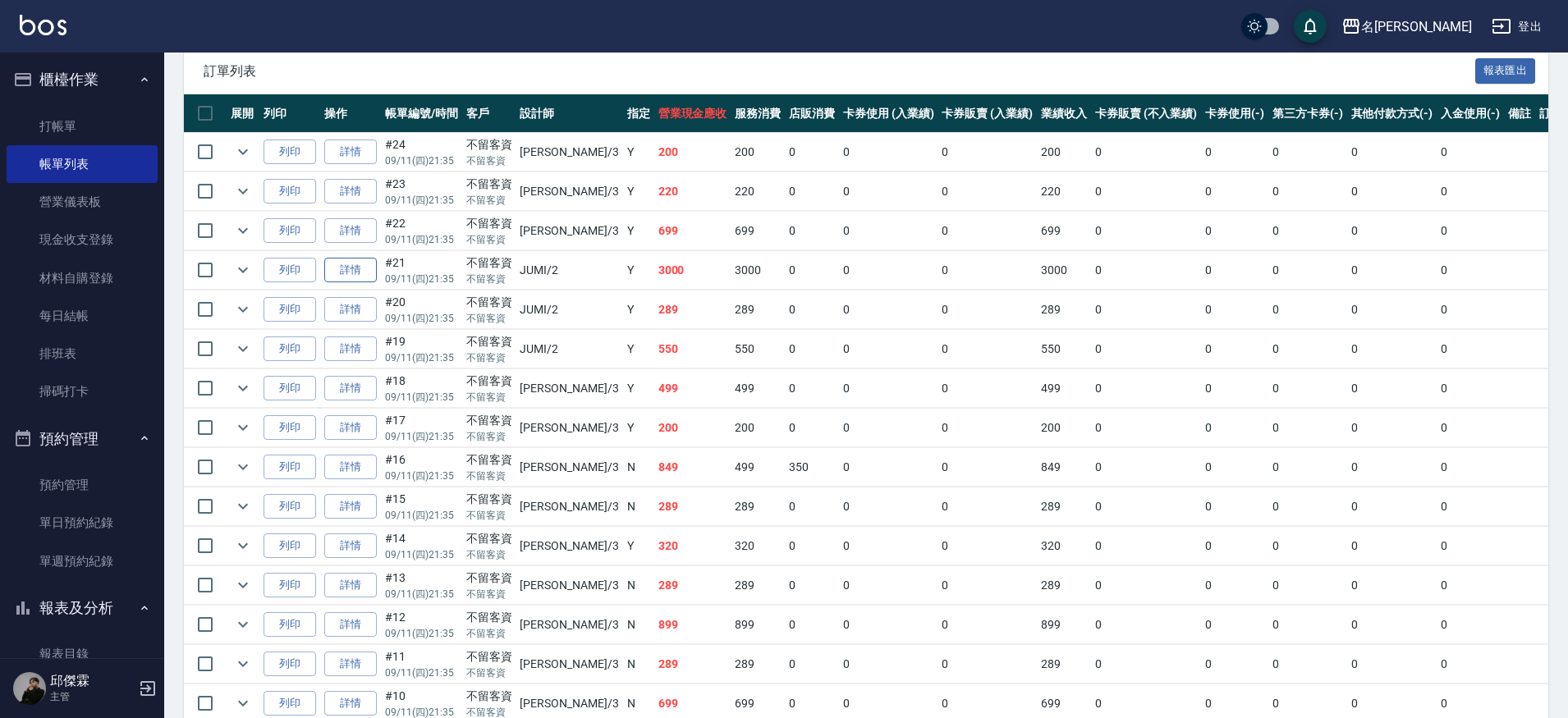
click at [357, 271] on link "詳情" at bounding box center [350, 271] width 52 height 25
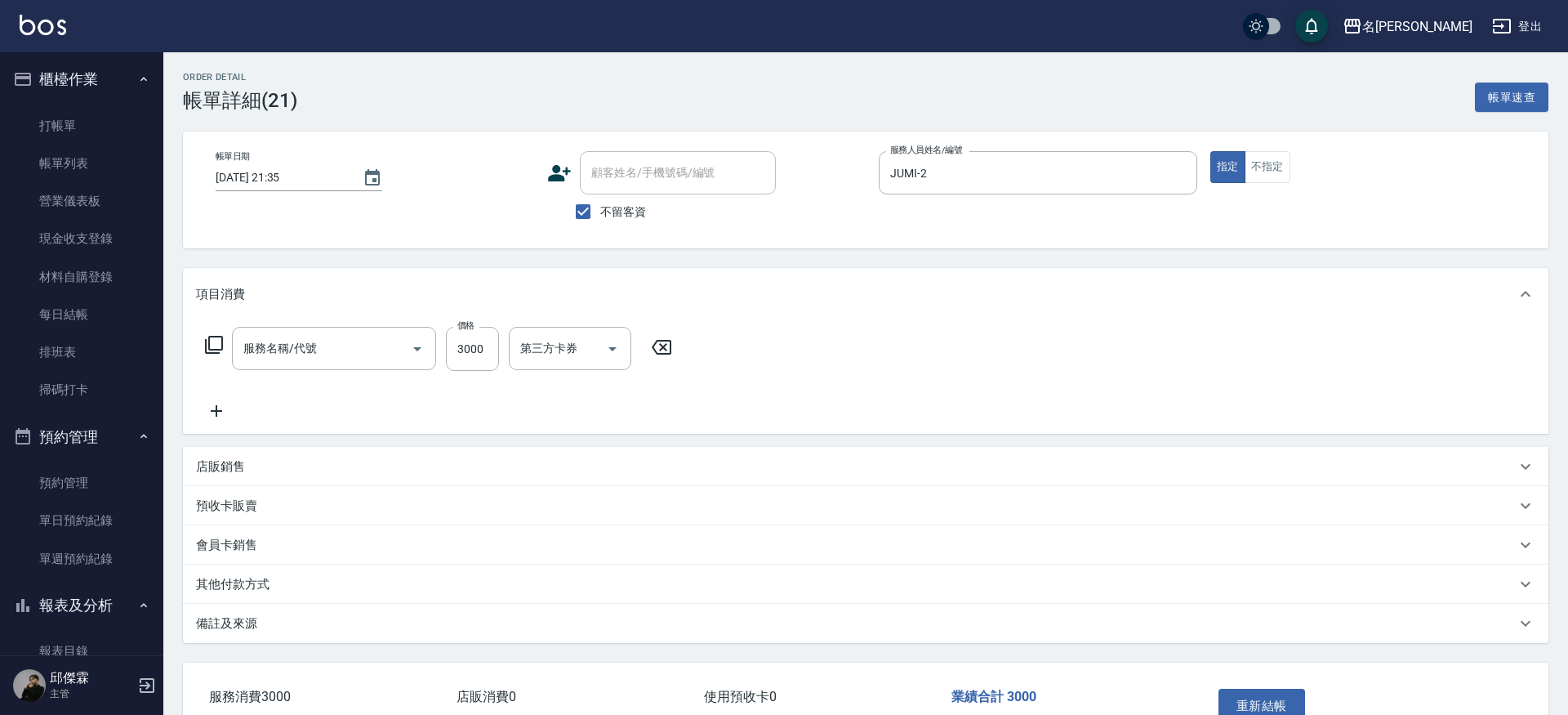
type input "2025/09/11 21:35"
checkbox input "true"
type input "JUMI-2"
type input "染髮B餐(42)"
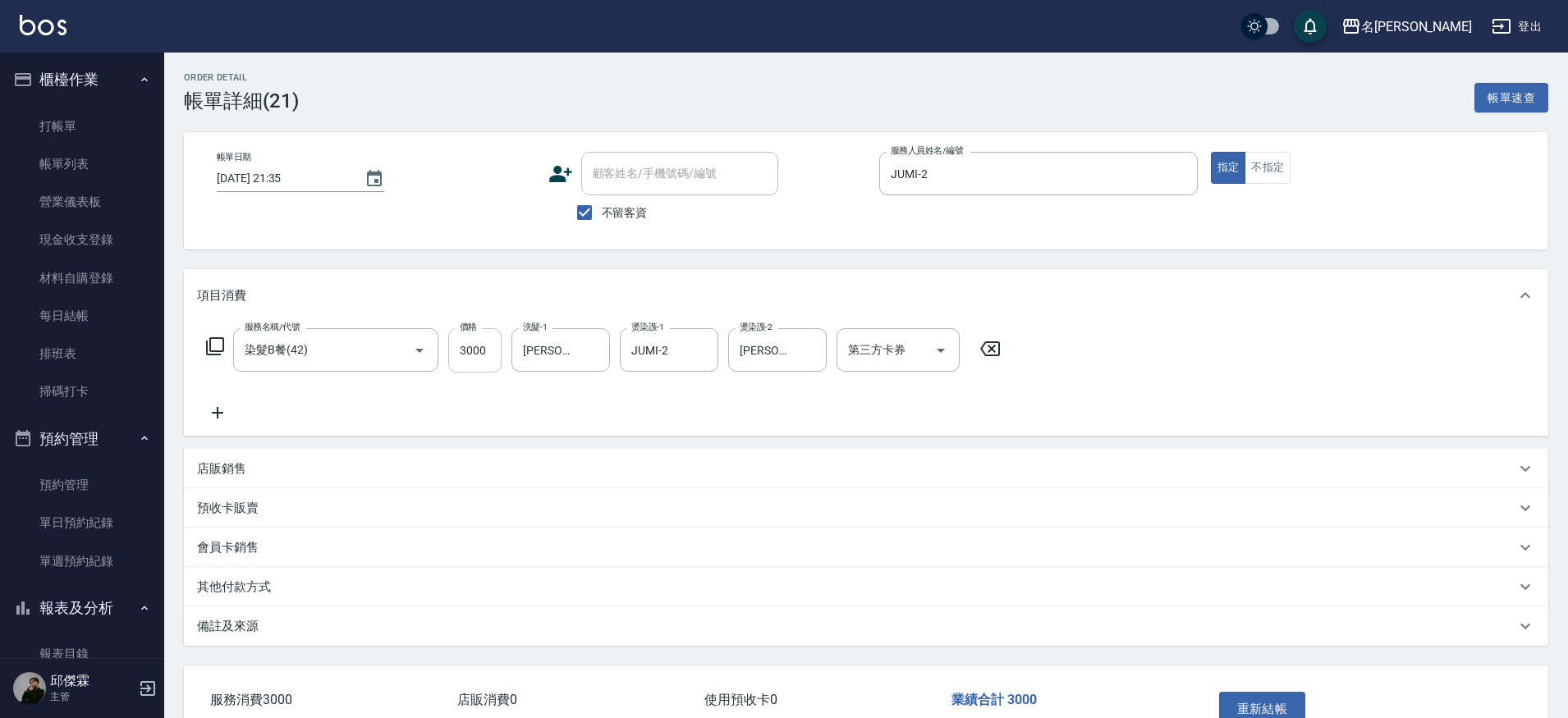
click at [490, 345] on input "3000" at bounding box center [475, 351] width 53 height 44
type input "3200"
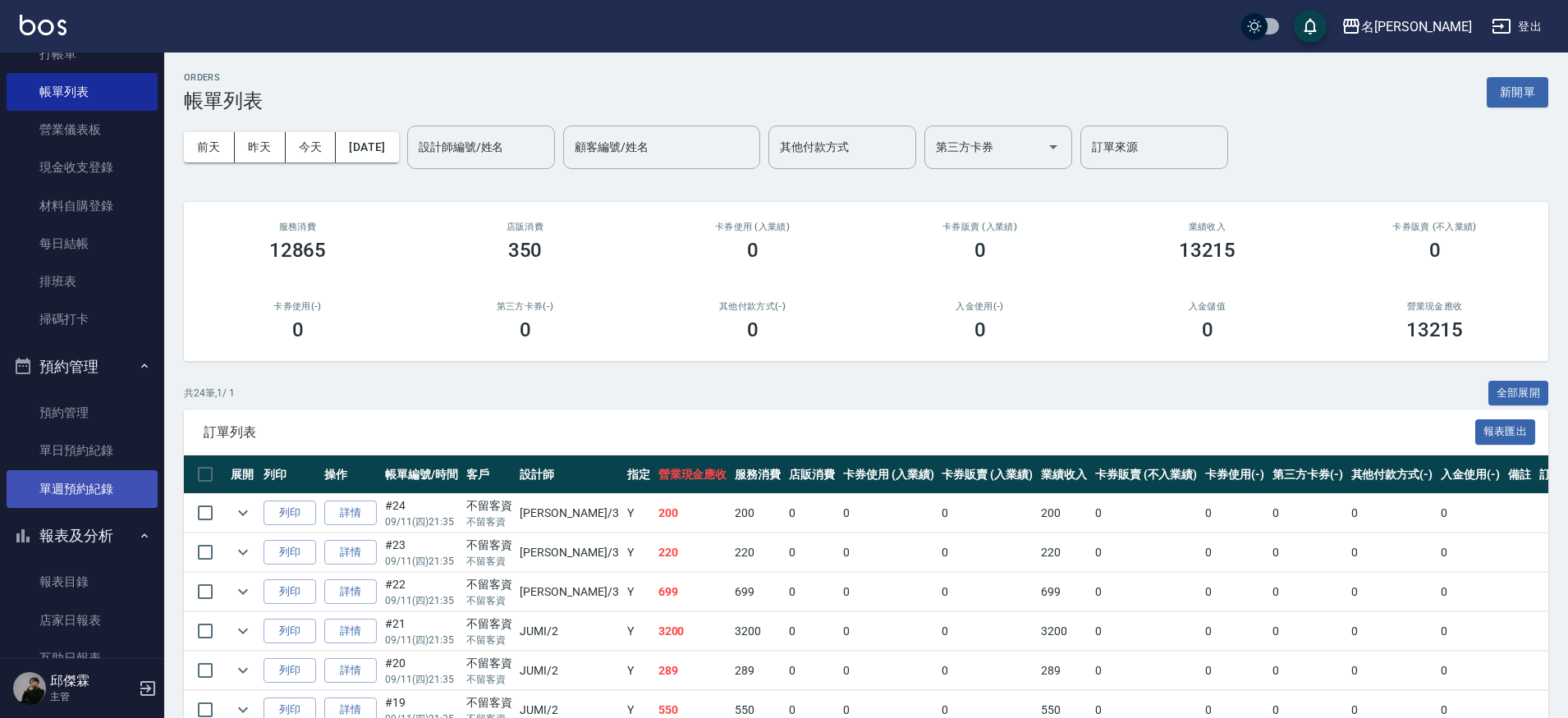
scroll to position [85, 0]
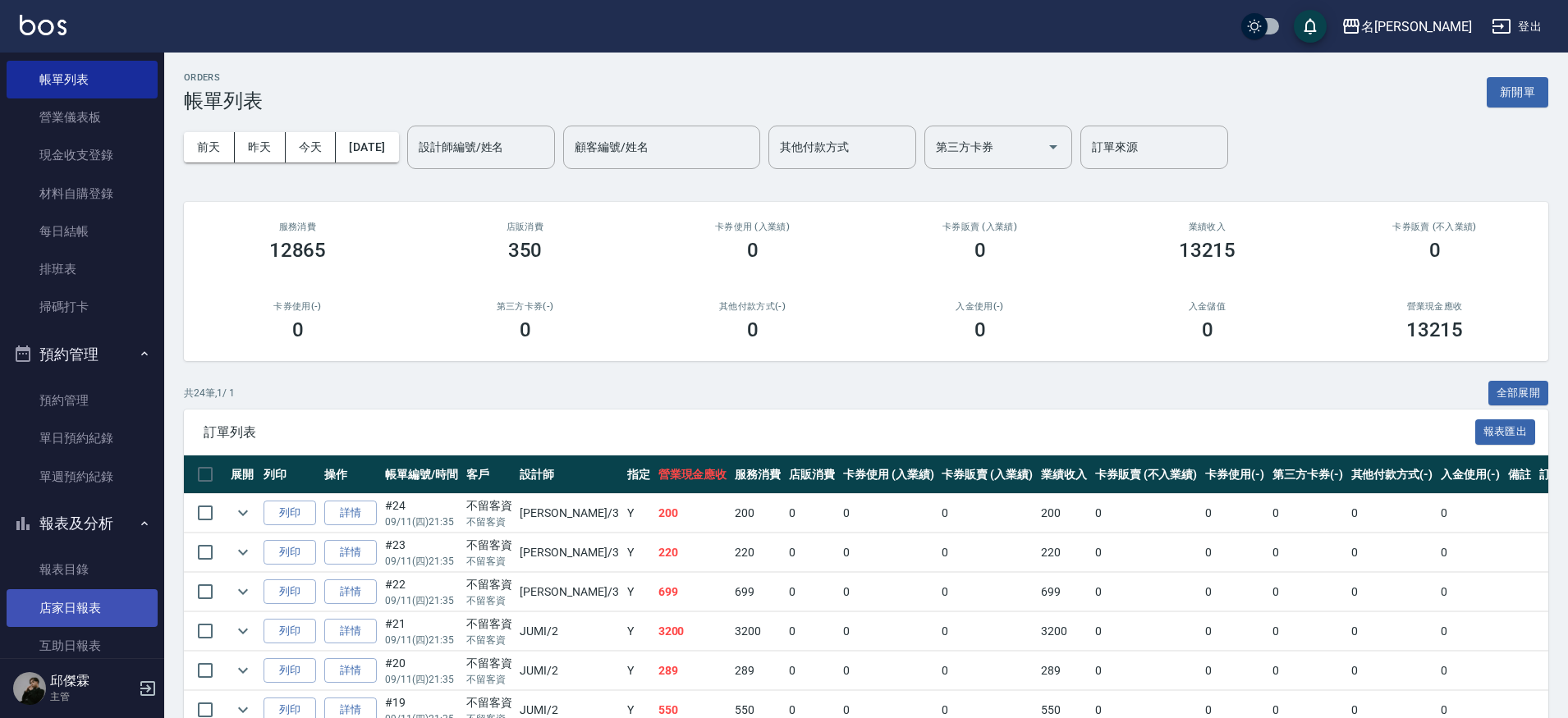
click at [79, 589] on link "店家日報表" at bounding box center [82, 608] width 151 height 38
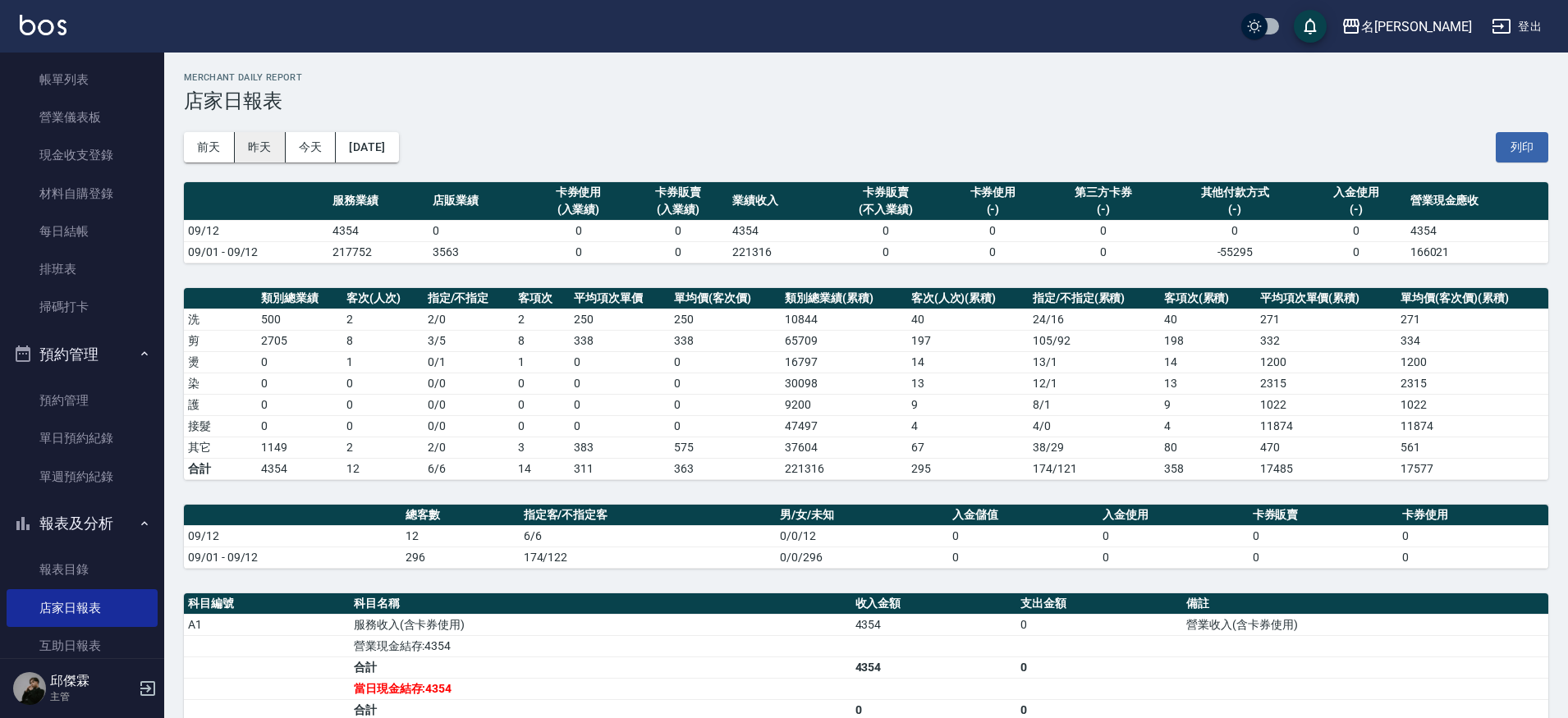
scroll to position [2, 0]
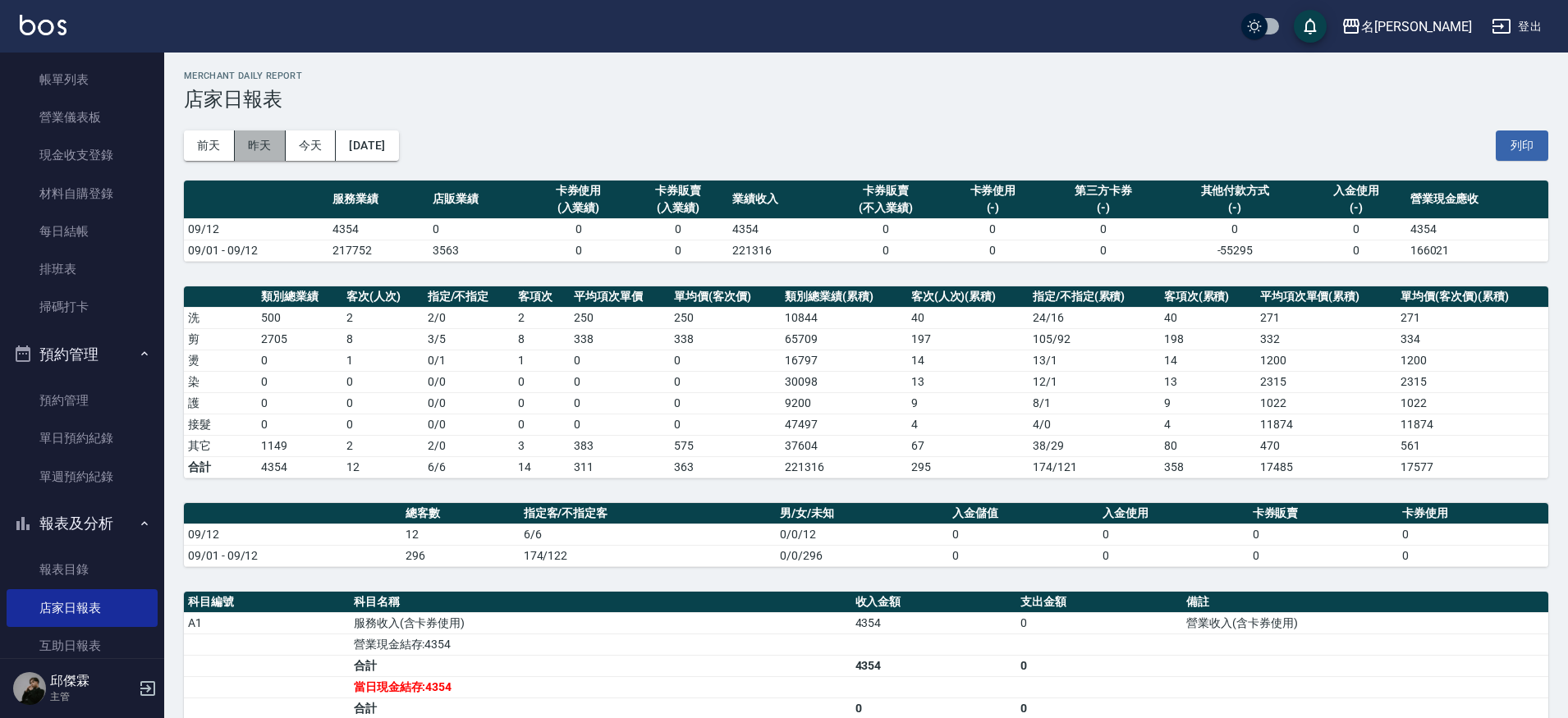
click at [270, 147] on button "昨天" at bounding box center [260, 145] width 51 height 30
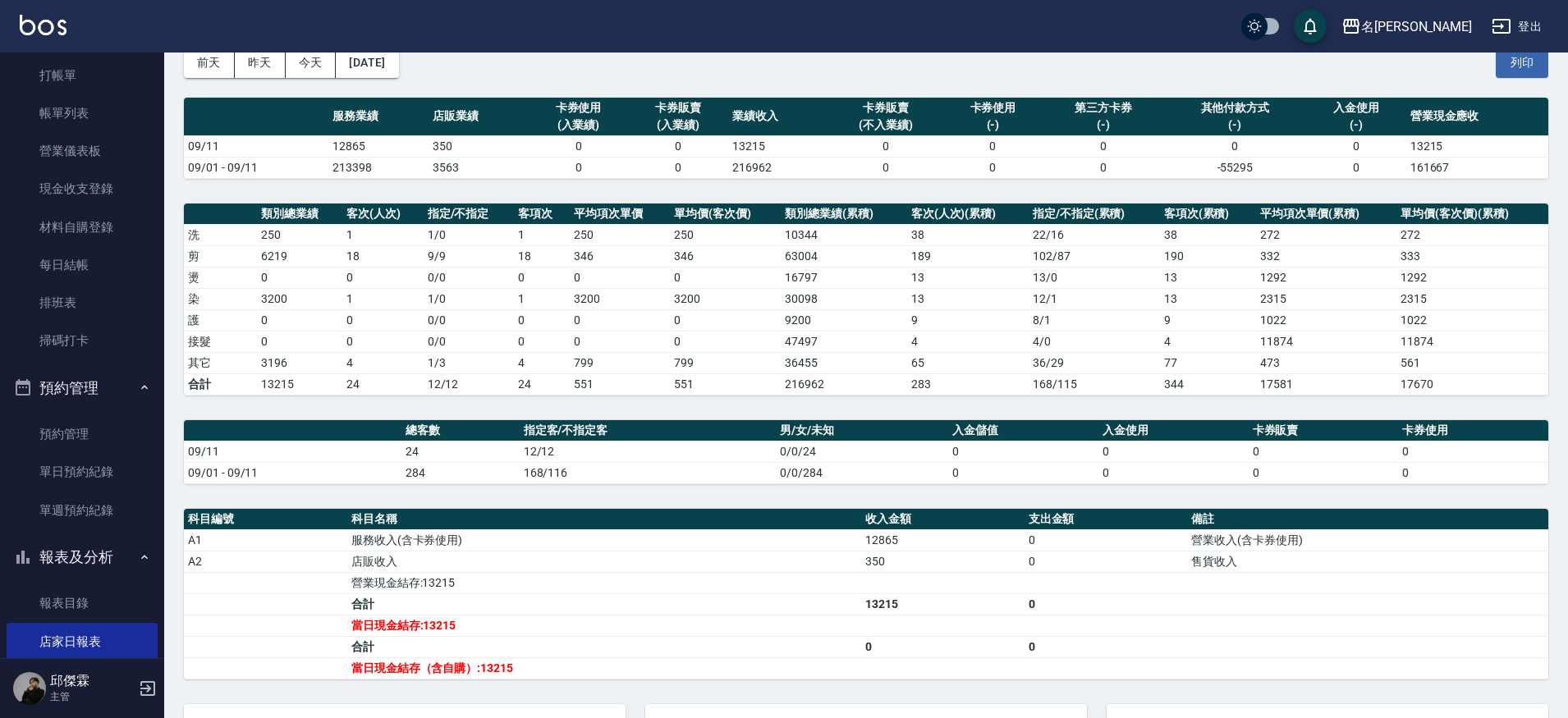
scroll to position [82, 0]
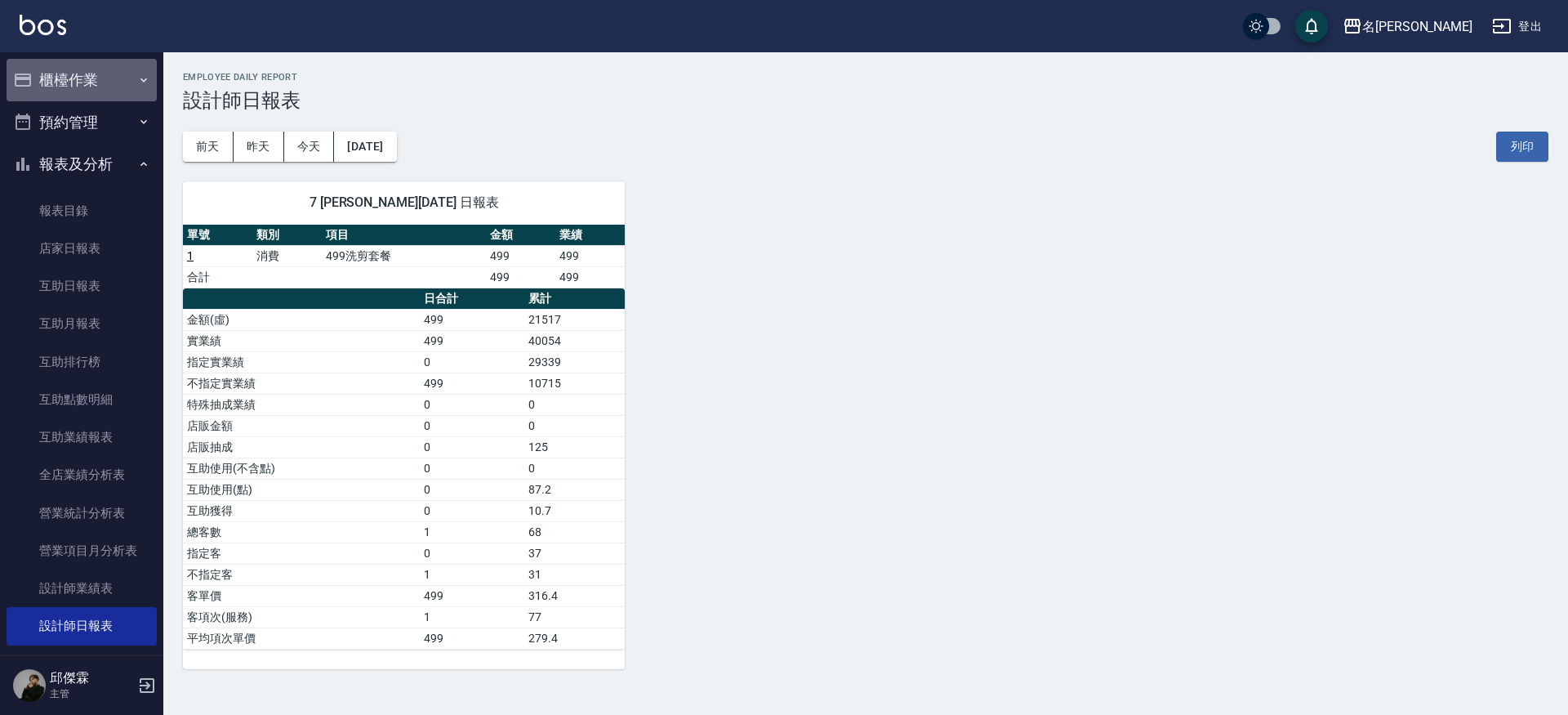
click at [105, 89] on button "櫃檯作業" at bounding box center [82, 80] width 150 height 42
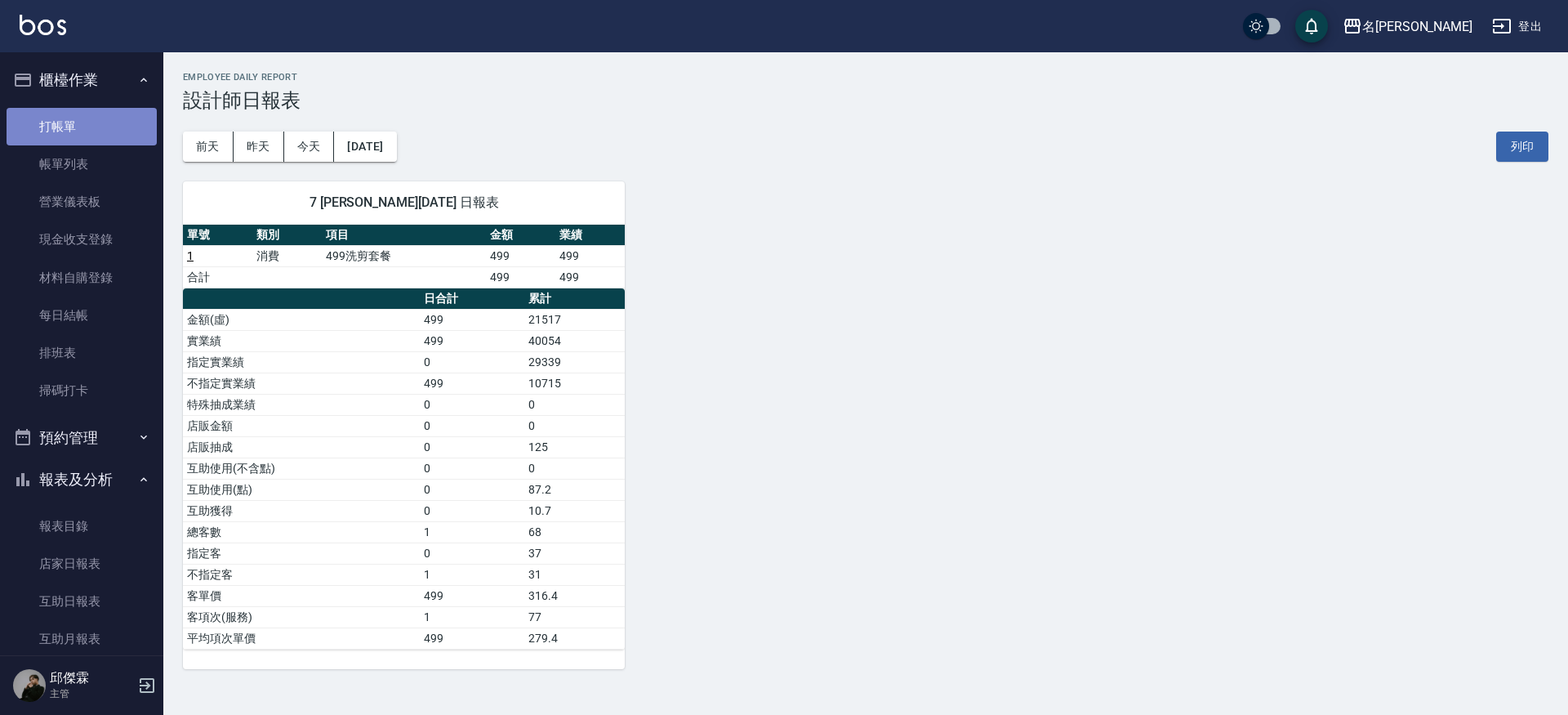
click at [100, 127] on link "打帳單" at bounding box center [82, 126] width 150 height 38
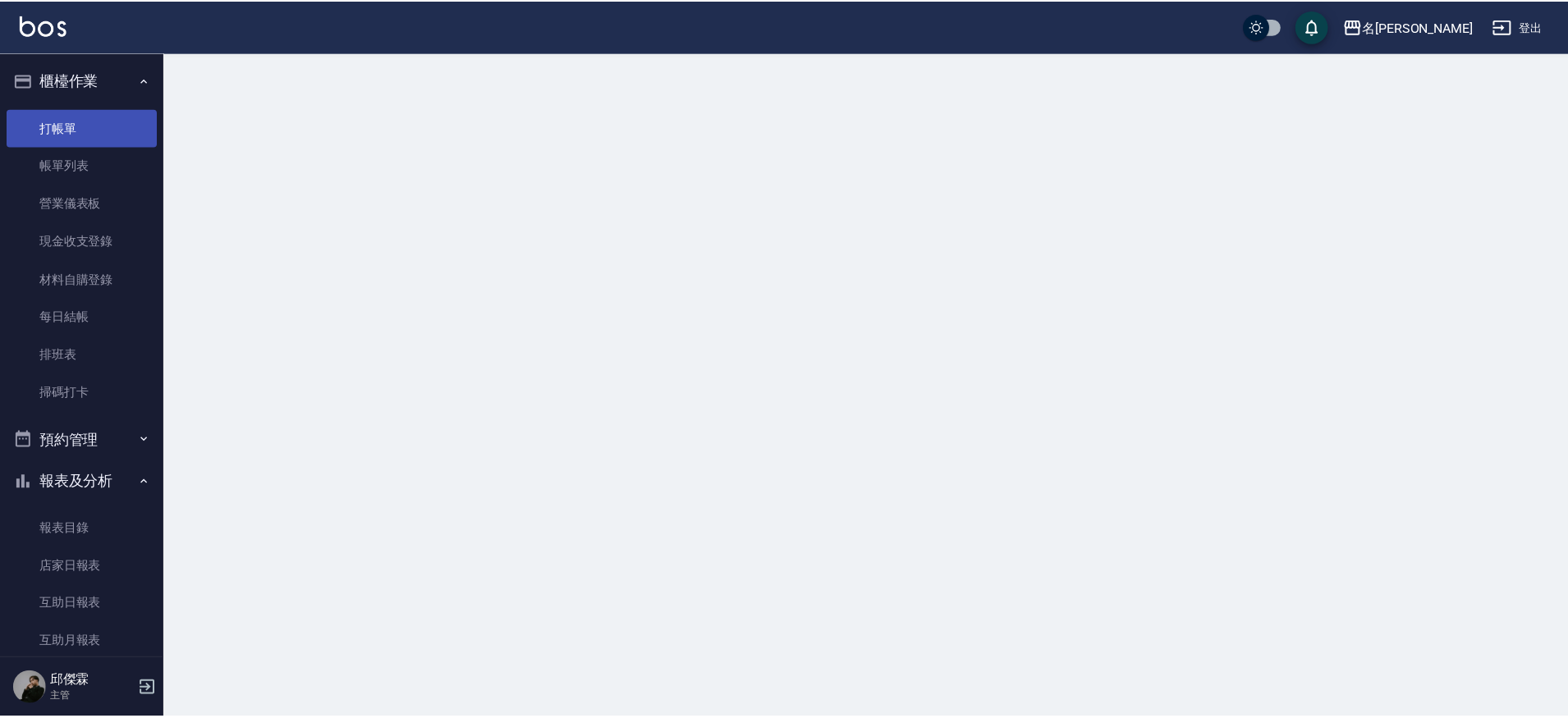
scroll to position [1, 0]
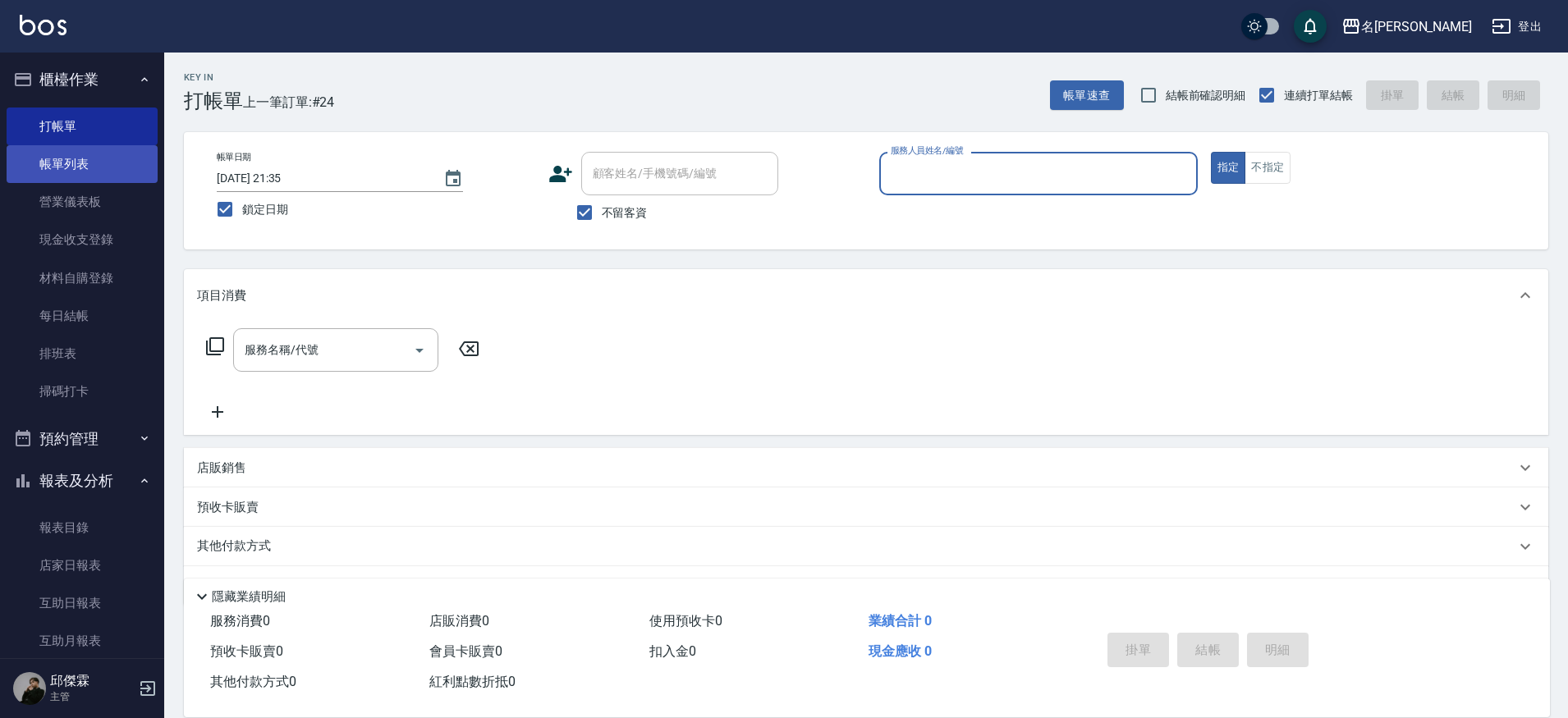
click at [108, 166] on link "帳單列表" at bounding box center [82, 163] width 151 height 38
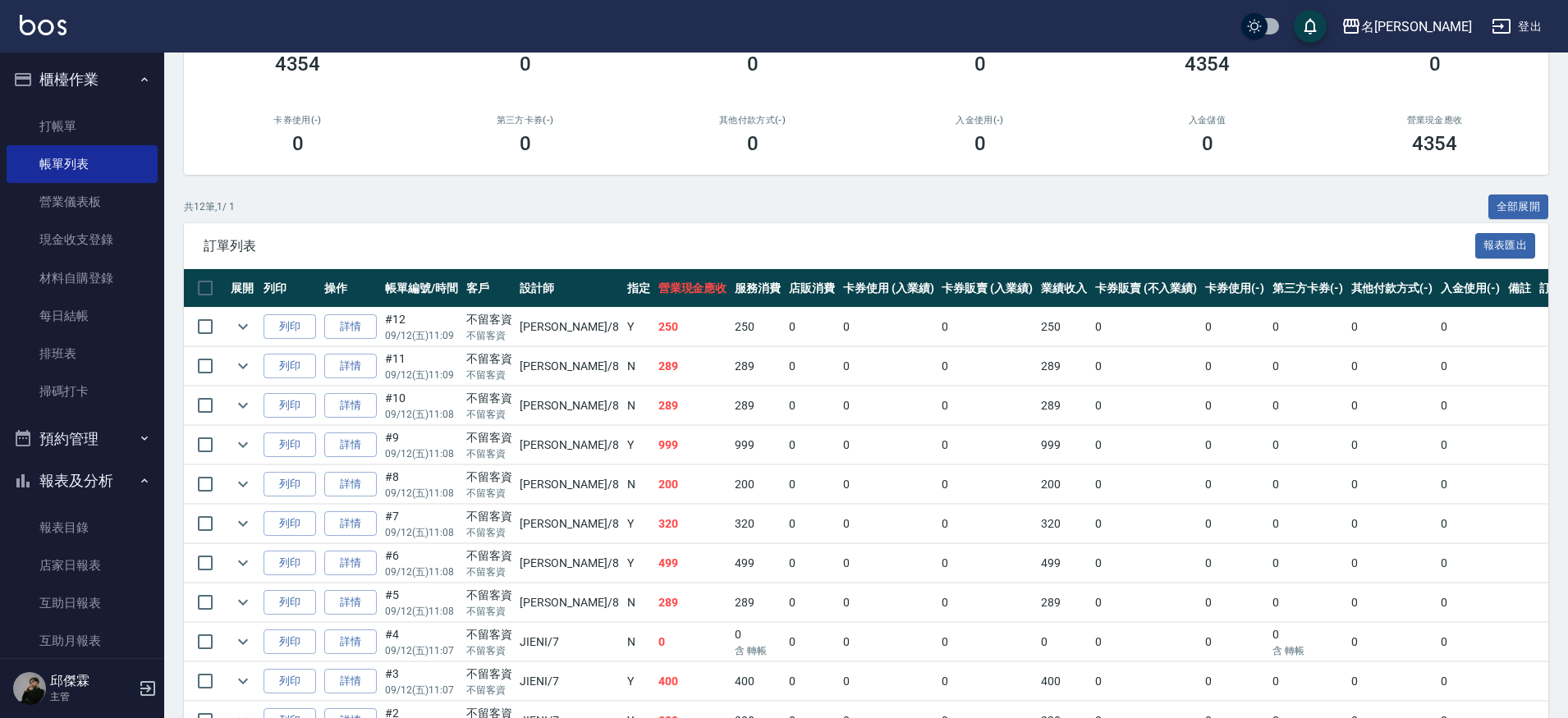
scroll to position [311, 0]
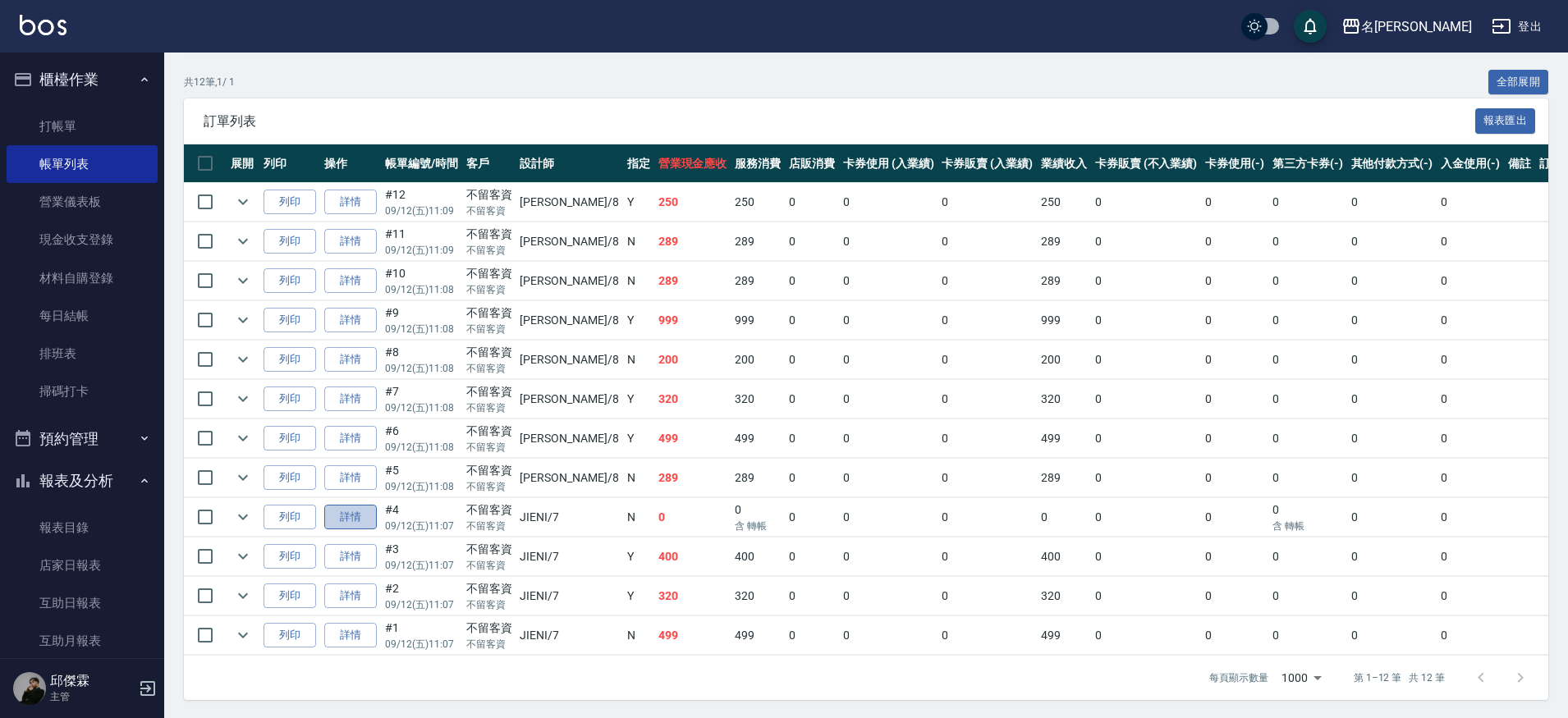
click at [368, 521] on link "詳情" at bounding box center [350, 517] width 52 height 25
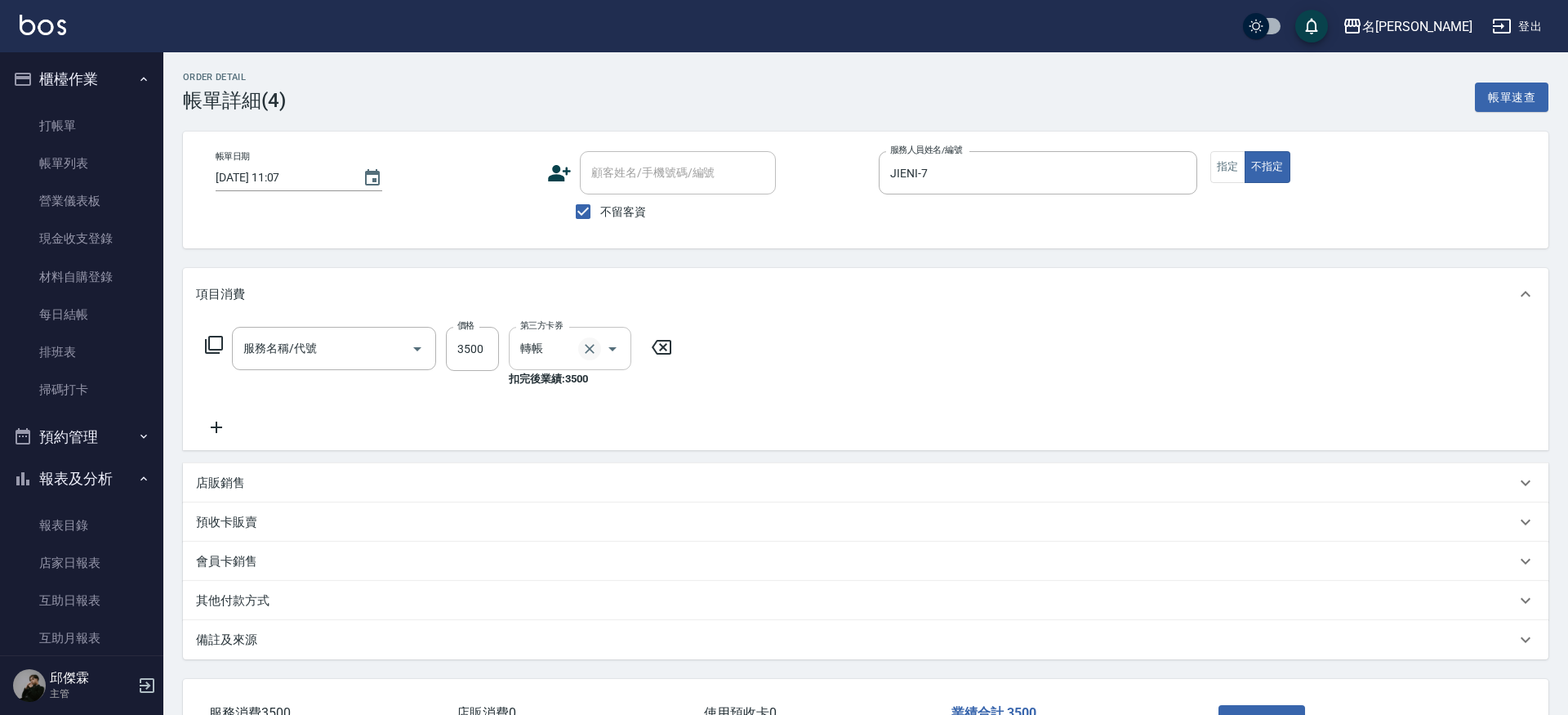
type input "2025/09/12 11:07"
checkbox input "true"
type input "JIENI-7"
click at [594, 351] on icon "Clear" at bounding box center [590, 348] width 16 height 16
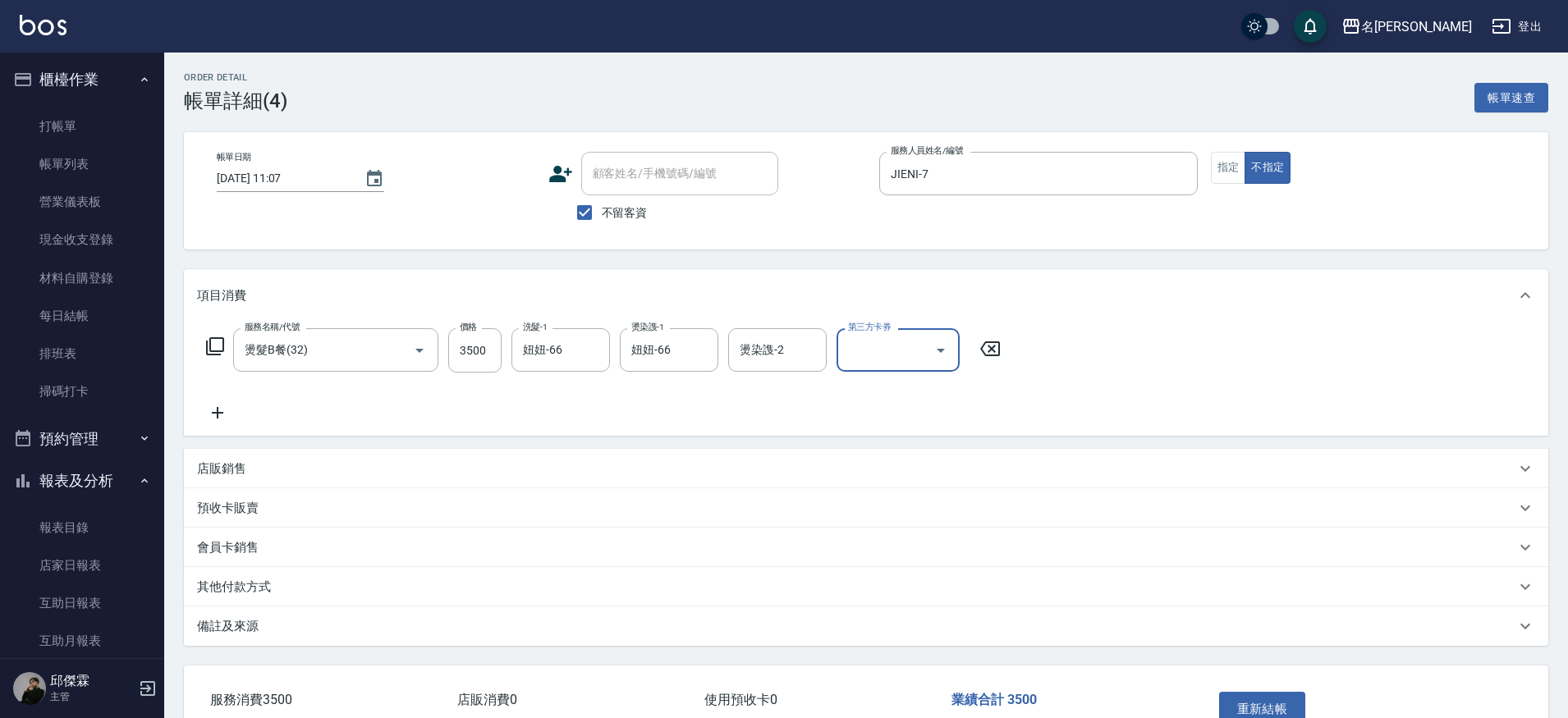
type input "燙髮B餐(32)"
click at [884, 366] on div "第三方卡券" at bounding box center [897, 350] width 123 height 43
click at [895, 522] on span "儲值卡" at bounding box center [897, 528] width 123 height 27
type input "儲值卡"
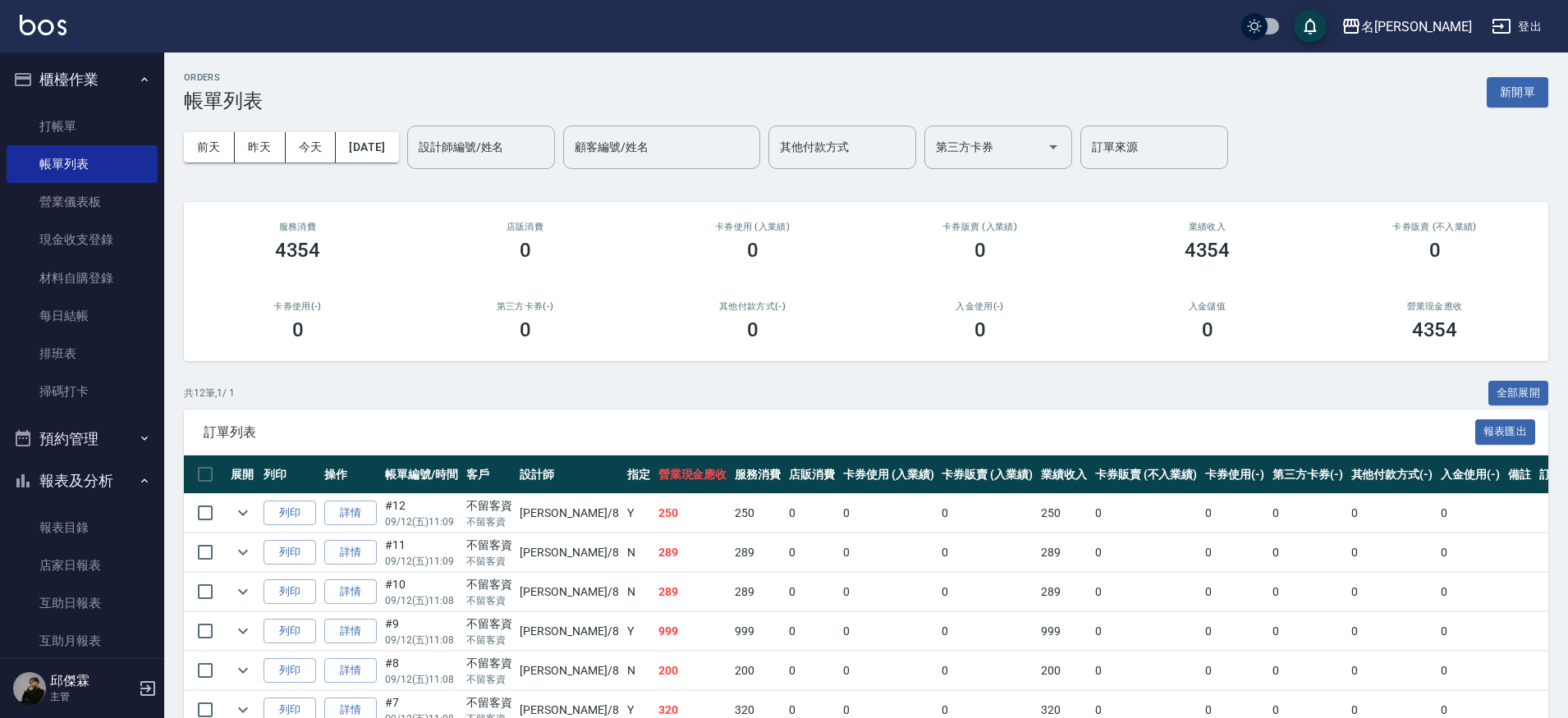
scroll to position [55, 0]
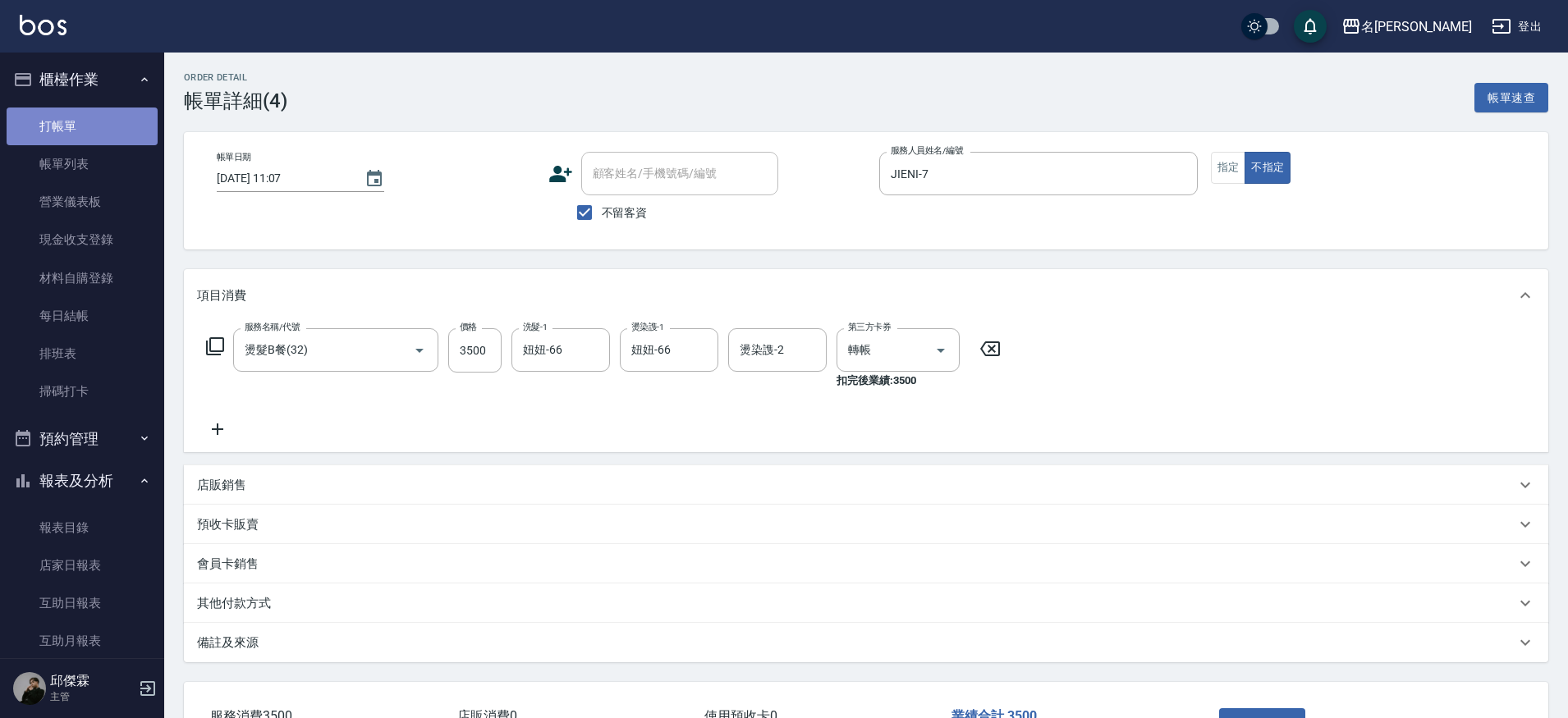
click at [84, 129] on link "打帳單" at bounding box center [82, 126] width 151 height 38
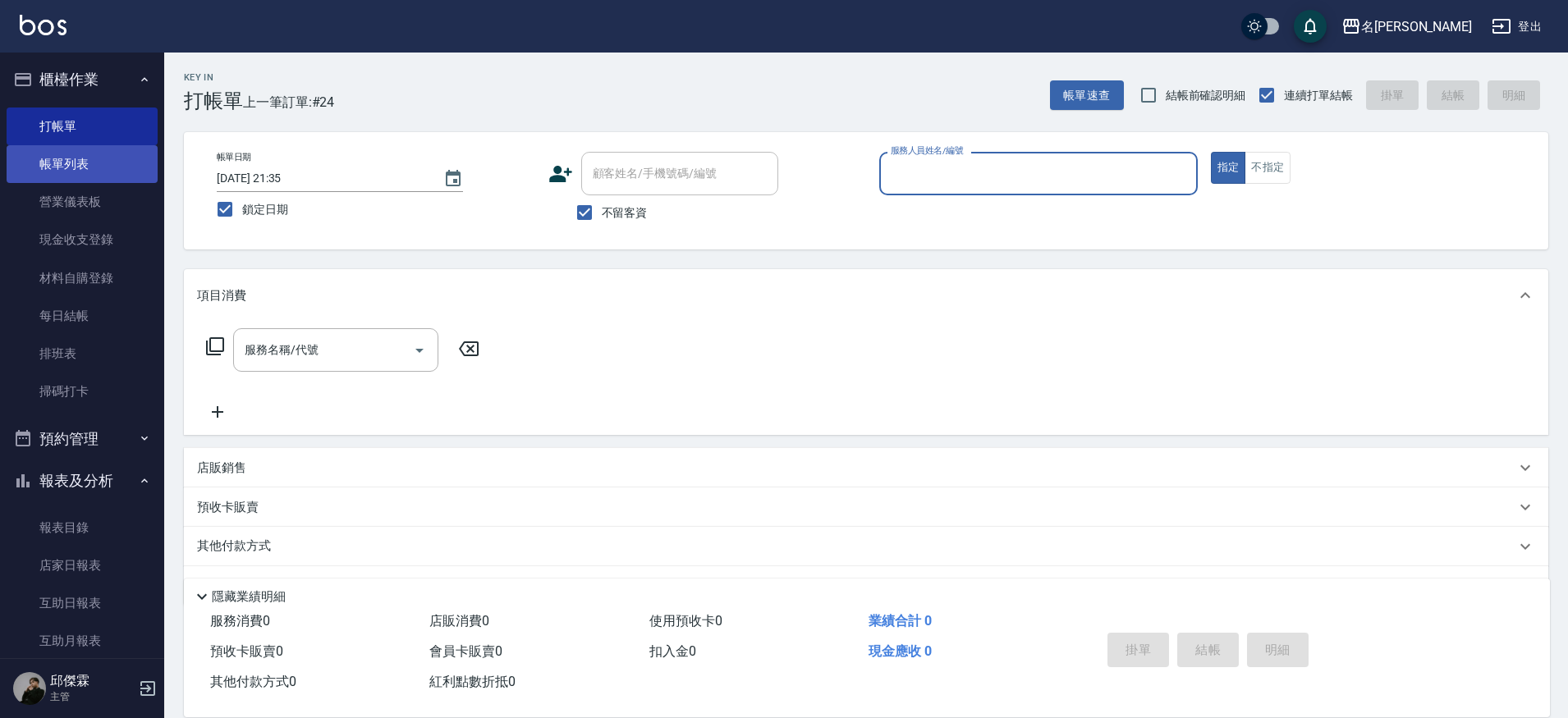
click at [91, 164] on link "帳單列表" at bounding box center [82, 163] width 151 height 38
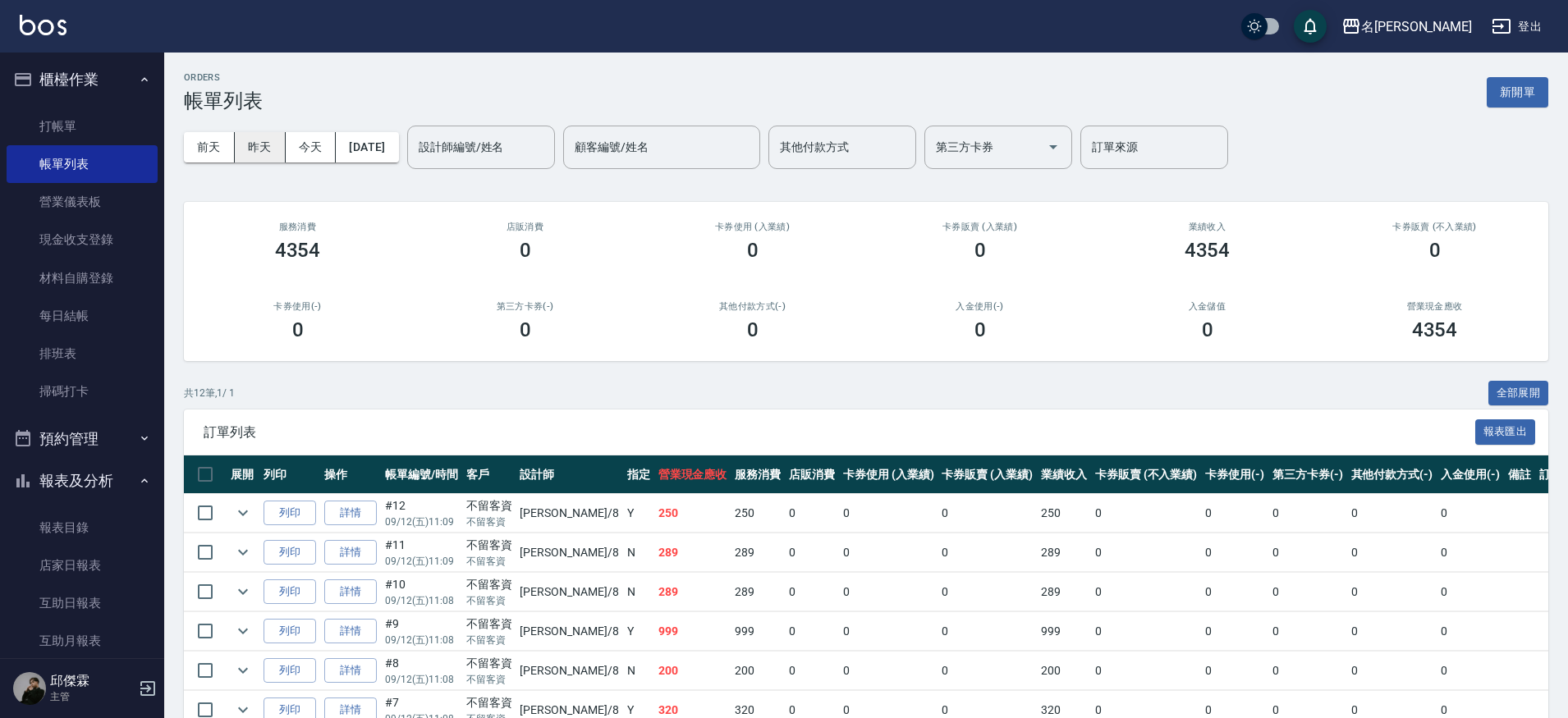
click at [276, 149] on button "昨天" at bounding box center [260, 147] width 51 height 30
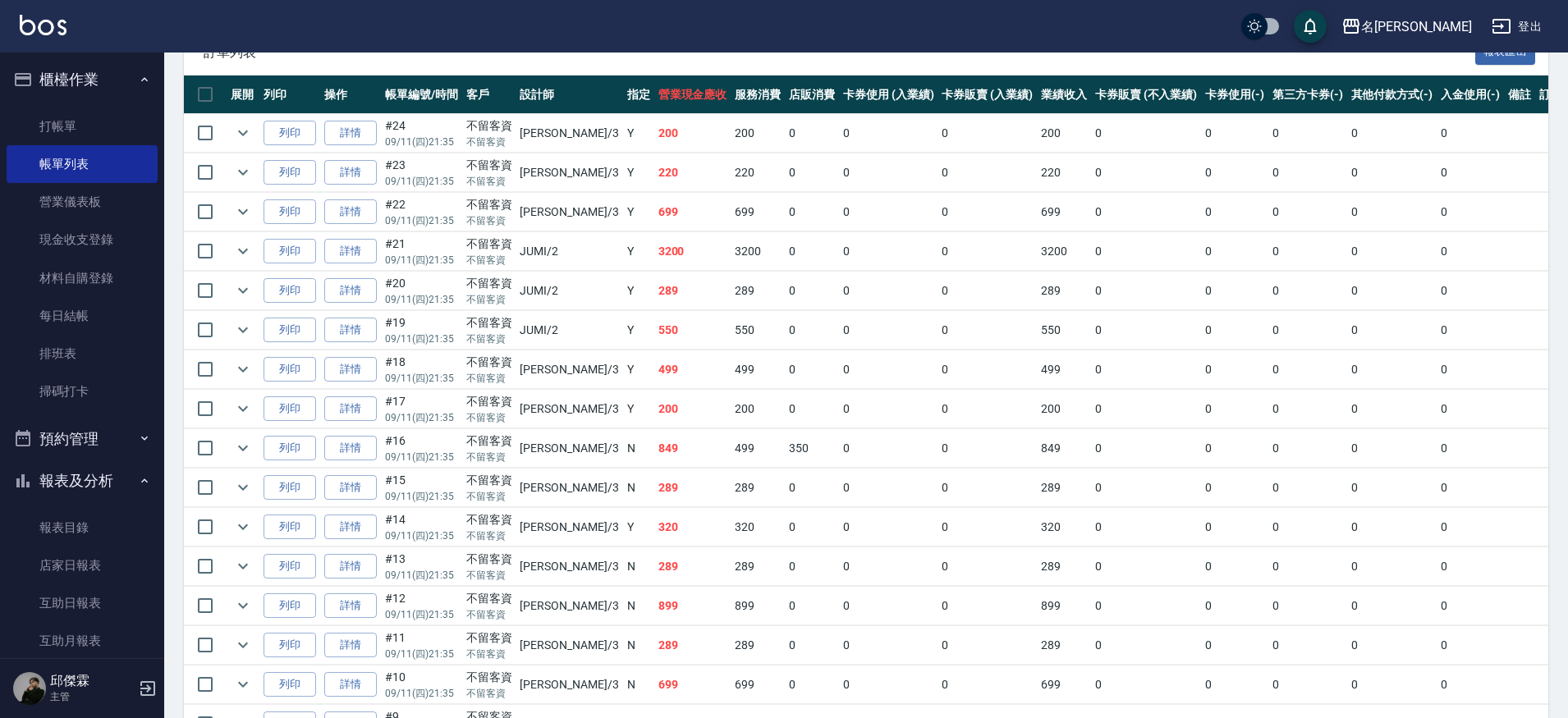
scroll to position [416, 0]
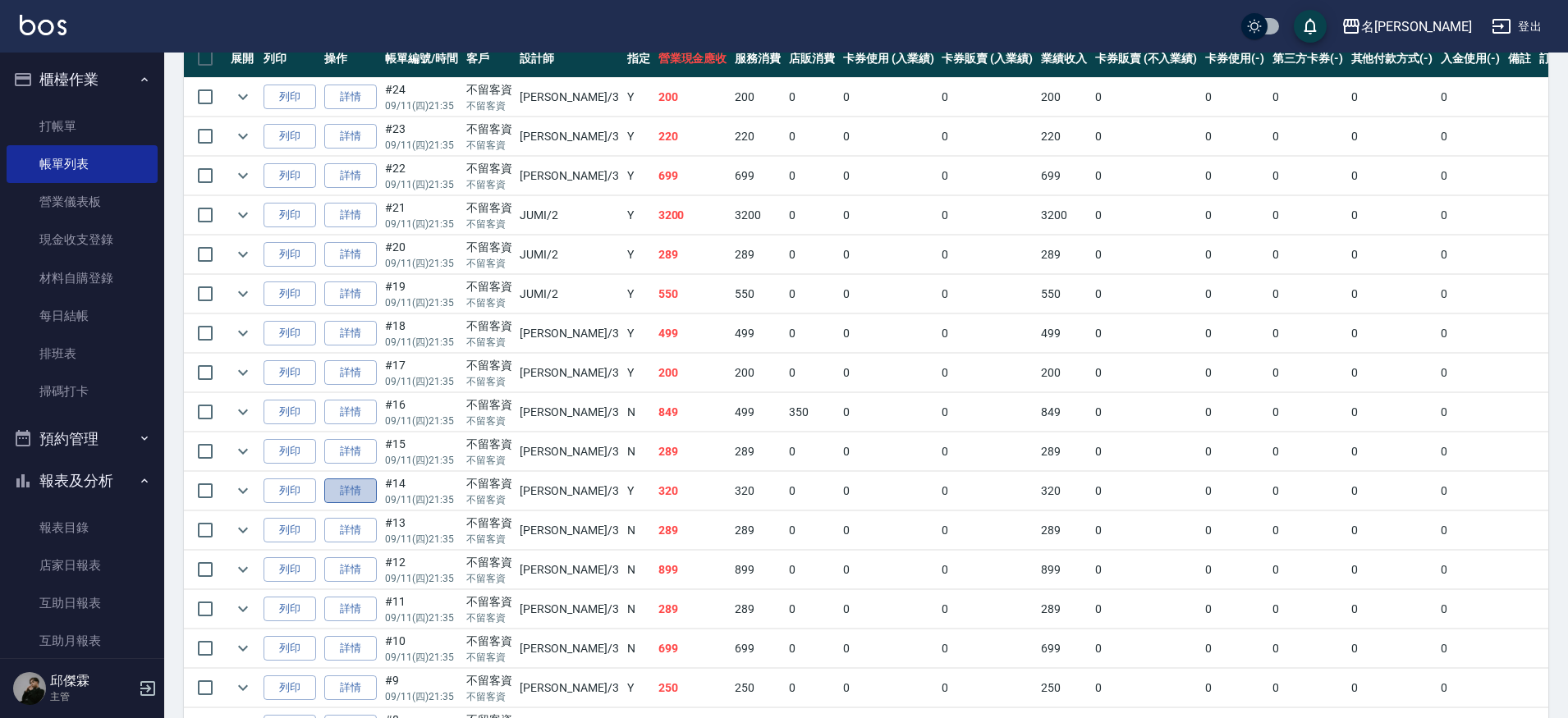
click at [357, 498] on link "詳情" at bounding box center [350, 491] width 52 height 25
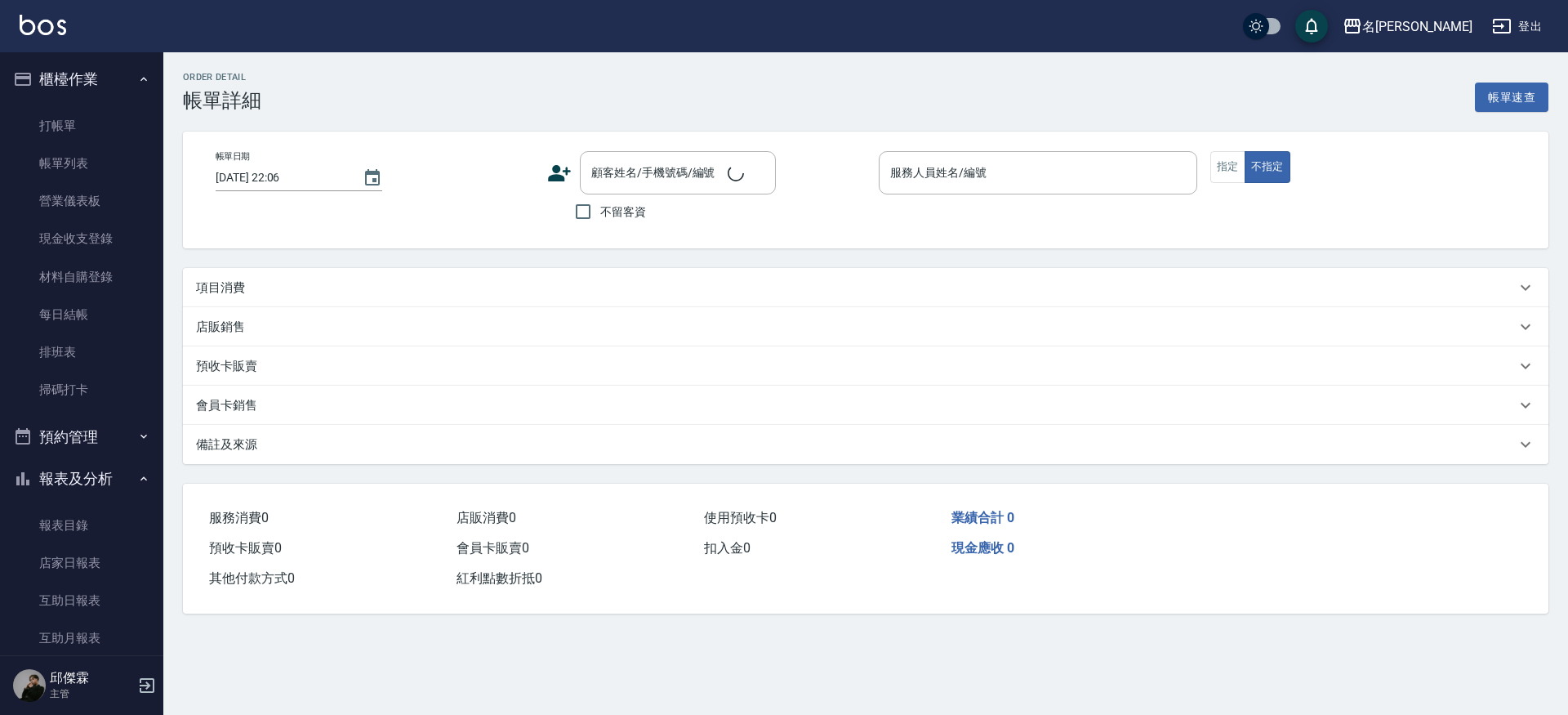
type input "2025/09/11 21:35"
checkbox input "true"
type input "Mina-3"
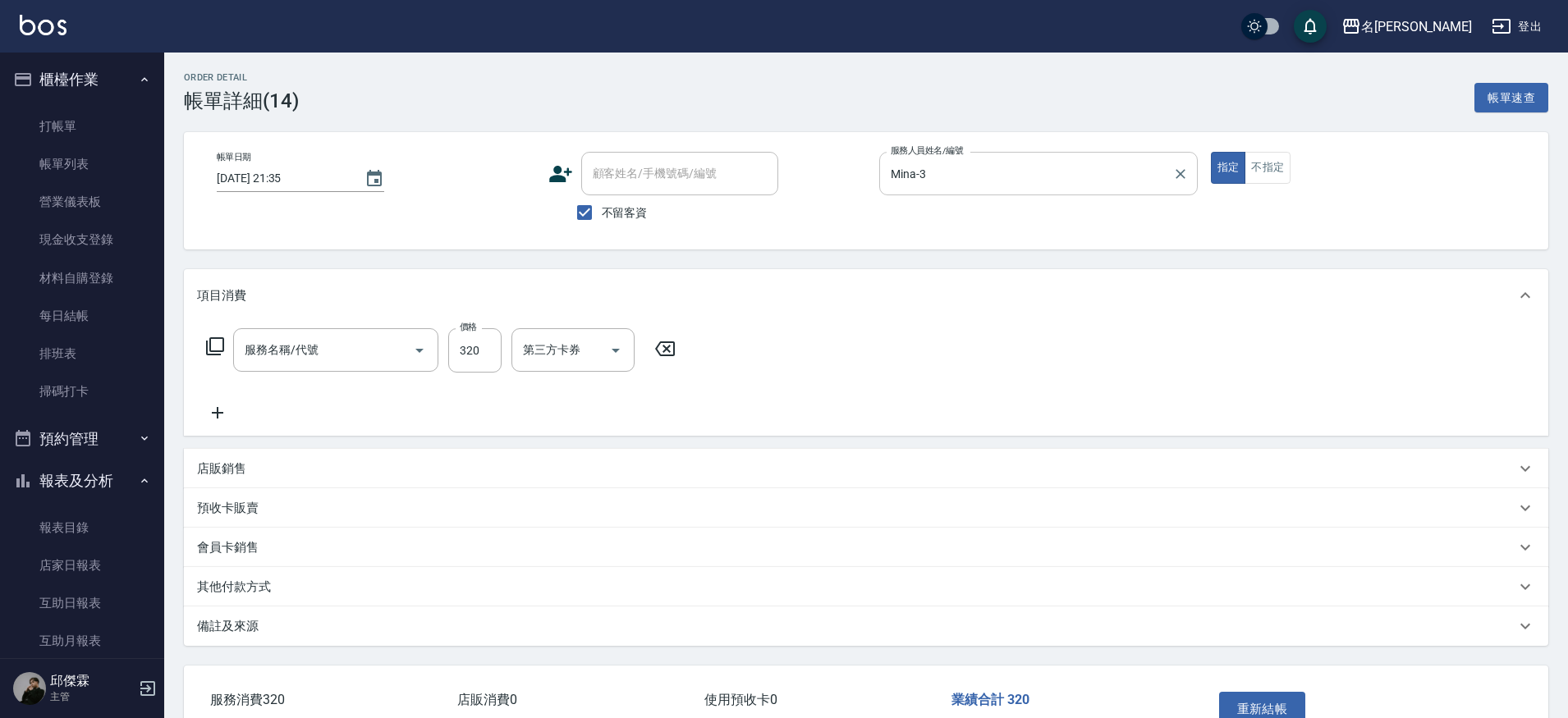
type input "洗剪320(2320)"
click at [703, 347] on input "第三方卡券" at bounding box center [669, 350] width 84 height 29
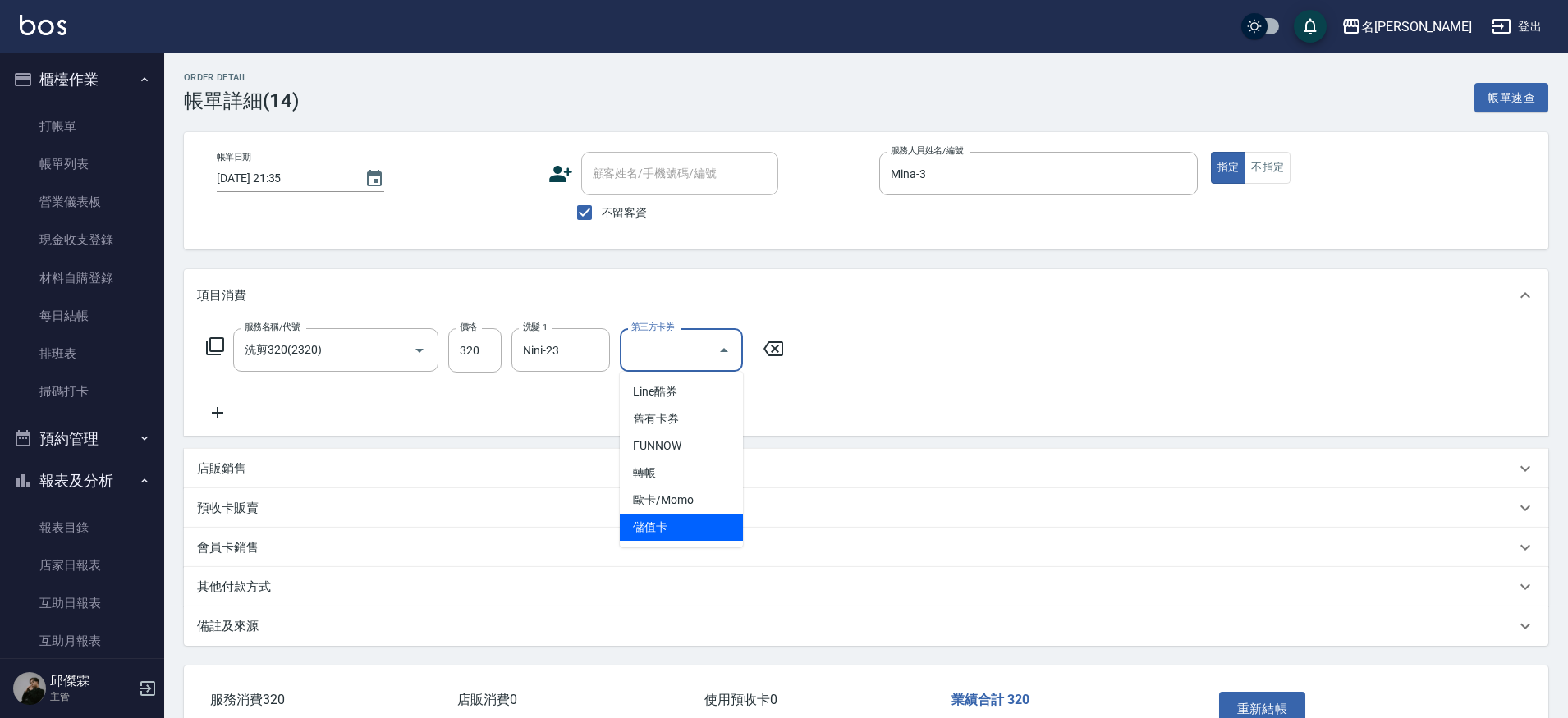
click at [671, 519] on span "儲值卡" at bounding box center [681, 528] width 123 height 27
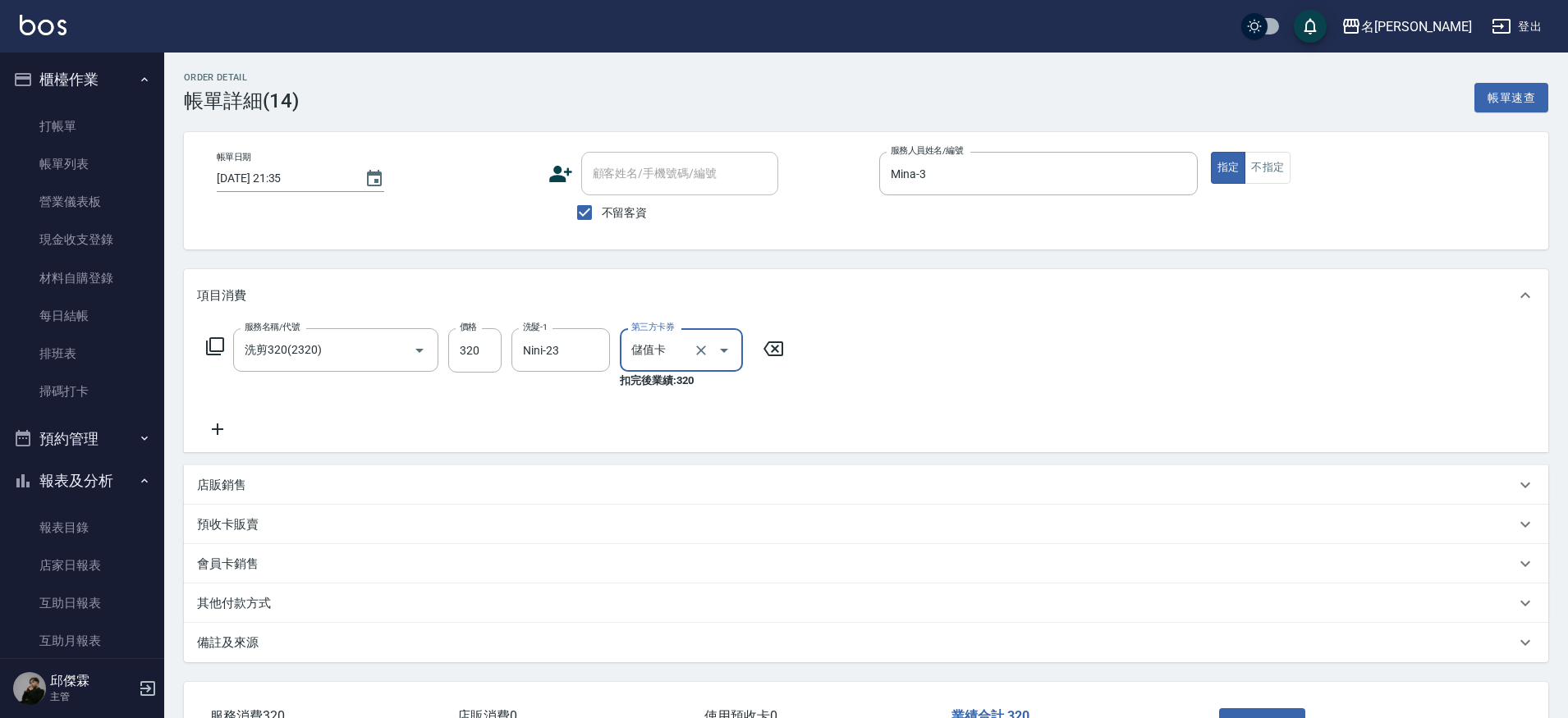
type input "儲值卡"
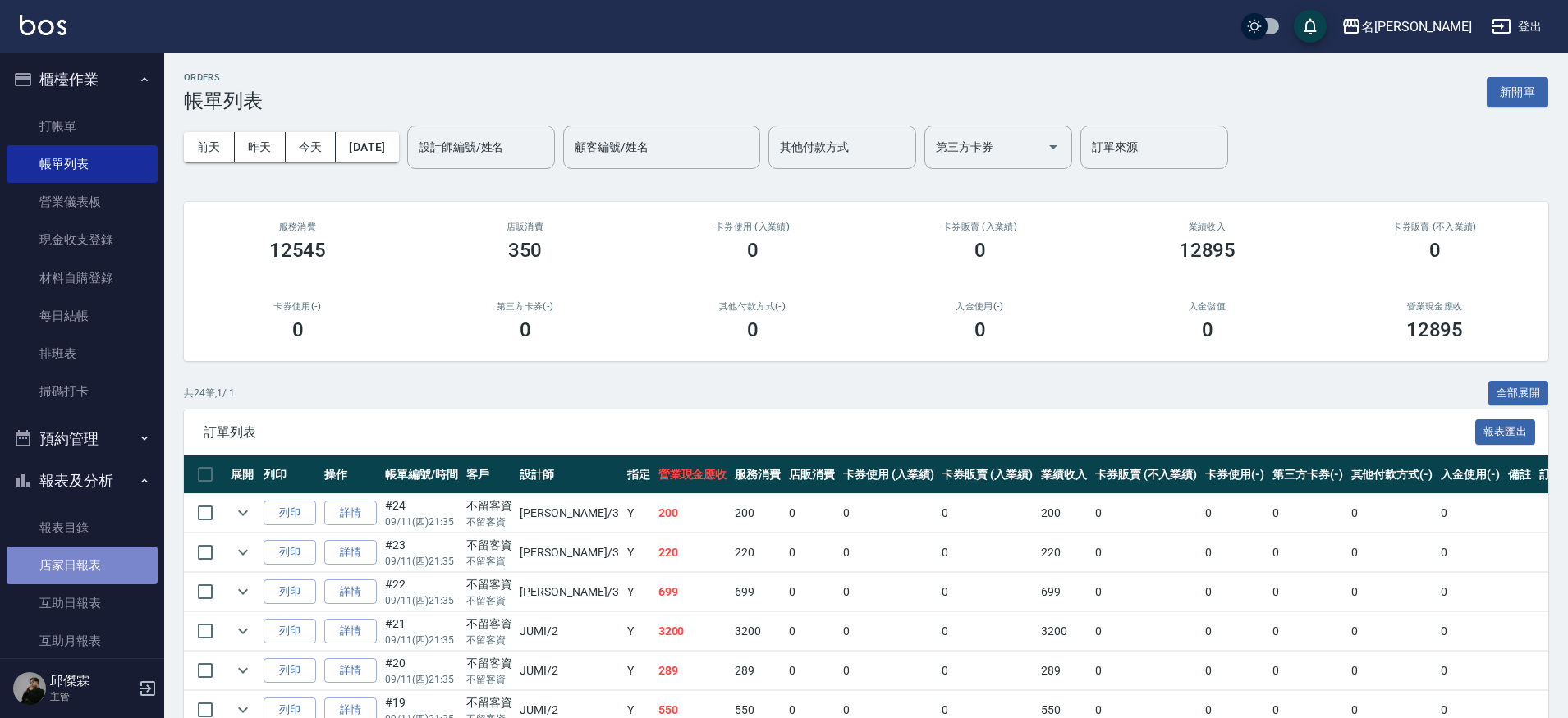
click at [103, 562] on link "店家日報表" at bounding box center [82, 565] width 151 height 38
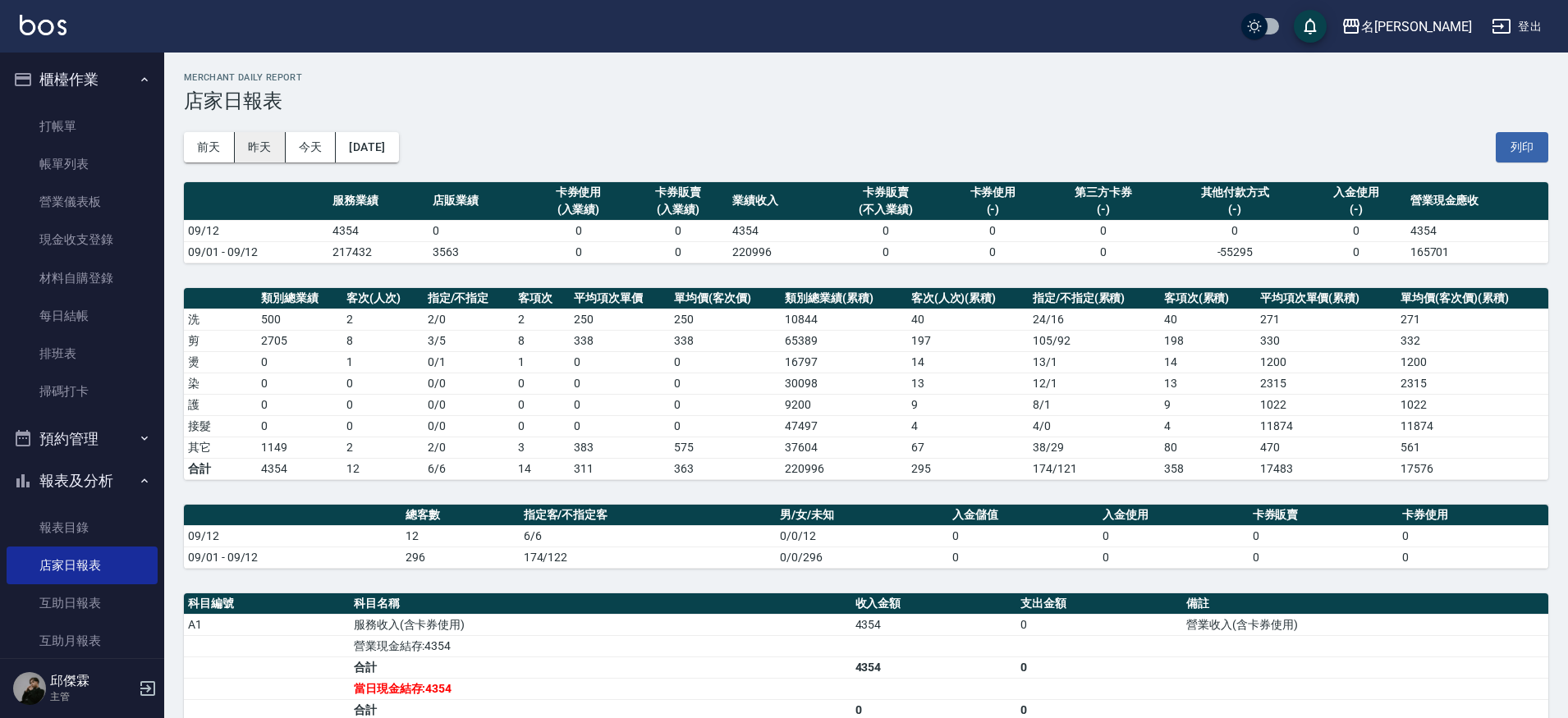
click at [269, 136] on button "昨天" at bounding box center [260, 147] width 51 height 30
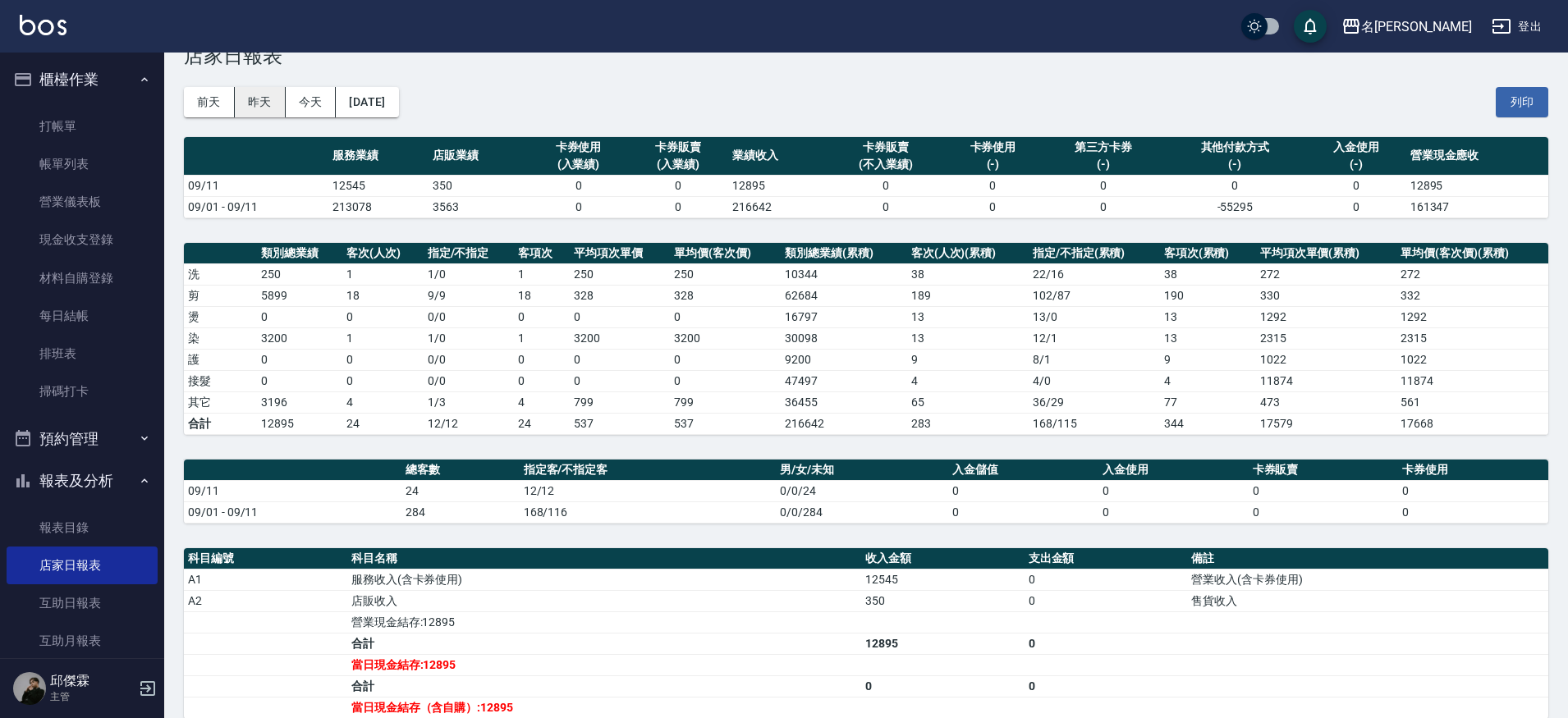
scroll to position [94, 0]
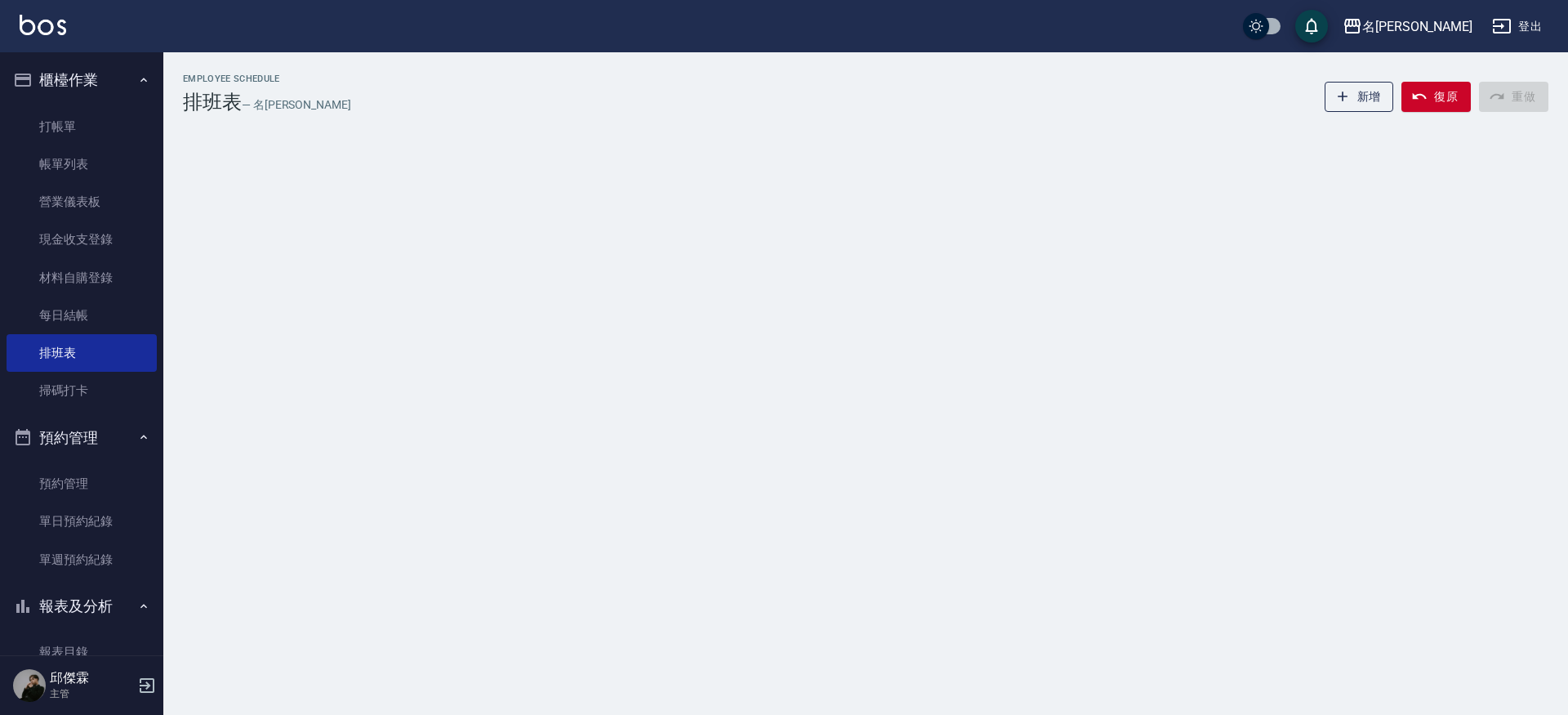
click at [76, 87] on button "櫃檯作業" at bounding box center [82, 80] width 150 height 42
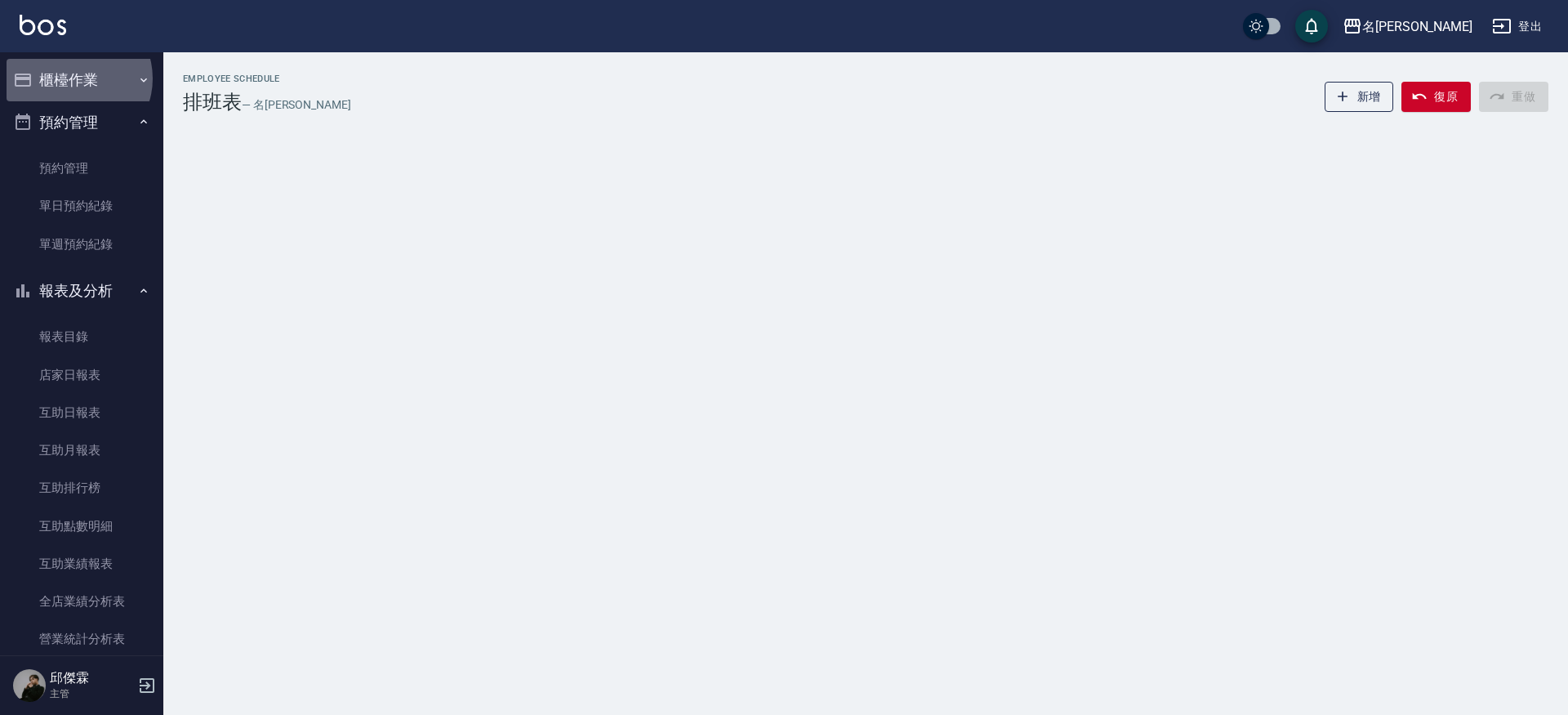
click at [73, 79] on button "櫃檯作業" at bounding box center [82, 80] width 150 height 42
